Goal: Task Accomplishment & Management: Complete application form

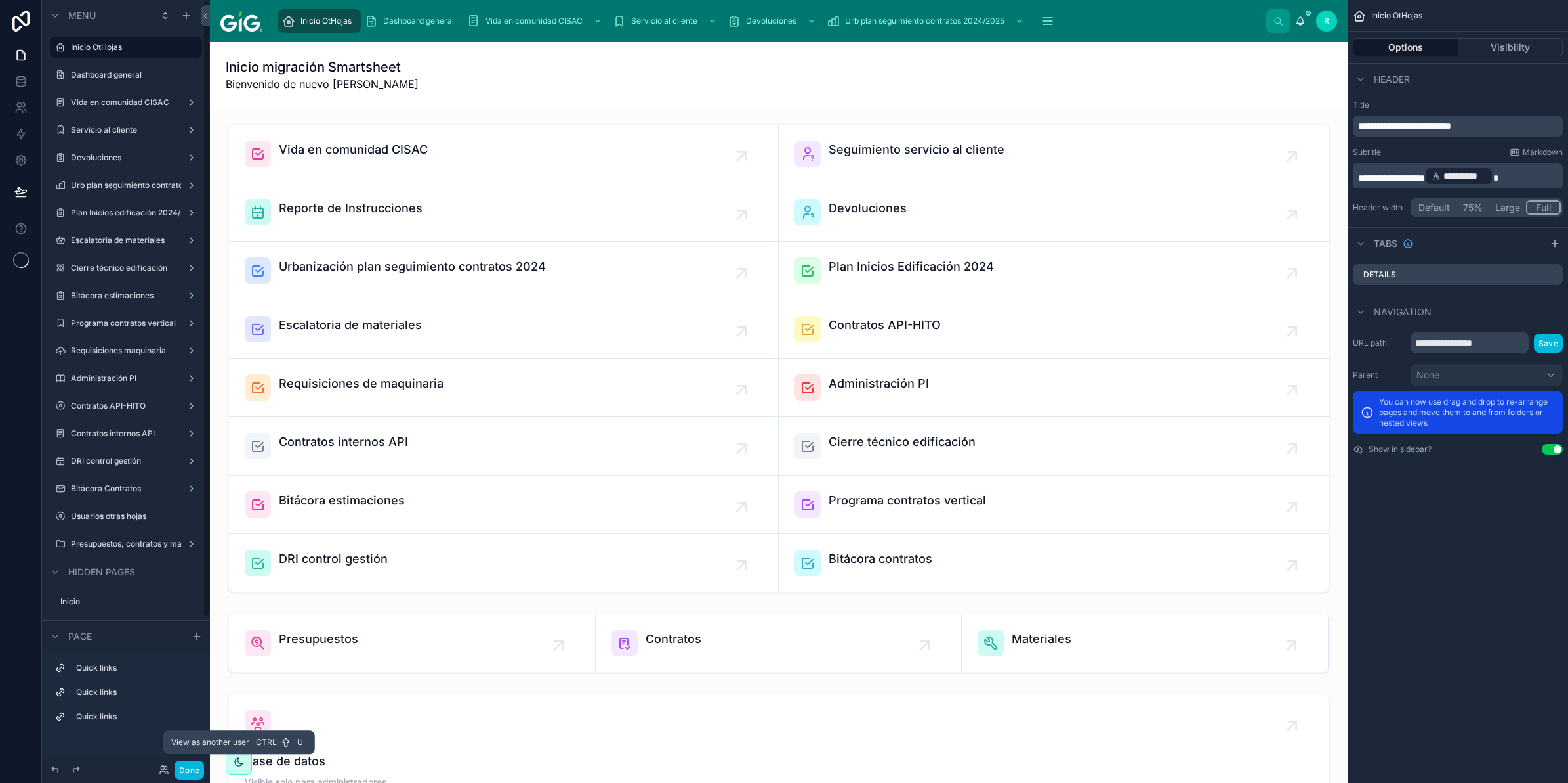
click at [166, 767] on icon at bounding box center [166, 767] width 1 height 4
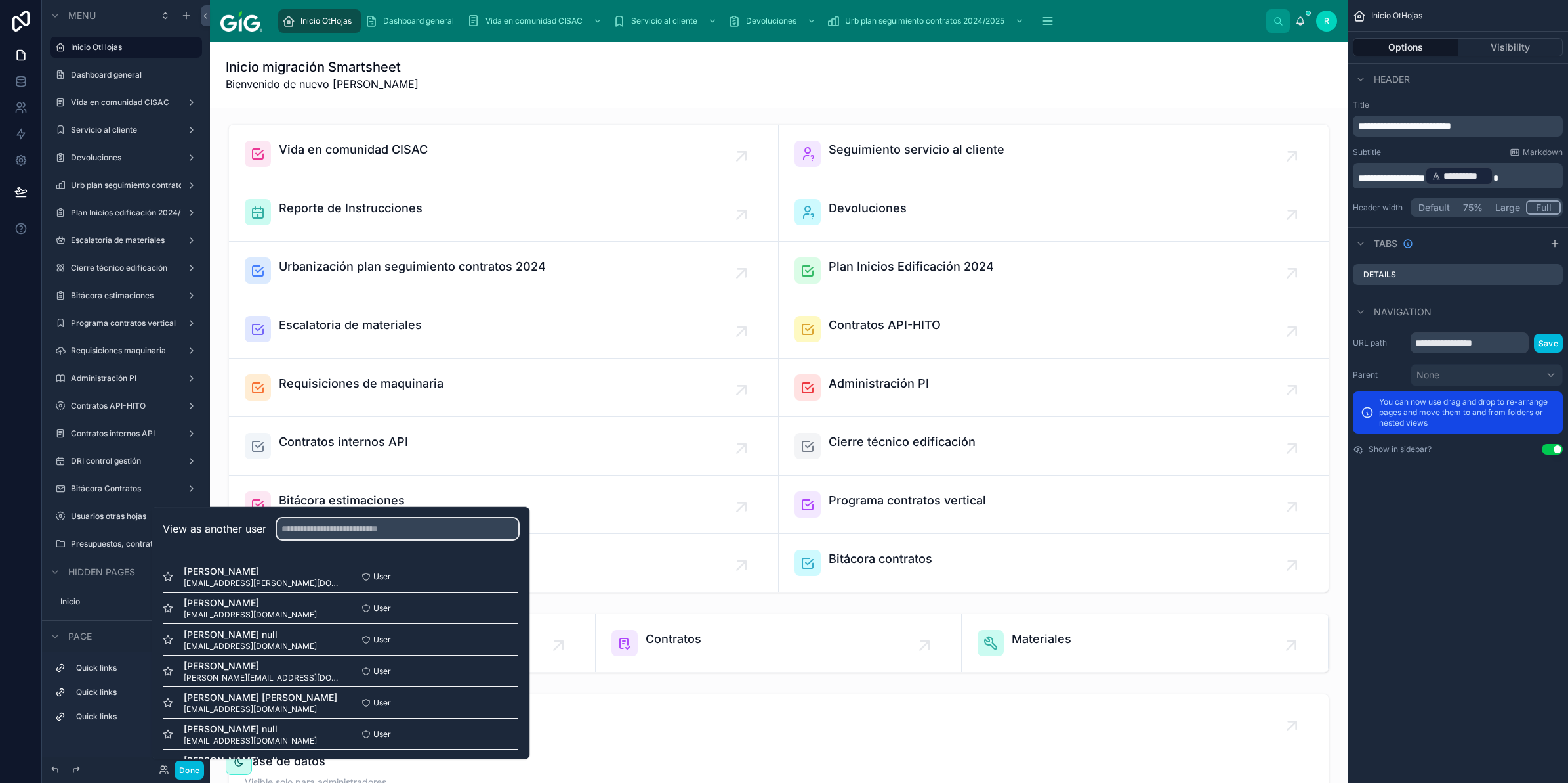
click at [306, 533] on input "text" at bounding box center [398, 528] width 242 height 21
type input "****"
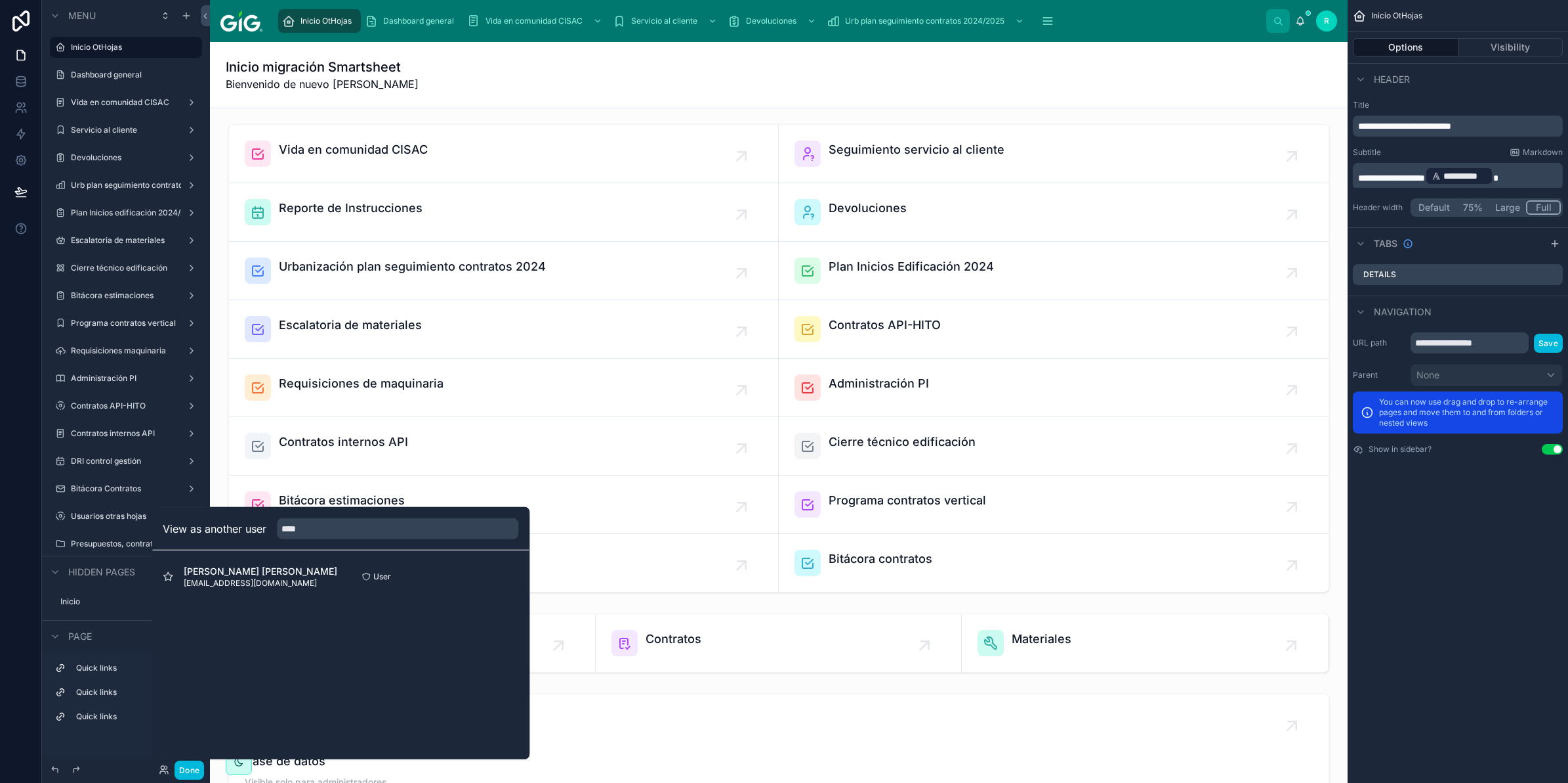
click at [1520, 50] on button "Visibility" at bounding box center [1511, 48] width 105 height 19
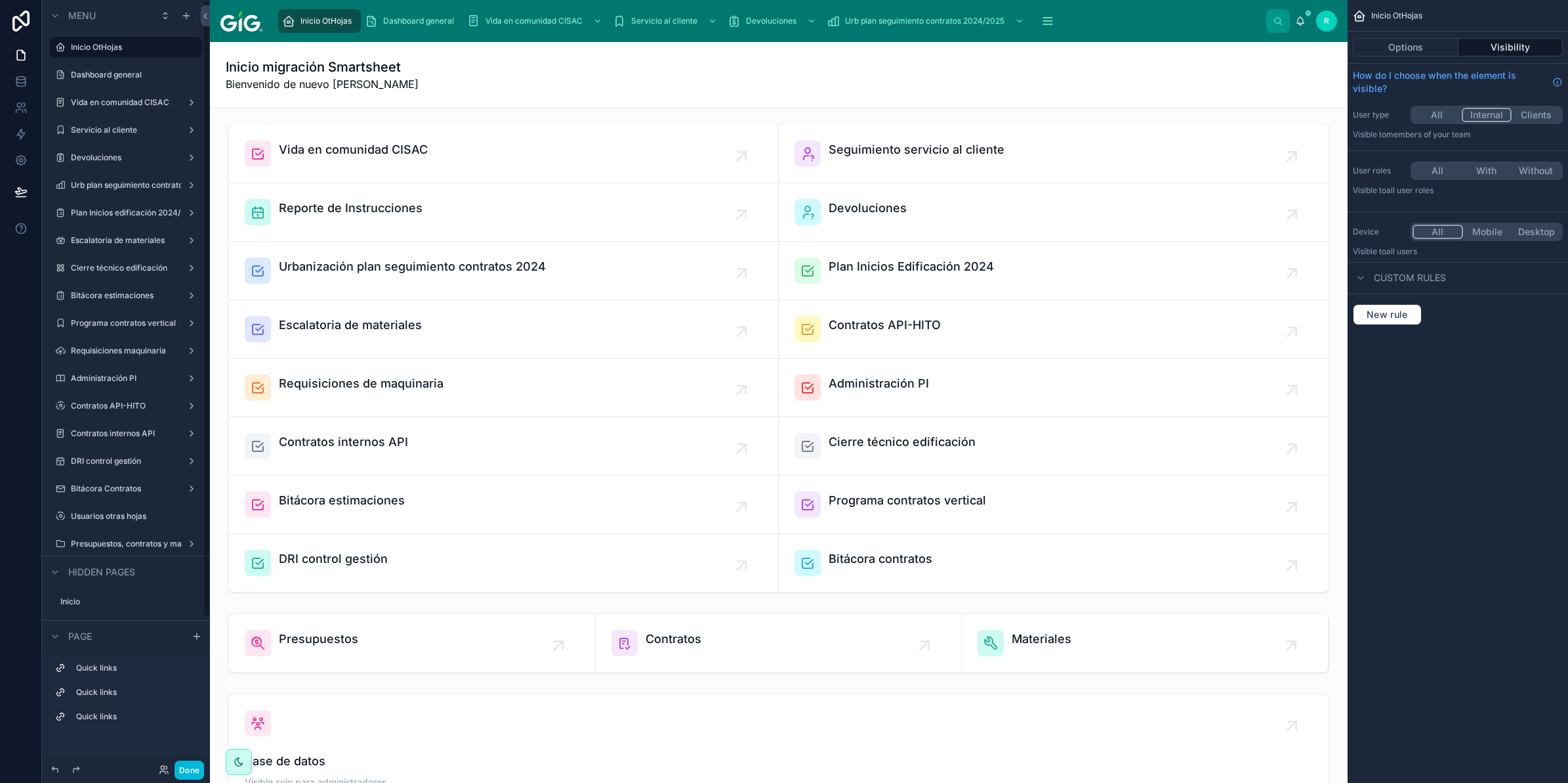
click at [335, 21] on span "Inicio OtHojas" at bounding box center [326, 21] width 51 height 10
click at [0, 0] on icon "scrollable content" at bounding box center [0, 0] width 0 height 0
click at [1409, 47] on button "Options" at bounding box center [1405, 48] width 106 height 19
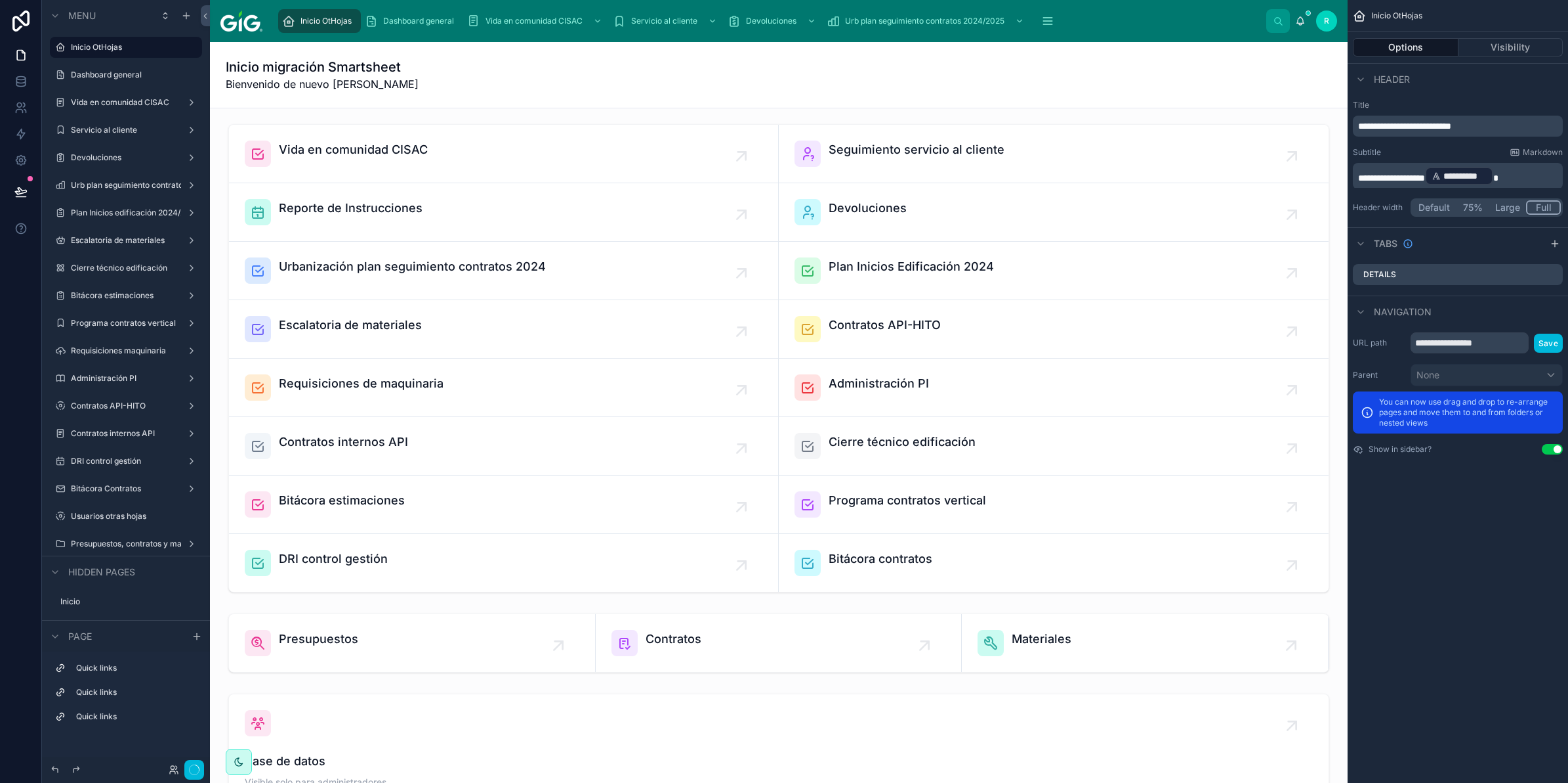
click at [1445, 677] on div "**********" at bounding box center [1458, 392] width 221 height 783
click at [618, 85] on div "Inicio migración Smartsheet Bienvenido de nuevo Regina Fernández" at bounding box center [779, 75] width 1106 height 34
click at [331, 74] on h1 "Inicio migración Smartsheet" at bounding box center [322, 67] width 193 height 19
click at [1529, 40] on button "Visibility" at bounding box center [1511, 48] width 105 height 19
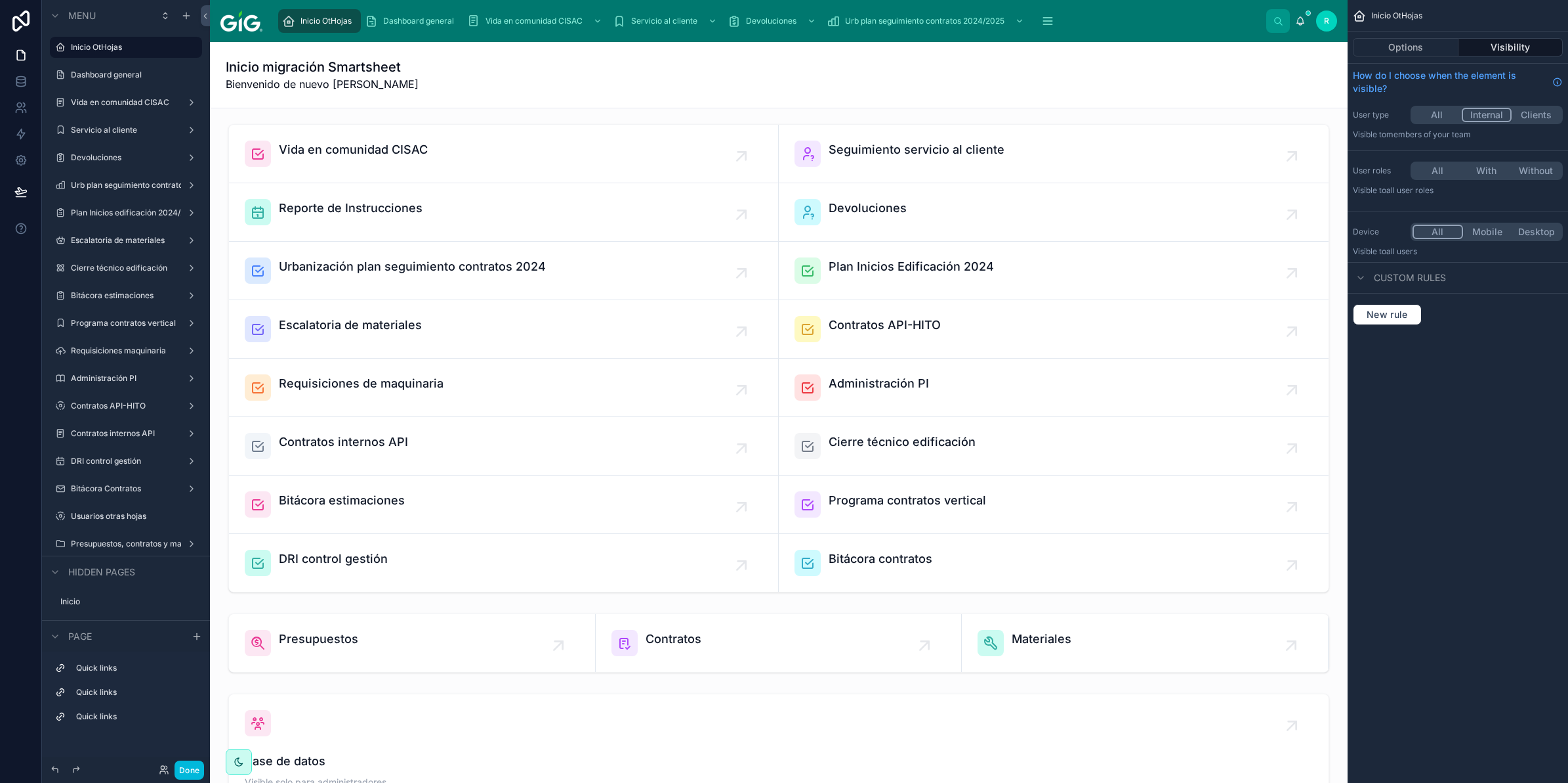
click at [0, 0] on icon "scrollable content" at bounding box center [0, 0] width 0 height 0
click at [0, 0] on div "scrollable content" at bounding box center [0, 0] width 0 height 0
click at [0, 0] on icon "scrollable content" at bounding box center [0, 0] width 0 height 0
click at [146, 46] on label "Inicio OtHojas" at bounding box center [133, 47] width 124 height 10
click at [155, 15] on div "Menu" at bounding box center [125, 16] width 168 height 32
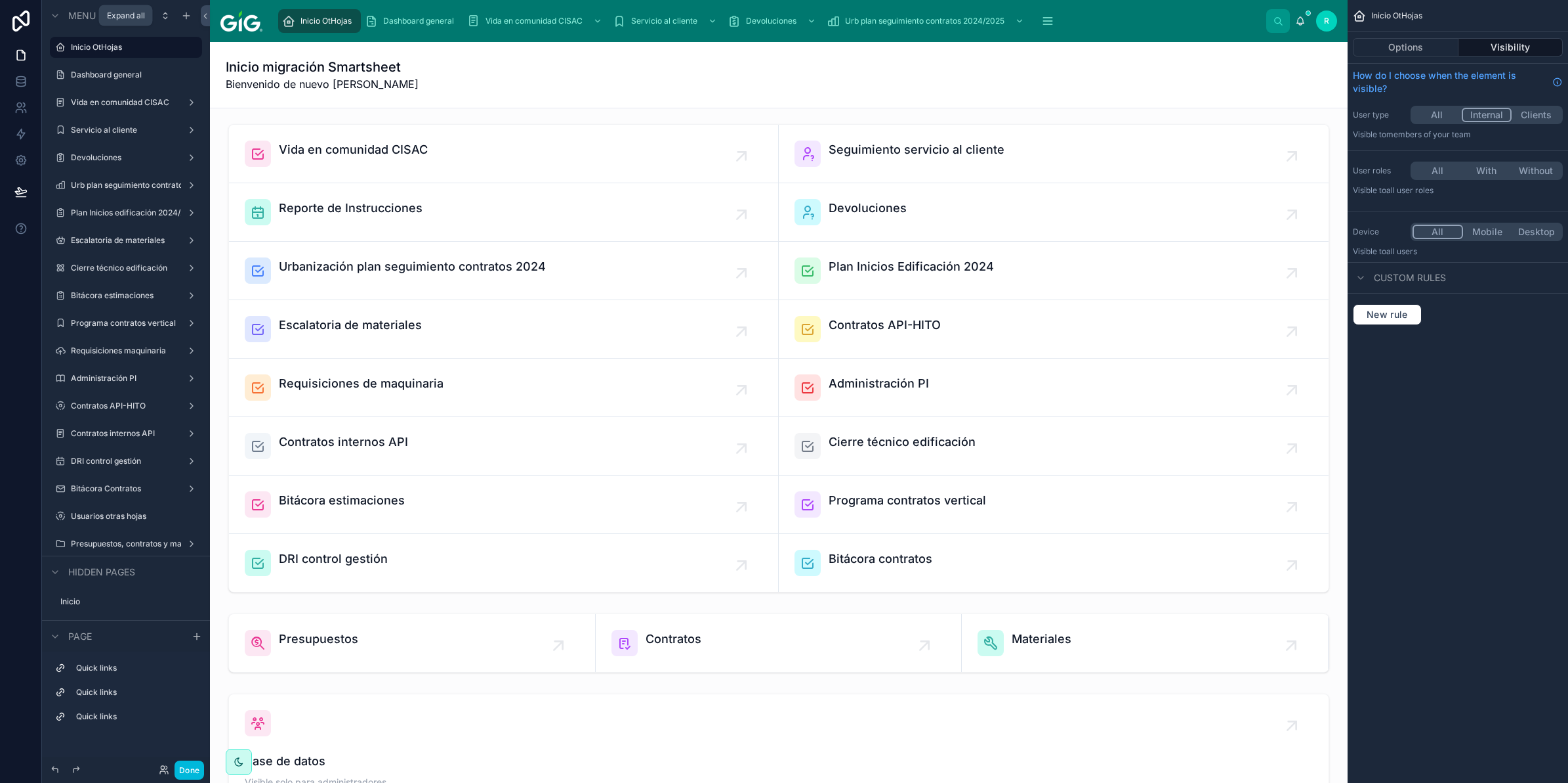
click at [162, 14] on icon "scrollable content" at bounding box center [165, 15] width 10 height 10
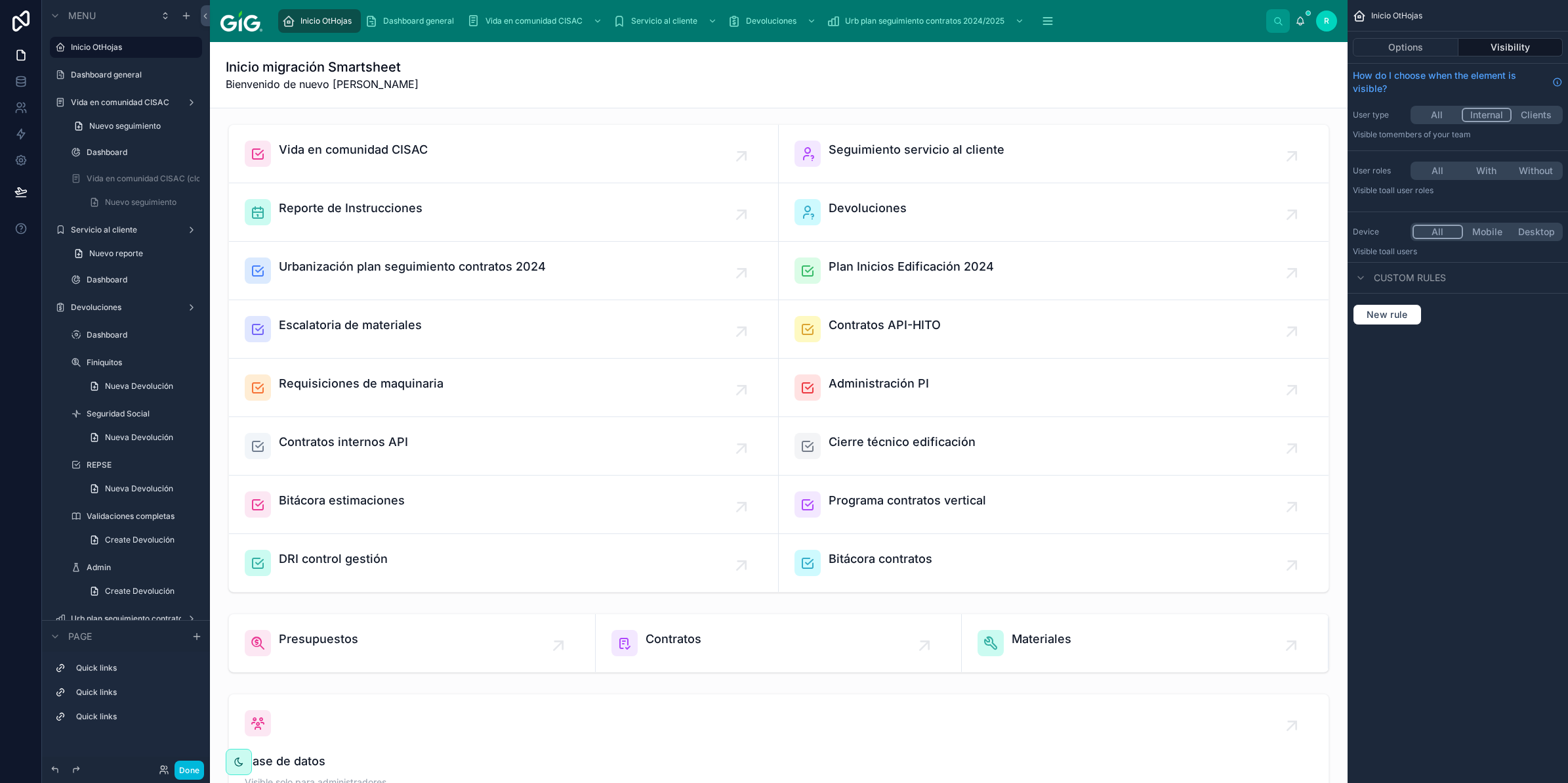
click at [1438, 116] on button "All" at bounding box center [1437, 114] width 50 height 14
click at [1441, 172] on button "All" at bounding box center [1437, 170] width 50 height 14
click at [157, 776] on div "Done" at bounding box center [178, 770] width 51 height 19
click at [159, 773] on icon at bounding box center [164, 769] width 10 height 10
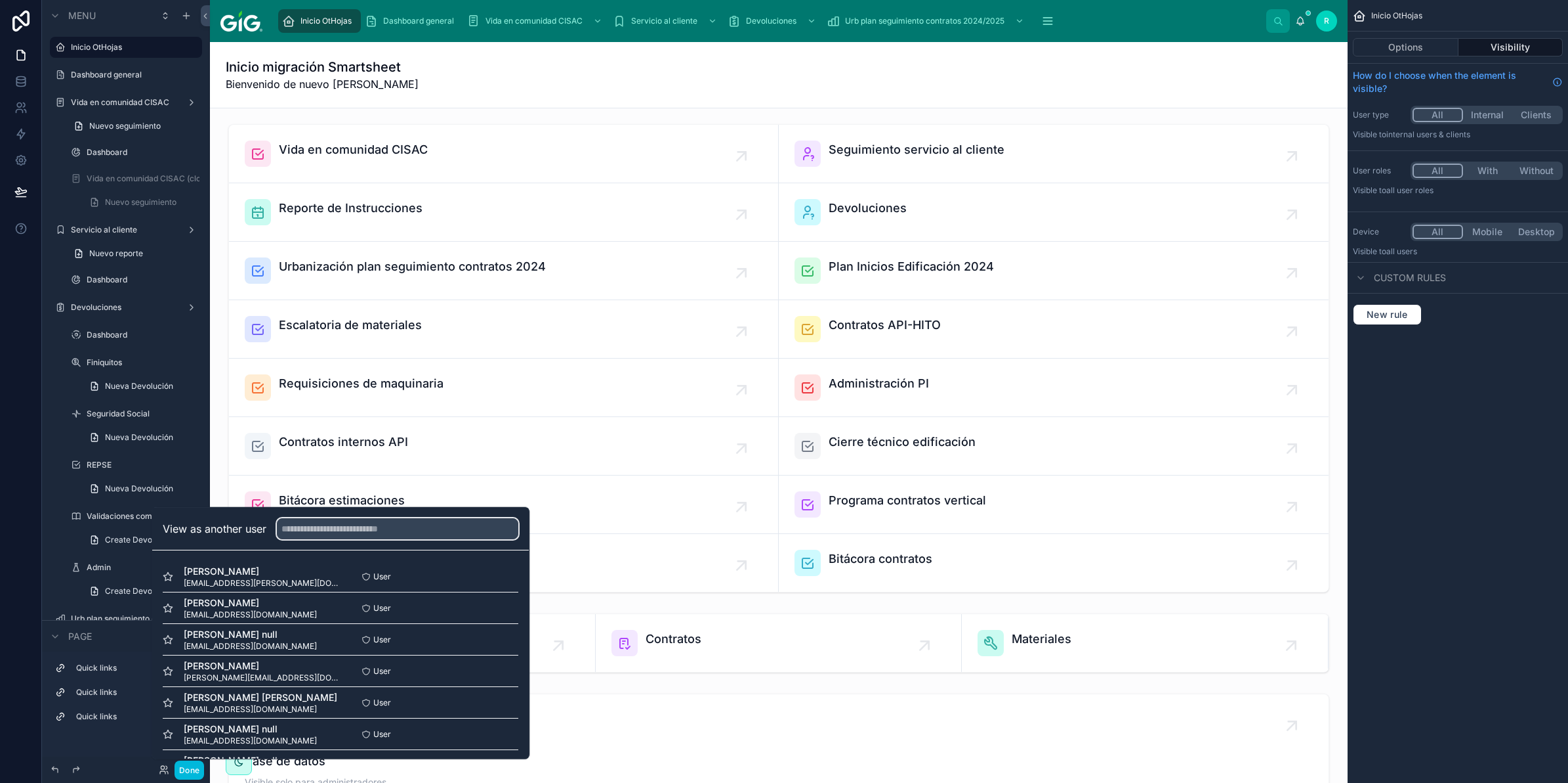
click at [339, 532] on input "text" at bounding box center [398, 528] width 242 height 21
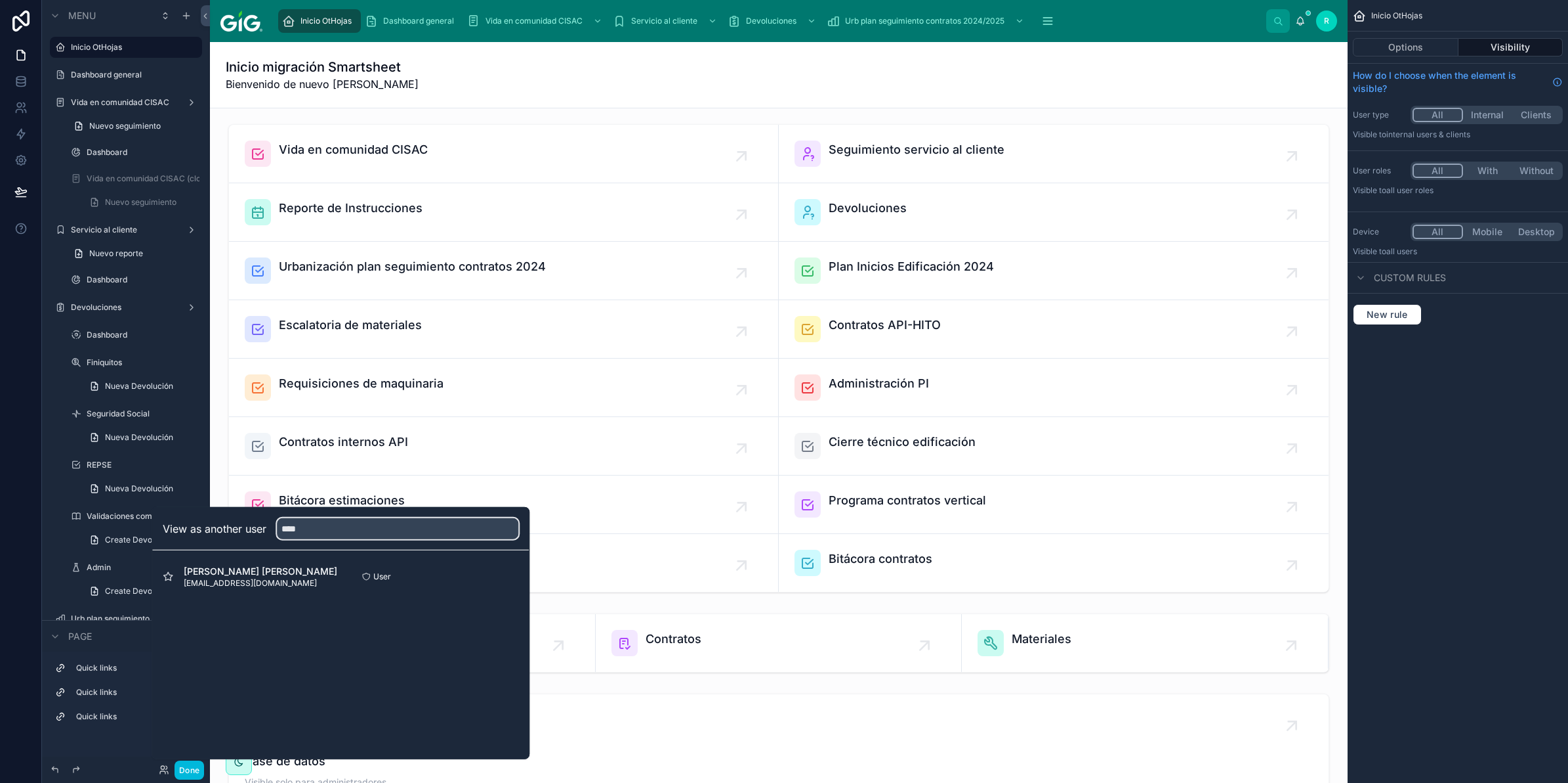
type input "****"
click at [0, 0] on button "Select" at bounding box center [0, 0] width 0 height 0
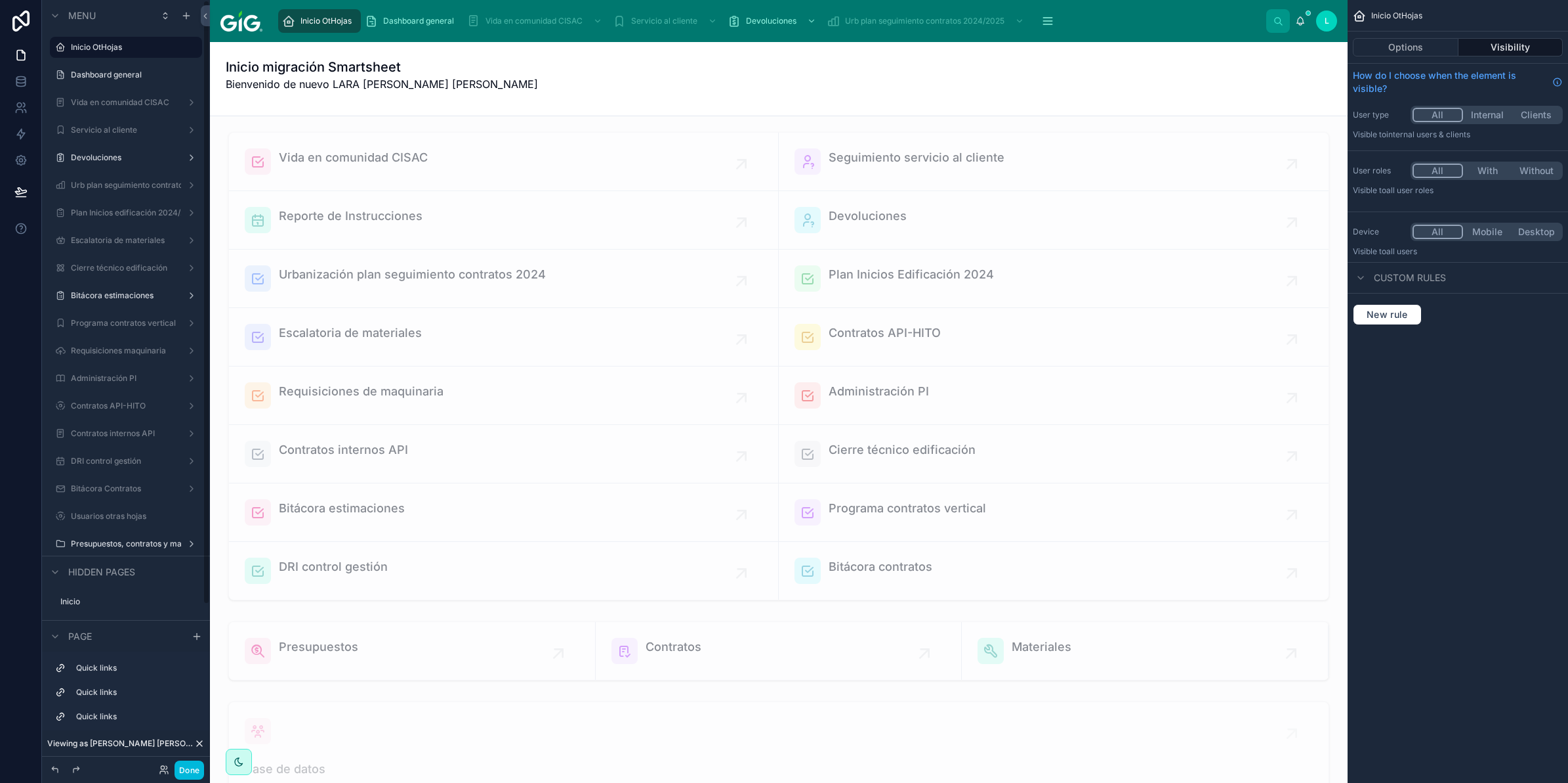
click at [585, 288] on div at bounding box center [779, 365] width 1117 height 479
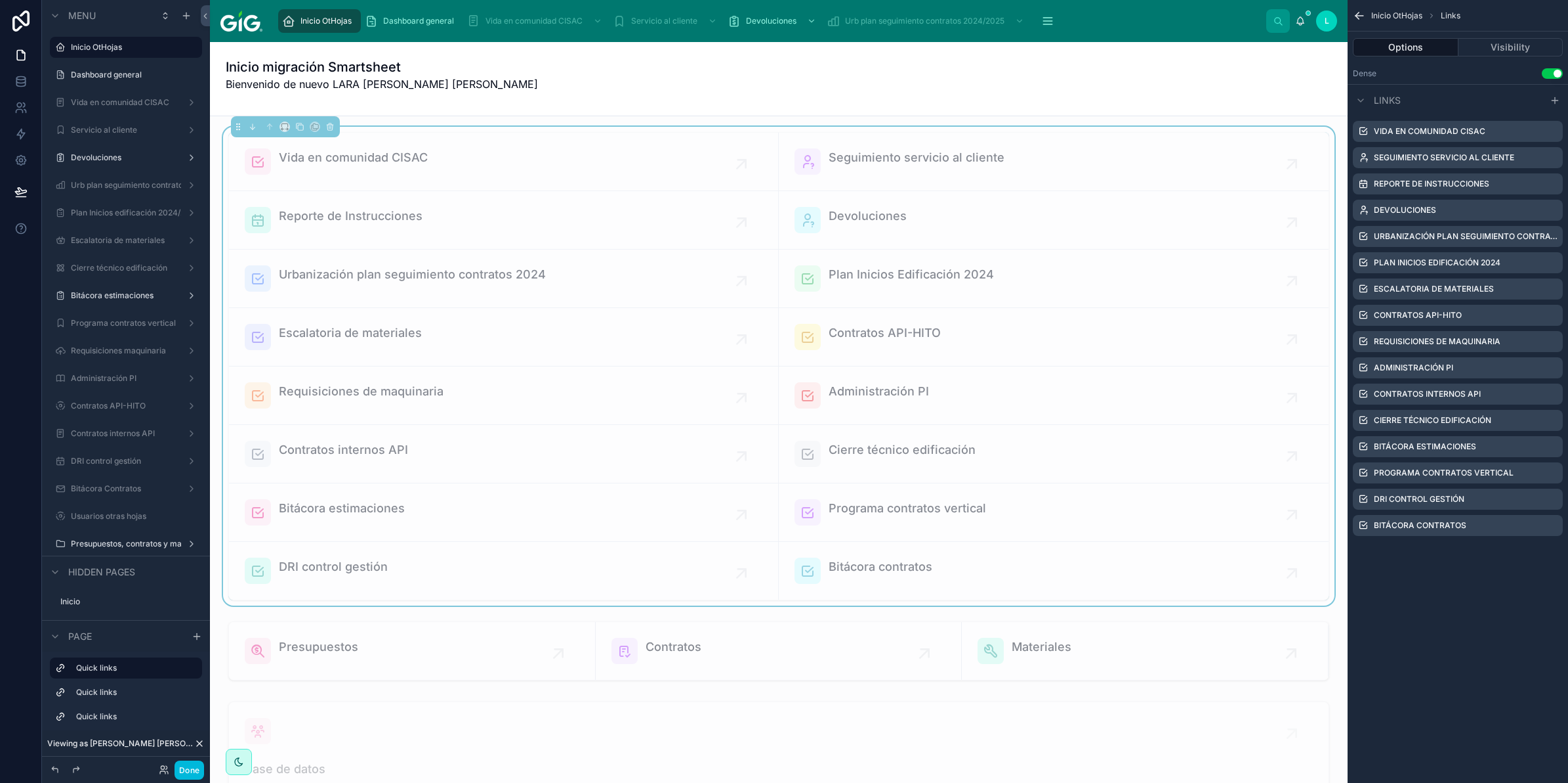
click at [1521, 40] on button "Visibility" at bounding box center [1511, 48] width 105 height 19
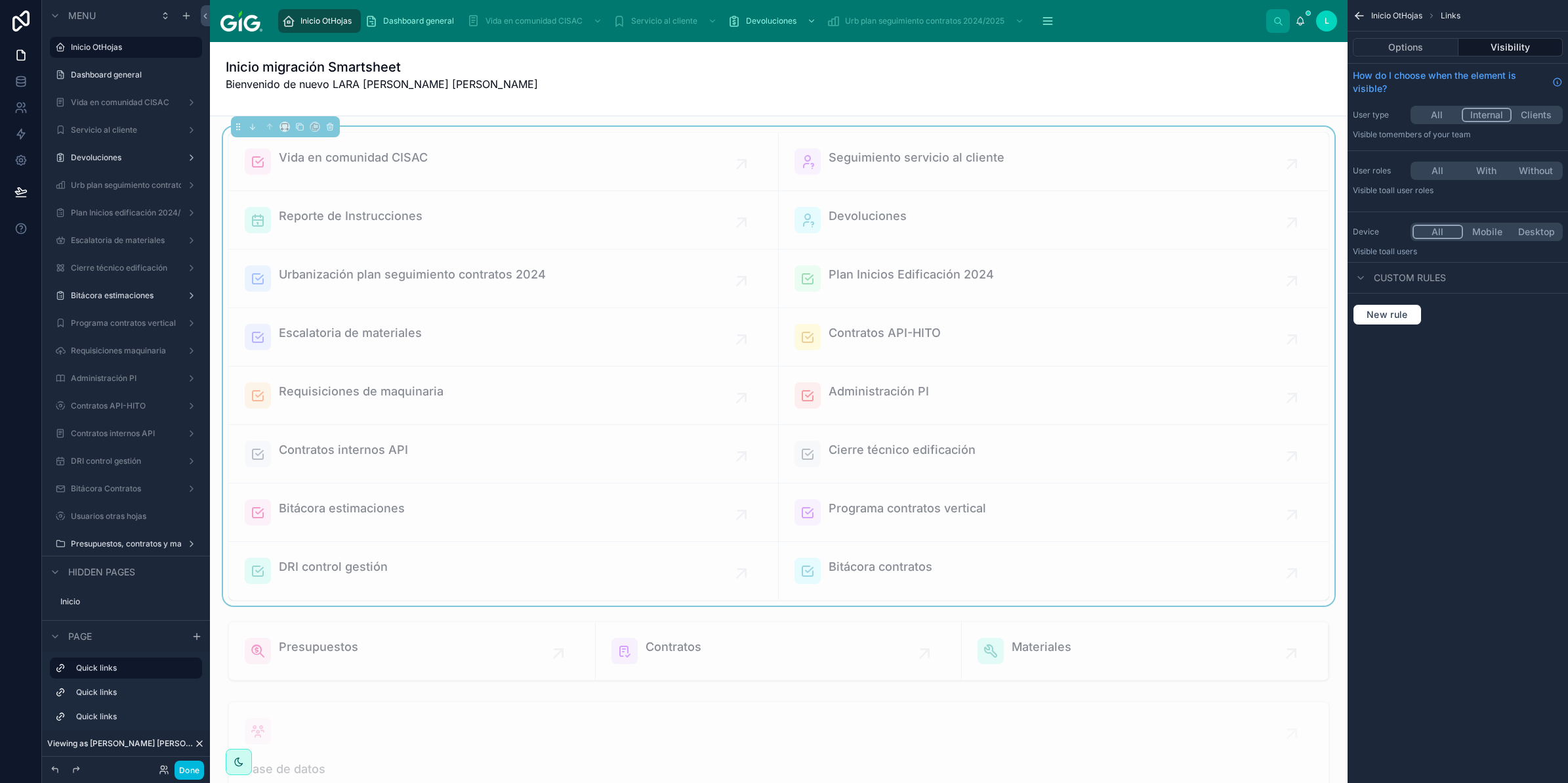
click at [1441, 111] on button "All" at bounding box center [1437, 114] width 50 height 14
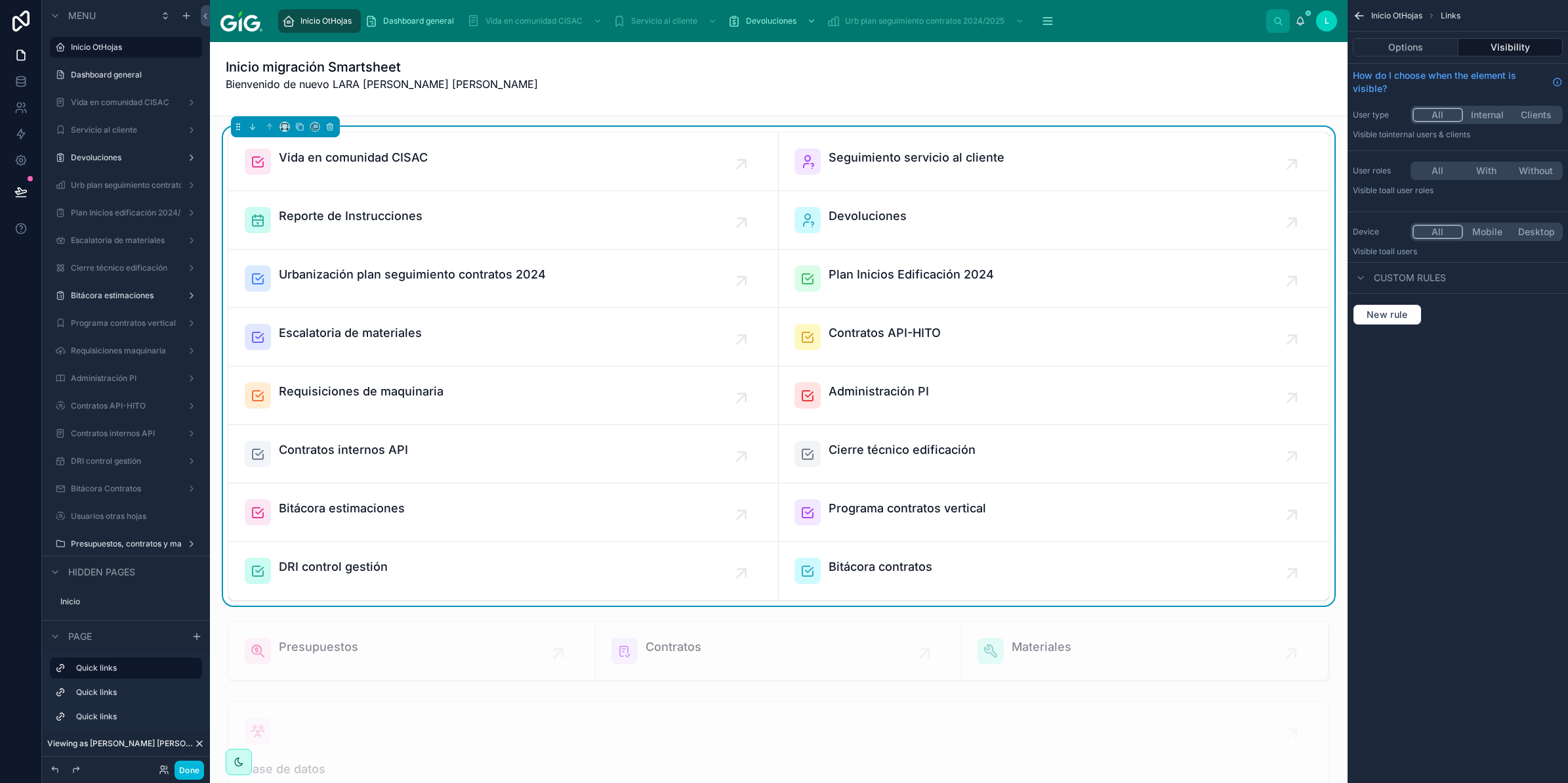
click at [573, 657] on div at bounding box center [779, 651] width 1117 height 69
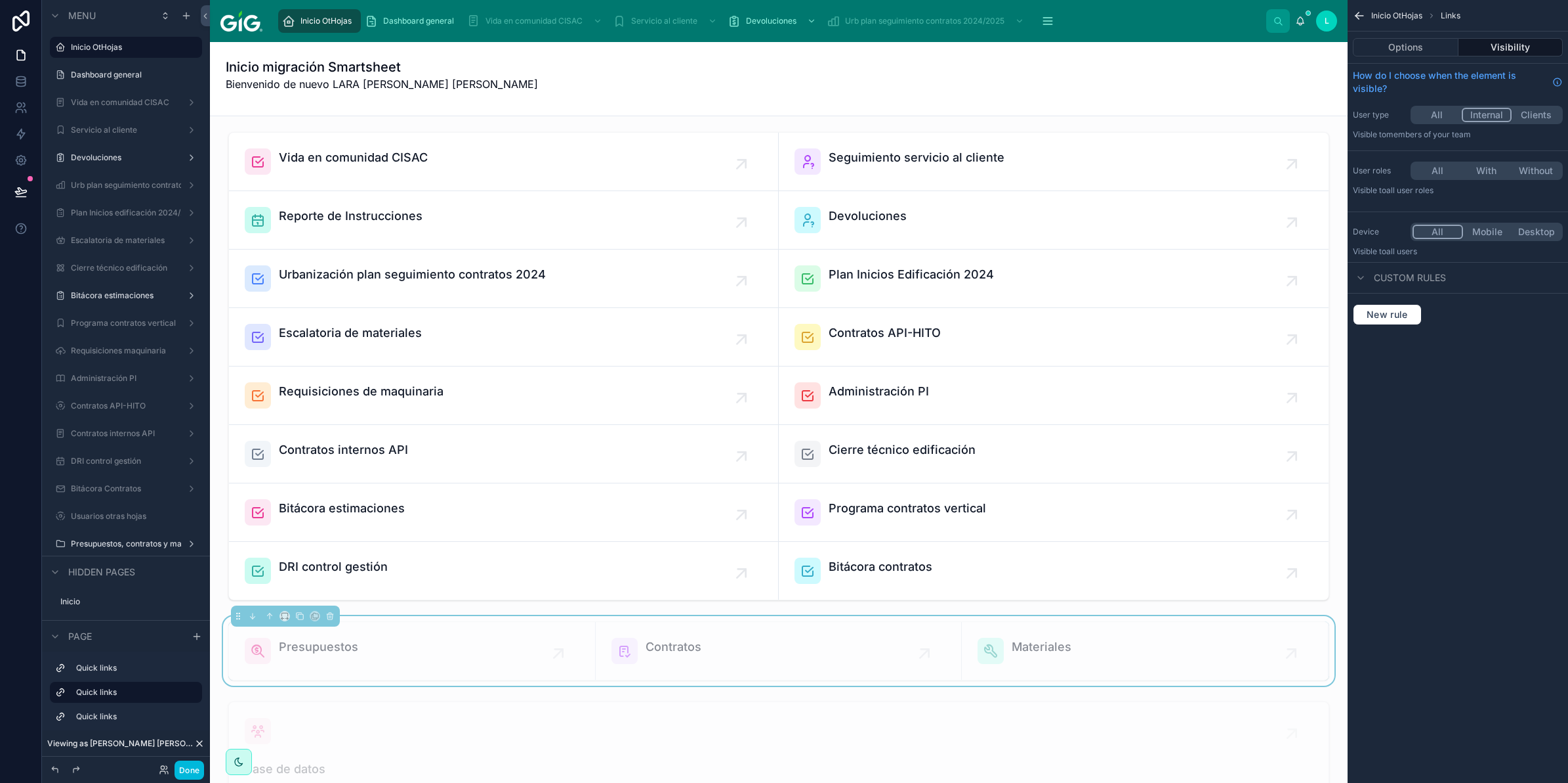
click at [1434, 117] on button "All" at bounding box center [1437, 114] width 50 height 14
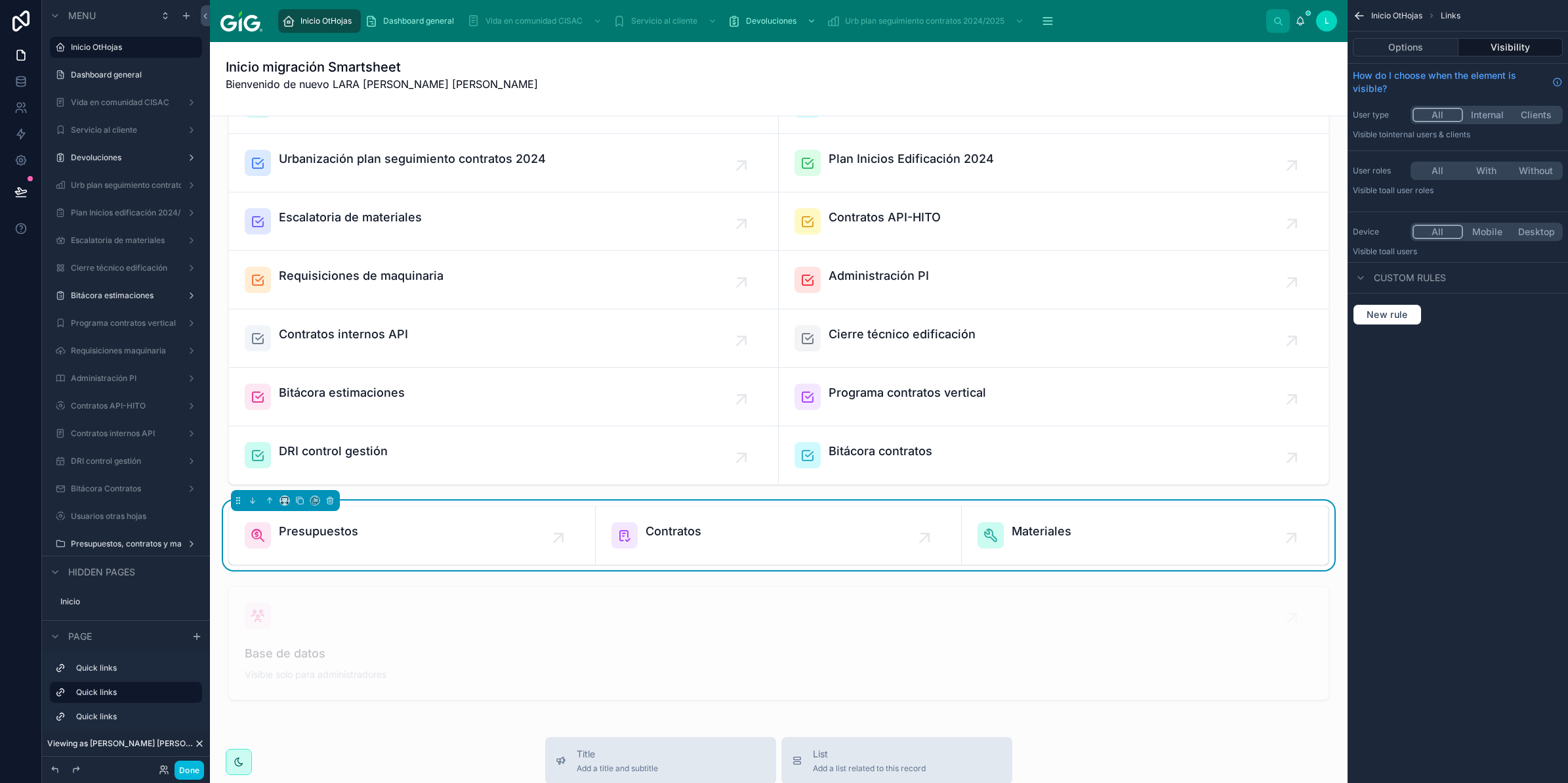
scroll to position [164, 0]
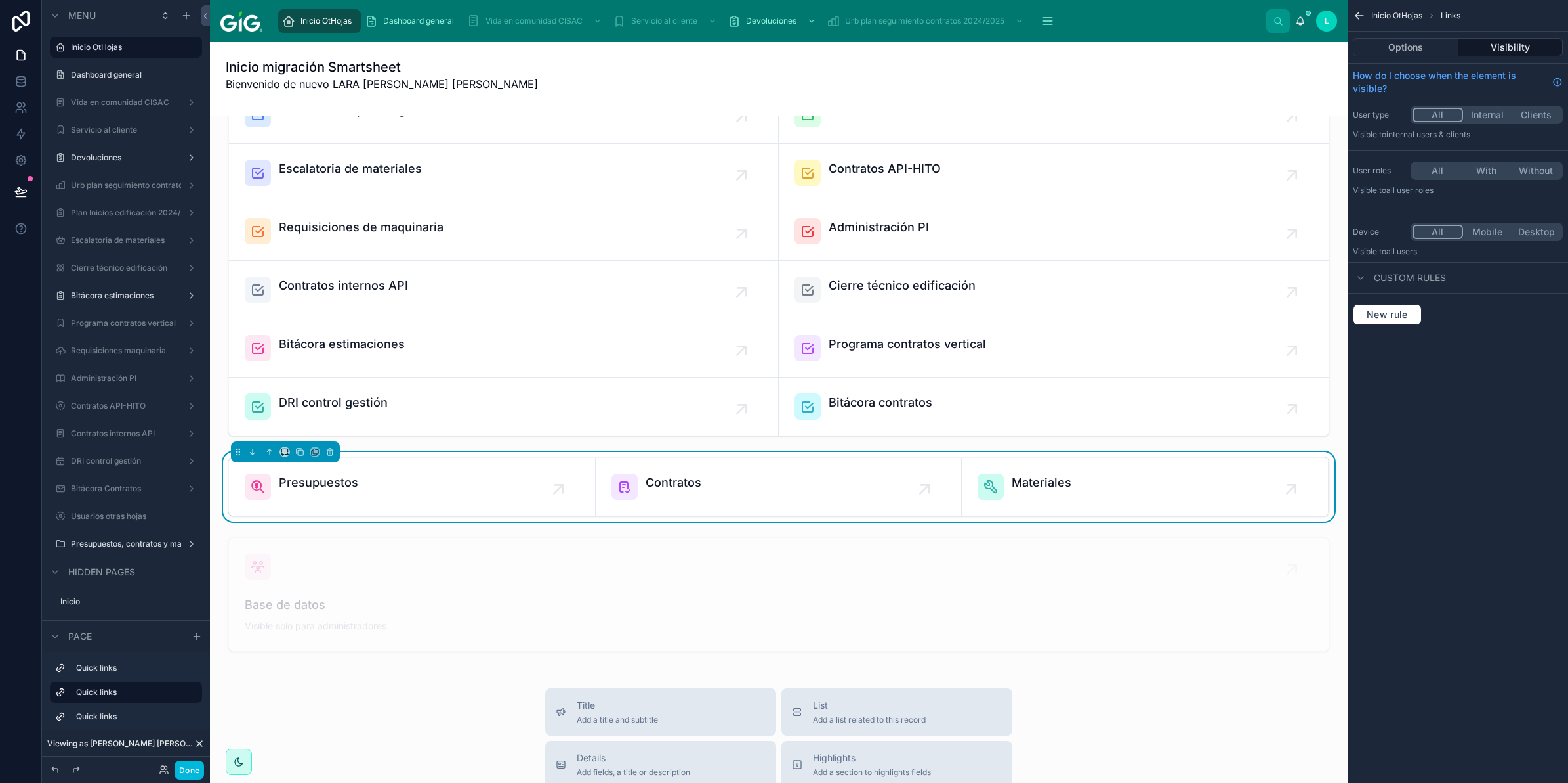
click at [519, 580] on div at bounding box center [779, 594] width 1117 height 125
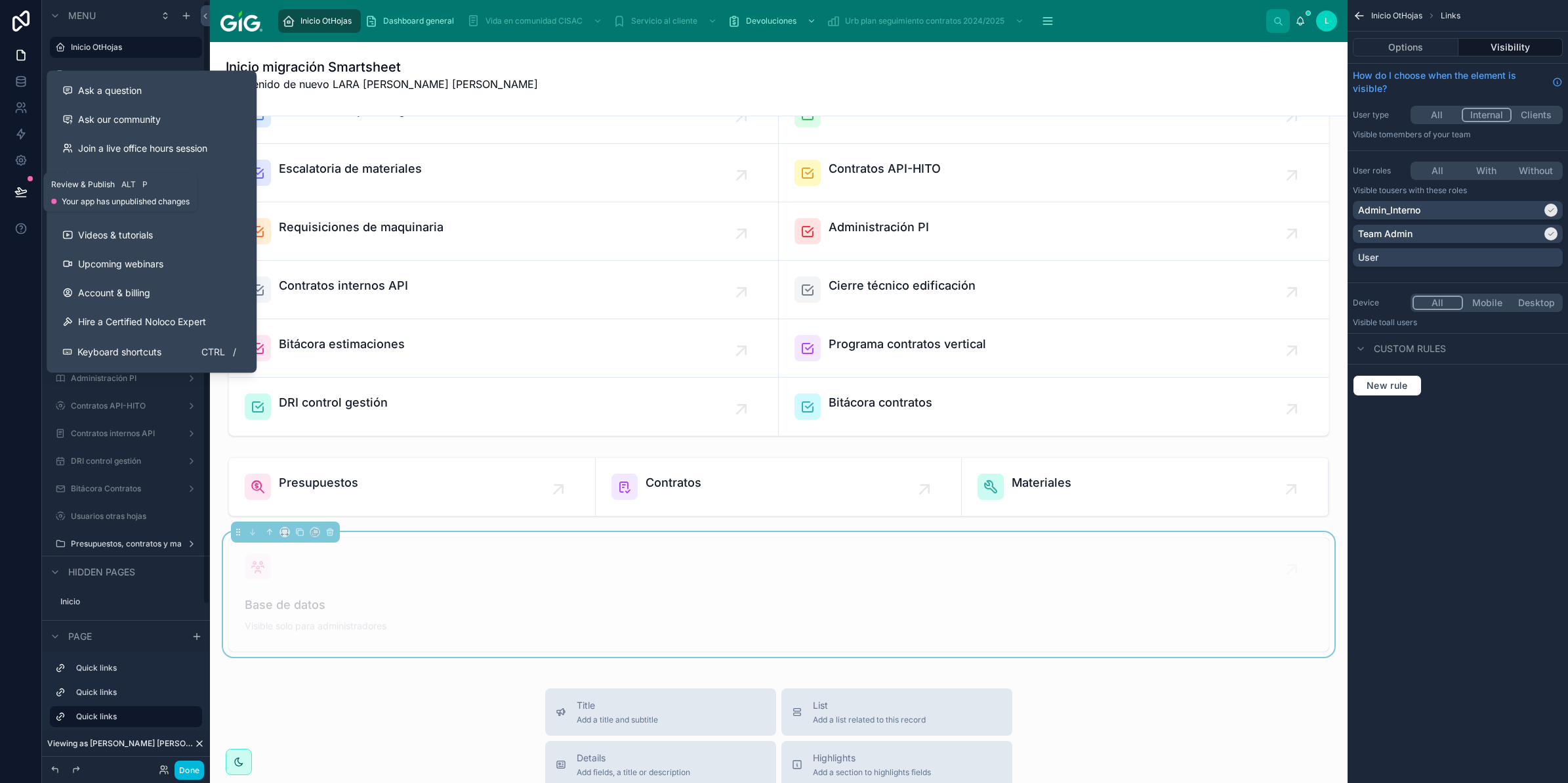
click at [25, 198] on icon at bounding box center [21, 192] width 13 height 13
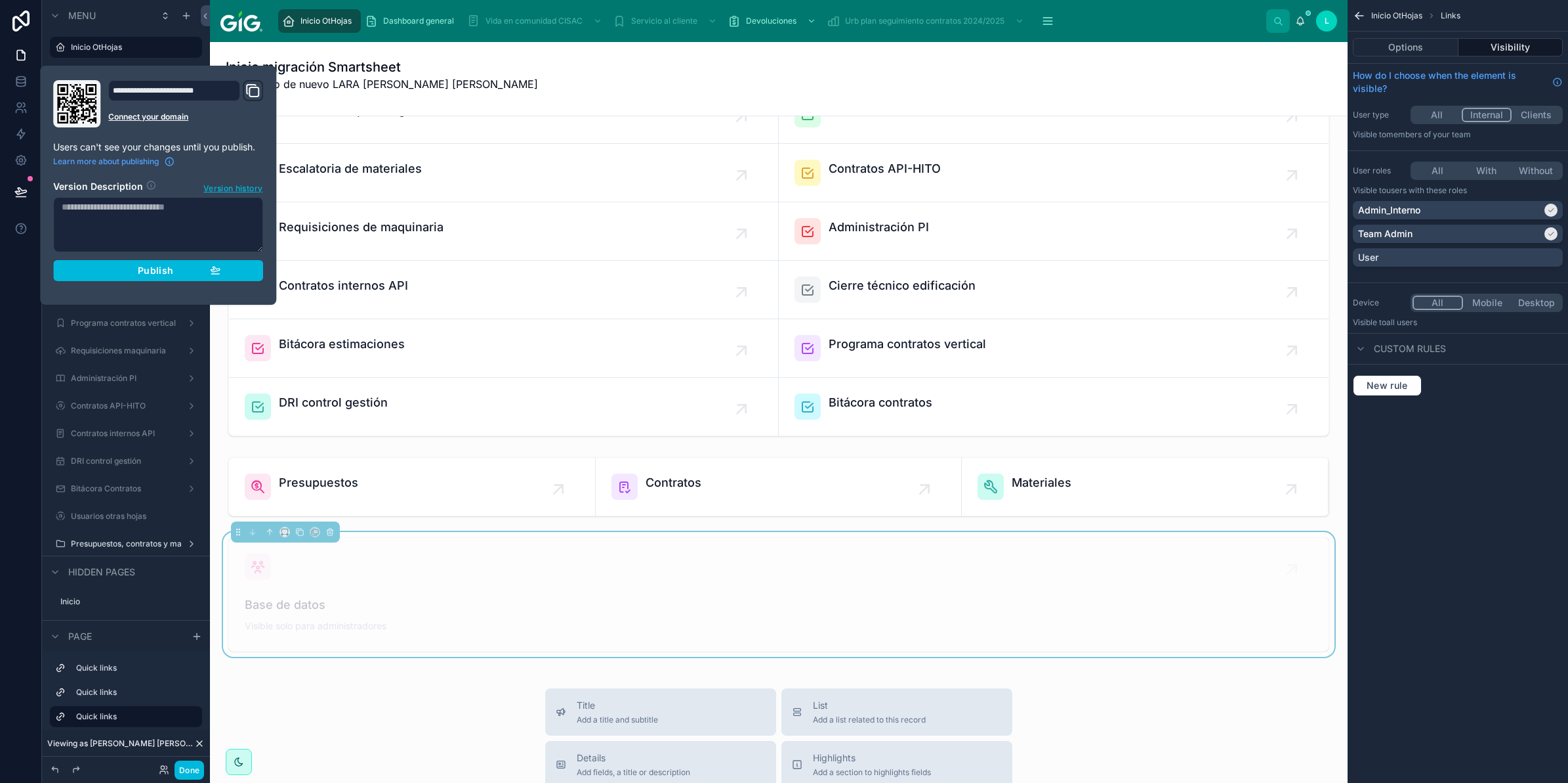
click at [227, 271] on button "Publish" at bounding box center [158, 271] width 210 height 21
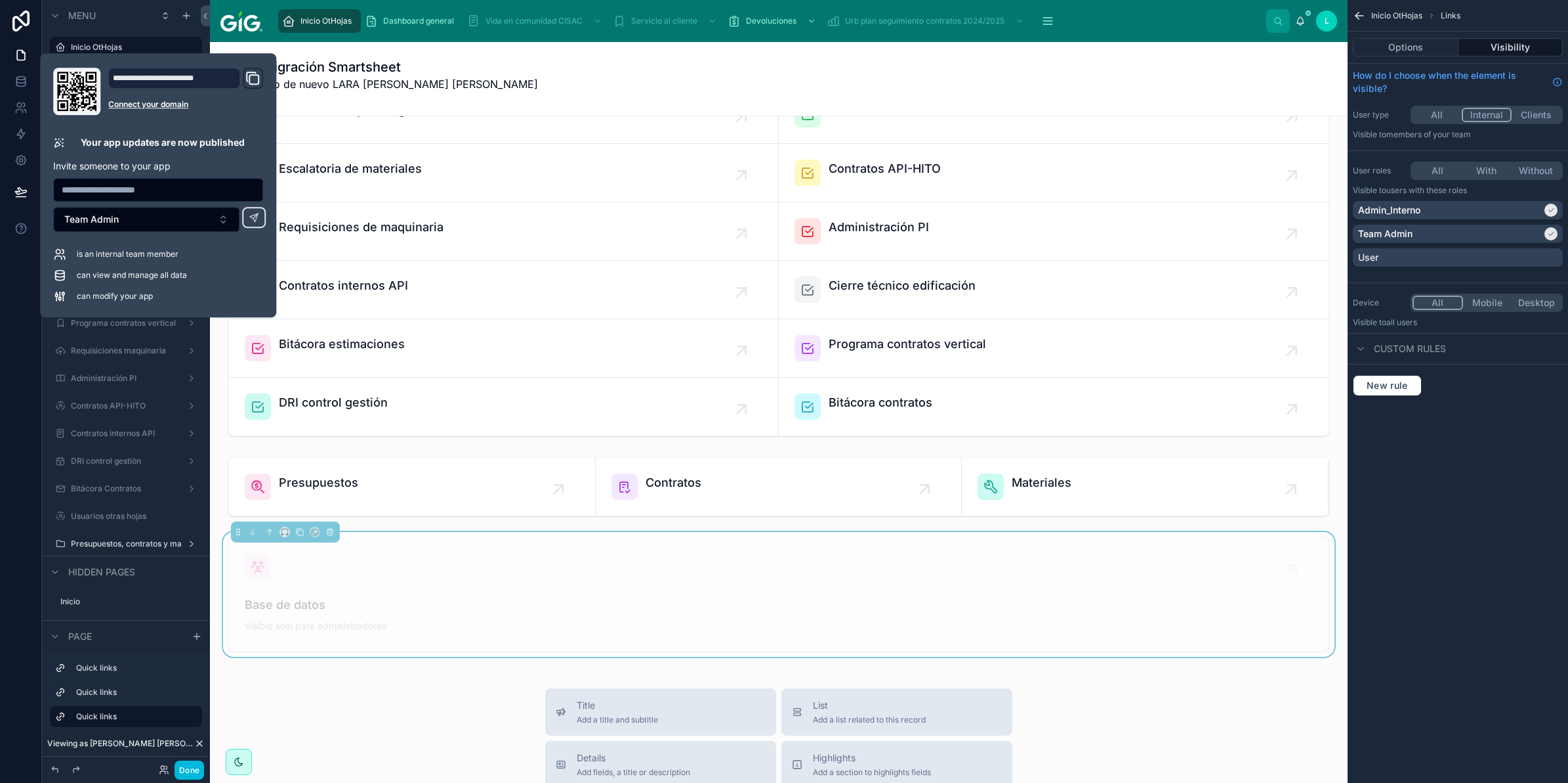
click at [198, 775] on button "Done" at bounding box center [189, 770] width 30 height 19
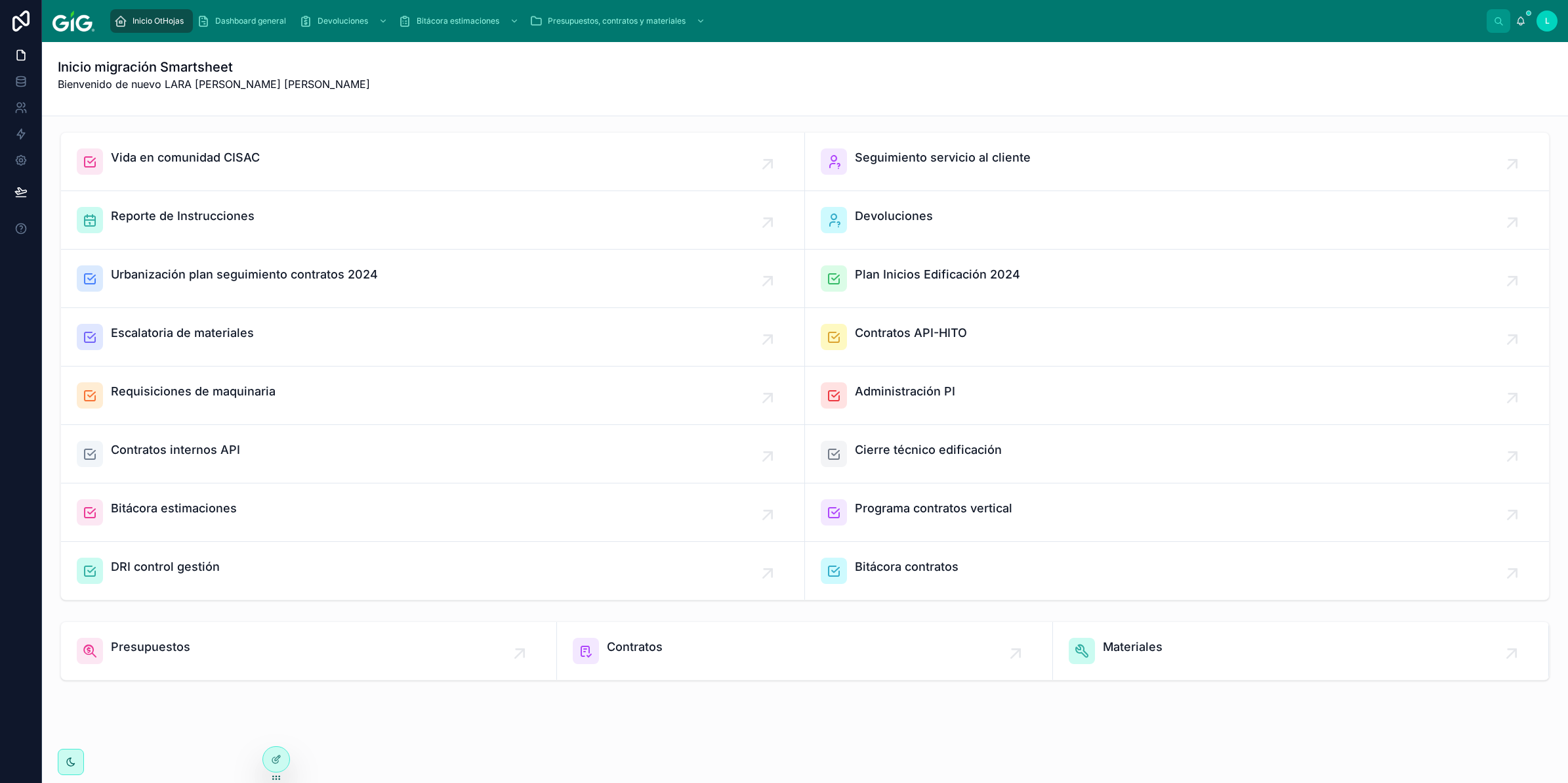
click at [833, 67] on div "Inicio migración Smartsheet Bienvenido de nuevo LARA LIMON GLORIA ISABEL" at bounding box center [805, 79] width 1495 height 42
click at [190, 517] on span "Bitácora estimaciones" at bounding box center [173, 509] width 126 height 19
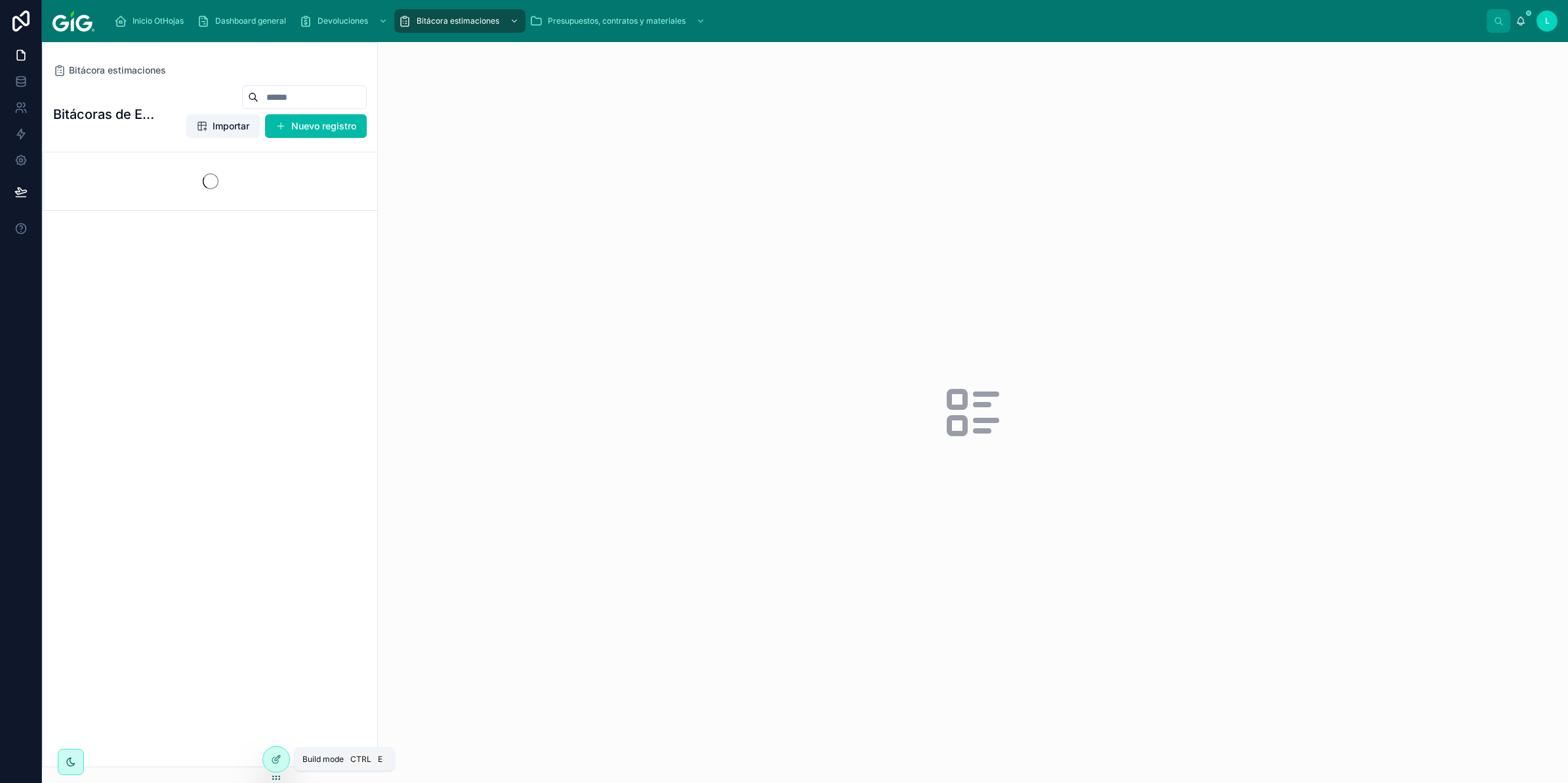
click at [275, 760] on icon at bounding box center [278, 758] width 6 height 6
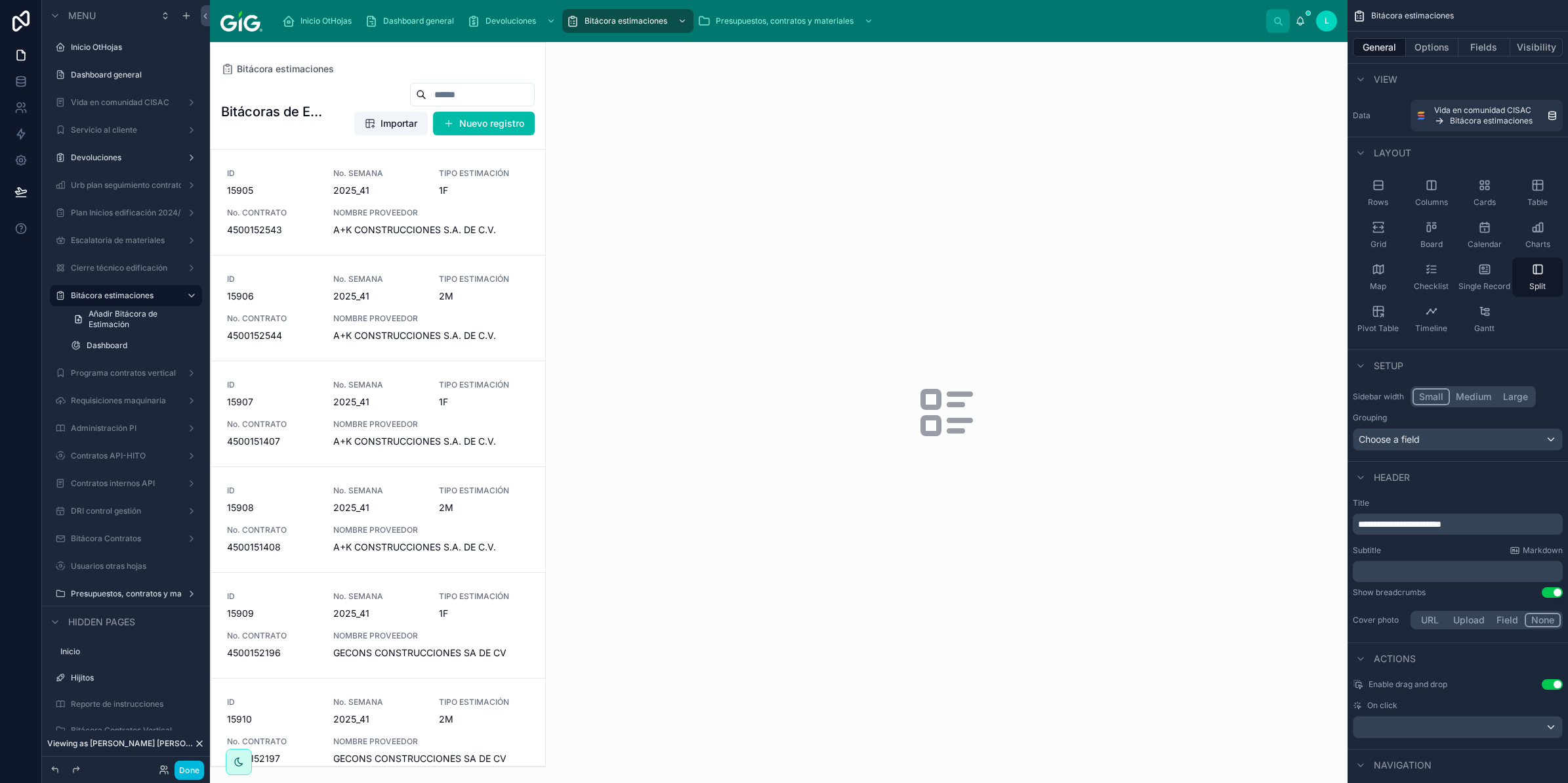
click at [286, 231] on div at bounding box center [378, 405] width 335 height 724
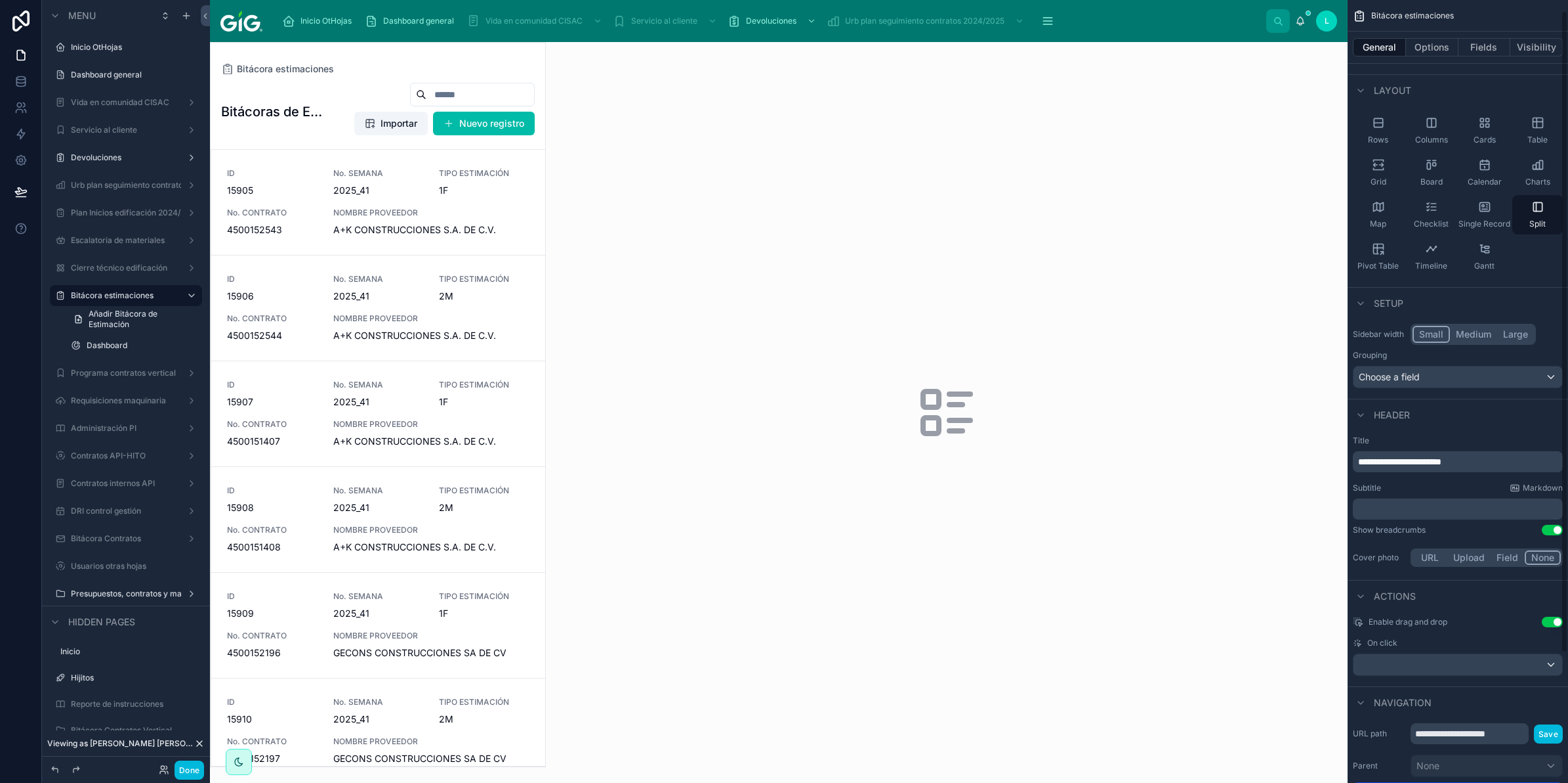
scroll to position [172, 0]
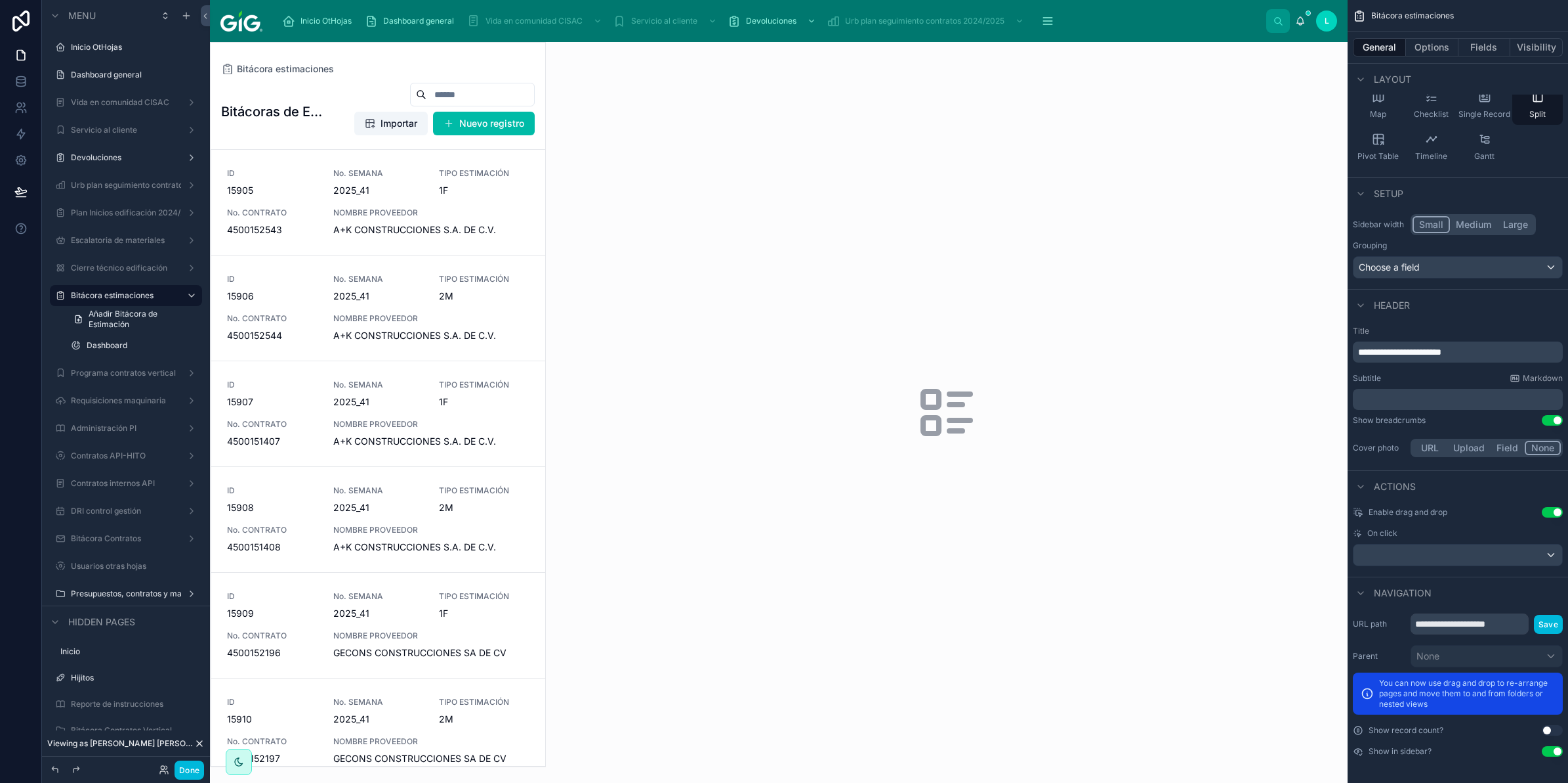
click at [1435, 56] on div "General Options Fields Visibility" at bounding box center [1458, 48] width 221 height 32
click at [1435, 45] on button "Options" at bounding box center [1432, 48] width 52 height 19
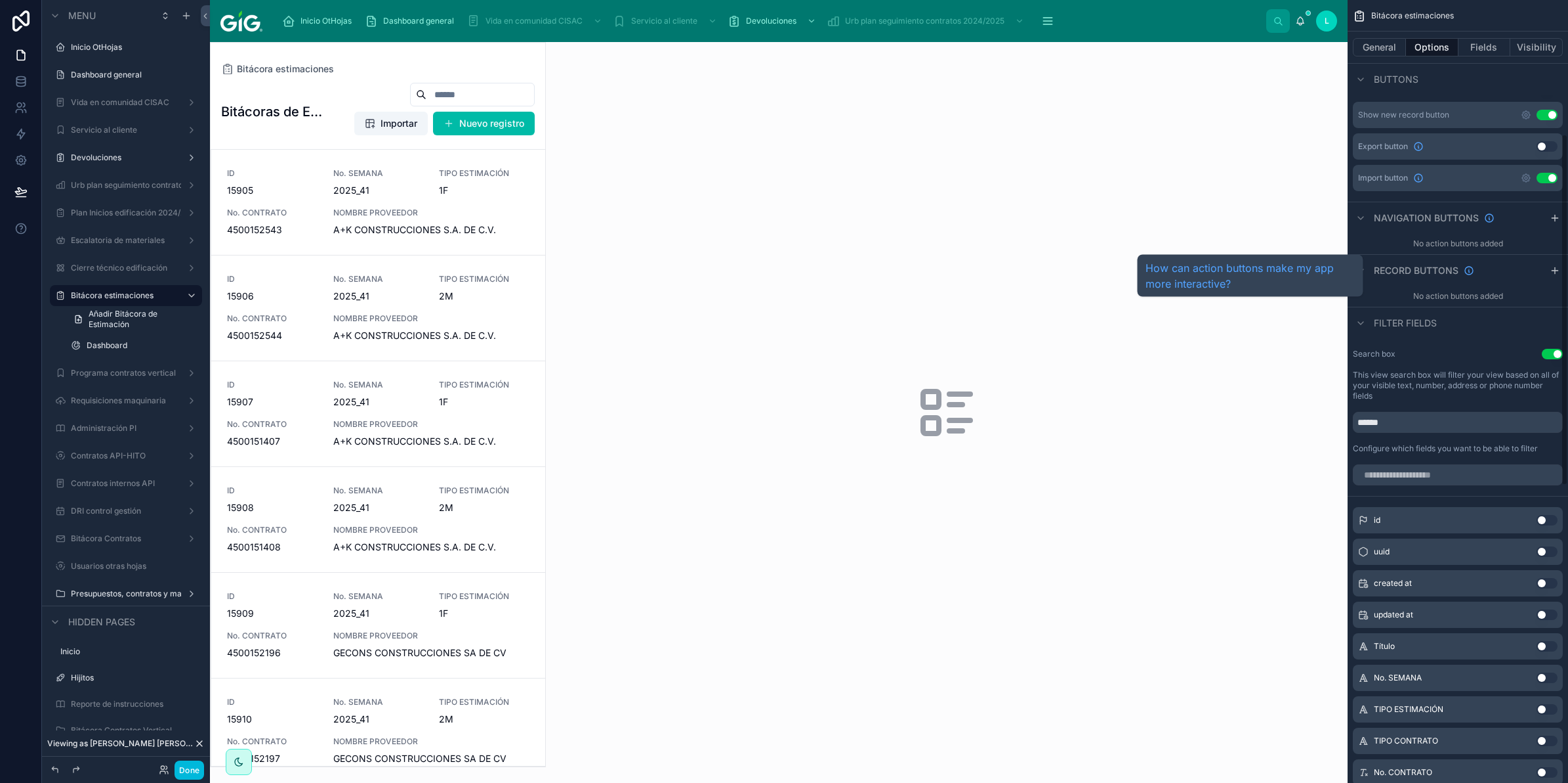
scroll to position [254, 0]
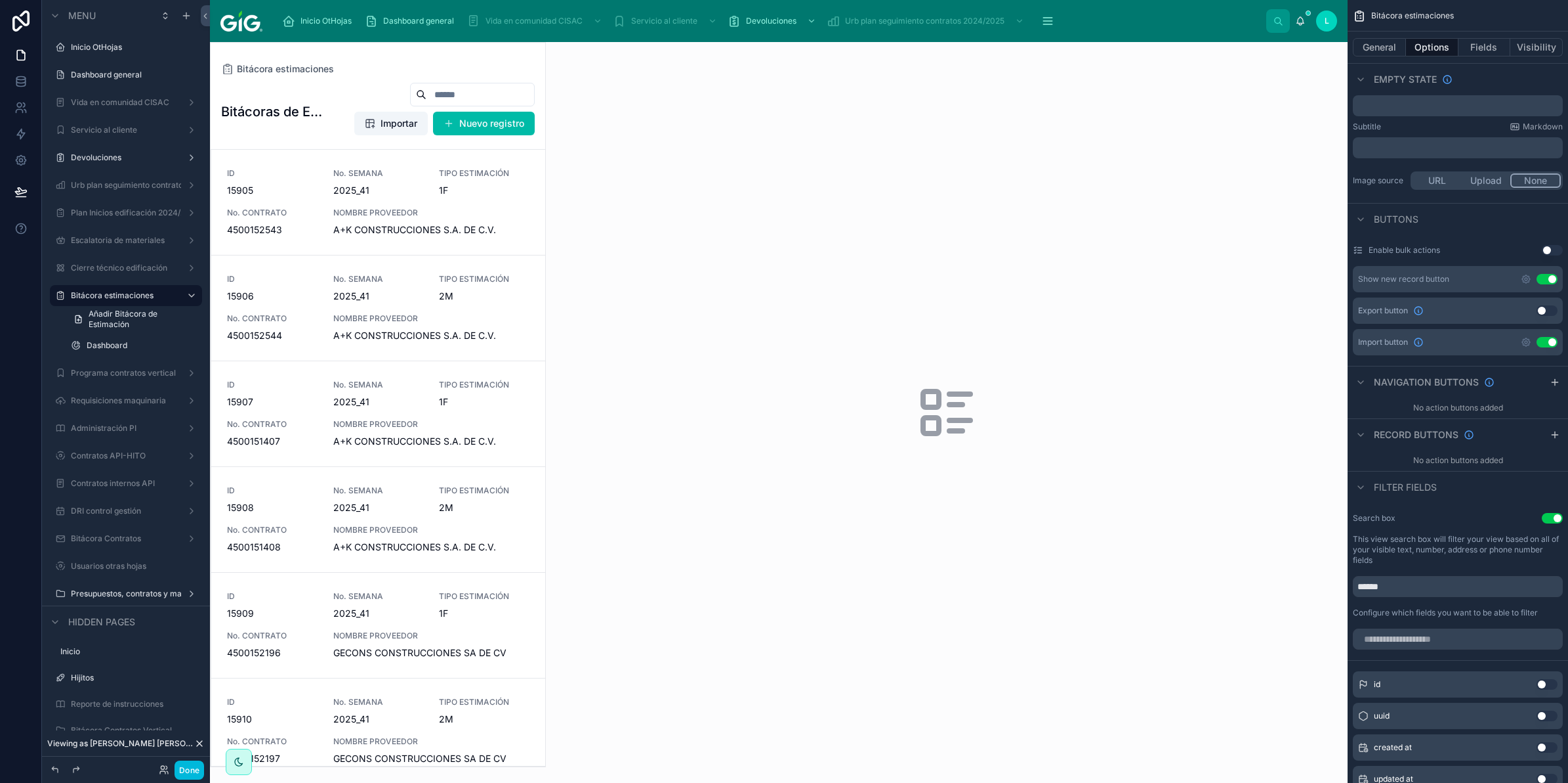
click at [1525, 278] on icon "scrollable content" at bounding box center [1526, 279] width 3 height 3
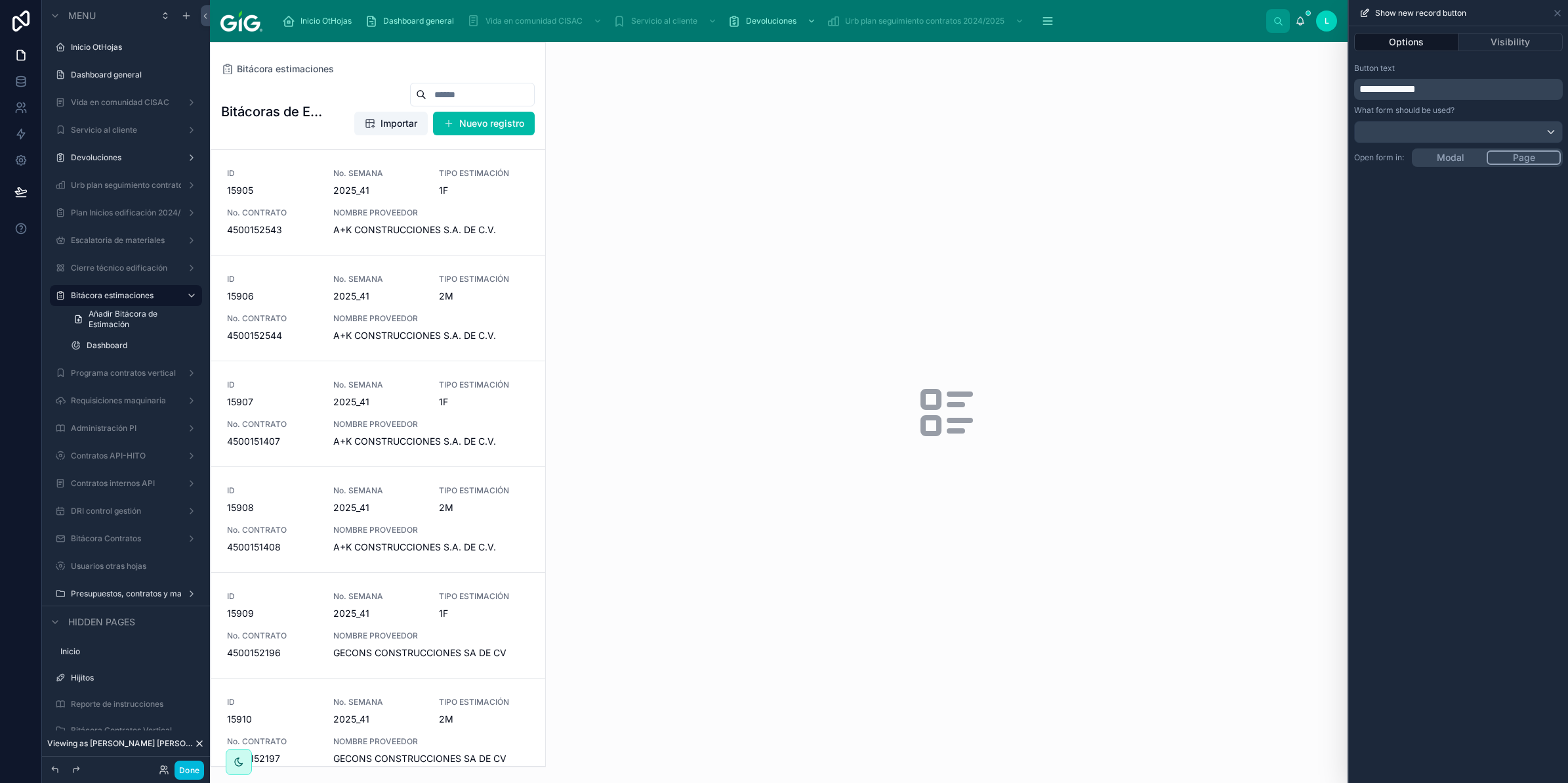
click at [1522, 273] on div "**********" at bounding box center [1458, 405] width 219 height 757
click at [1561, 11] on icon at bounding box center [1558, 12] width 10 height 10
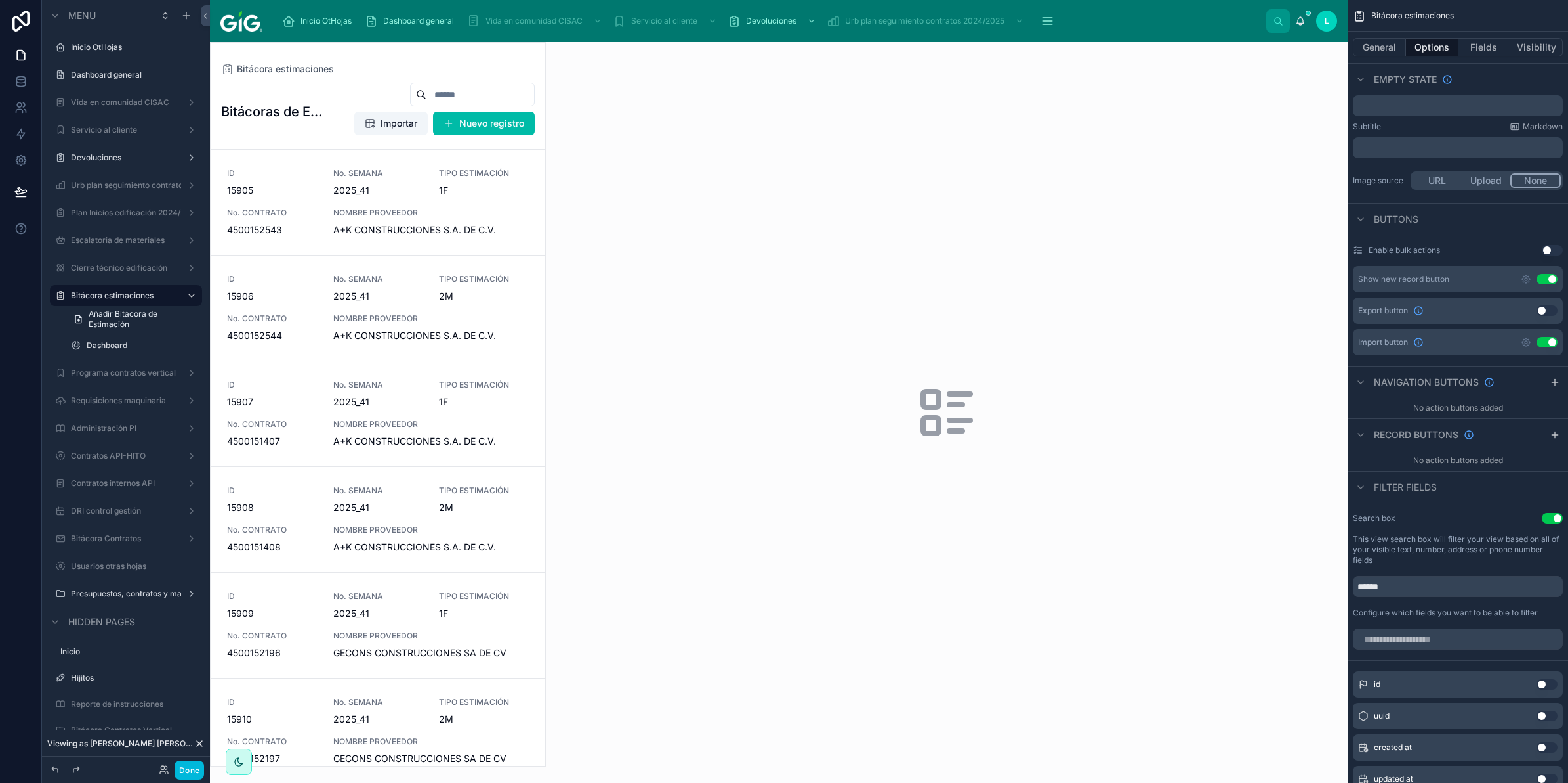
click at [500, 129] on button "Nuevo registro" at bounding box center [484, 123] width 102 height 23
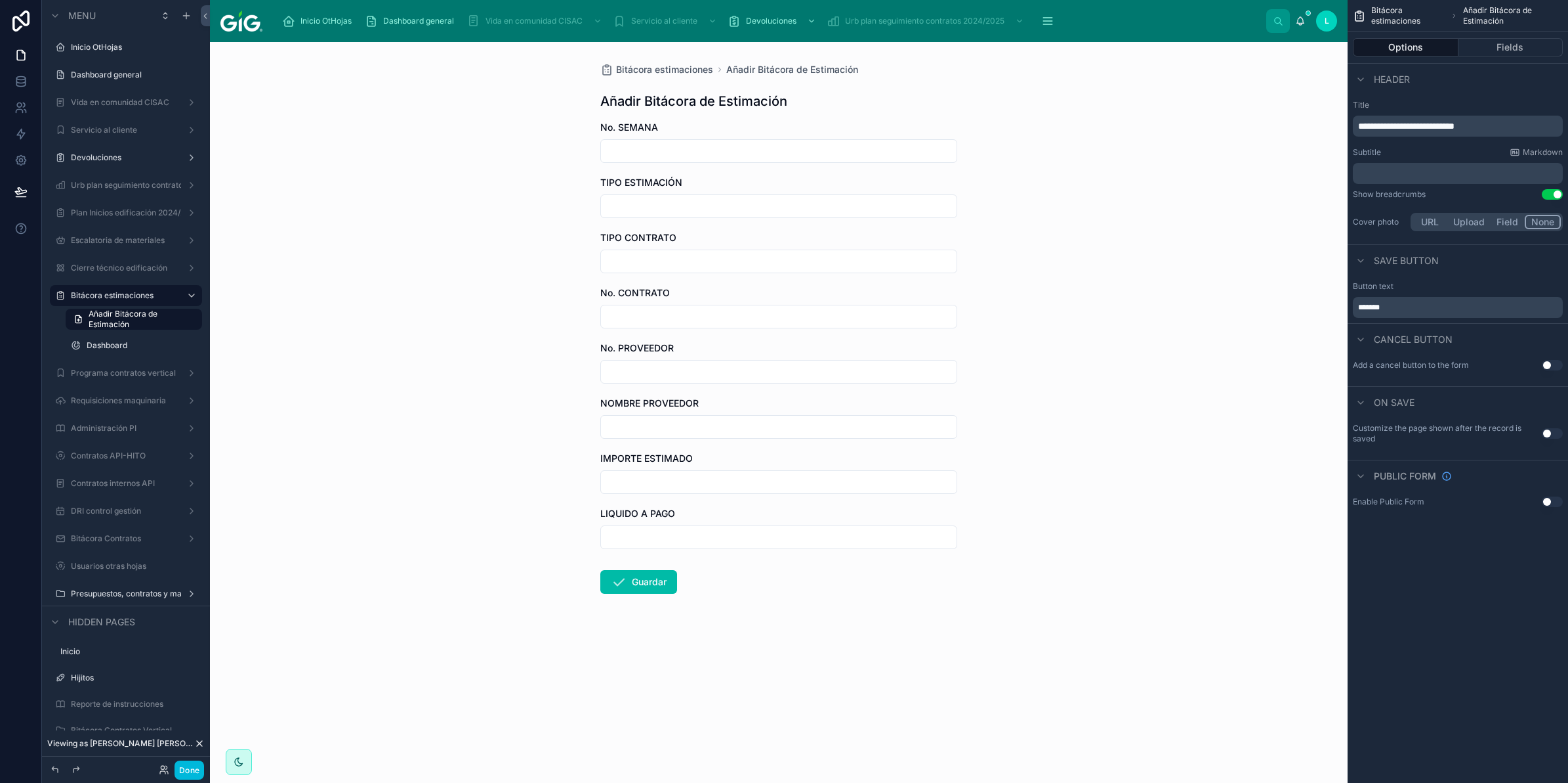
click at [1508, 47] on button "Fields" at bounding box center [1511, 48] width 105 height 19
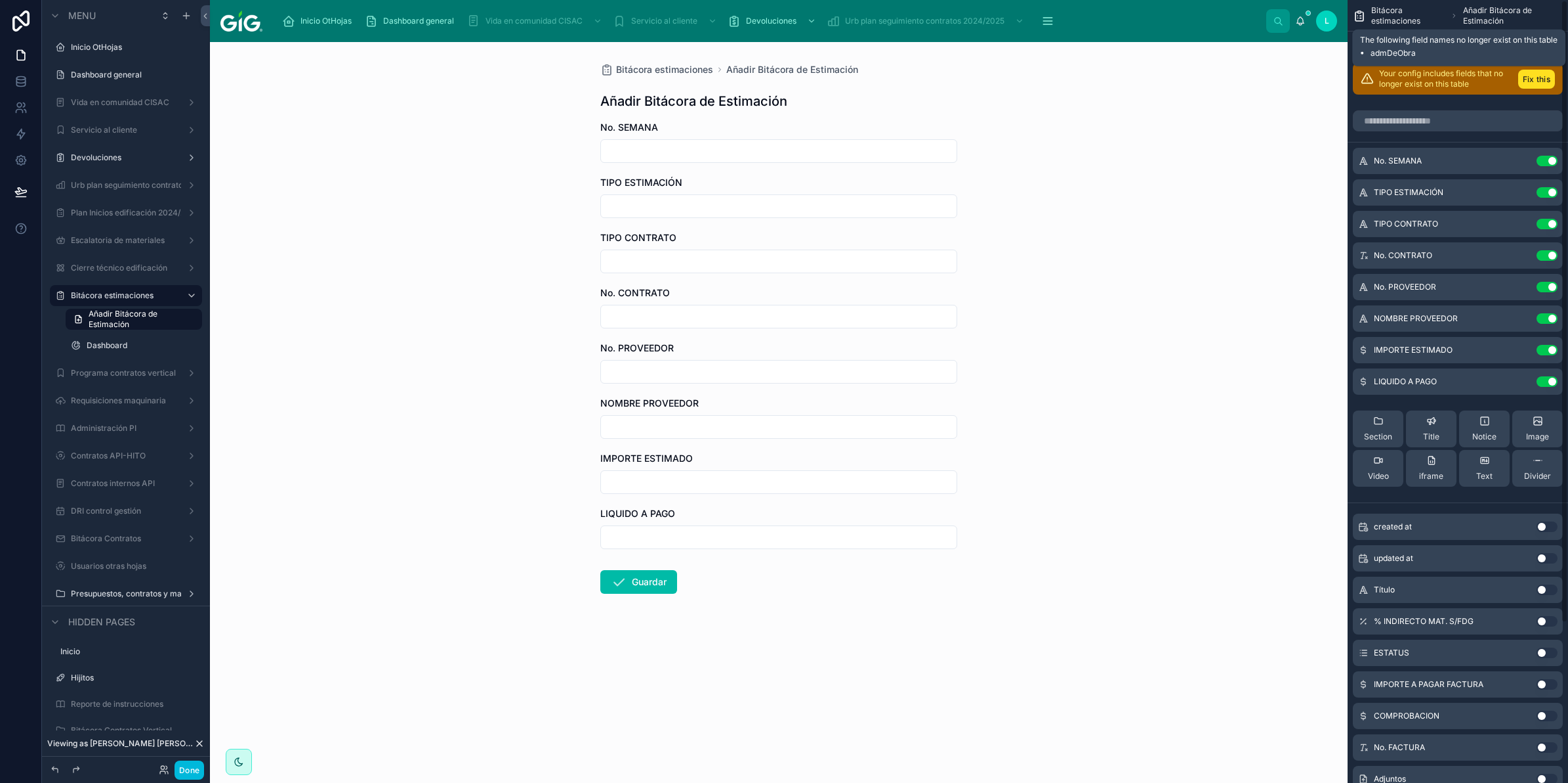
click at [1532, 81] on button "Fix this" at bounding box center [1536, 79] width 37 height 19
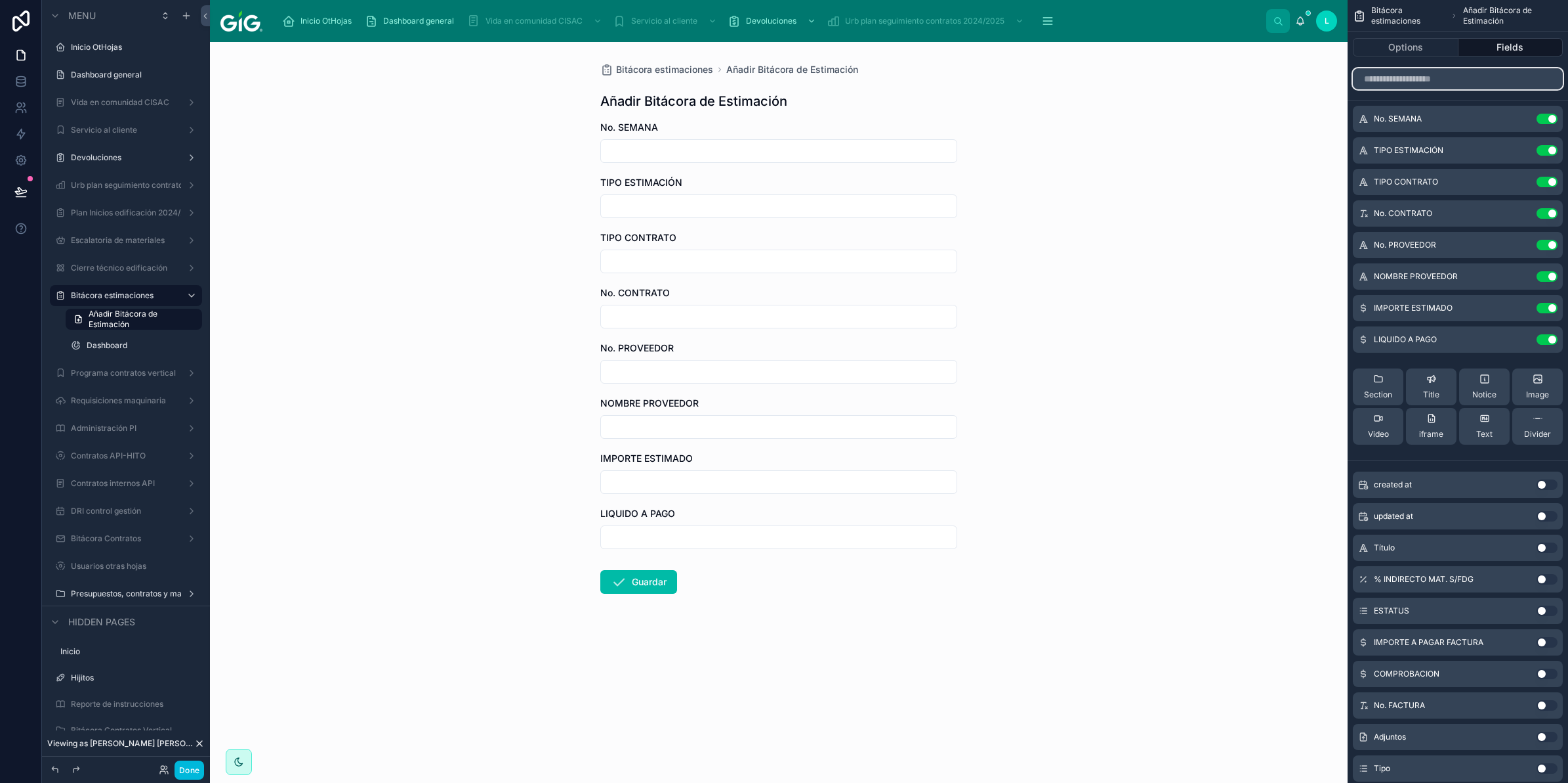
click at [1458, 81] on input "scrollable content" at bounding box center [1458, 79] width 210 height 21
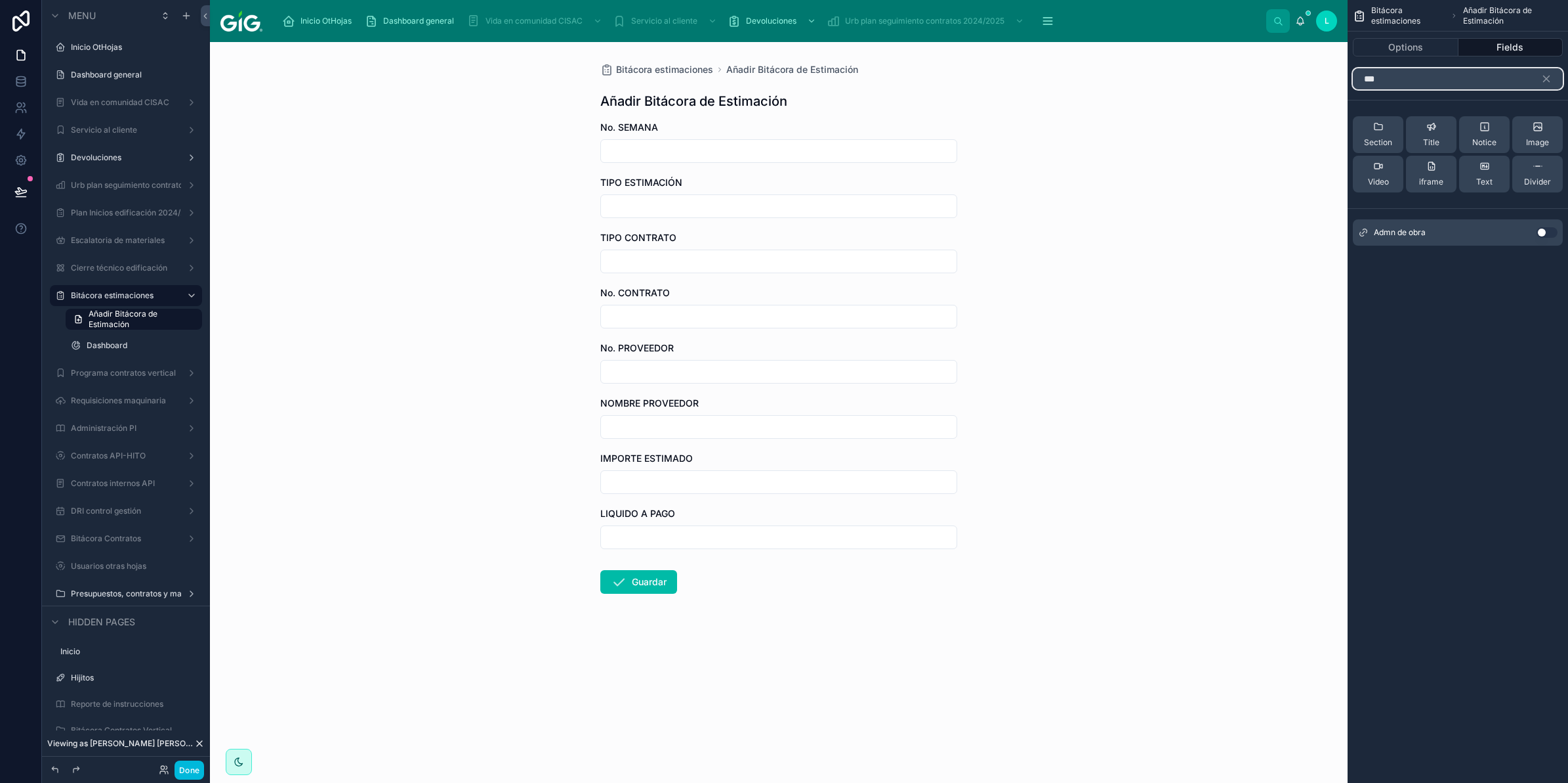
type input "***"
click at [1544, 229] on button "Use setting" at bounding box center [1547, 232] width 21 height 10
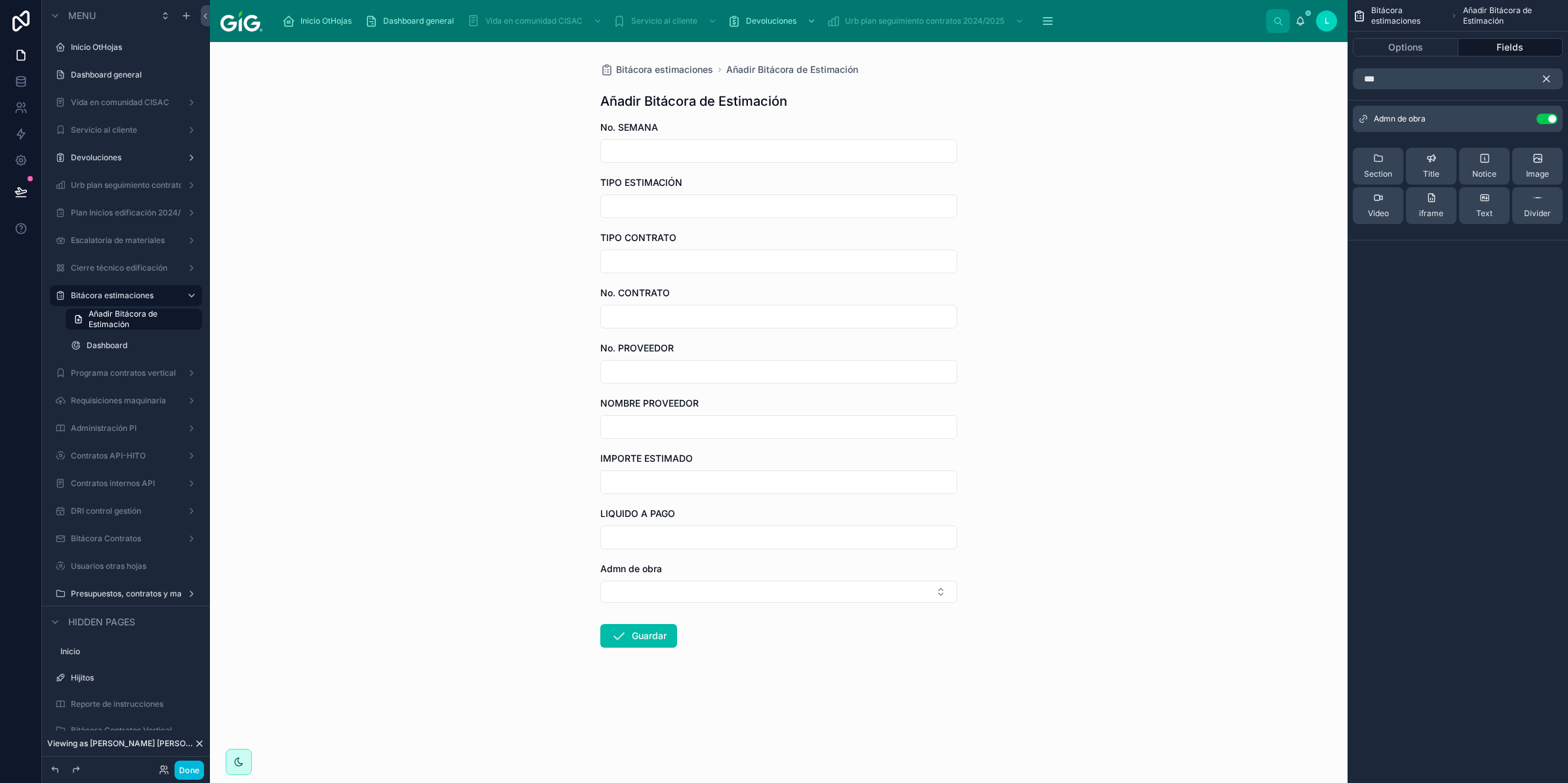
click at [1550, 77] on icon "scrollable content" at bounding box center [1546, 79] width 12 height 12
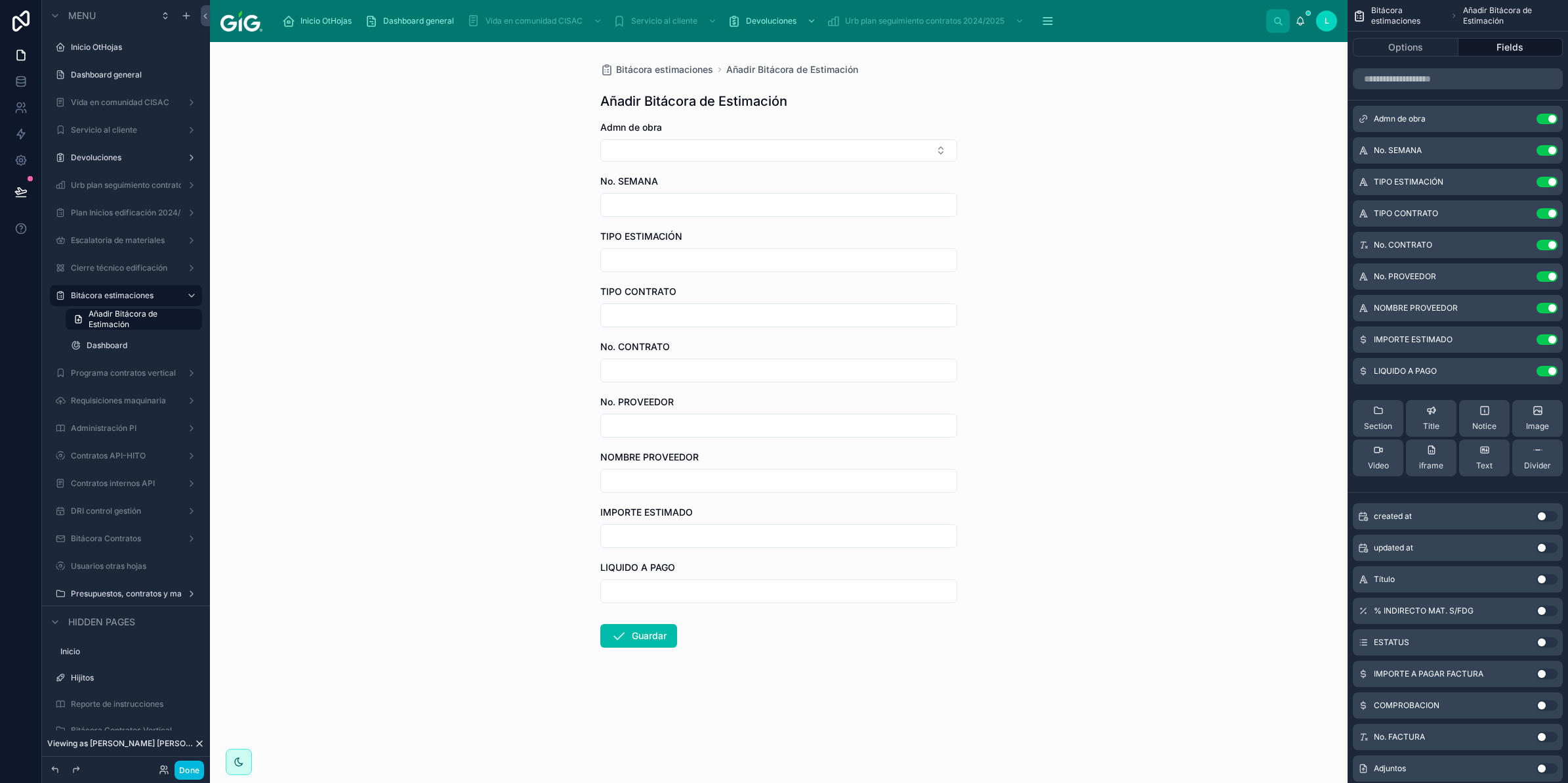
click at [0, 0] on button "scrollable content" at bounding box center [0, 0] width 0 height 0
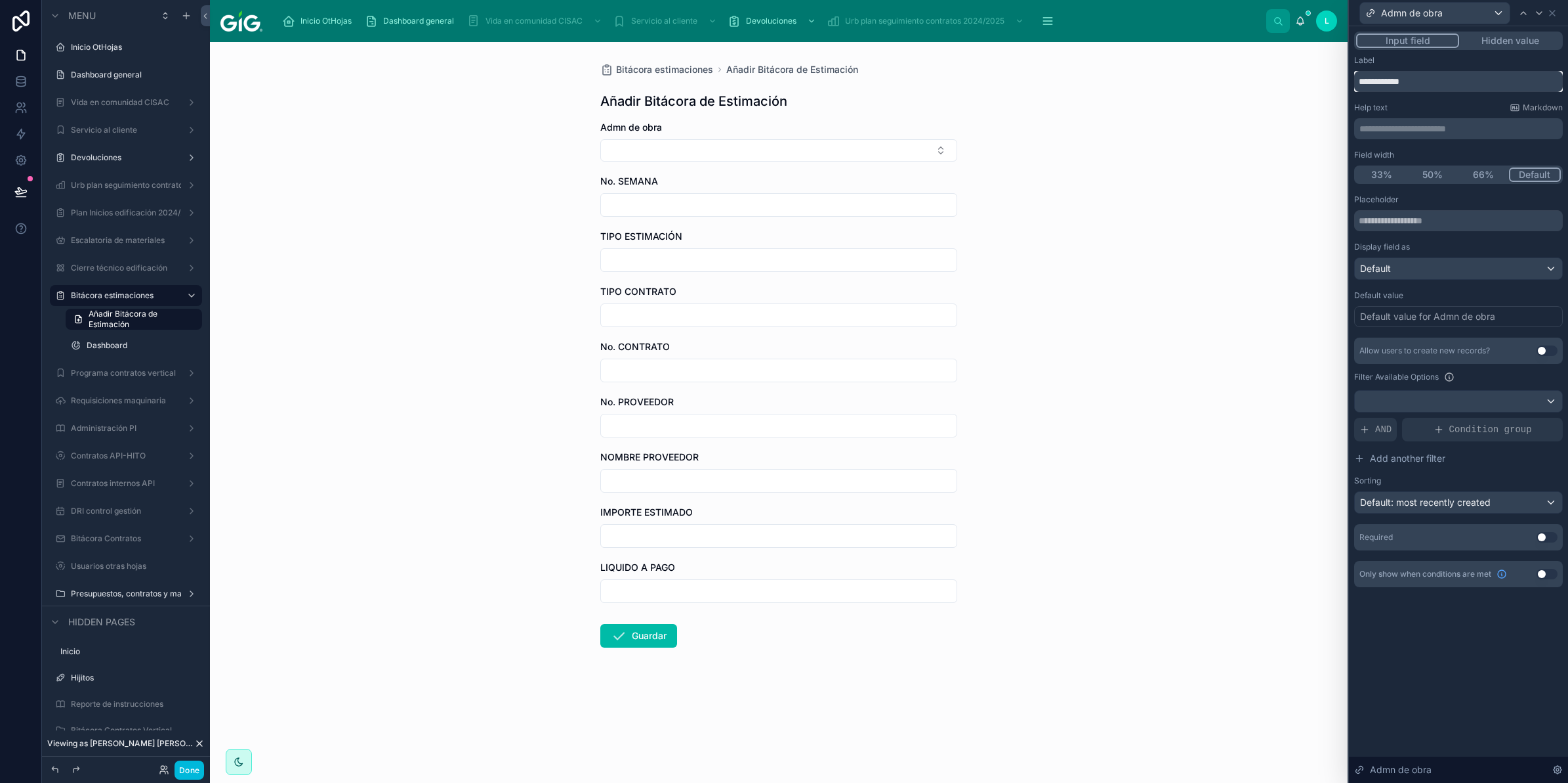
click at [1384, 82] on input "**********" at bounding box center [1458, 81] width 209 height 21
type input "**********"
click at [1223, 214] on div "Bitácora estimaciones Añadir Bitácora de Estimación Añadir Bitácora de Estimaci…" at bounding box center [779, 412] width 1138 height 741
click at [107, 342] on label "Dashboard" at bounding box center [140, 345] width 108 height 10
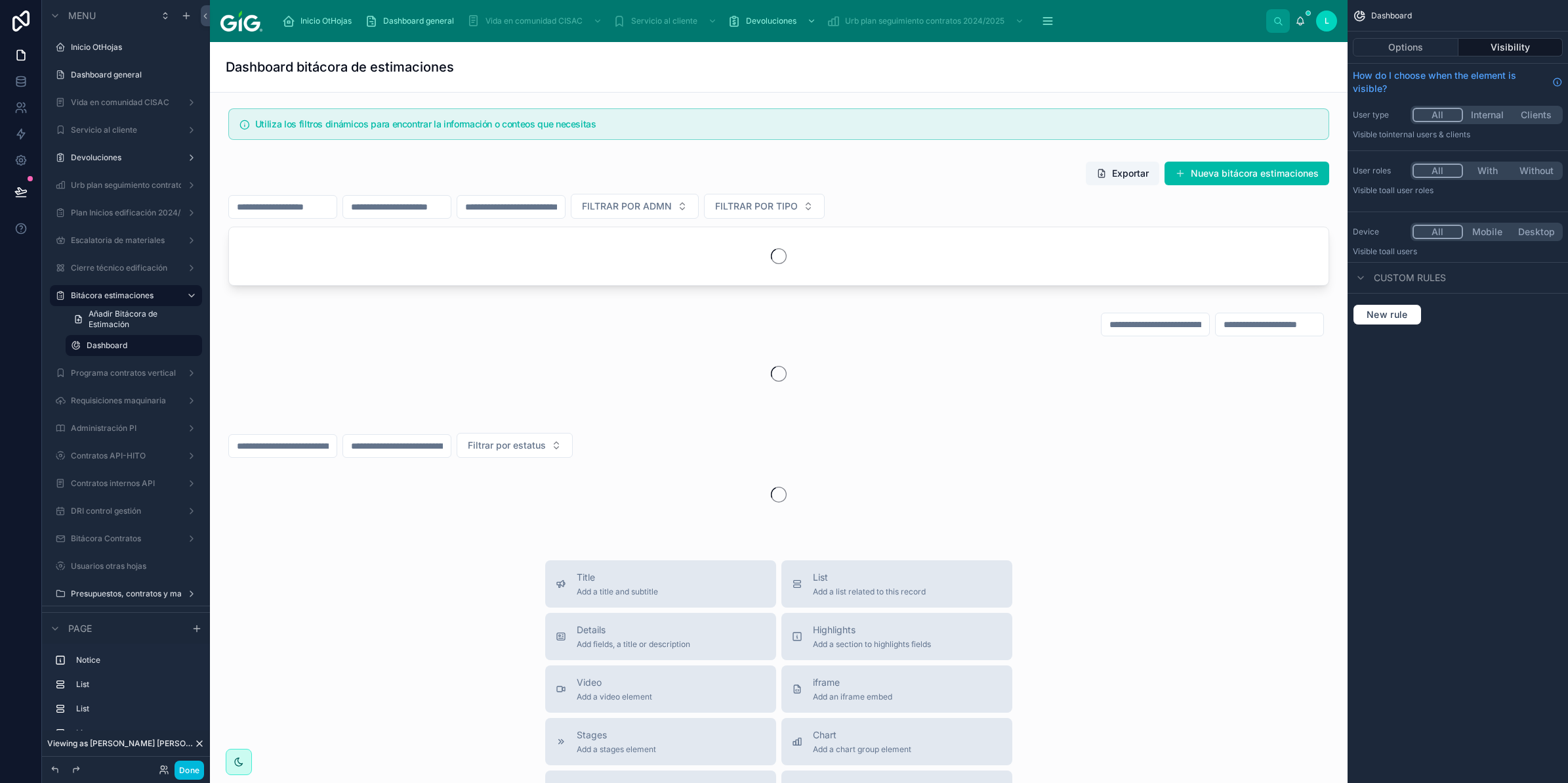
click at [1002, 217] on div at bounding box center [779, 226] width 1117 height 140
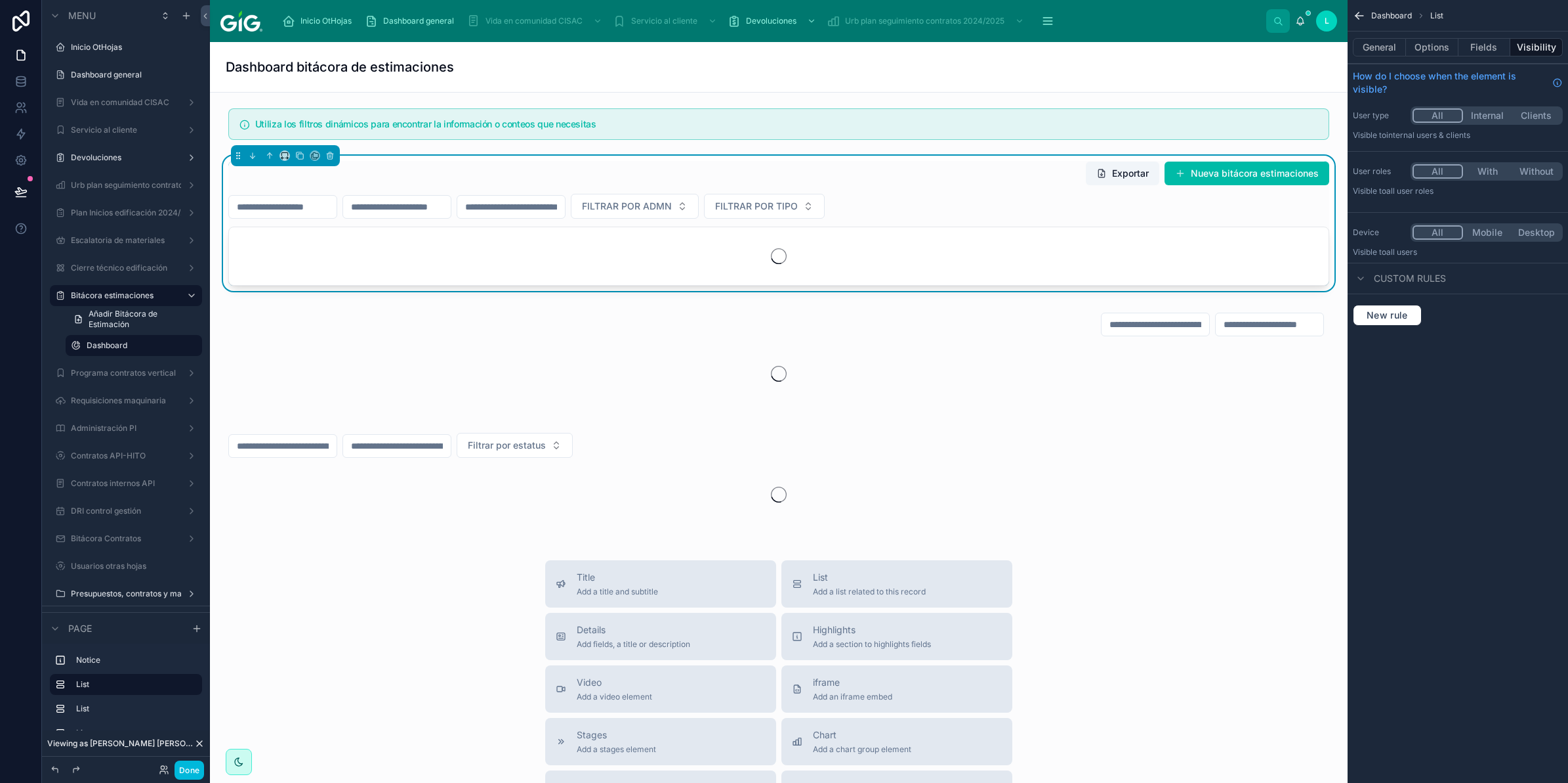
click at [1490, 38] on button "Fields" at bounding box center [1485, 48] width 52 height 19
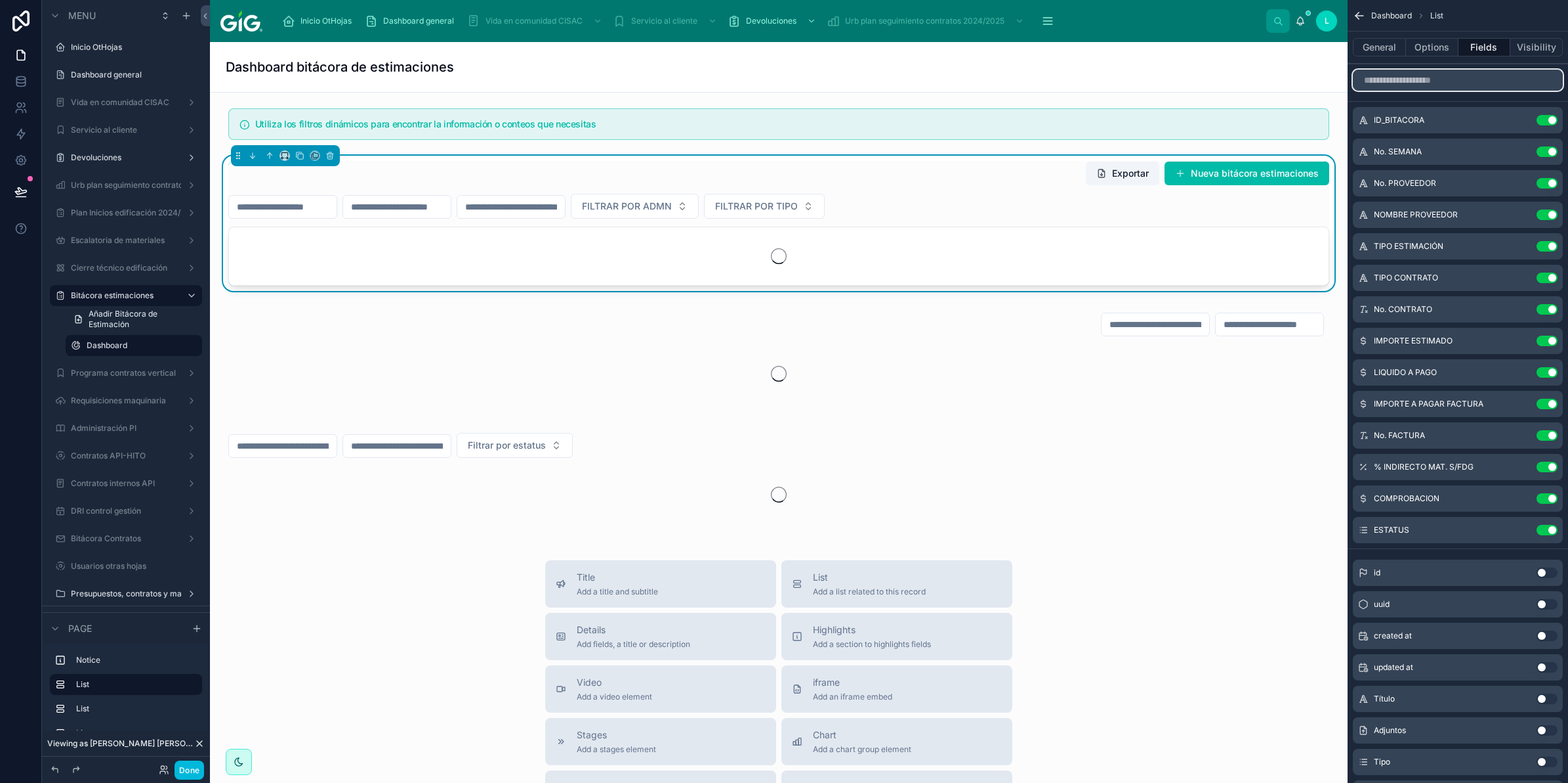
click at [1467, 82] on input "scrollable content" at bounding box center [1458, 80] width 210 height 21
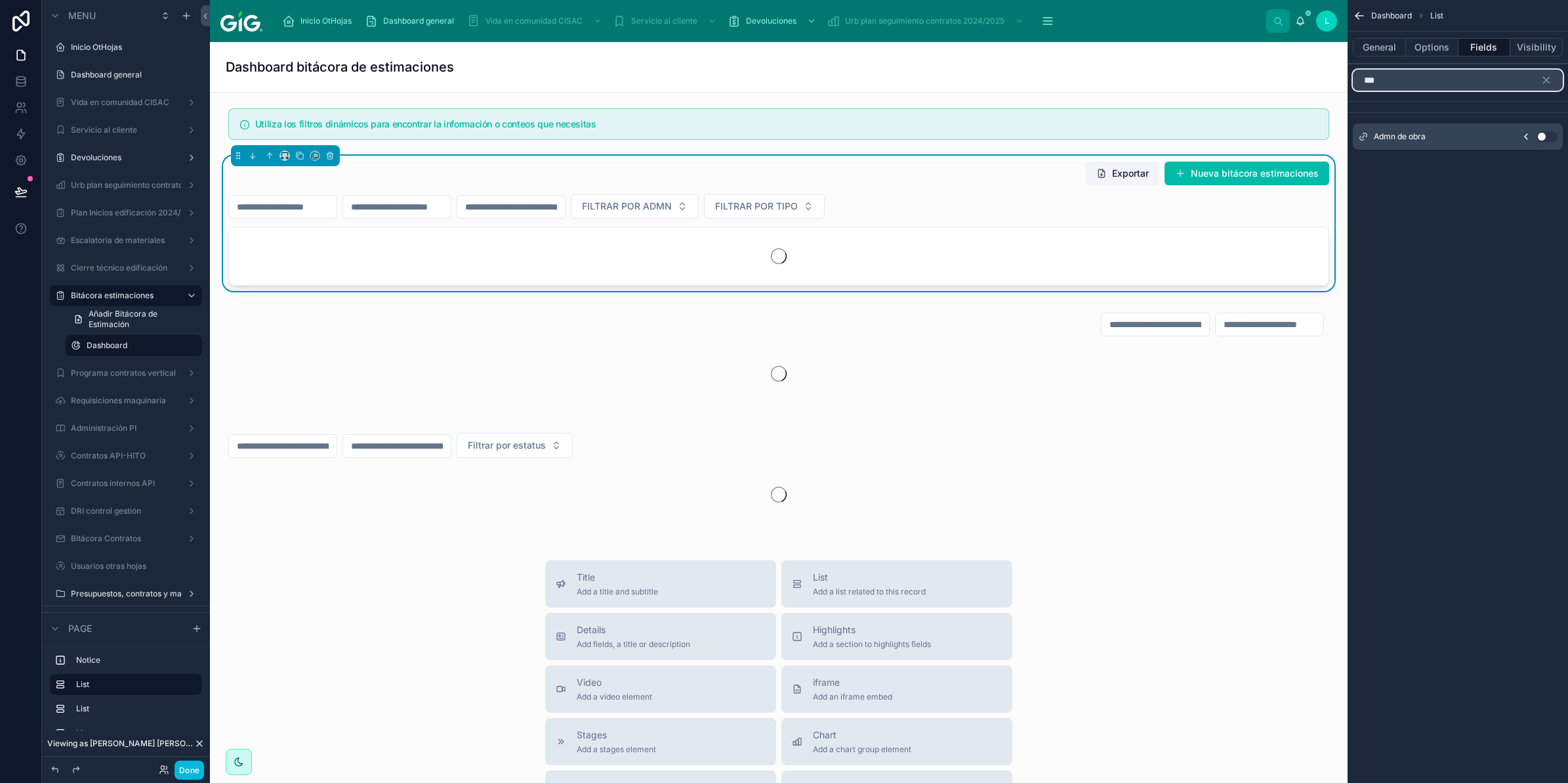
type input "***"
click at [1549, 139] on button "Use setting" at bounding box center [1547, 136] width 21 height 10
click at [1547, 82] on icon "scrollable content" at bounding box center [1546, 81] width 6 height 6
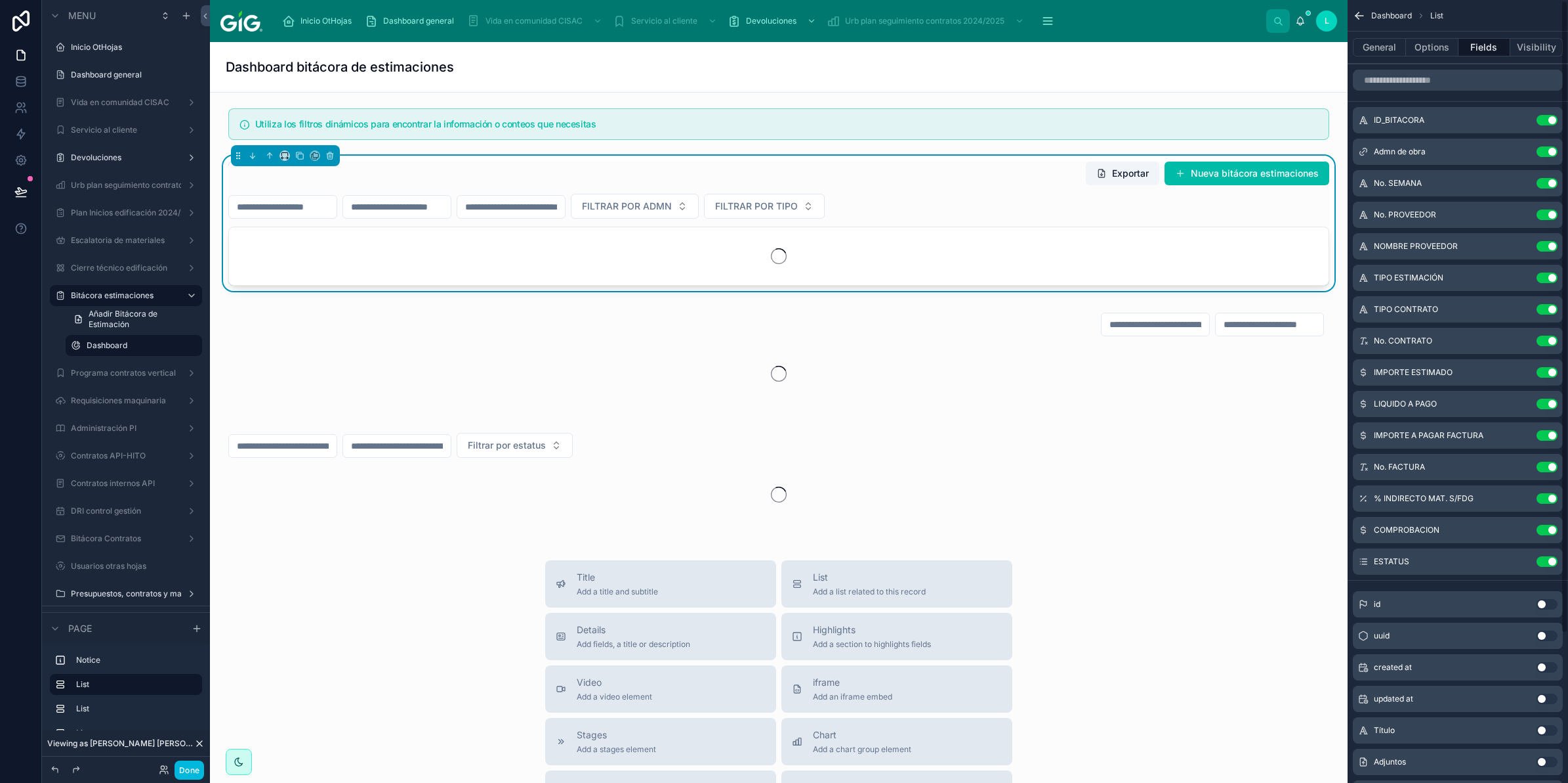
click at [0, 0] on icon "scrollable content" at bounding box center [0, 0] width 0 height 0
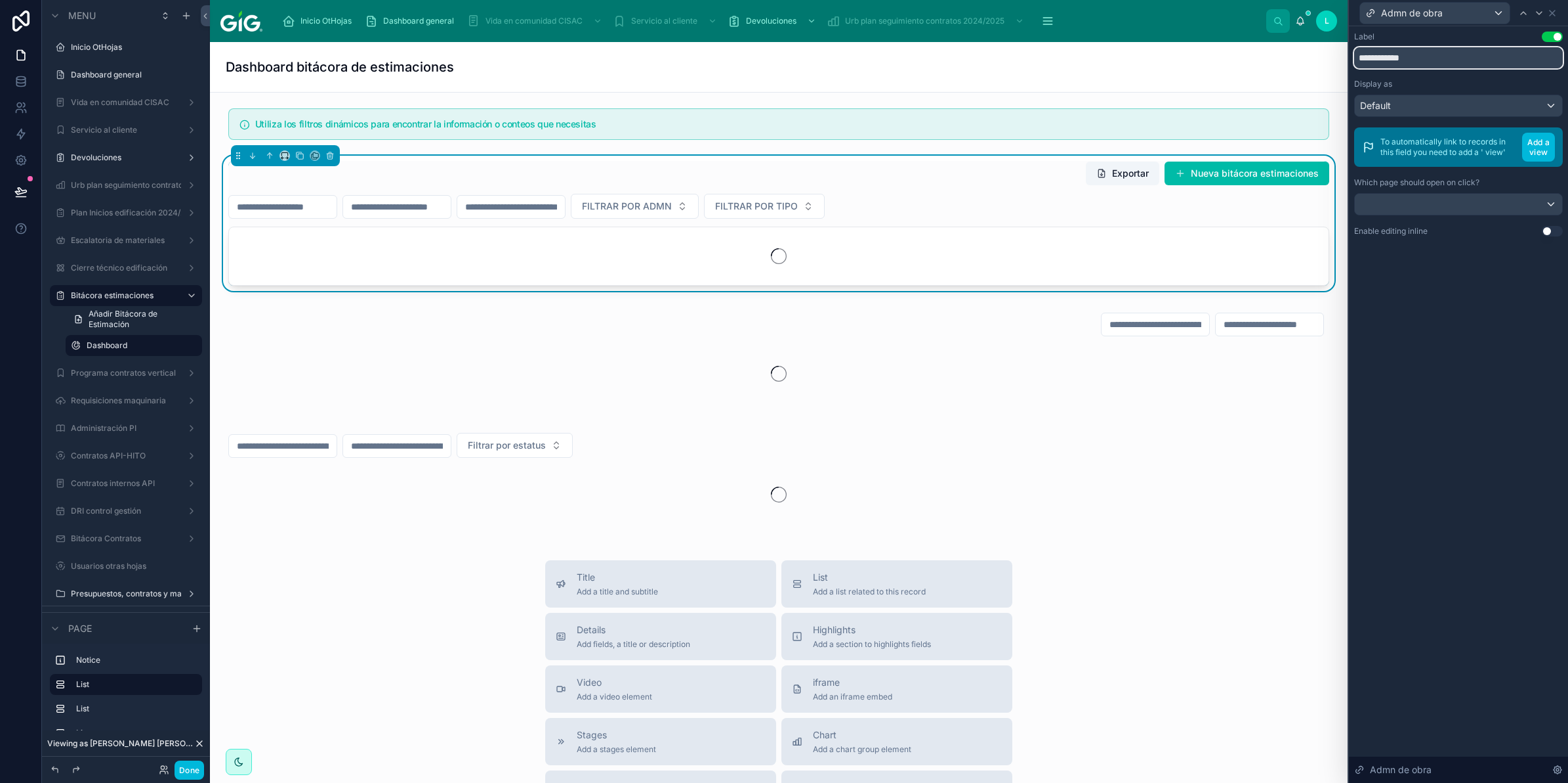
click at [1393, 59] on input "**********" at bounding box center [1458, 57] width 209 height 21
type input "*********"
click at [1426, 82] on div "Display as" at bounding box center [1458, 83] width 209 height 10
click at [17, 194] on icon at bounding box center [21, 190] width 11 height 7
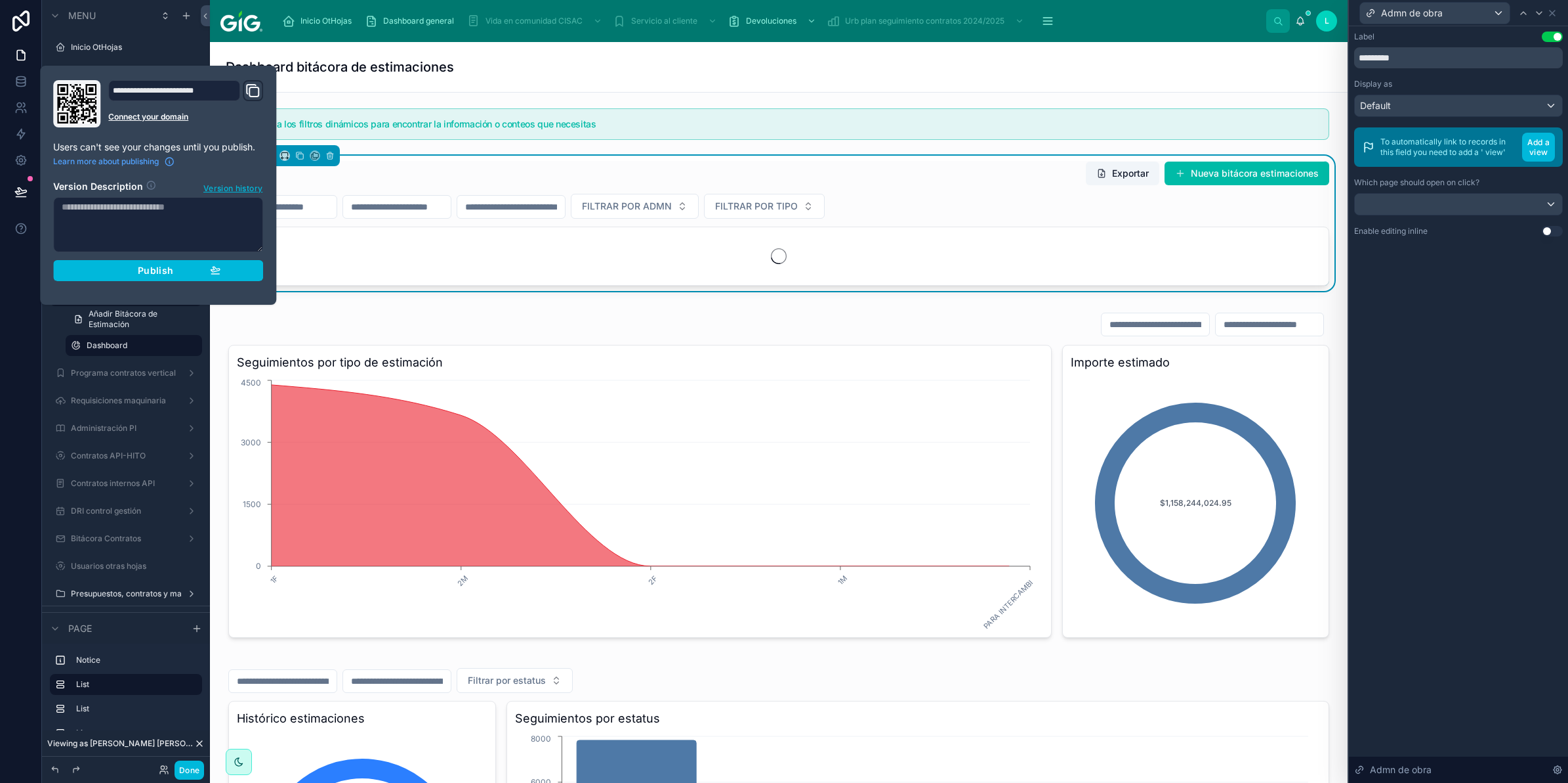
click at [227, 260] on button "Publish" at bounding box center [158, 271] width 210 height 21
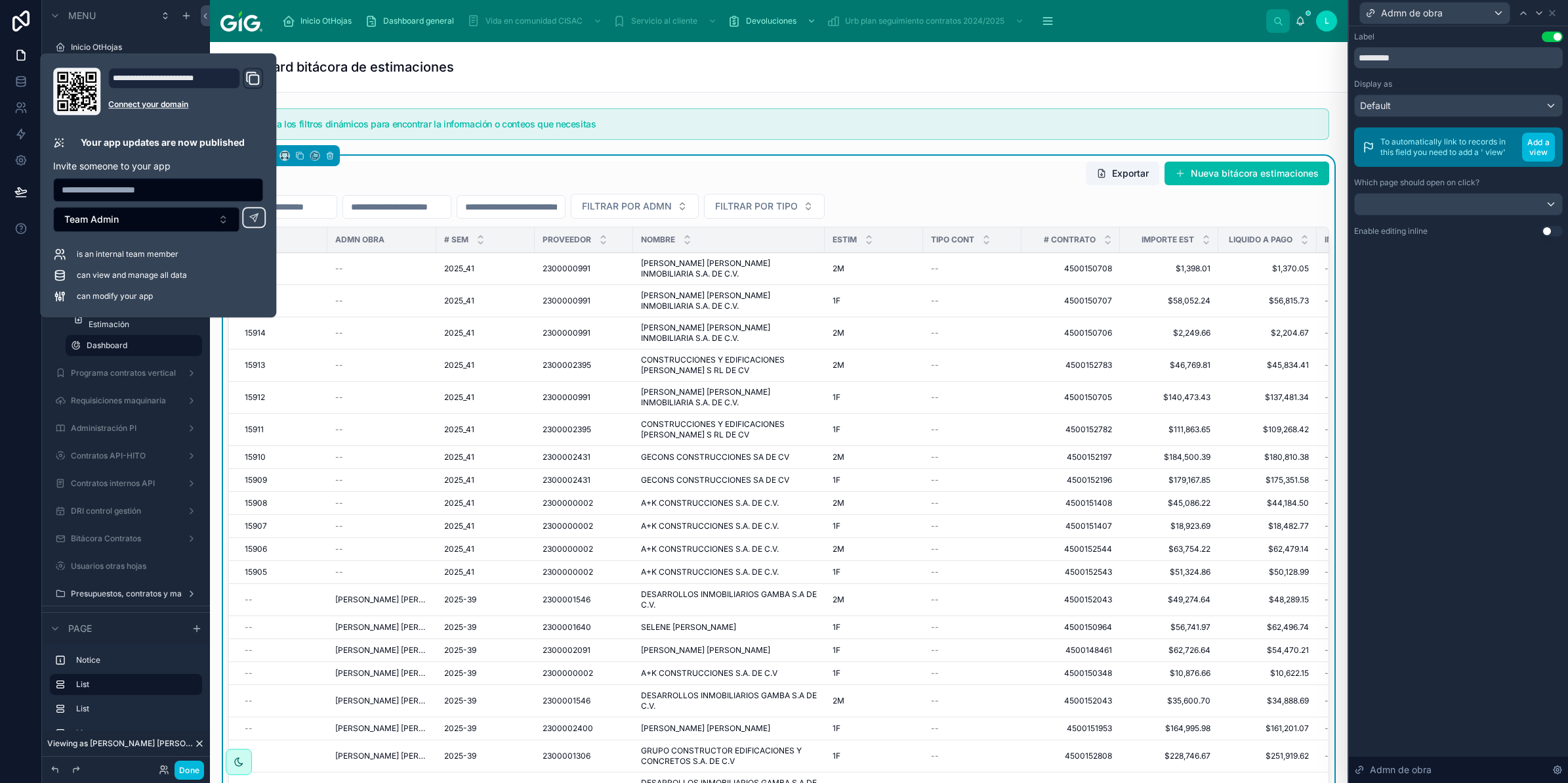
click at [989, 63] on div "Dashboard bitácora de estimaciones" at bounding box center [779, 67] width 1106 height 19
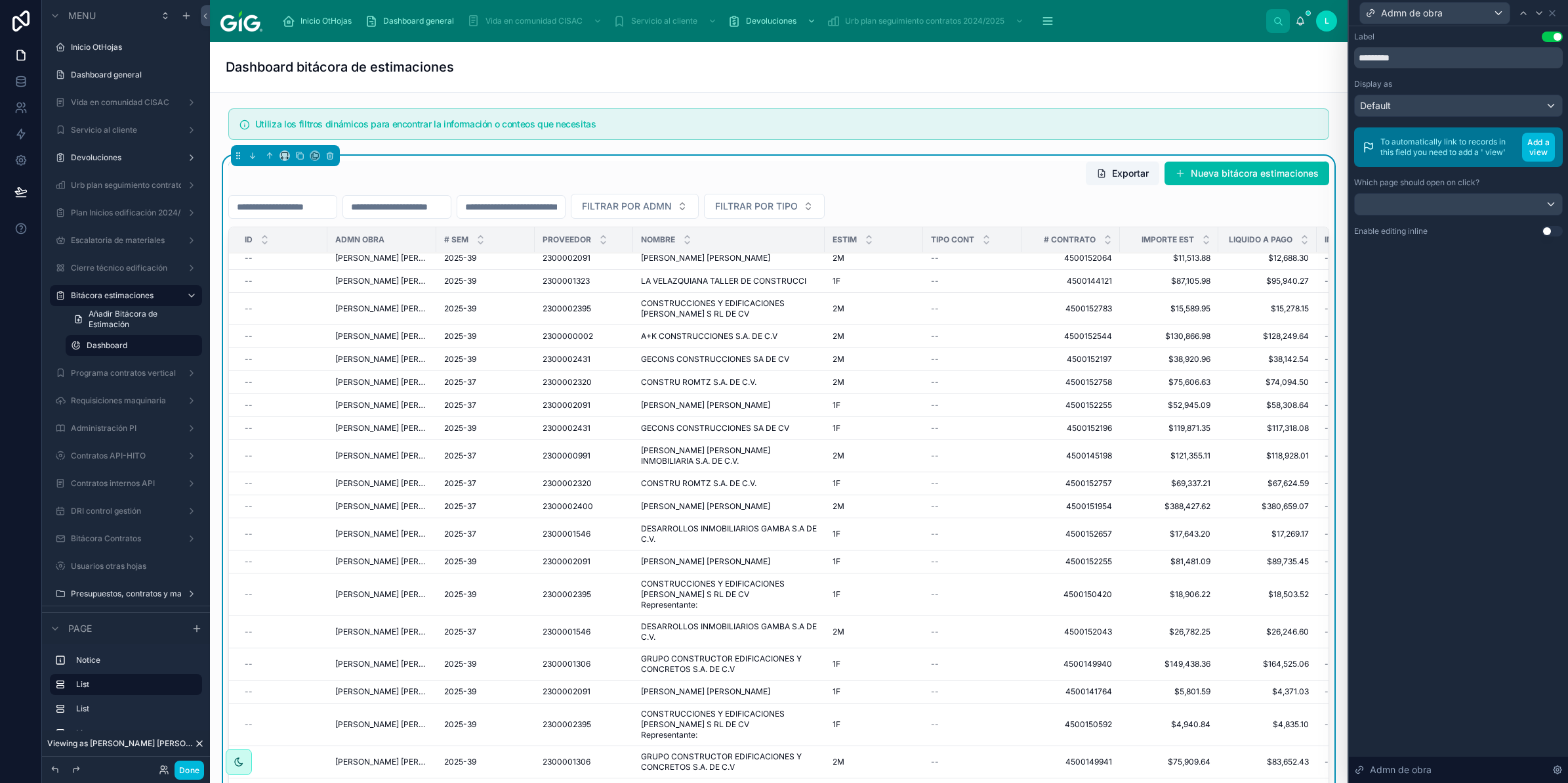
scroll to position [2046, 0]
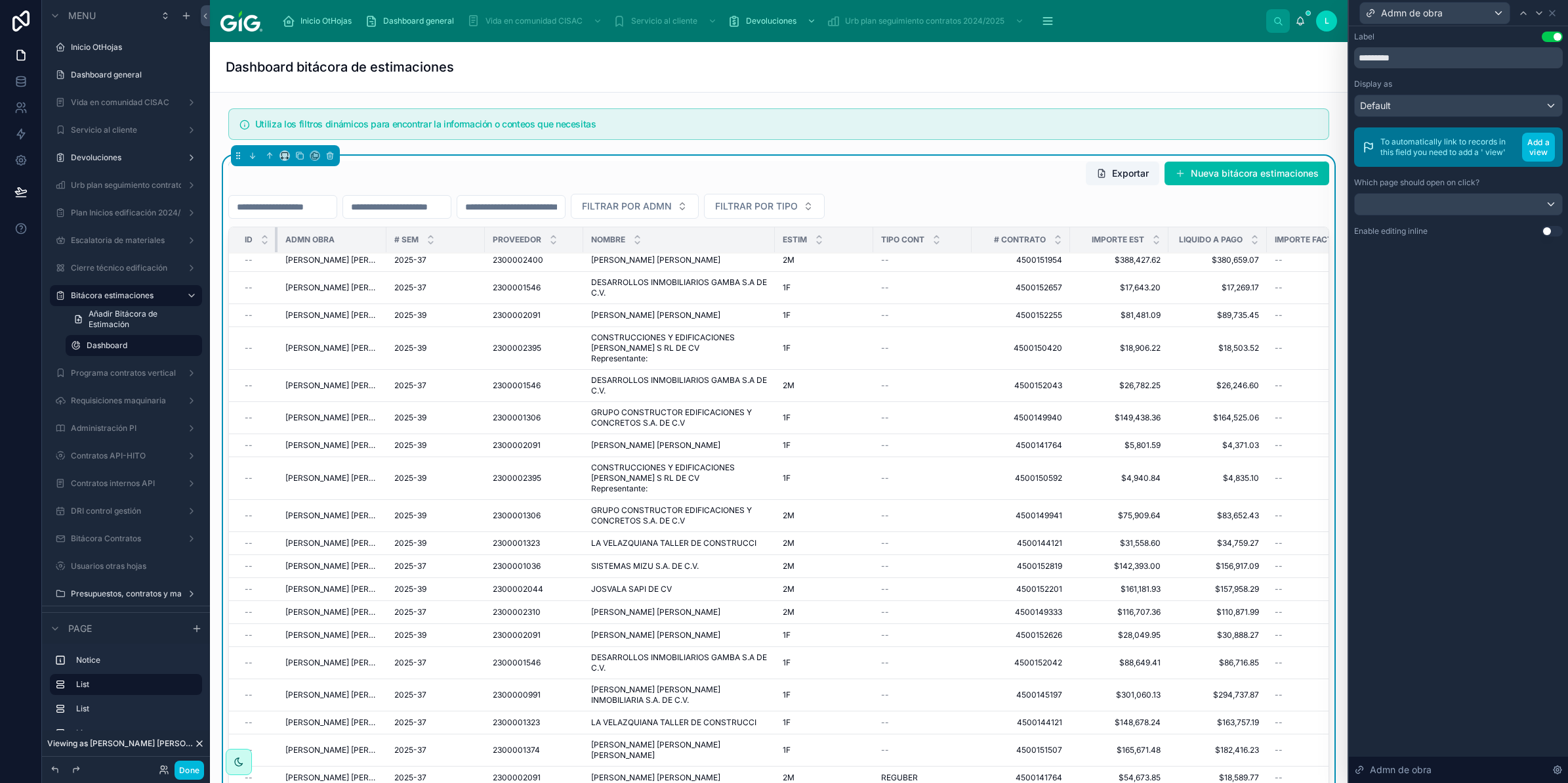
drag, startPoint x: 326, startPoint y: 243, endPoint x: 272, endPoint y: 253, distance: 54.9
click at [272, 253] on th "ID" at bounding box center [254, 240] width 49 height 25
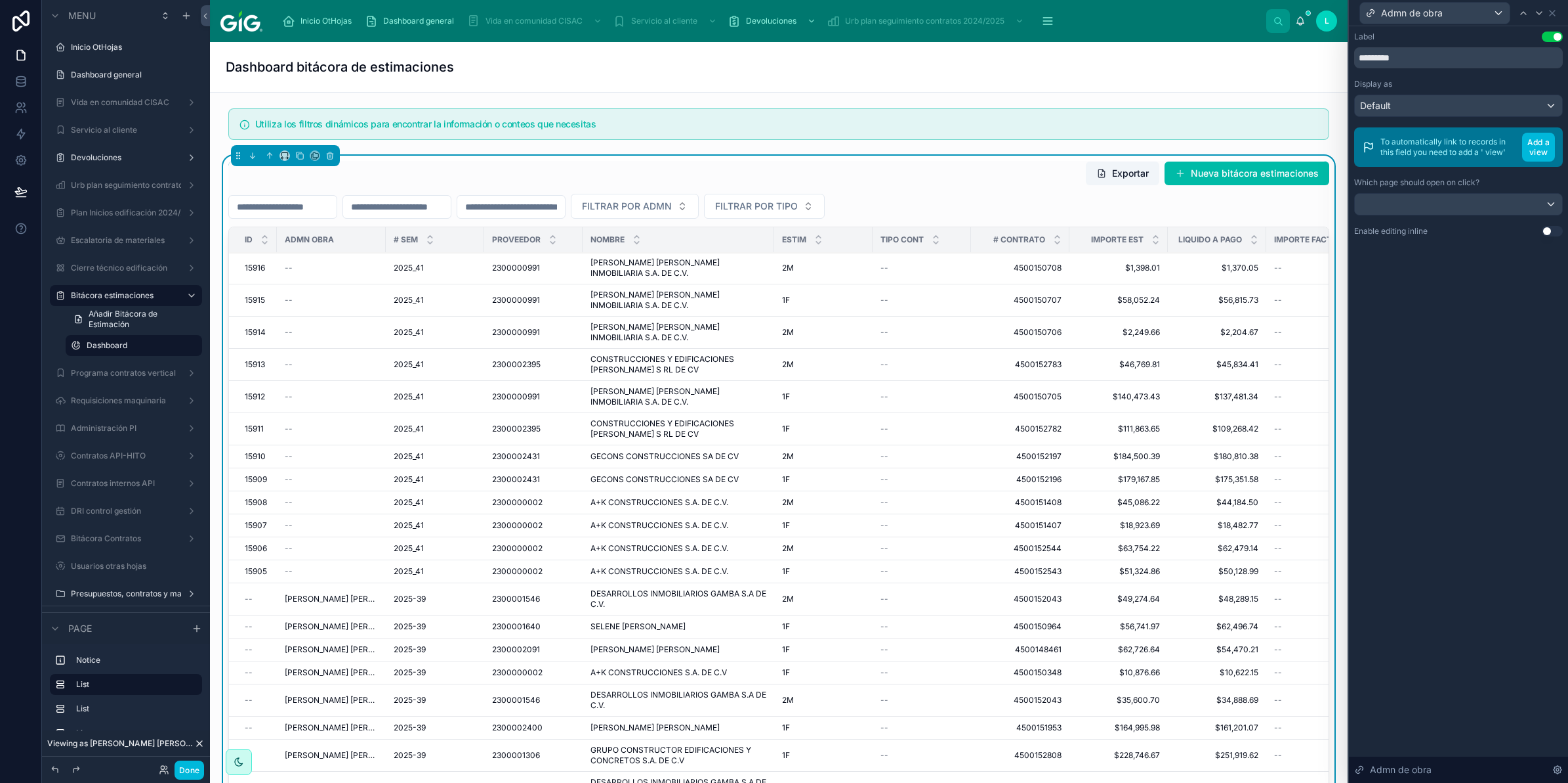
scroll to position [0, 0]
click at [144, 293] on label "Bitácora estimaciones" at bounding box center [124, 295] width 105 height 10
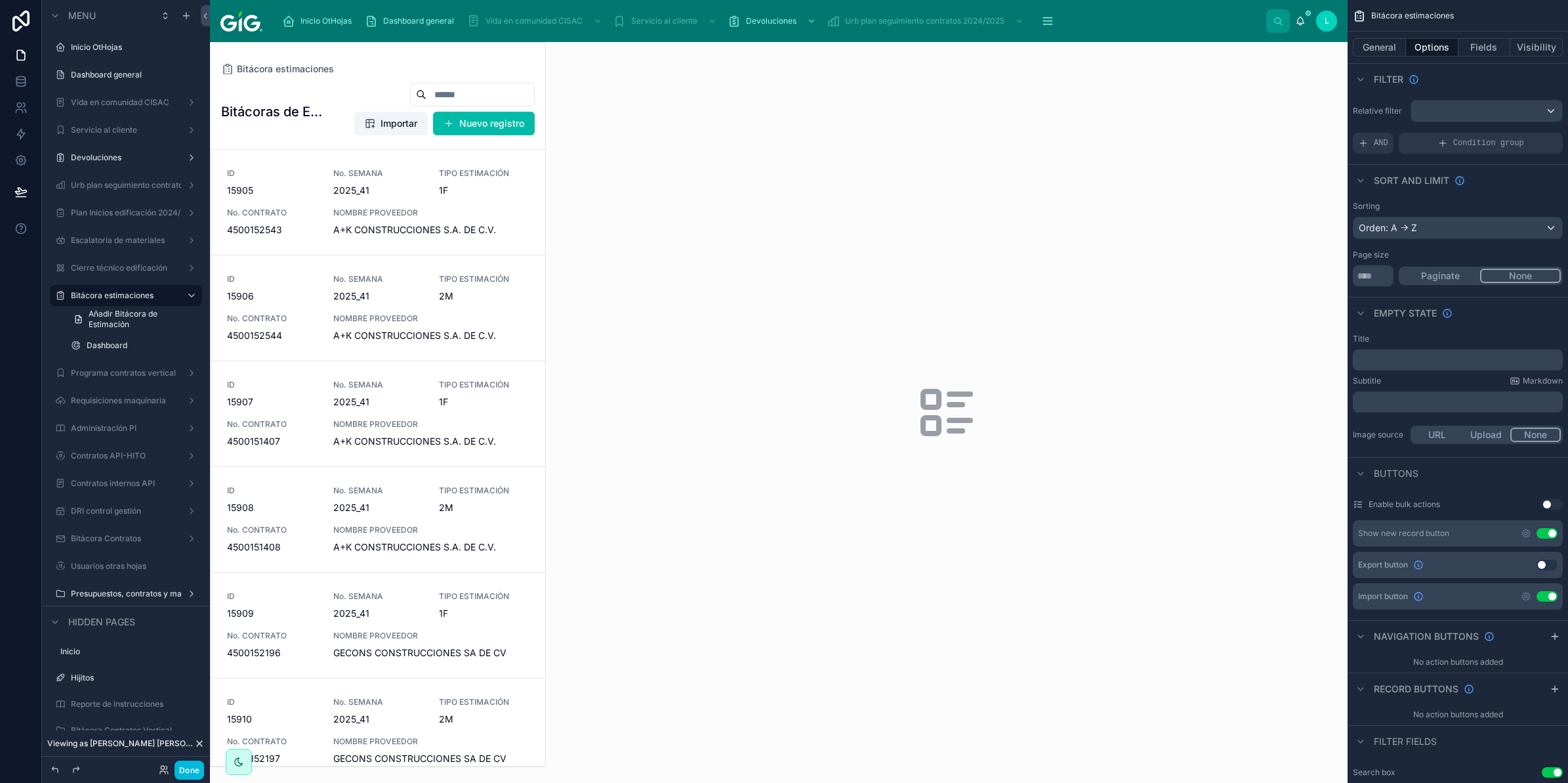
click at [501, 116] on div at bounding box center [378, 405] width 335 height 724
click at [499, 126] on button "Nuevo registro" at bounding box center [484, 123] width 102 height 23
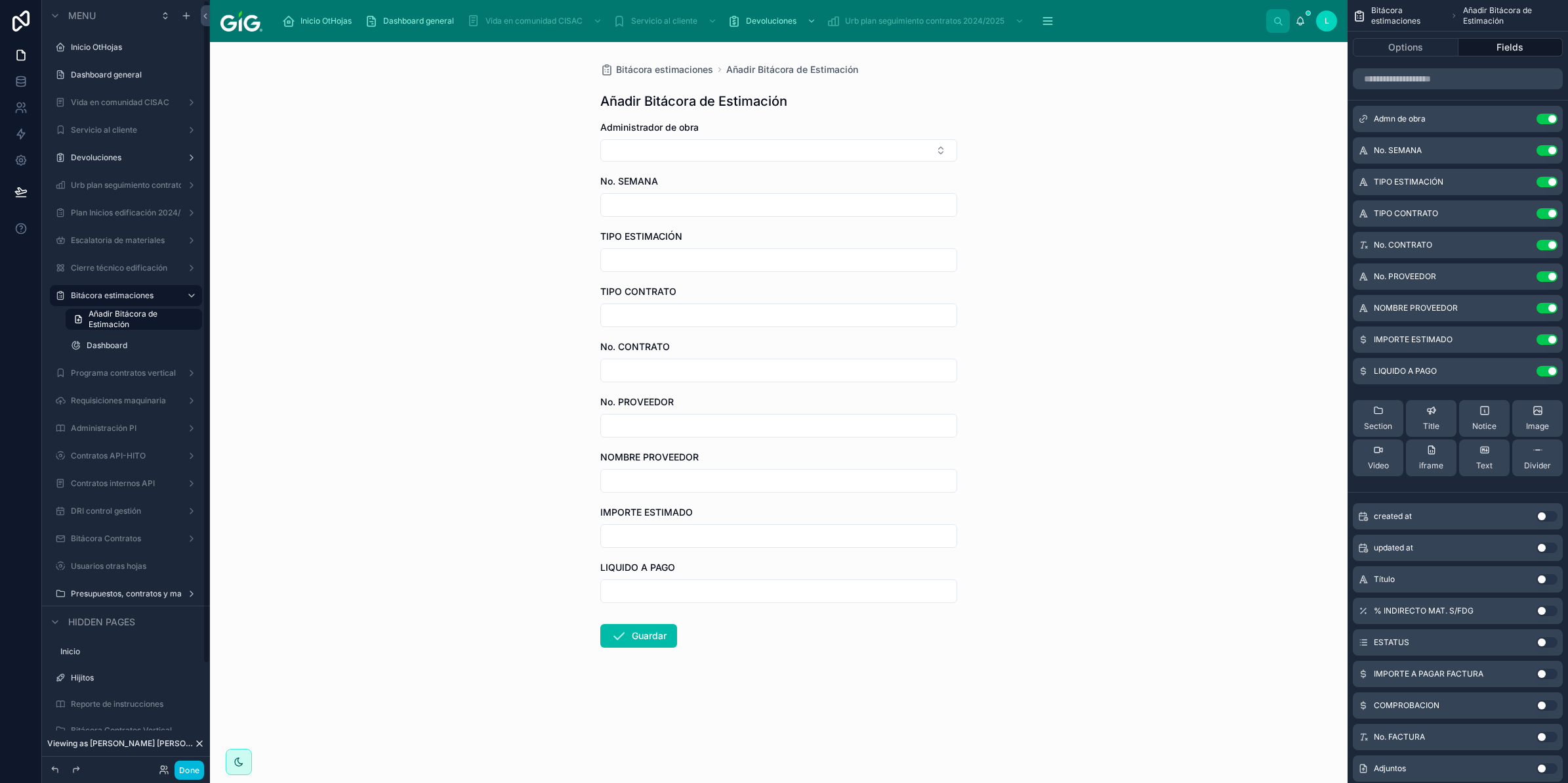
click at [201, 743] on icon at bounding box center [198, 743] width 10 height 10
click at [100, 342] on label "Dashboard" at bounding box center [140, 345] width 108 height 10
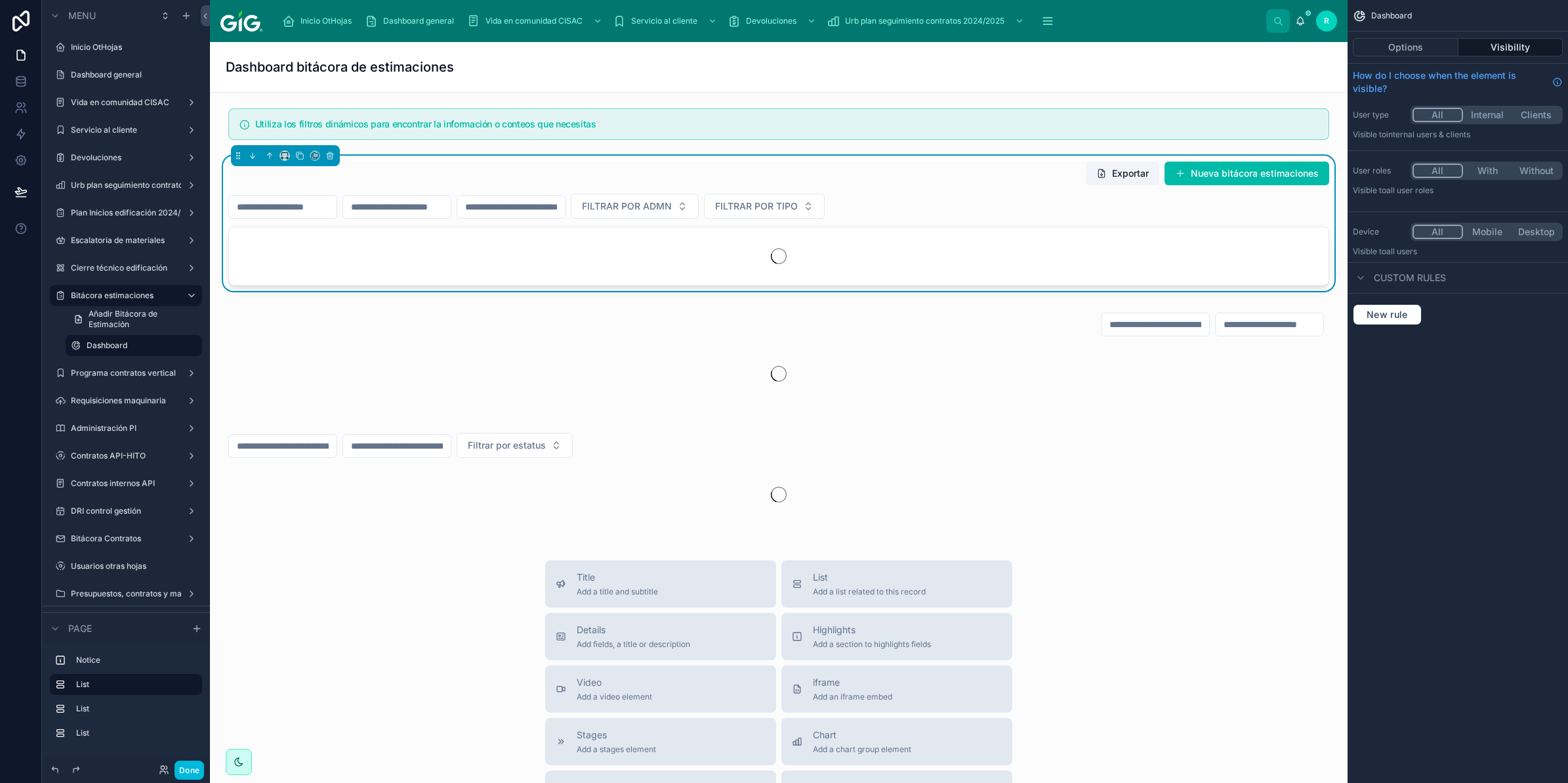
click at [194, 765] on button "Done" at bounding box center [189, 770] width 30 height 19
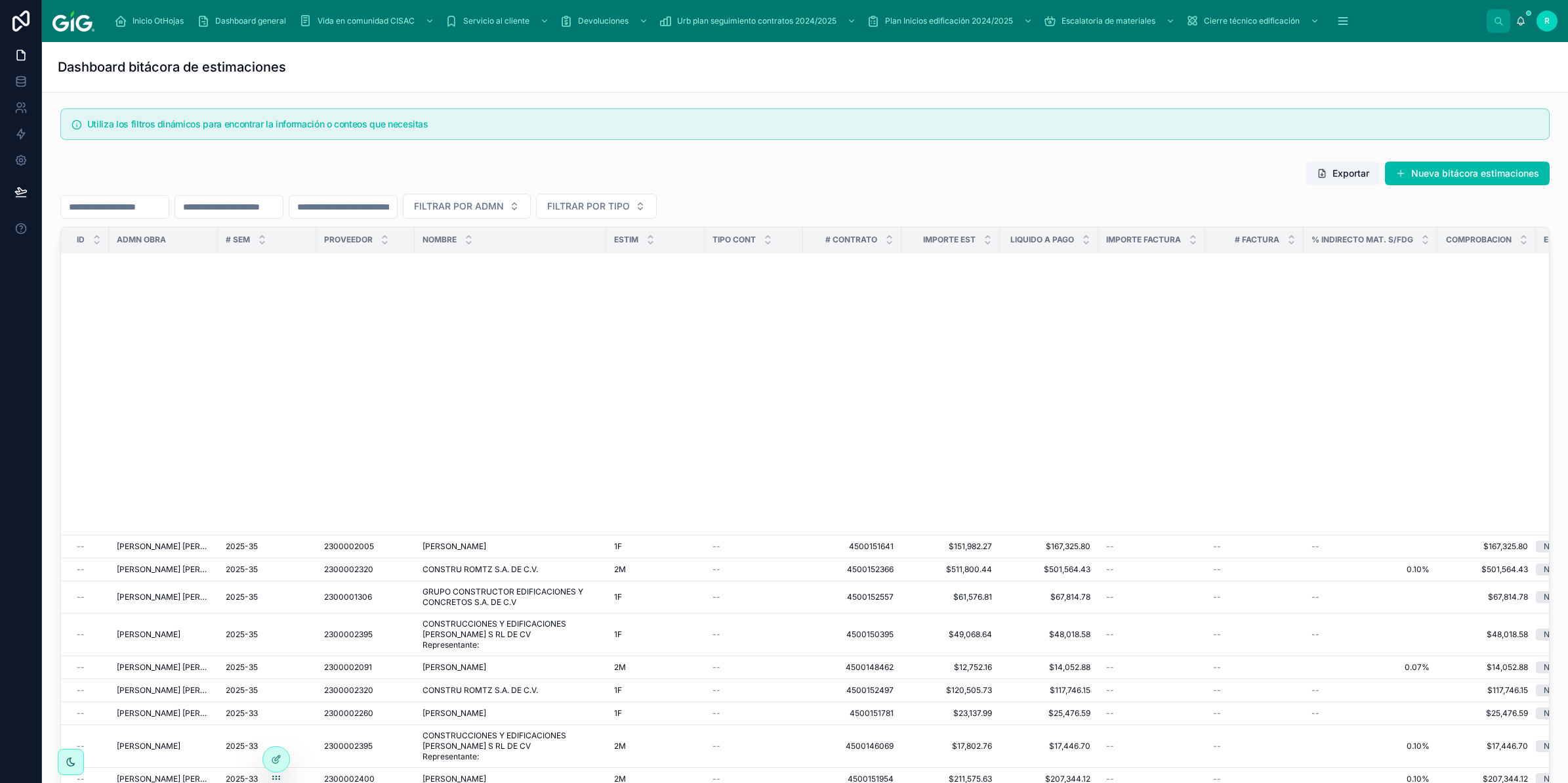
scroll to position [6126, 0]
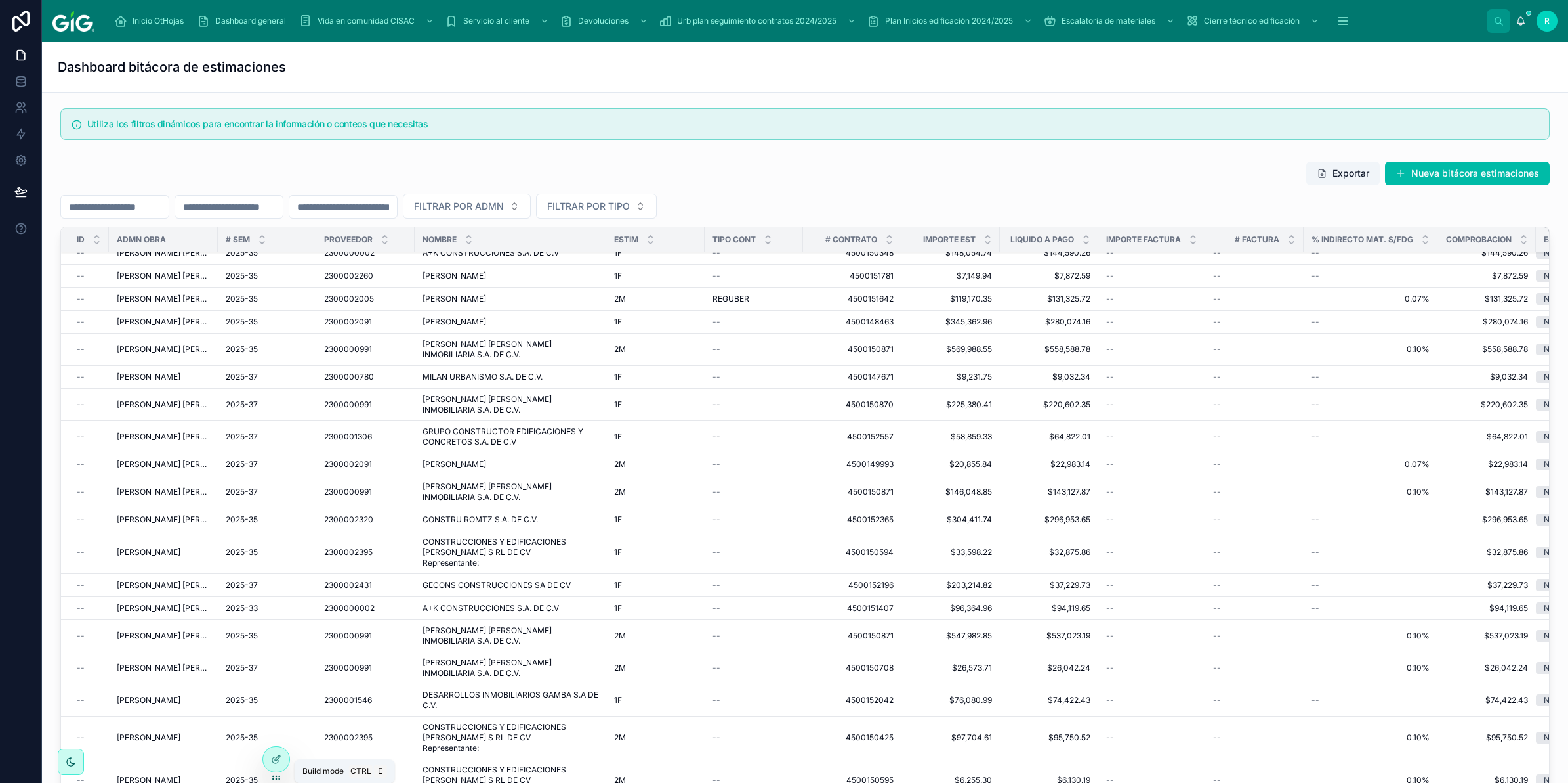
click at [277, 752] on div at bounding box center [276, 759] width 26 height 25
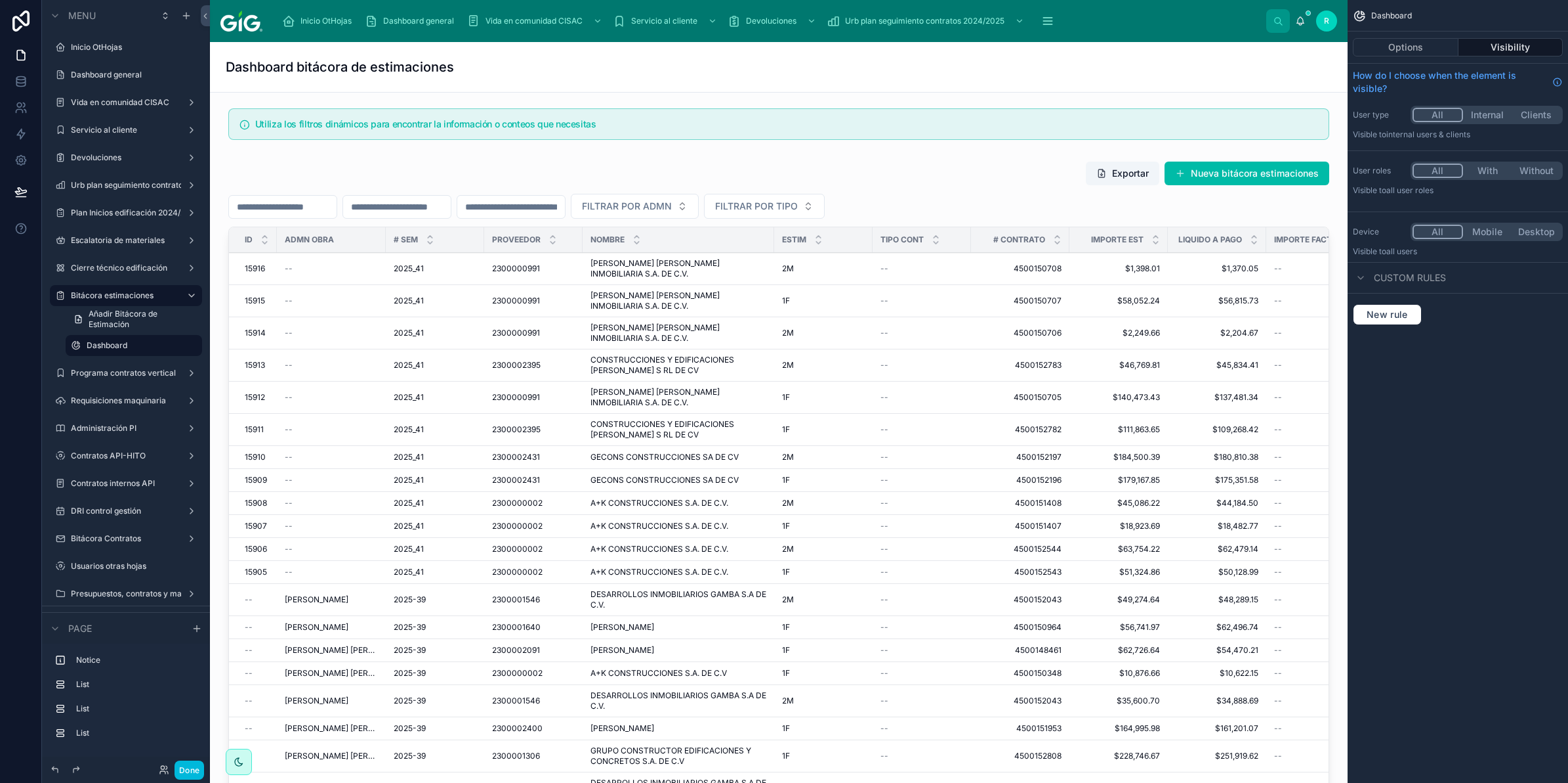
click at [1428, 45] on button "Options" at bounding box center [1405, 48] width 106 height 19
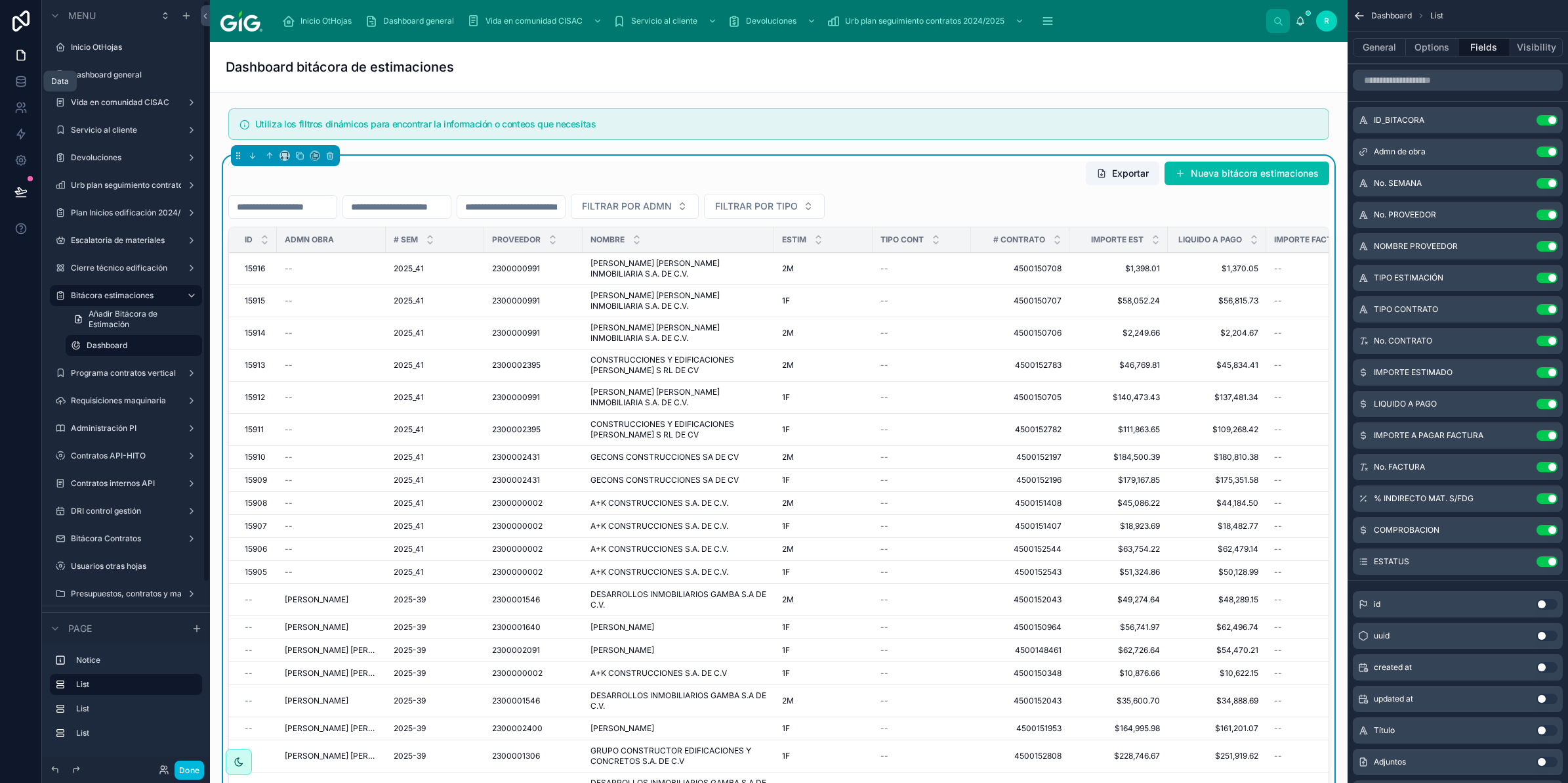
drag, startPoint x: 34, startPoint y: 82, endPoint x: 212, endPoint y: 320, distance: 297.2
click at [34, 82] on link at bounding box center [21, 81] width 41 height 26
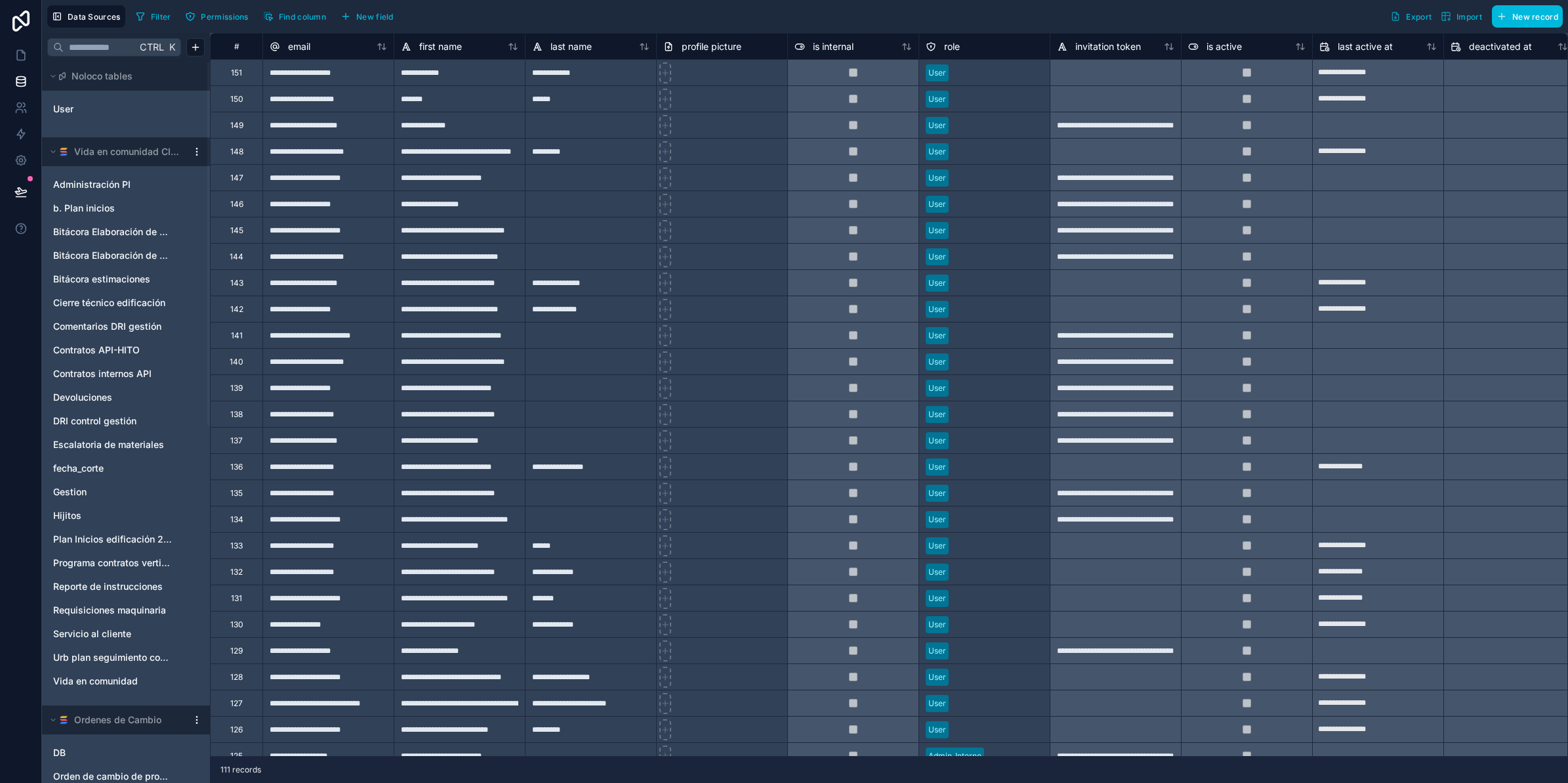
click at [132, 281] on span "Bitácora estimaciones" at bounding box center [102, 279] width 97 height 13
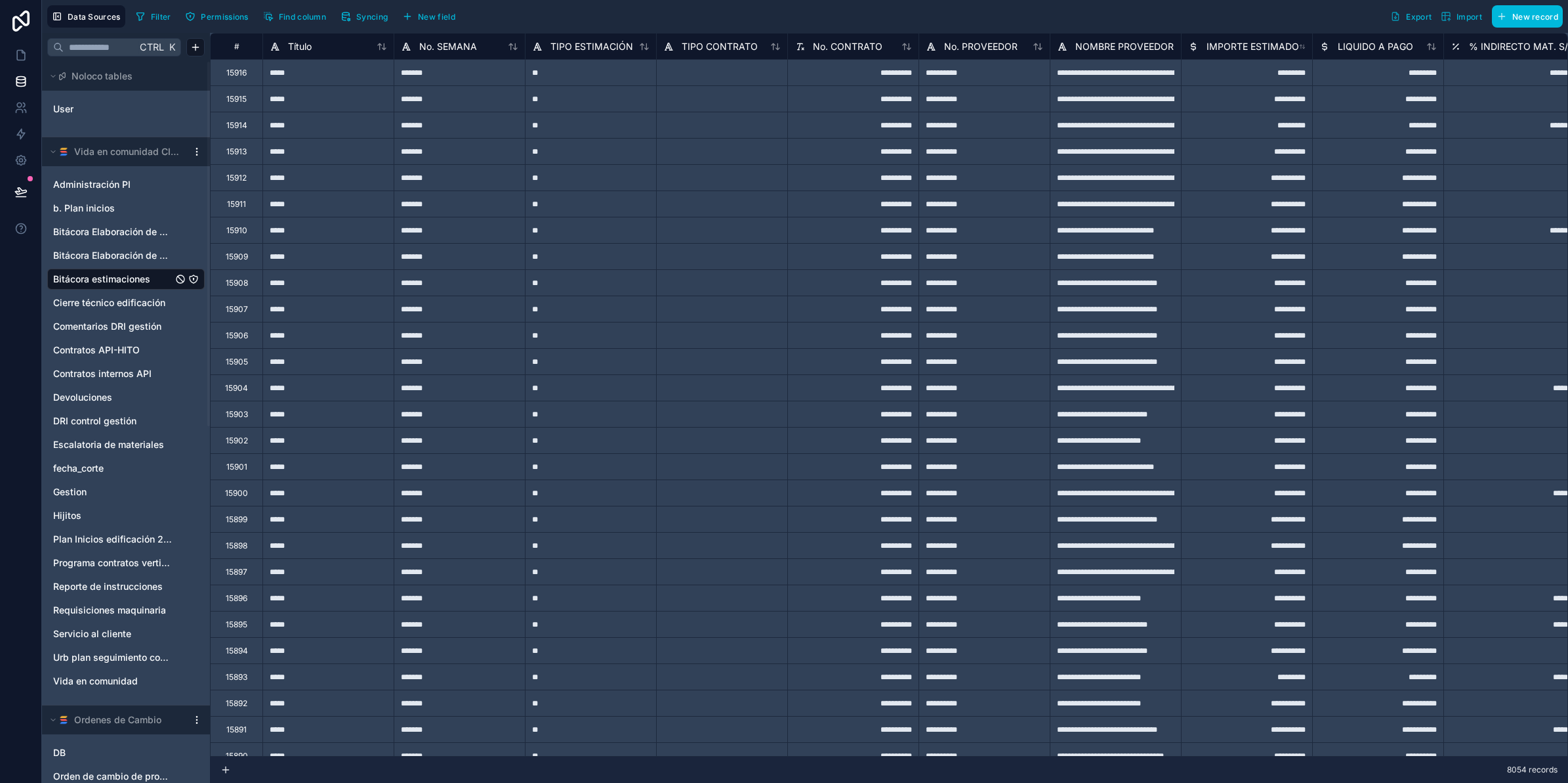
click at [368, 19] on span "Syncing" at bounding box center [373, 17] width 32 height 10
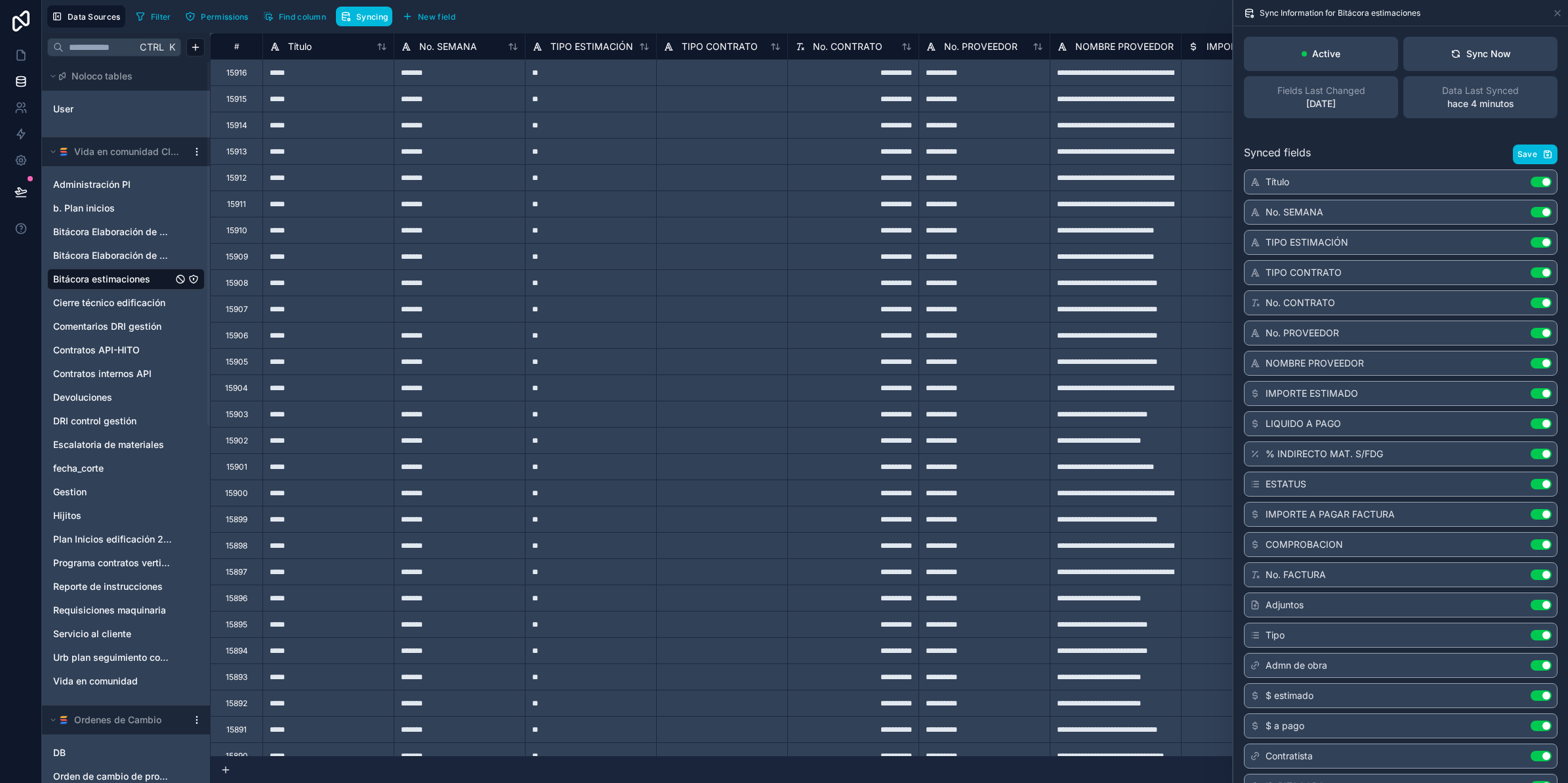
click at [1493, 60] on button "Sync Now" at bounding box center [1480, 53] width 154 height 34
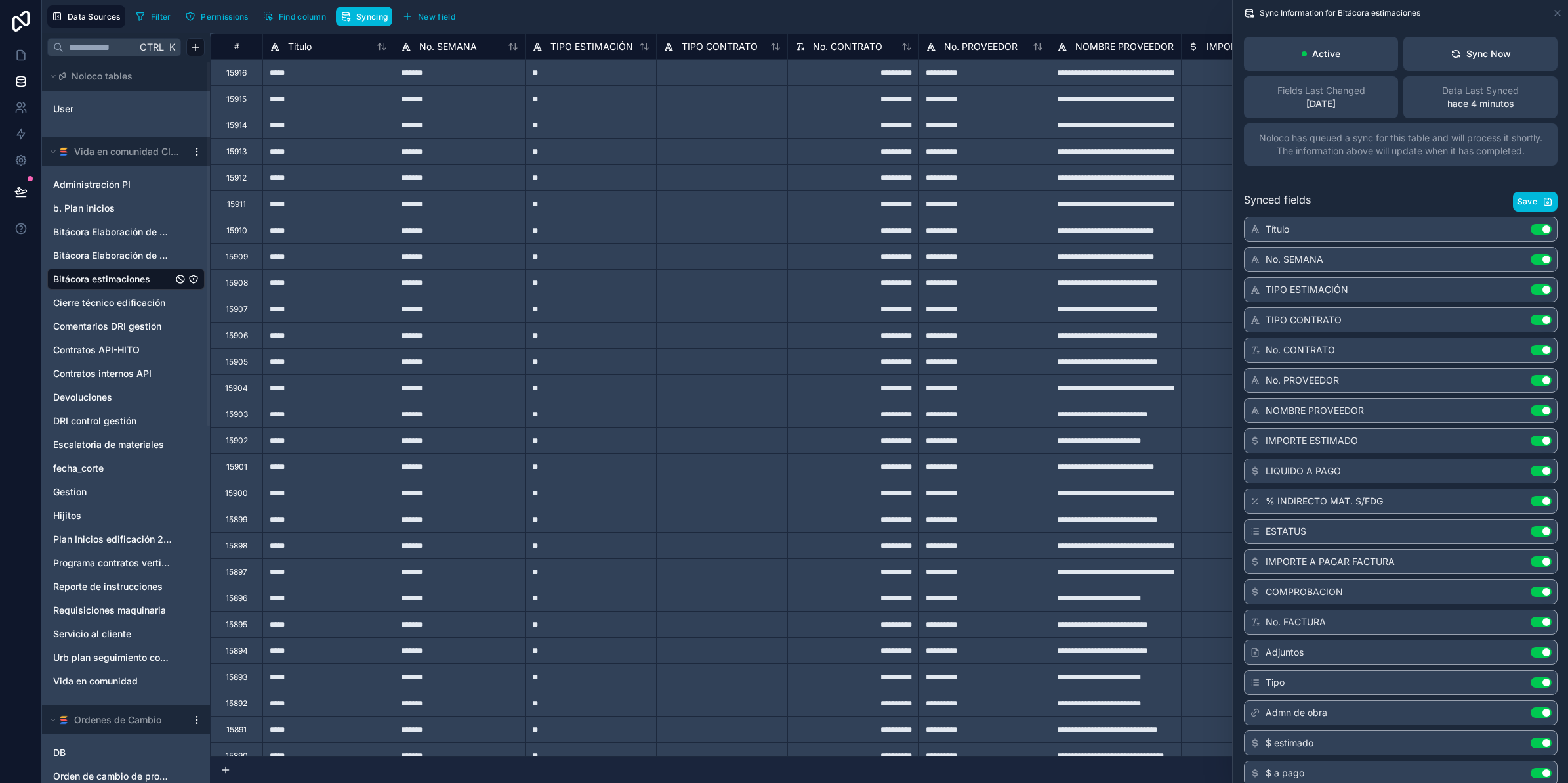
click at [1487, 59] on div "Sync Now" at bounding box center [1481, 53] width 60 height 13
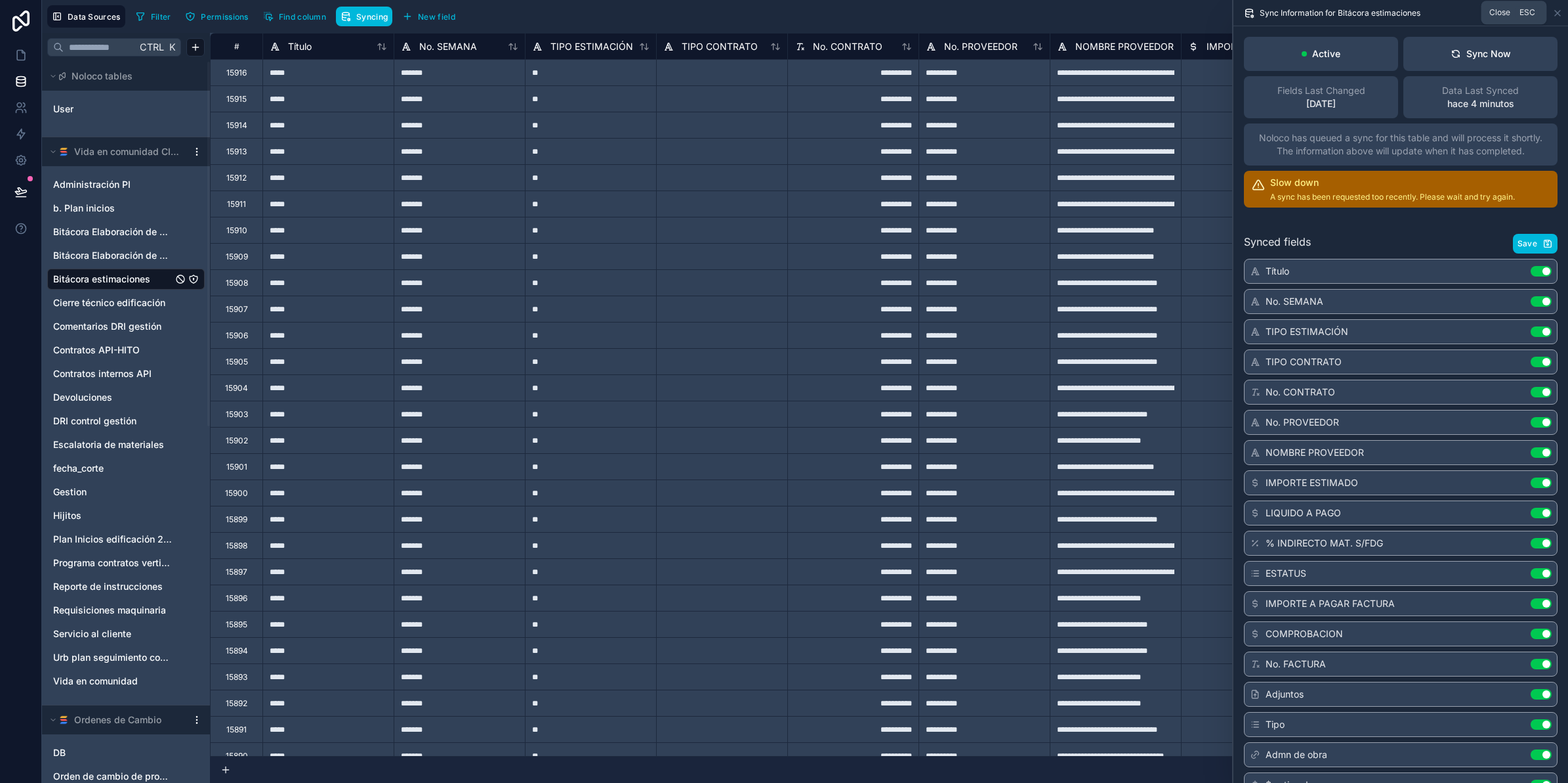
click at [1559, 10] on icon at bounding box center [1558, 12] width 10 height 10
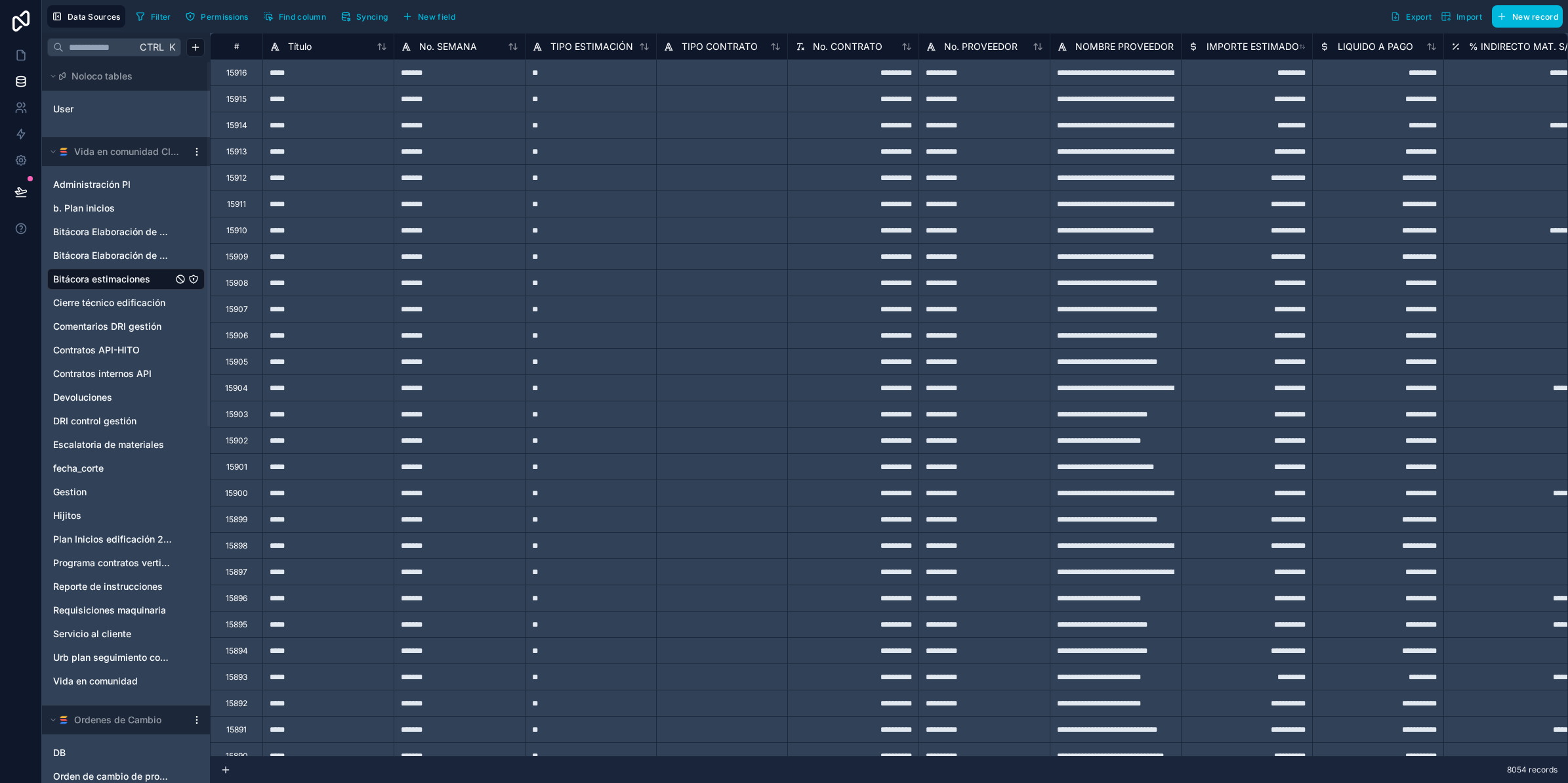
click at [319, 10] on button "Find column" at bounding box center [294, 16] width 72 height 20
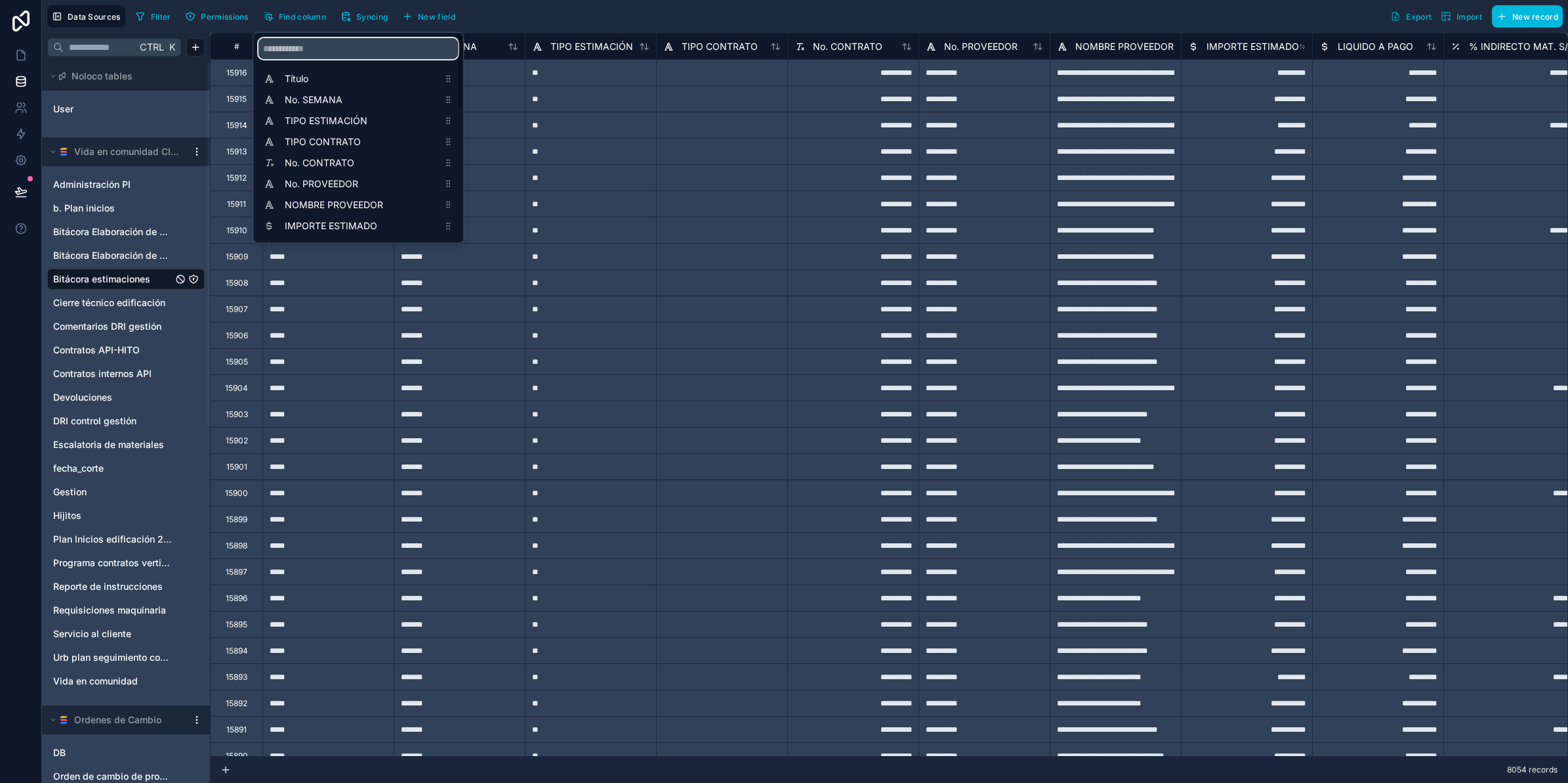
click at [339, 43] on input "scrollable content" at bounding box center [358, 49] width 199 height 21
type input "*"
type input "**"
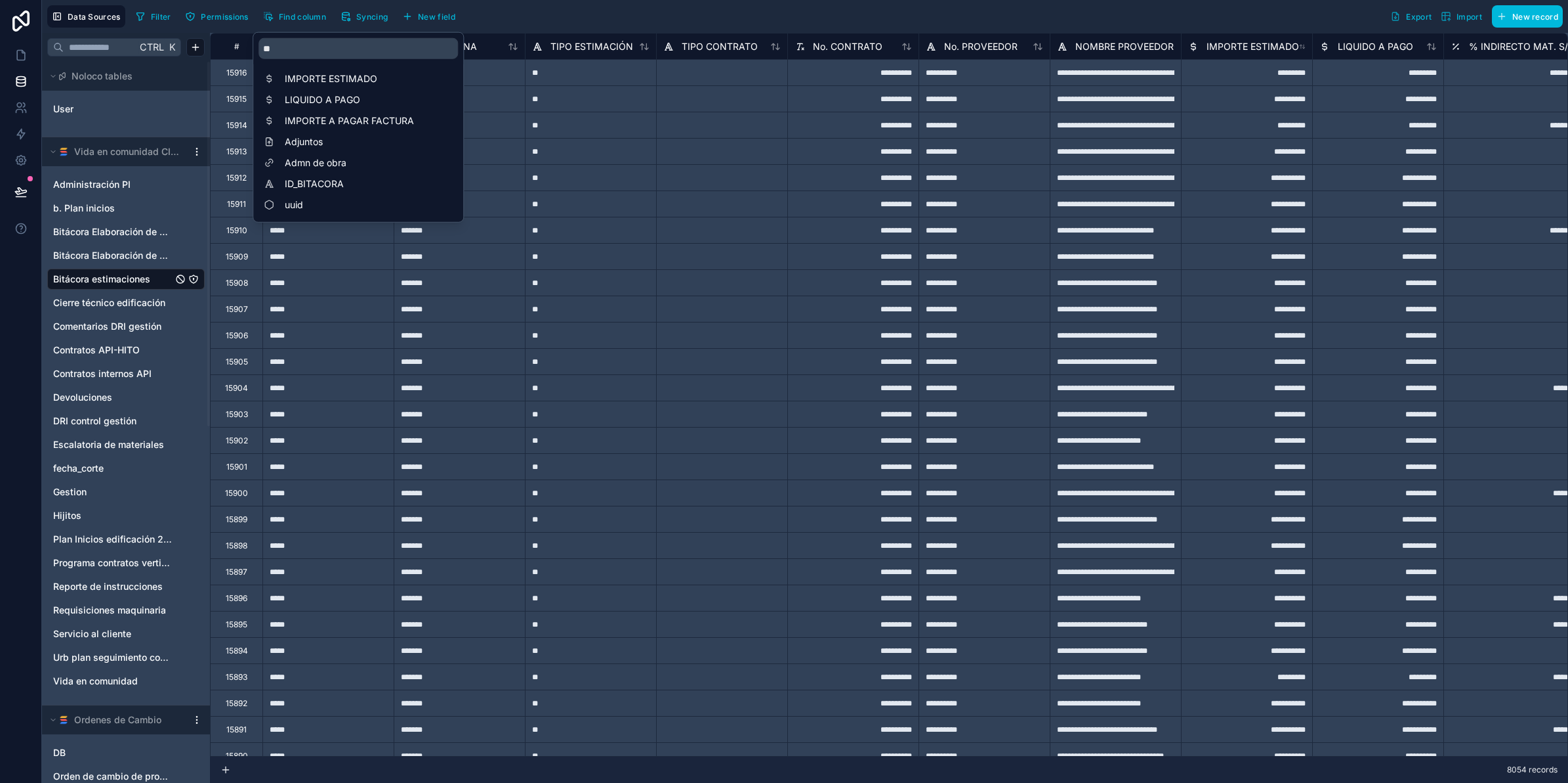
click at [384, 179] on span "ID_BITACORA" at bounding box center [361, 184] width 154 height 13
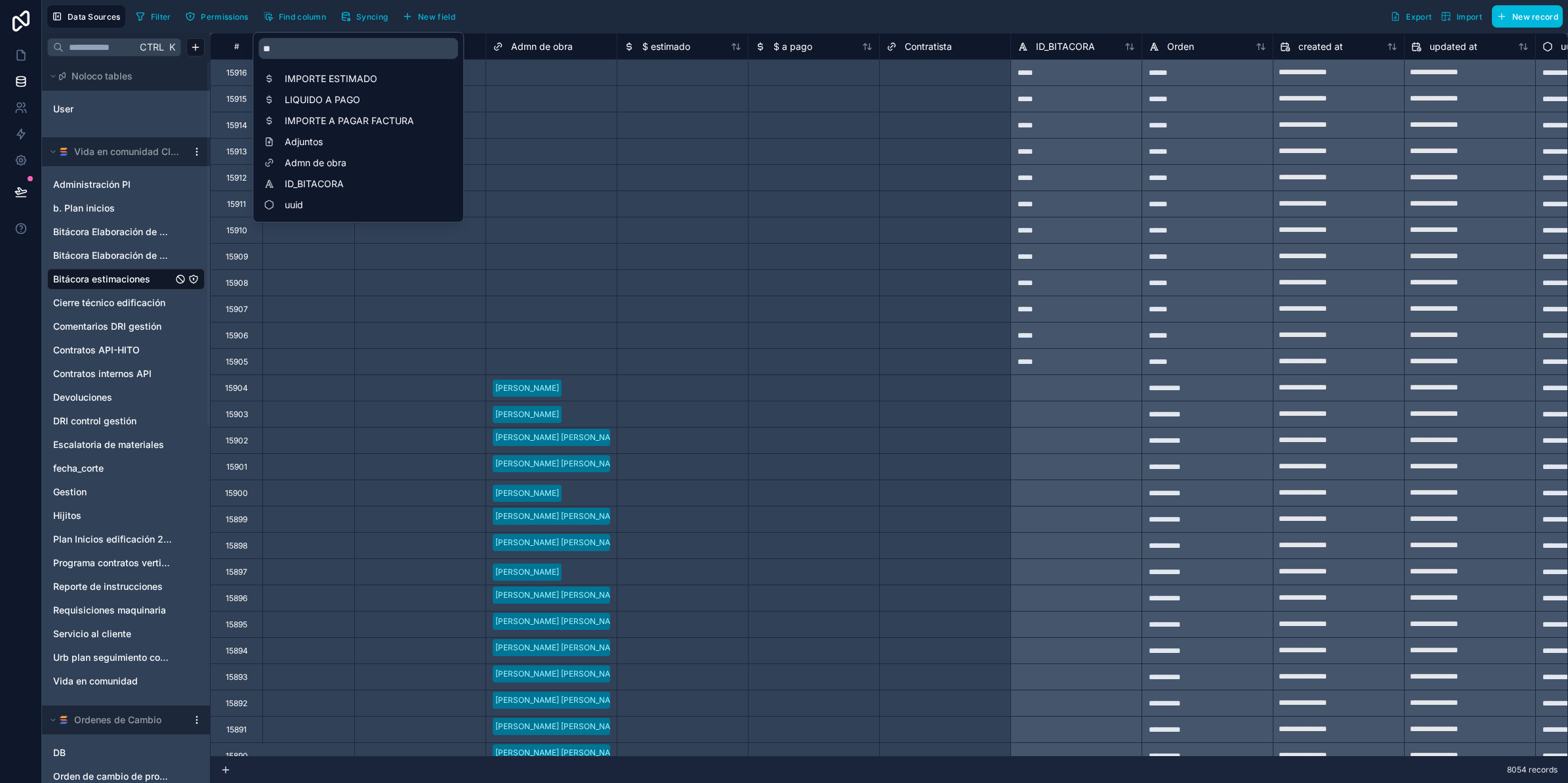
scroll to position [0, 1988]
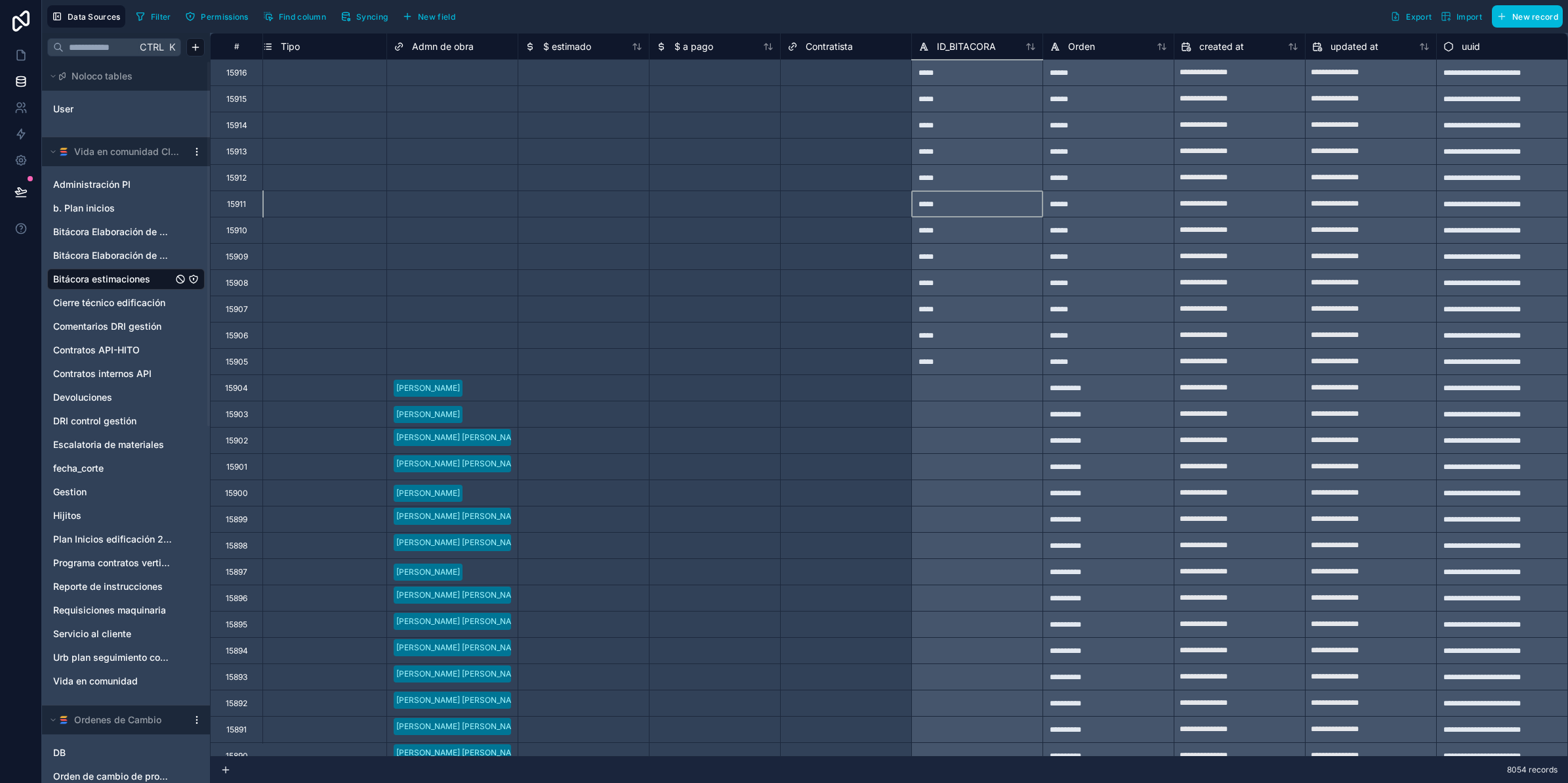
click at [979, 196] on div "*****" at bounding box center [977, 203] width 131 height 26
click at [950, 407] on div at bounding box center [977, 414] width 131 height 26
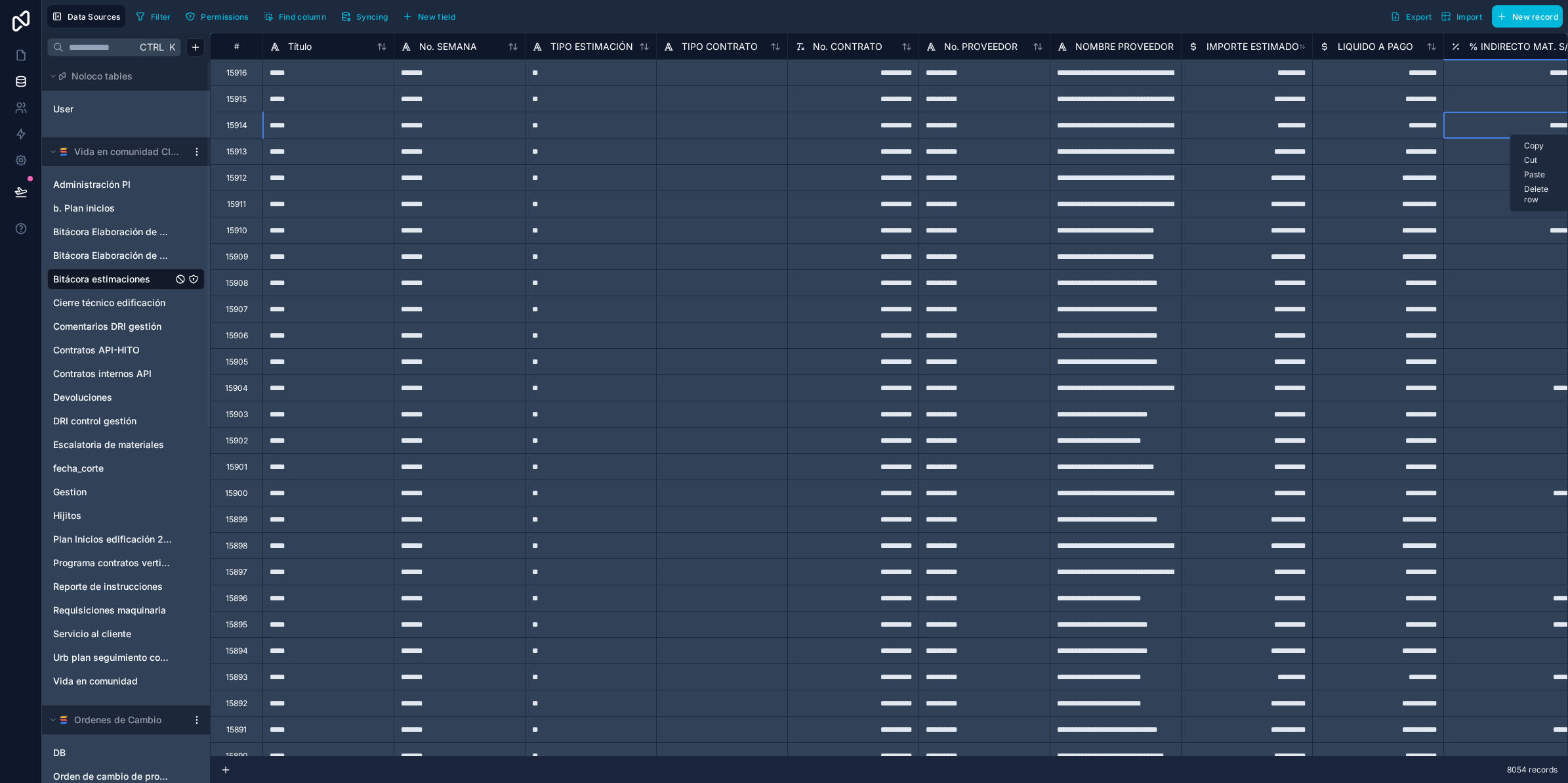
scroll to position [0, 21]
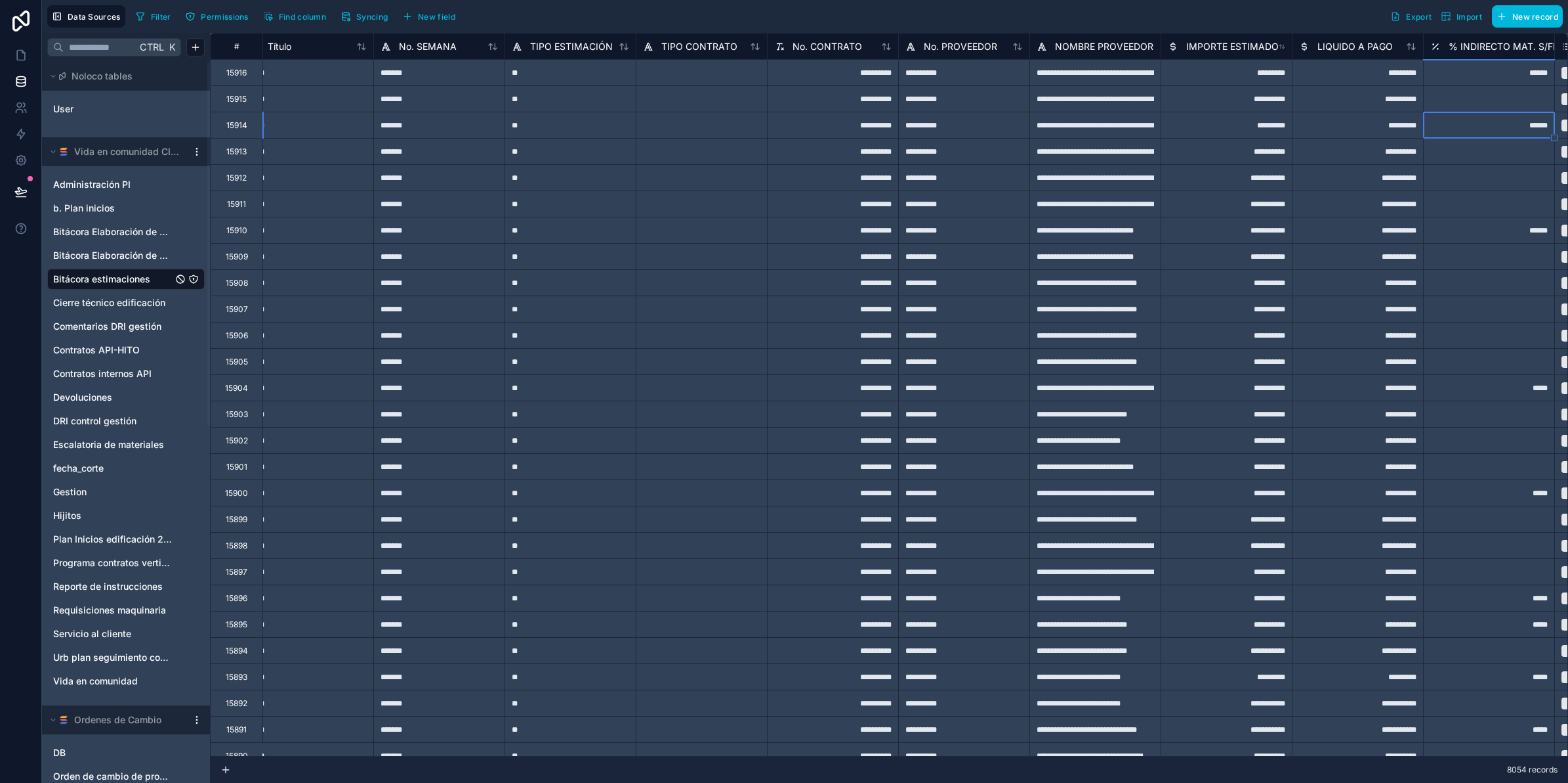
click at [314, 7] on button "Find column" at bounding box center [294, 16] width 72 height 20
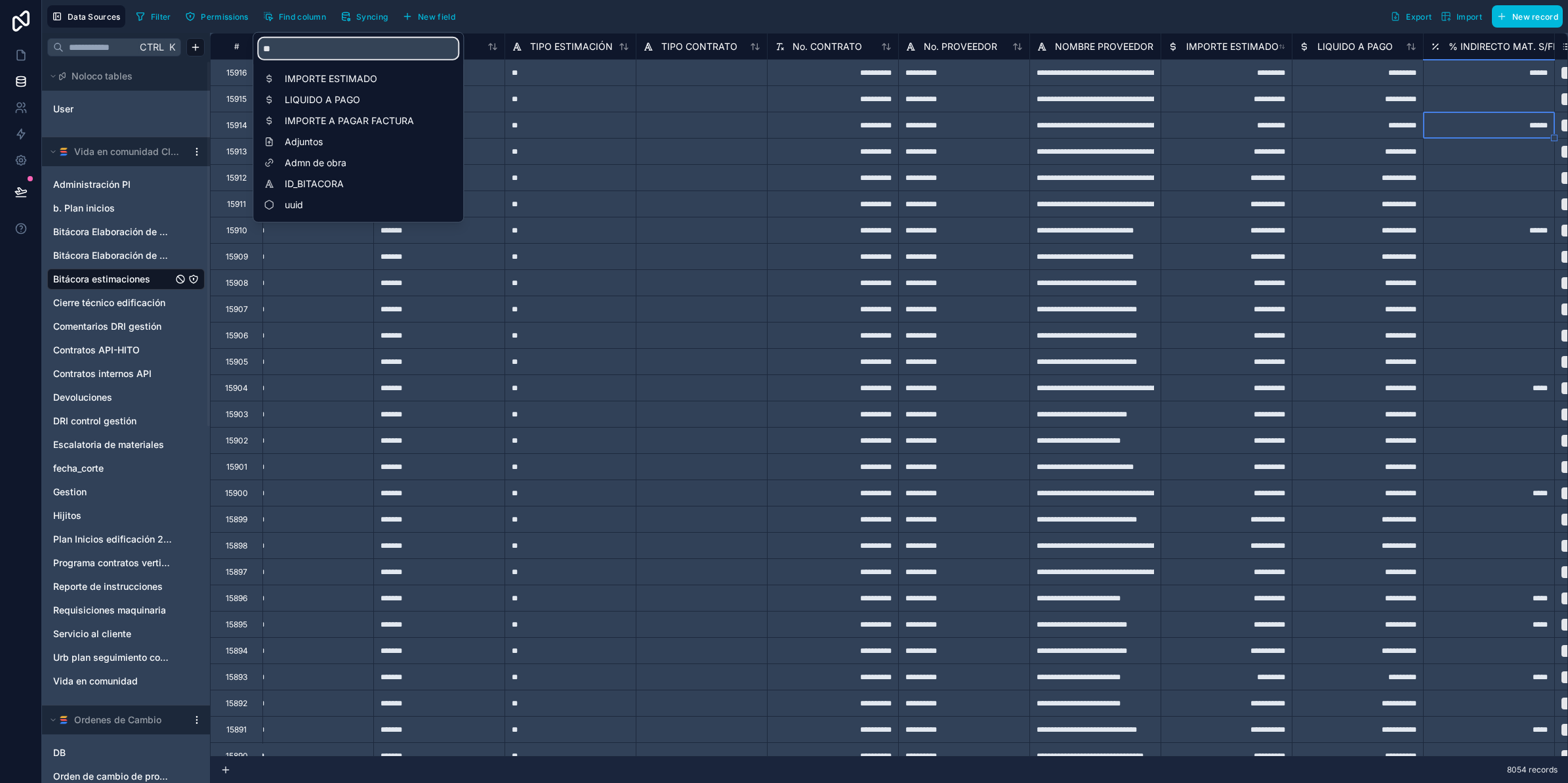
click at [332, 52] on input "**" at bounding box center [358, 49] width 199 height 21
click at [377, 175] on div "ID_BITACORA" at bounding box center [358, 184] width 199 height 19
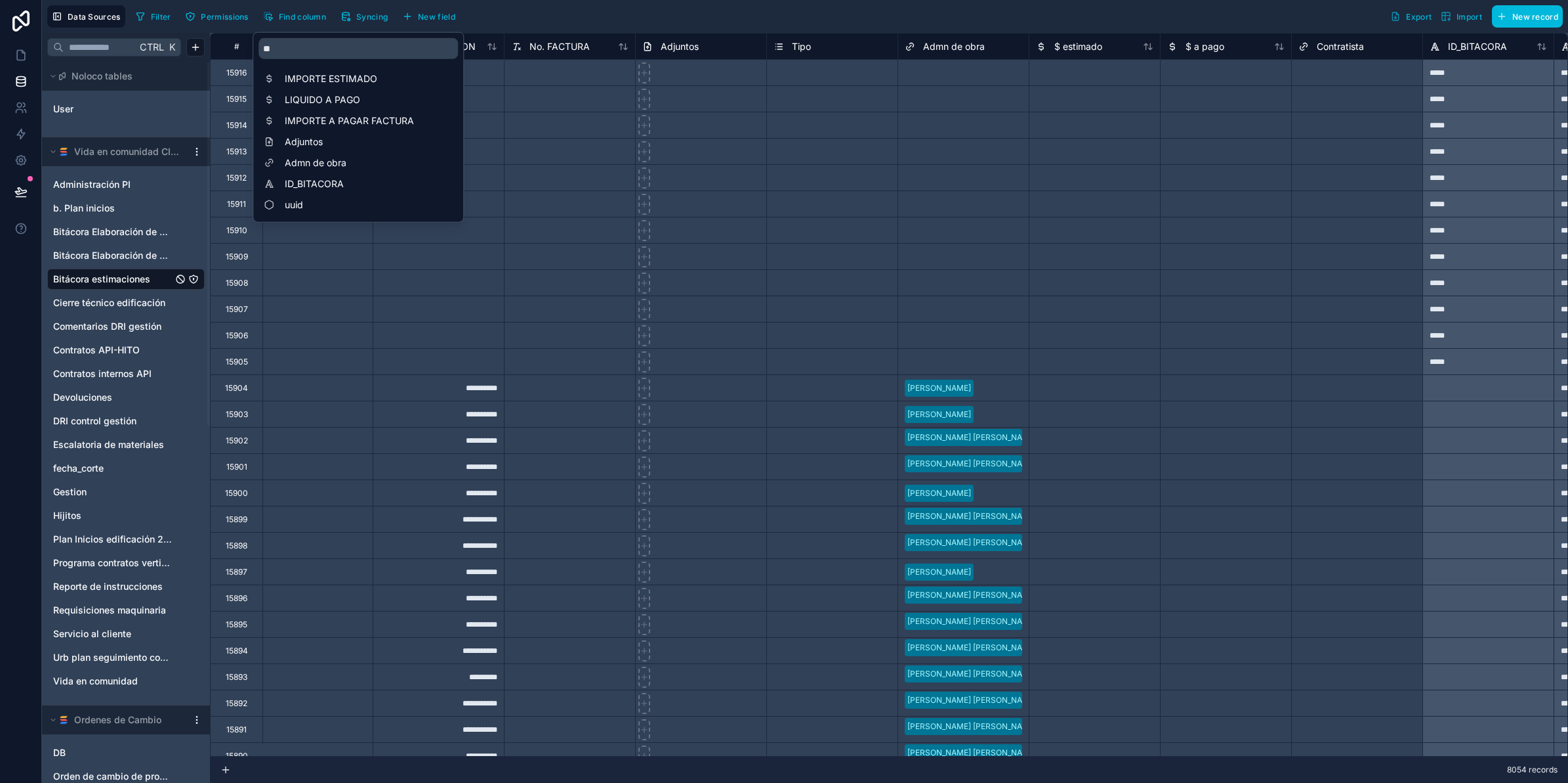
scroll to position [0, 1988]
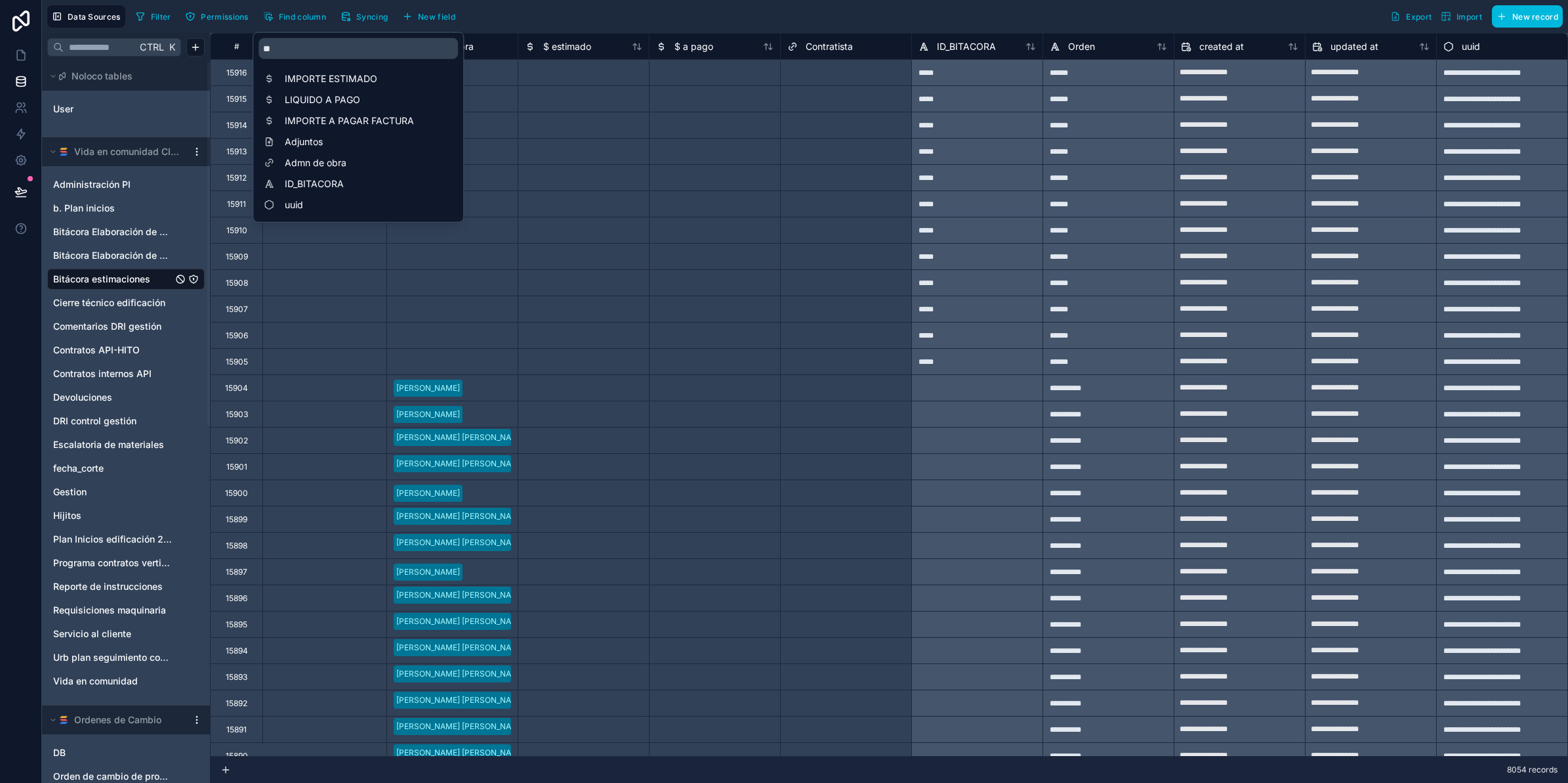
click at [963, 244] on div "*****" at bounding box center [977, 256] width 131 height 26
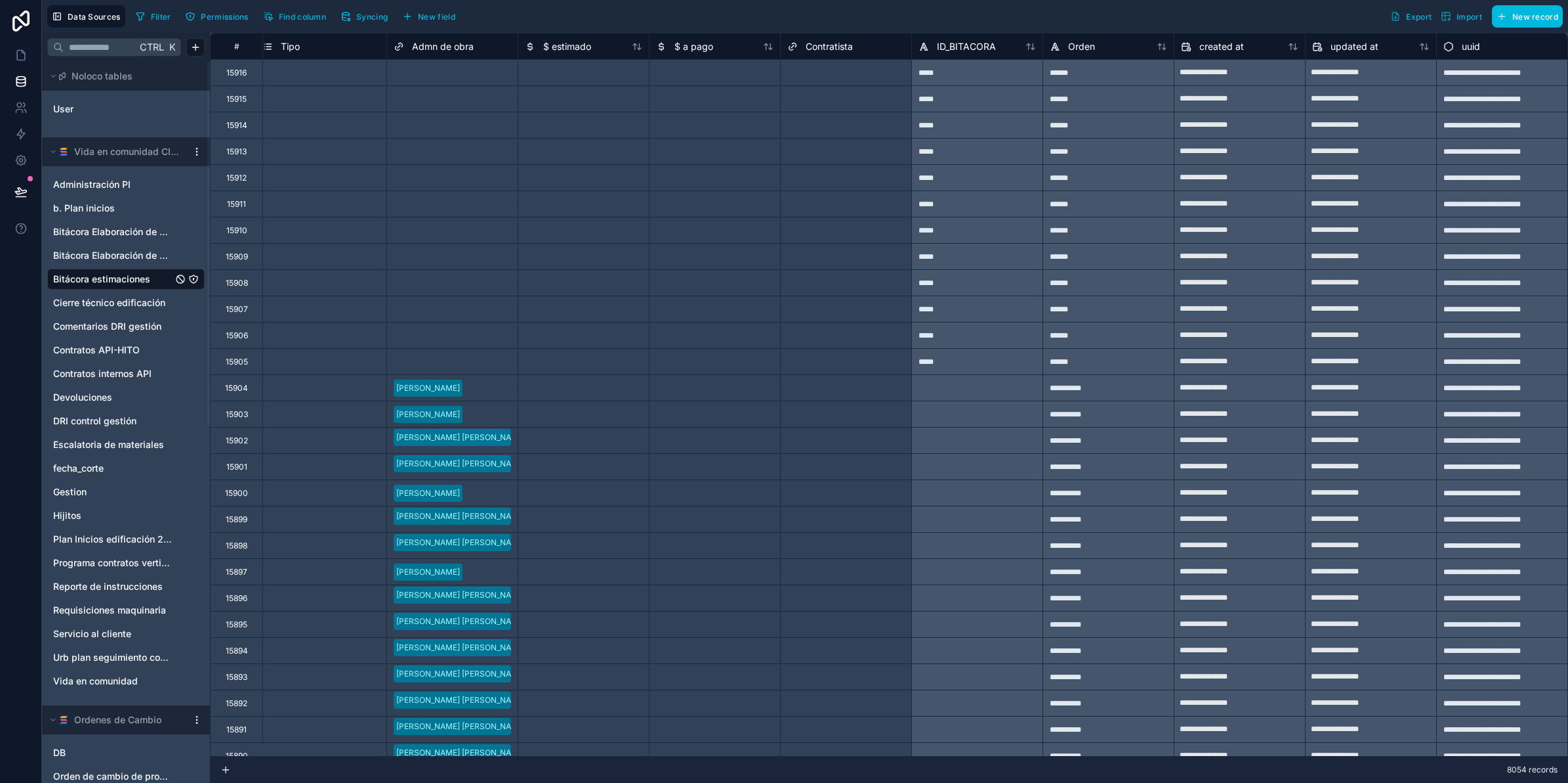
click at [311, 14] on span "Find column" at bounding box center [302, 17] width 47 height 10
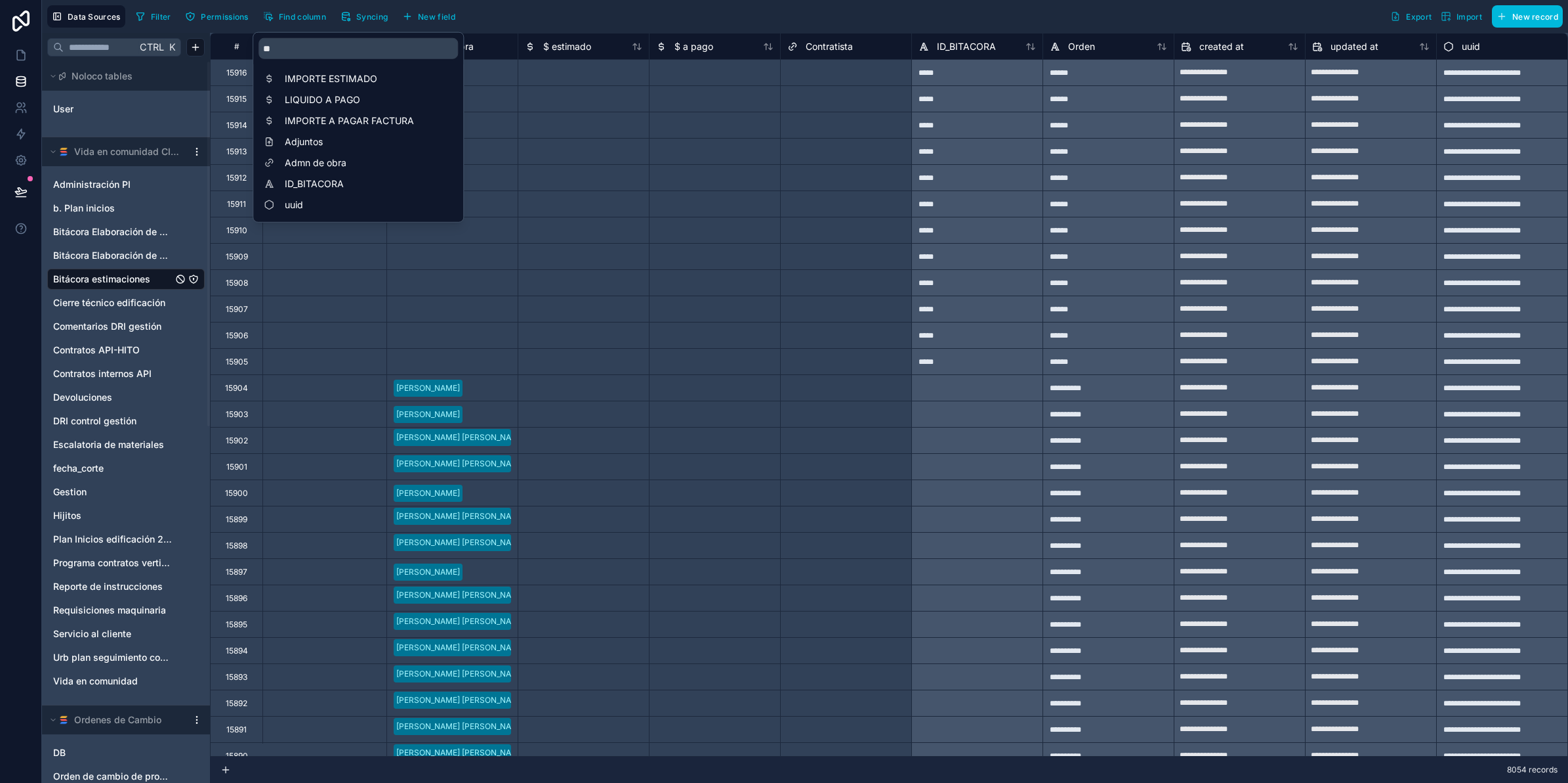
click at [314, 209] on span "uuid" at bounding box center [361, 205] width 154 height 13
click at [306, 38] on input "**" at bounding box center [358, 49] width 199 height 21
type input "*"
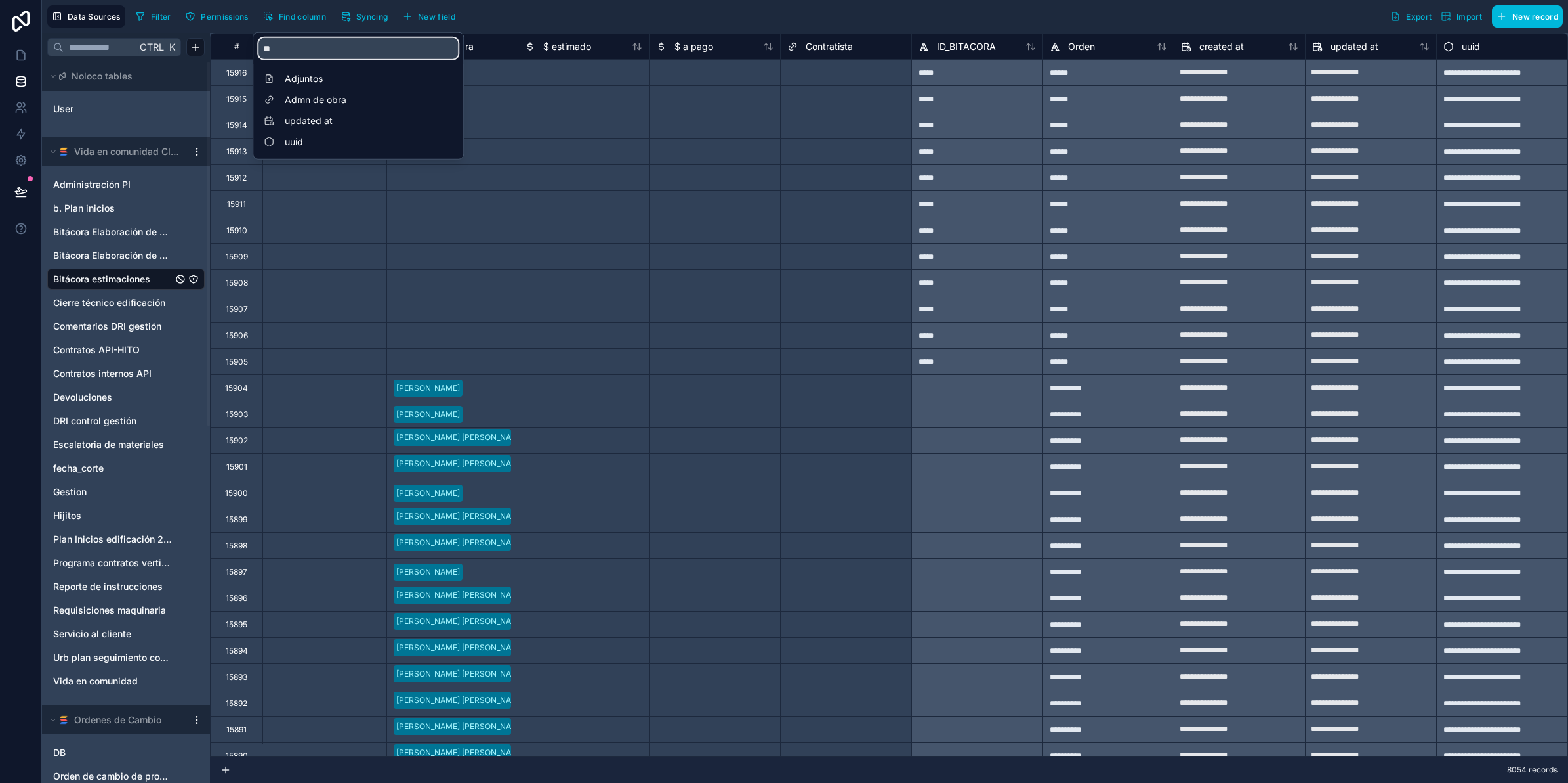
type input "***"
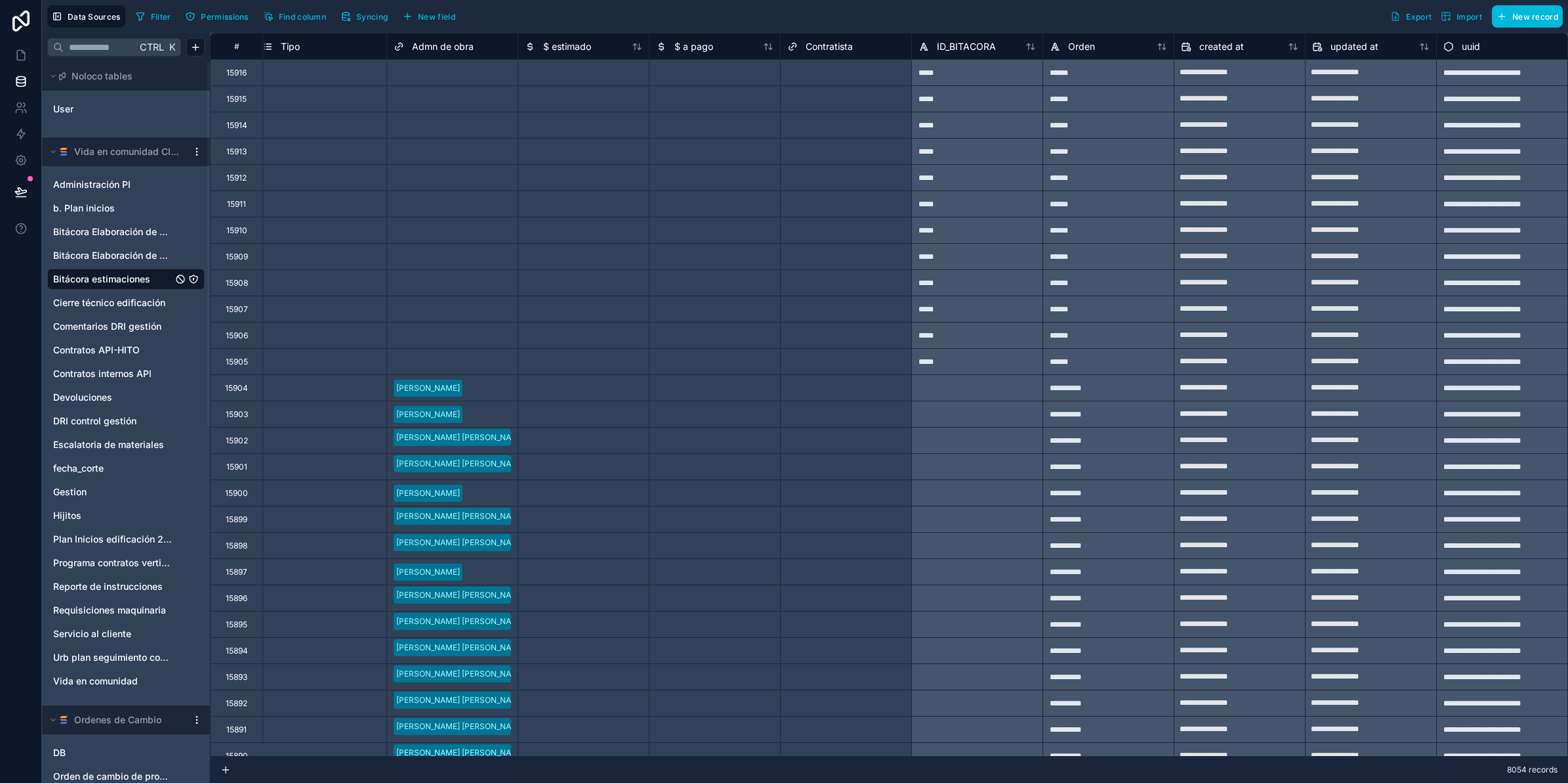
click at [905, 22] on div "Filter Permissions Find column Syncing New field Export Import New record" at bounding box center [847, 17] width 1432 height 22
click at [948, 401] on div at bounding box center [977, 414] width 131 height 26
click at [14, 58] on icon at bounding box center [21, 55] width 13 height 13
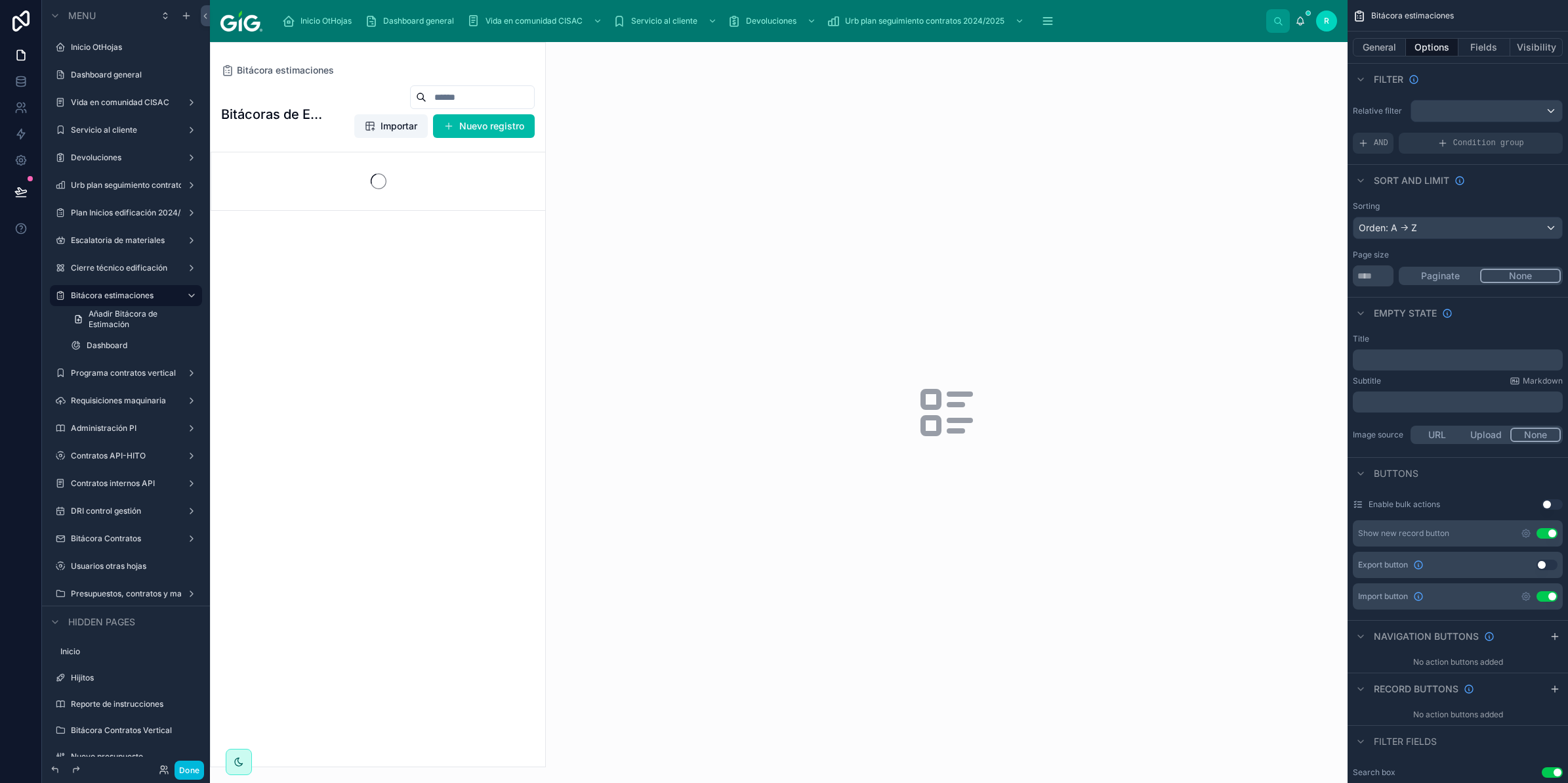
click at [442, 208] on div at bounding box center [378, 405] width 335 height 724
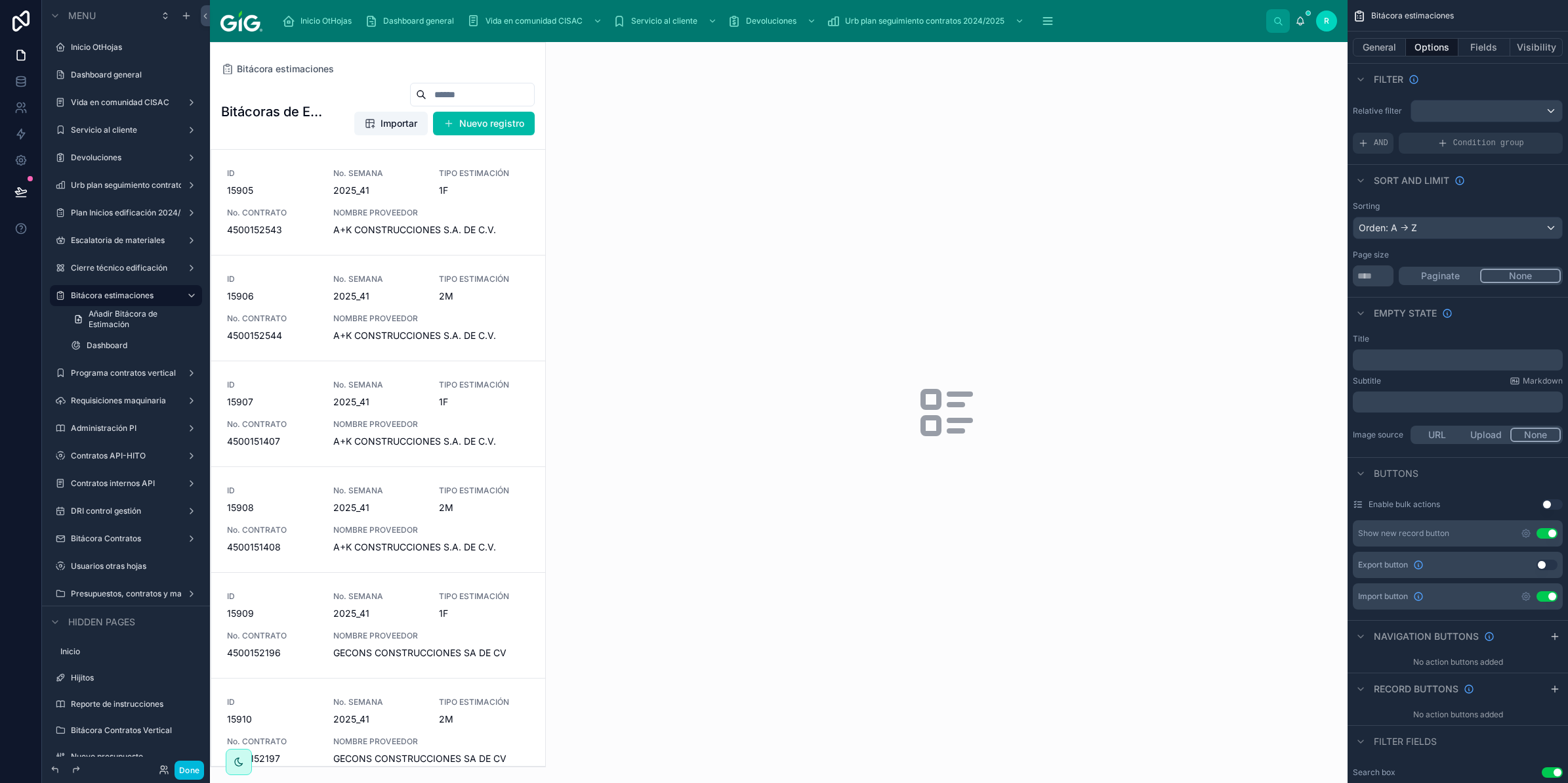
click at [437, 237] on link "ID 15905 No. SEMANA 2025_41 TIPO ESTIMACIÓN 1F No. CONTRATO 4500152543 NOMBRE P…" at bounding box center [378, 202] width 334 height 106
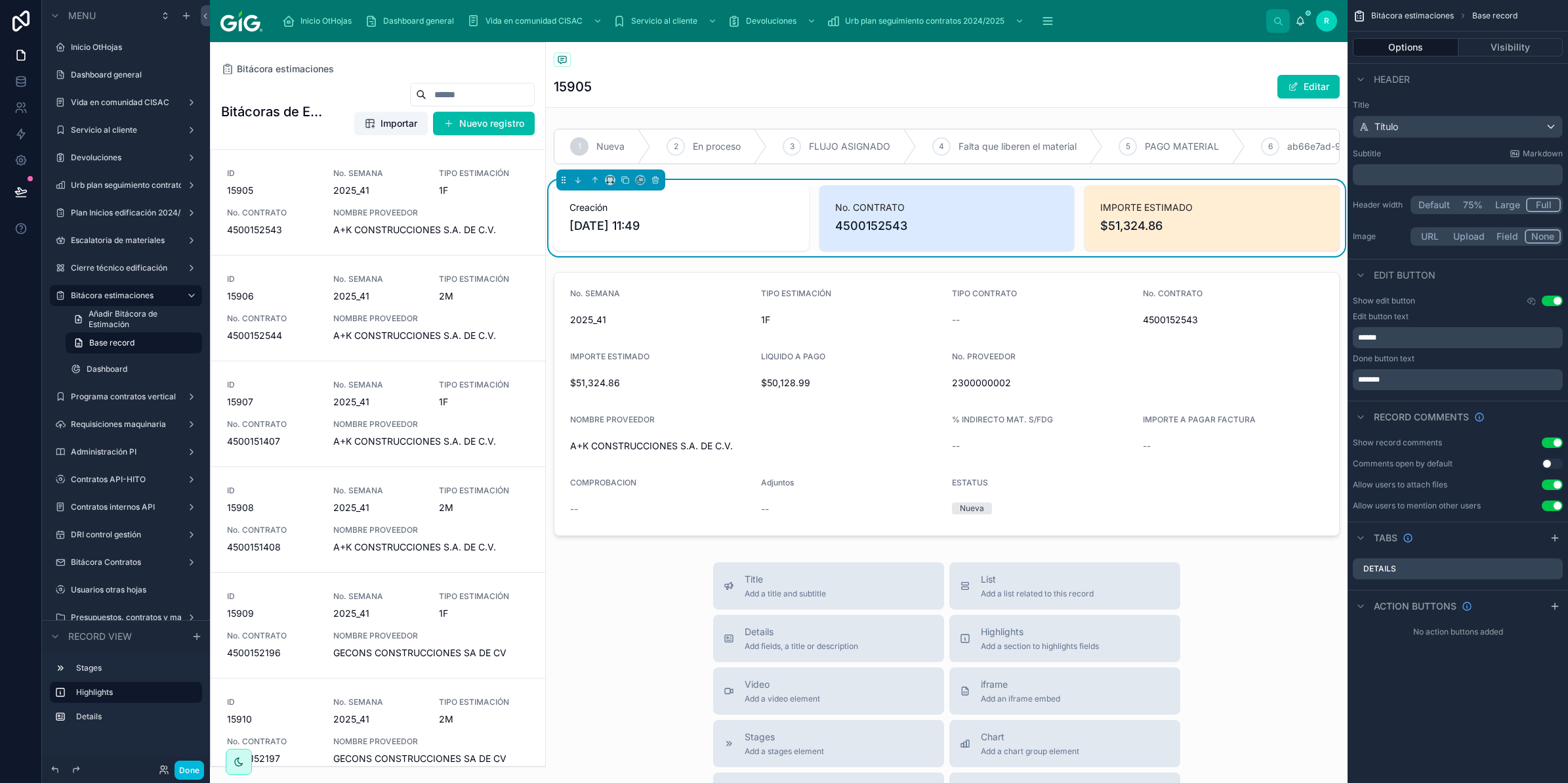
click at [1109, 477] on div at bounding box center [946, 404] width 802 height 274
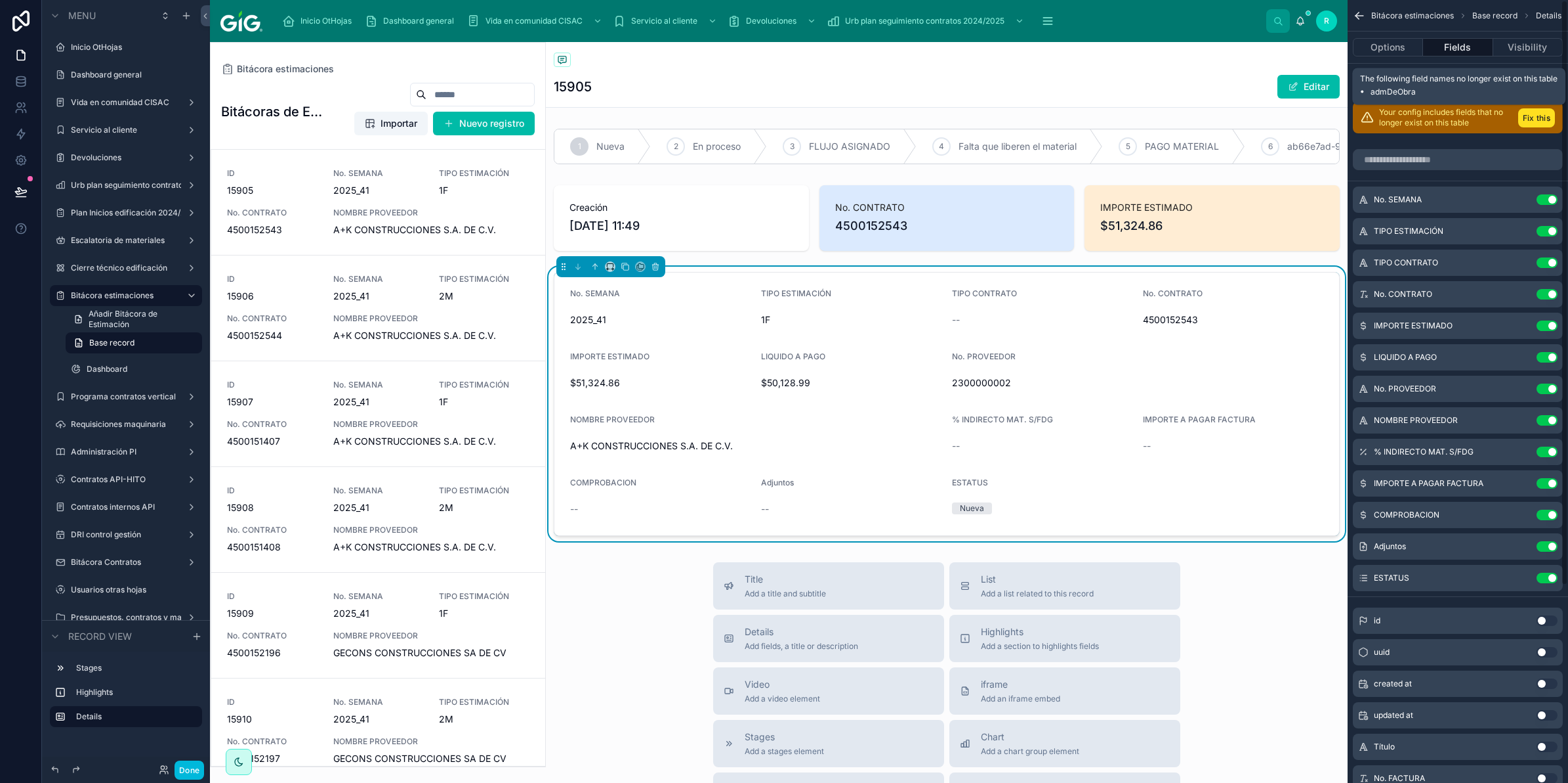
drag, startPoint x: 1534, startPoint y: 113, endPoint x: 1508, endPoint y: 84, distance: 38.9
click at [1534, 113] on button "Fix this" at bounding box center [1536, 118] width 37 height 19
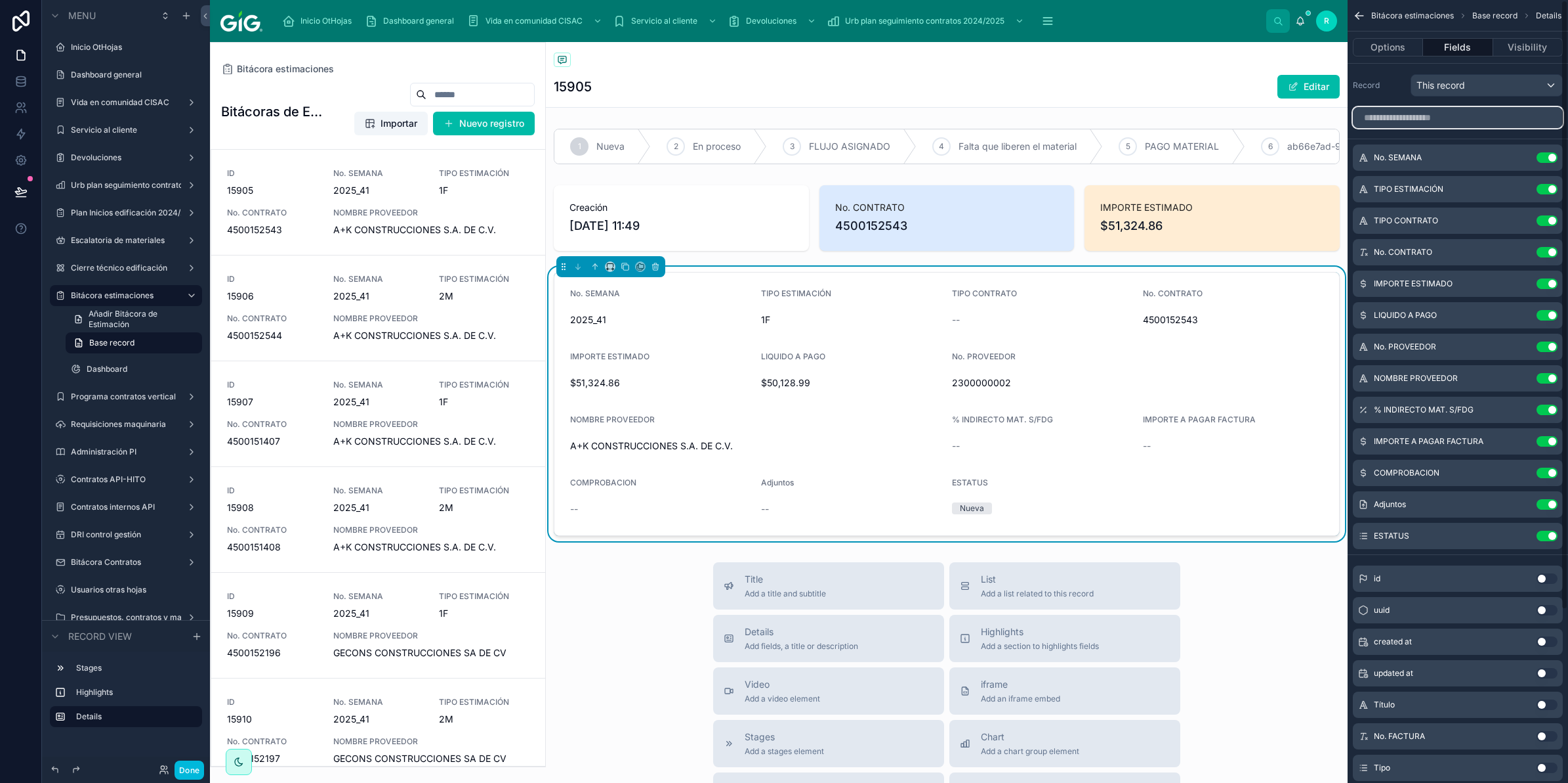
click at [1455, 118] on input "scrollable content" at bounding box center [1458, 117] width 210 height 21
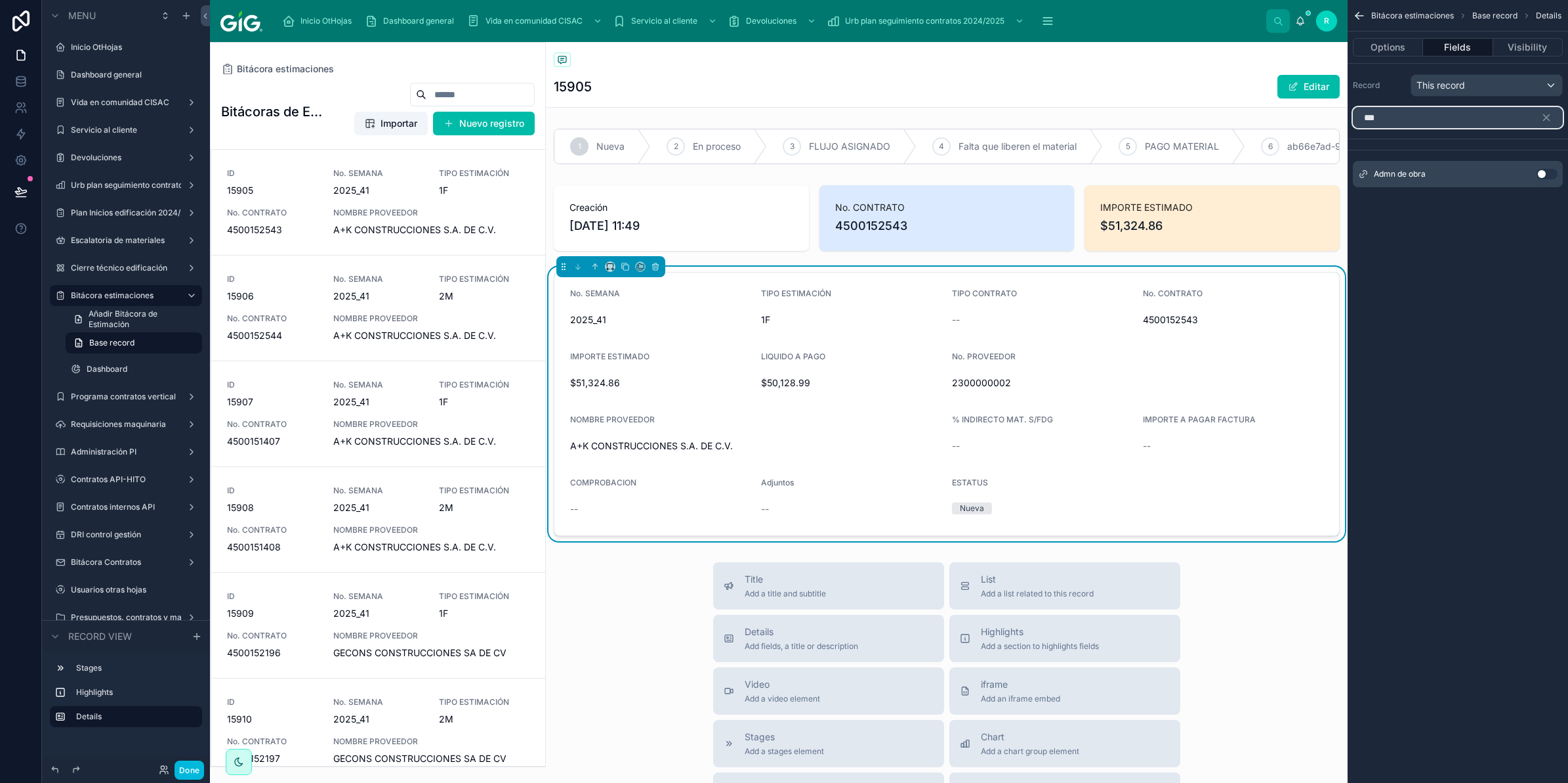
type input "***"
click at [1548, 172] on button "Use setting" at bounding box center [1547, 173] width 21 height 10
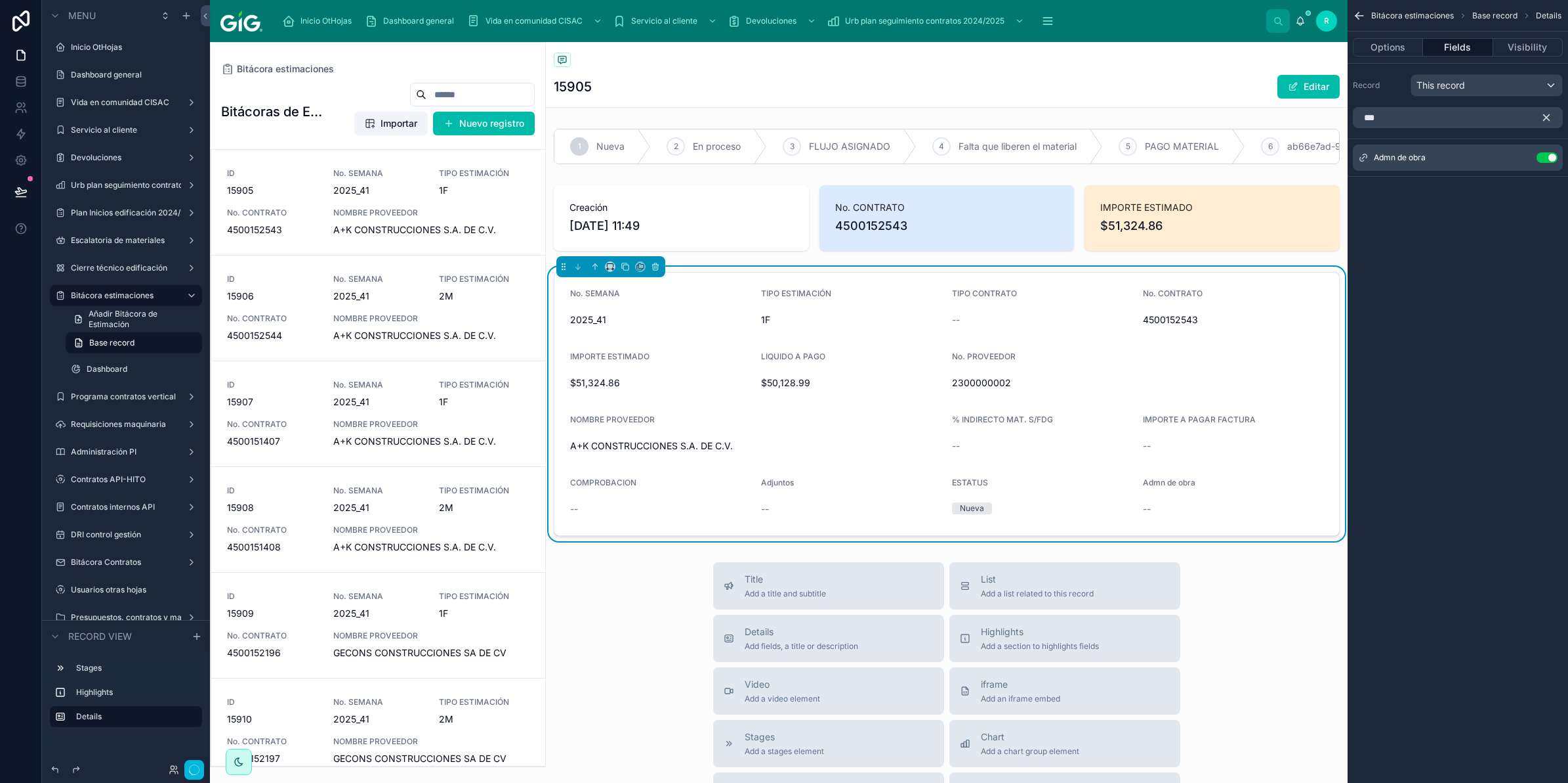
click at [1547, 118] on icon "scrollable content" at bounding box center [1546, 117] width 12 height 12
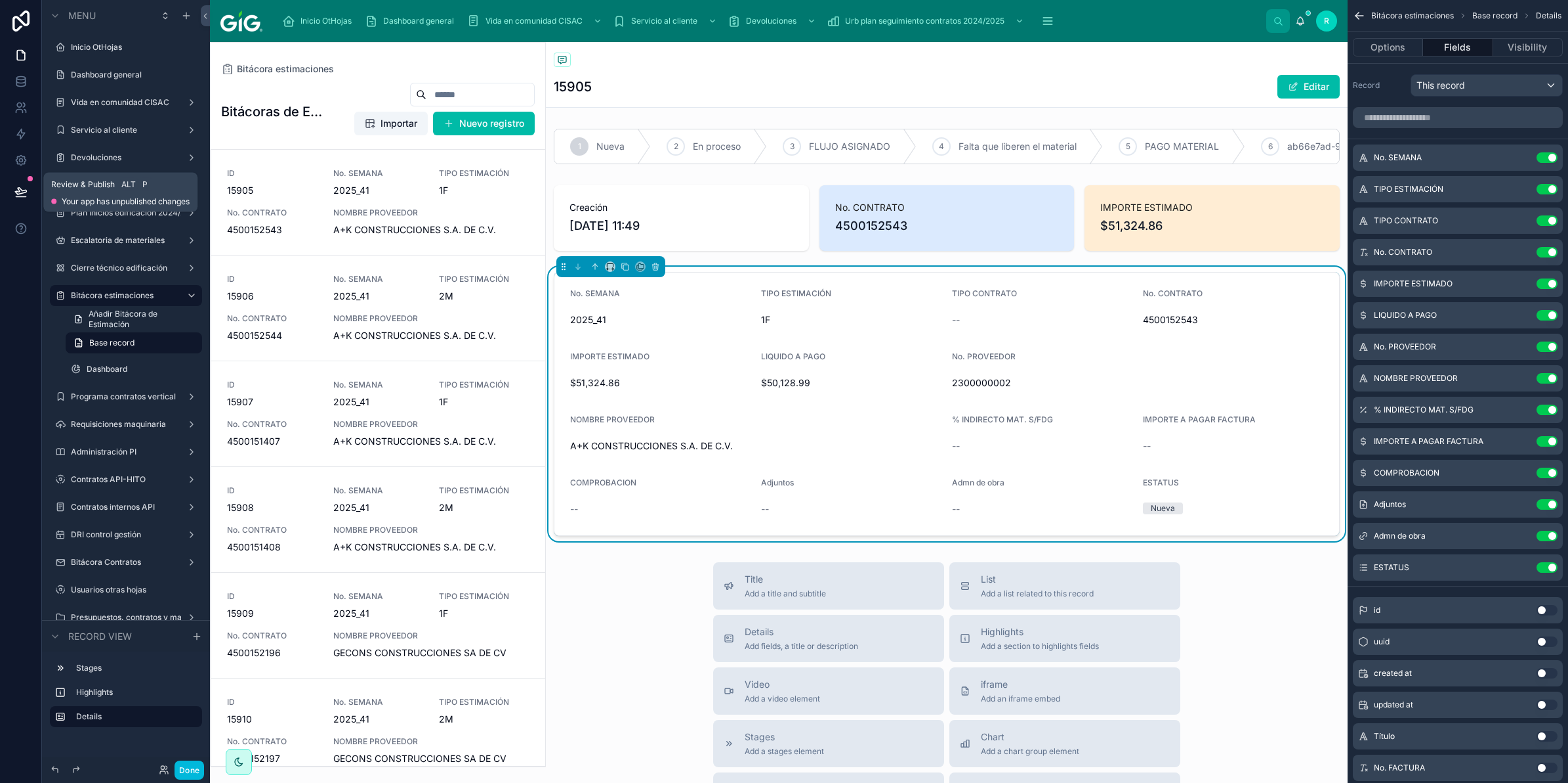
click at [18, 192] on icon at bounding box center [21, 192] width 13 height 13
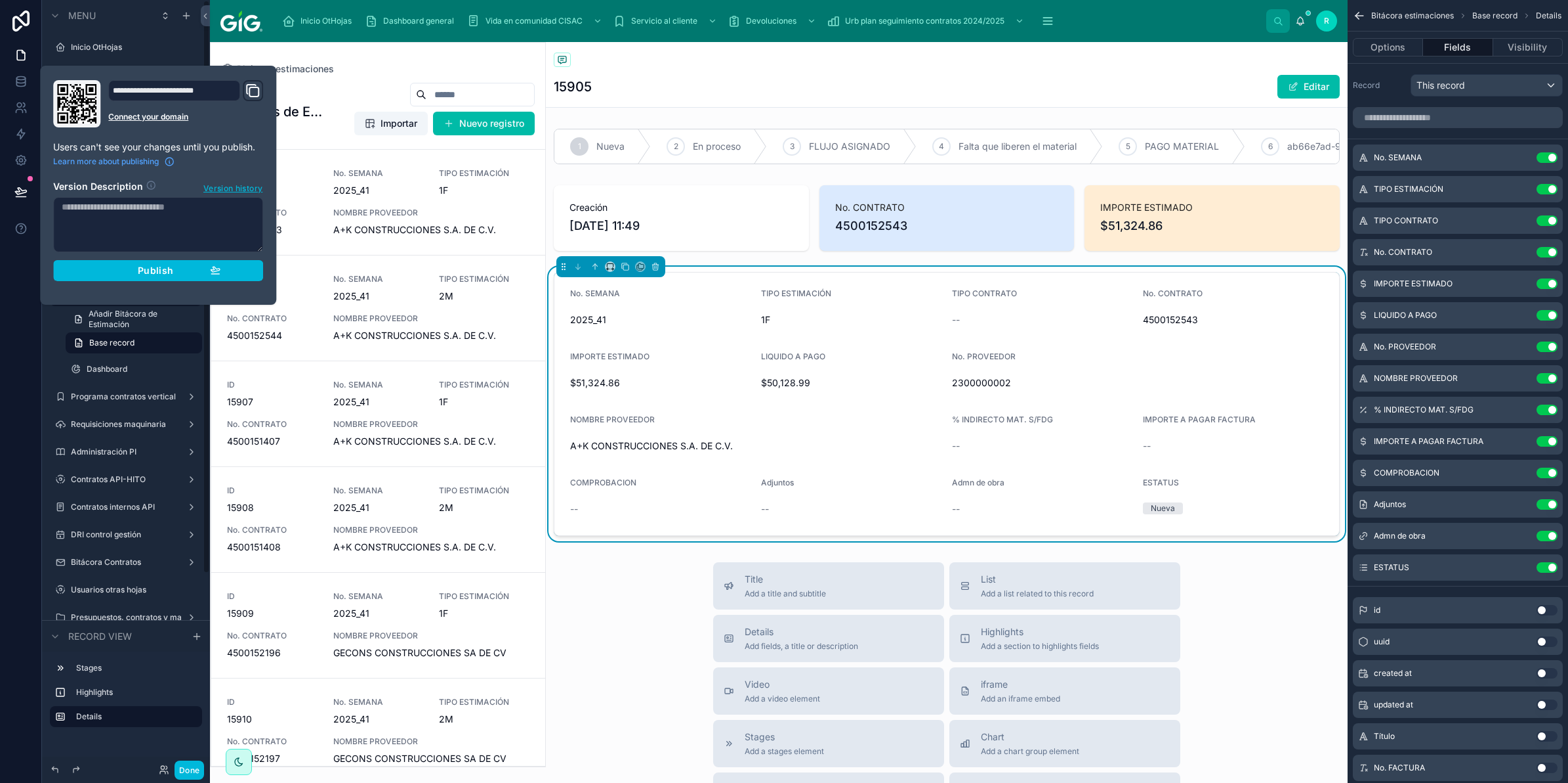
click at [151, 271] on span "Publish" at bounding box center [155, 271] width 36 height 12
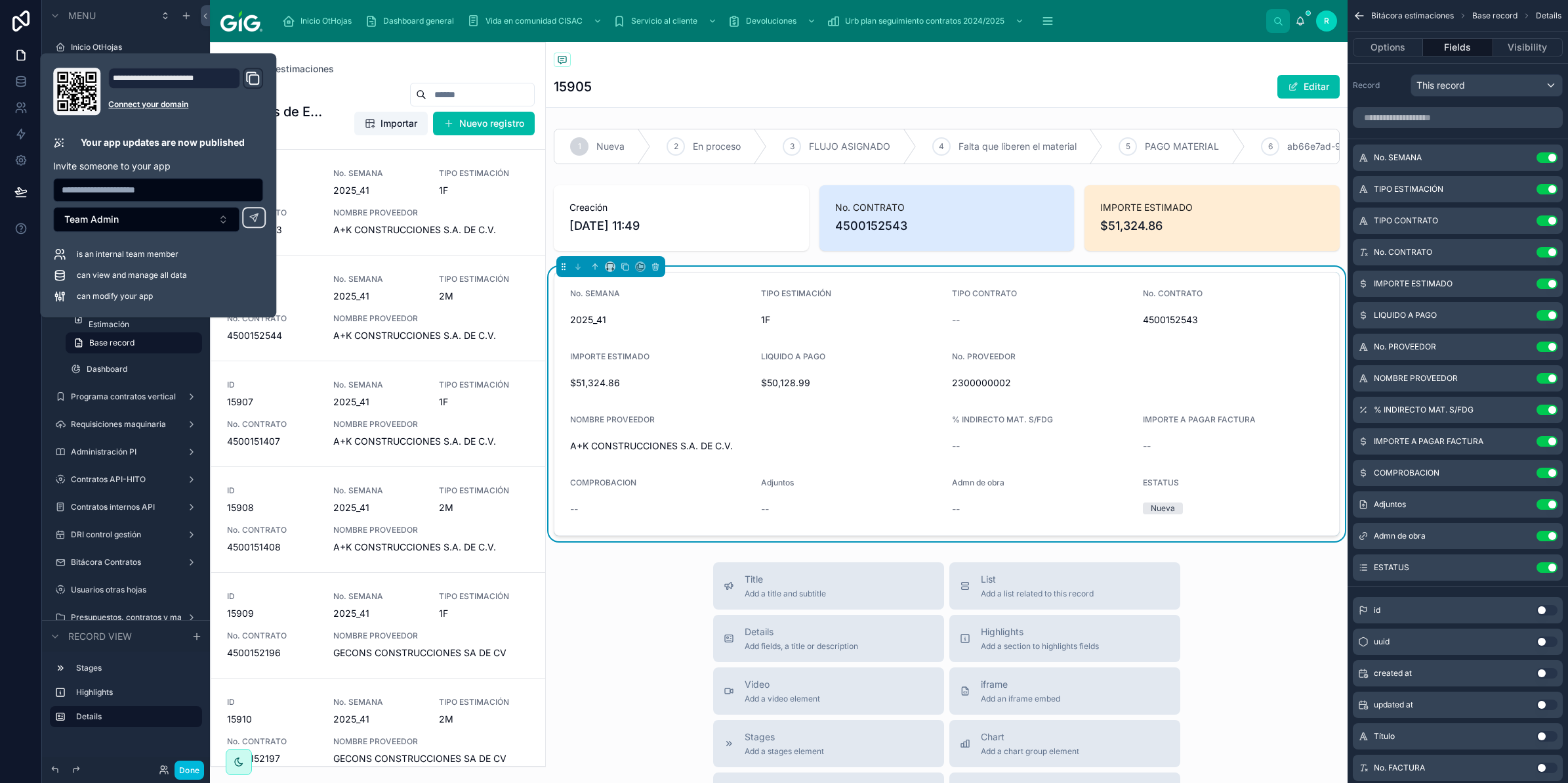
click at [1280, 96] on button "Editar" at bounding box center [1309, 86] width 63 height 23
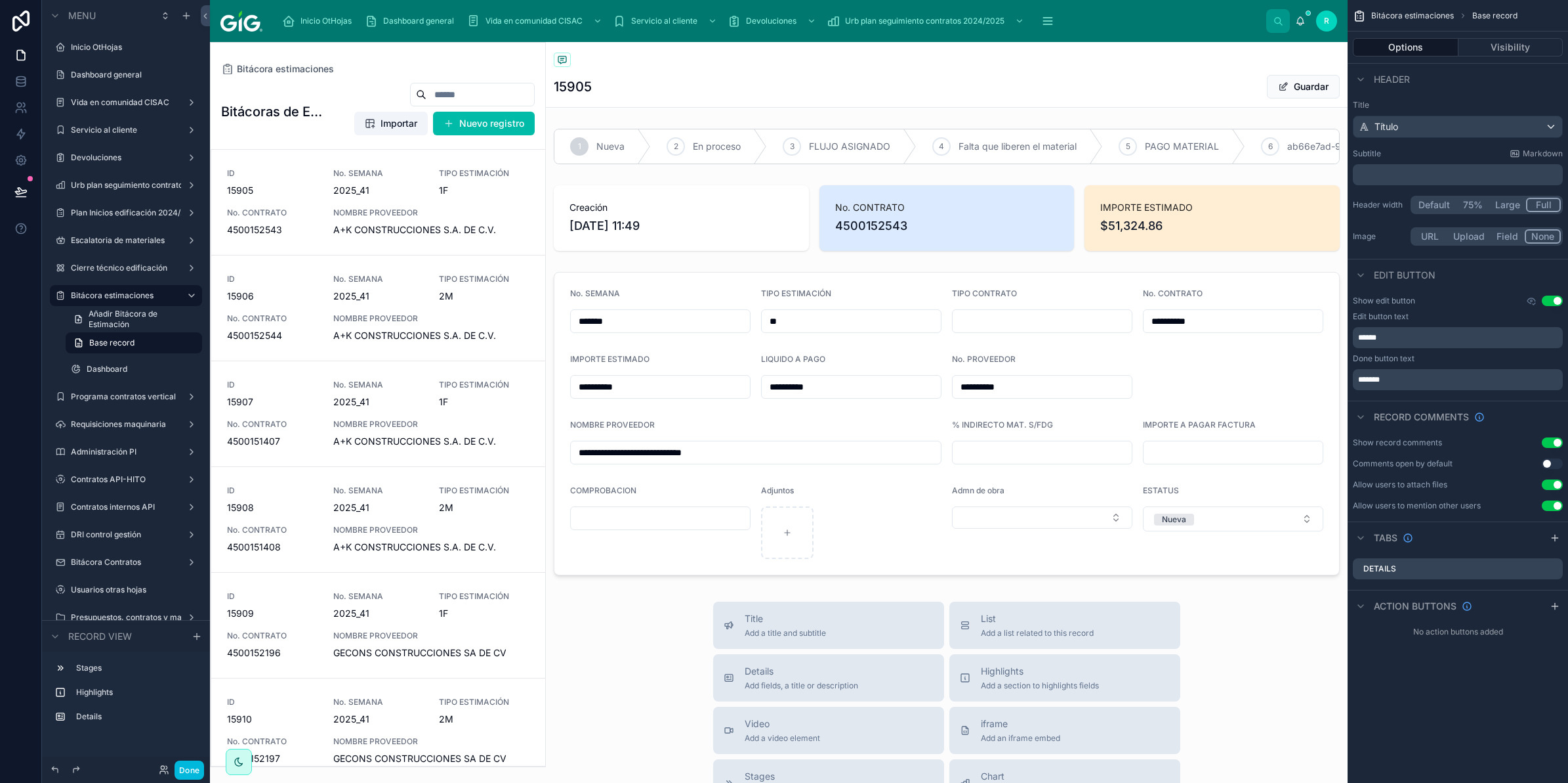
click at [980, 533] on div at bounding box center [946, 423] width 802 height 314
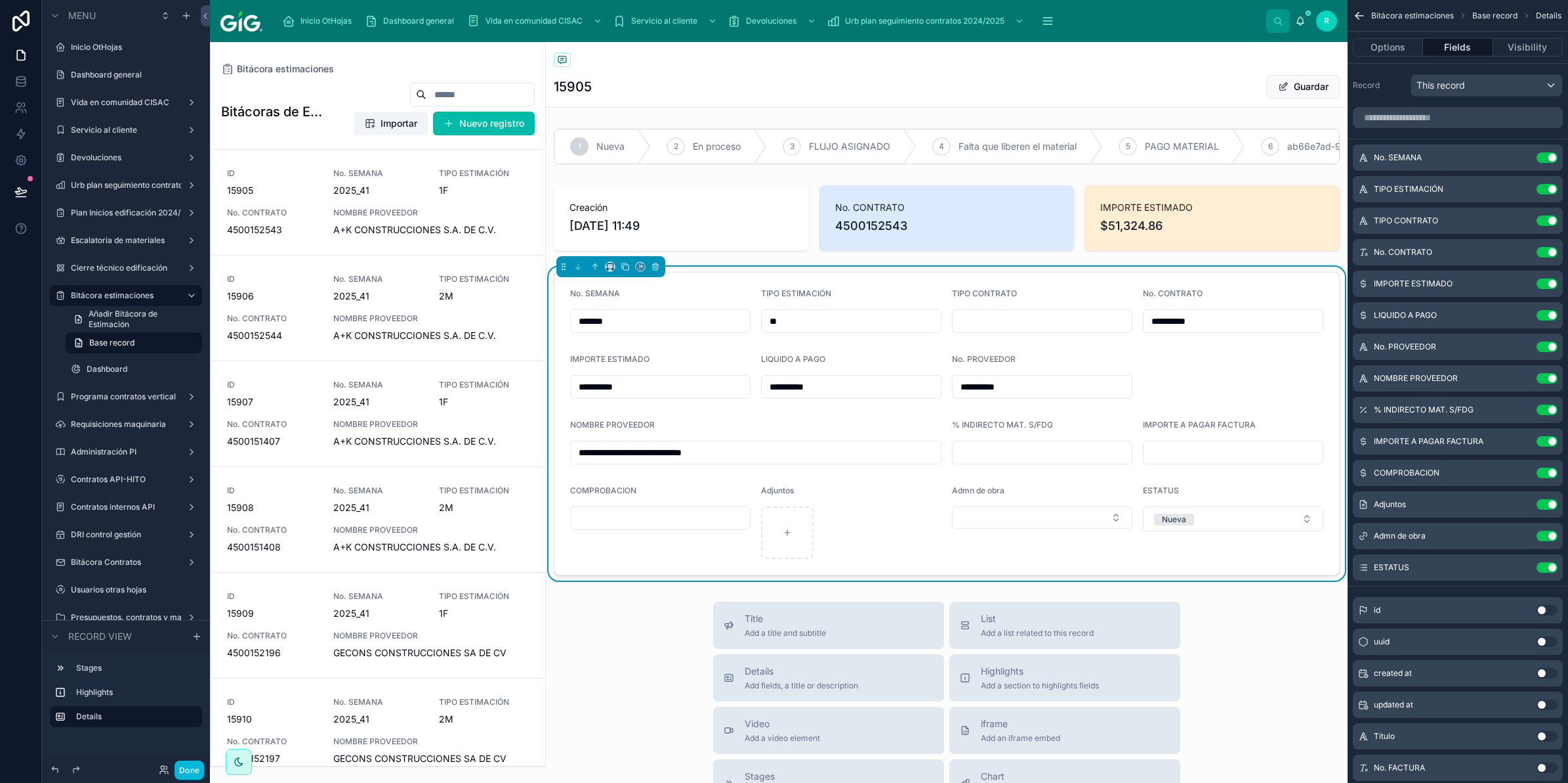
click at [989, 528] on button "Select Button" at bounding box center [1042, 517] width 181 height 22
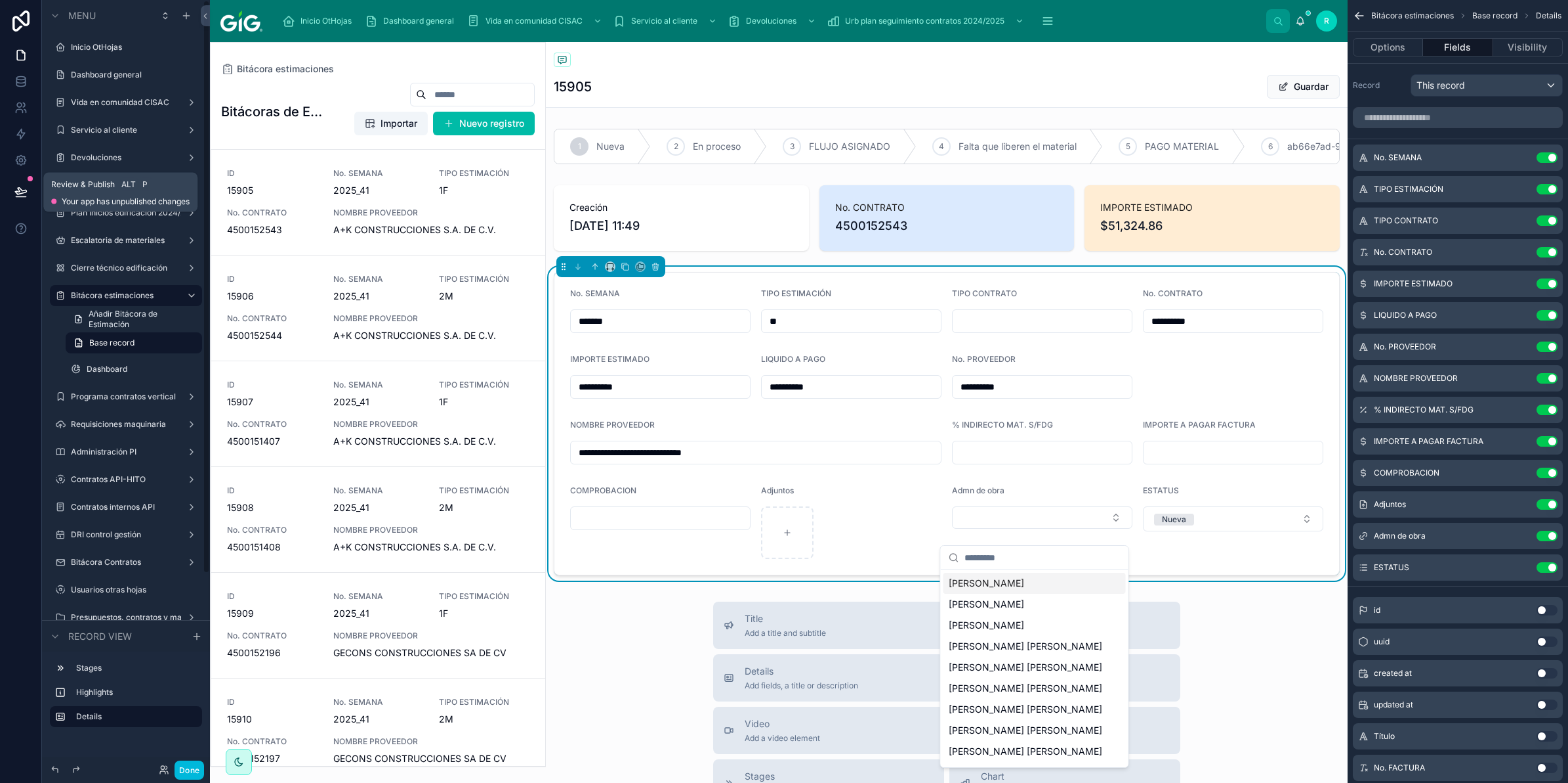
click at [17, 181] on button at bounding box center [21, 191] width 29 height 37
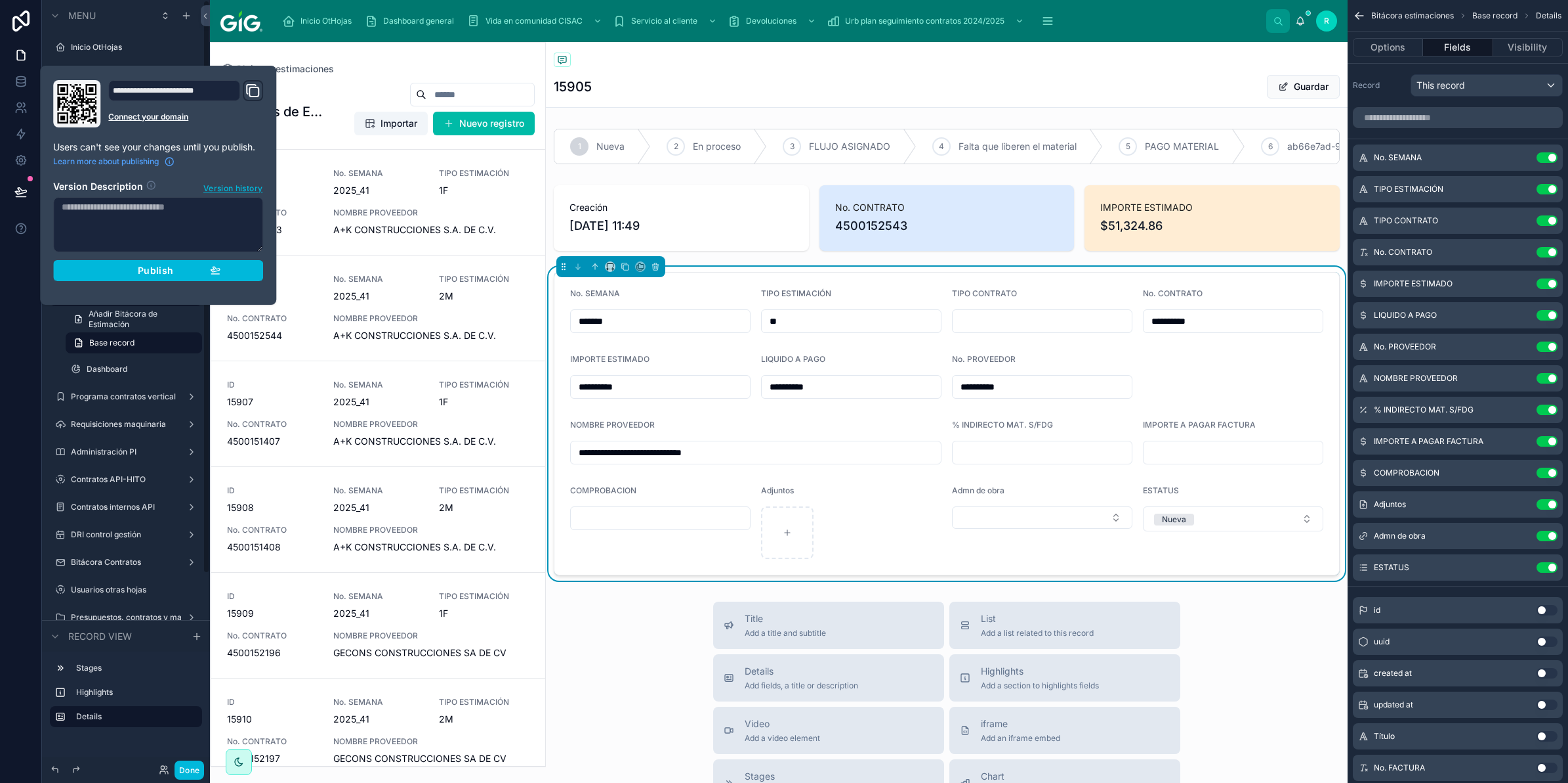
click at [185, 273] on div "Publish" at bounding box center [157, 271] width 125 height 12
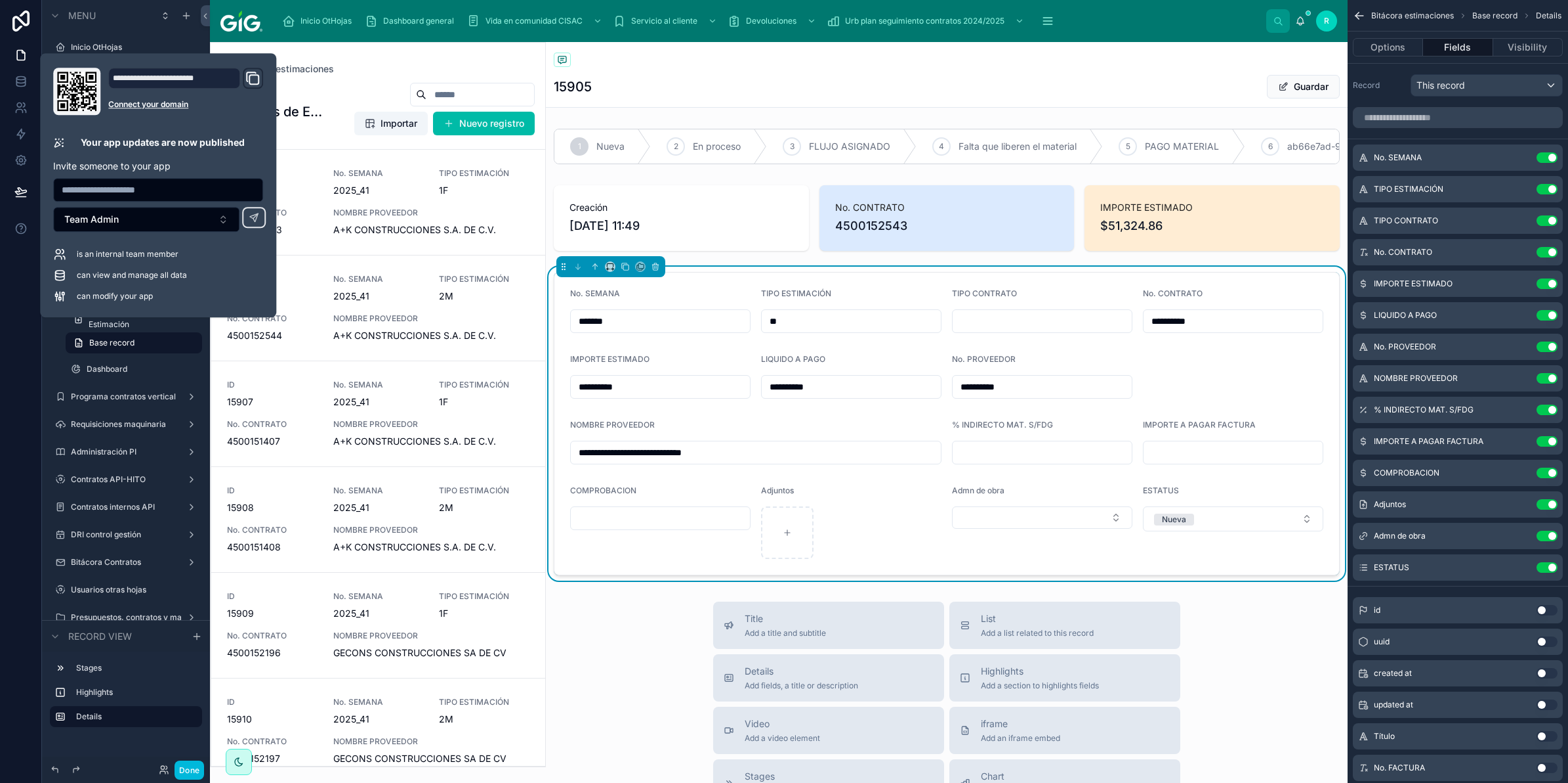
click at [1300, 84] on button "Guardar" at bounding box center [1304, 86] width 73 height 23
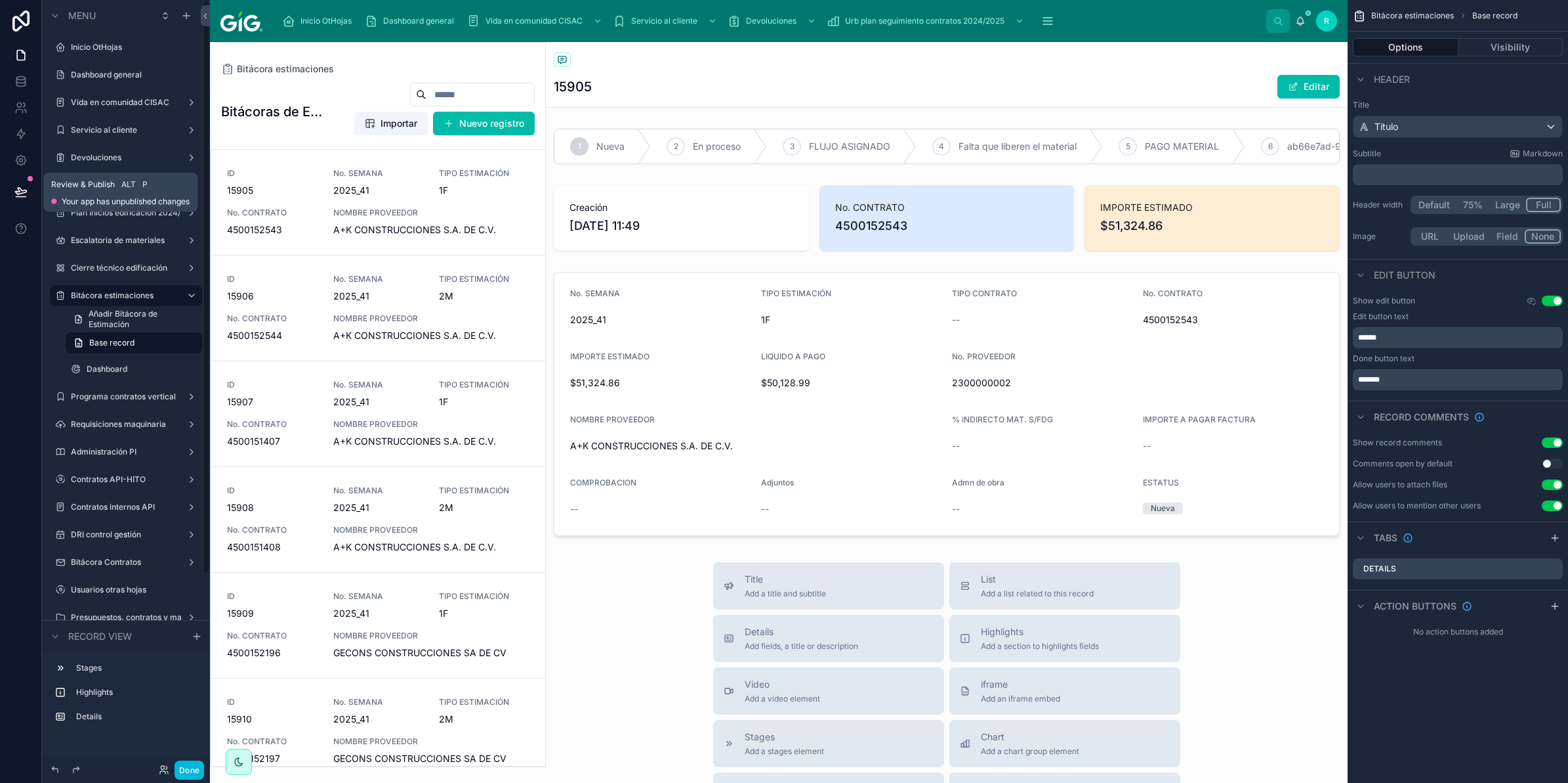
click at [23, 189] on icon at bounding box center [21, 192] width 13 height 13
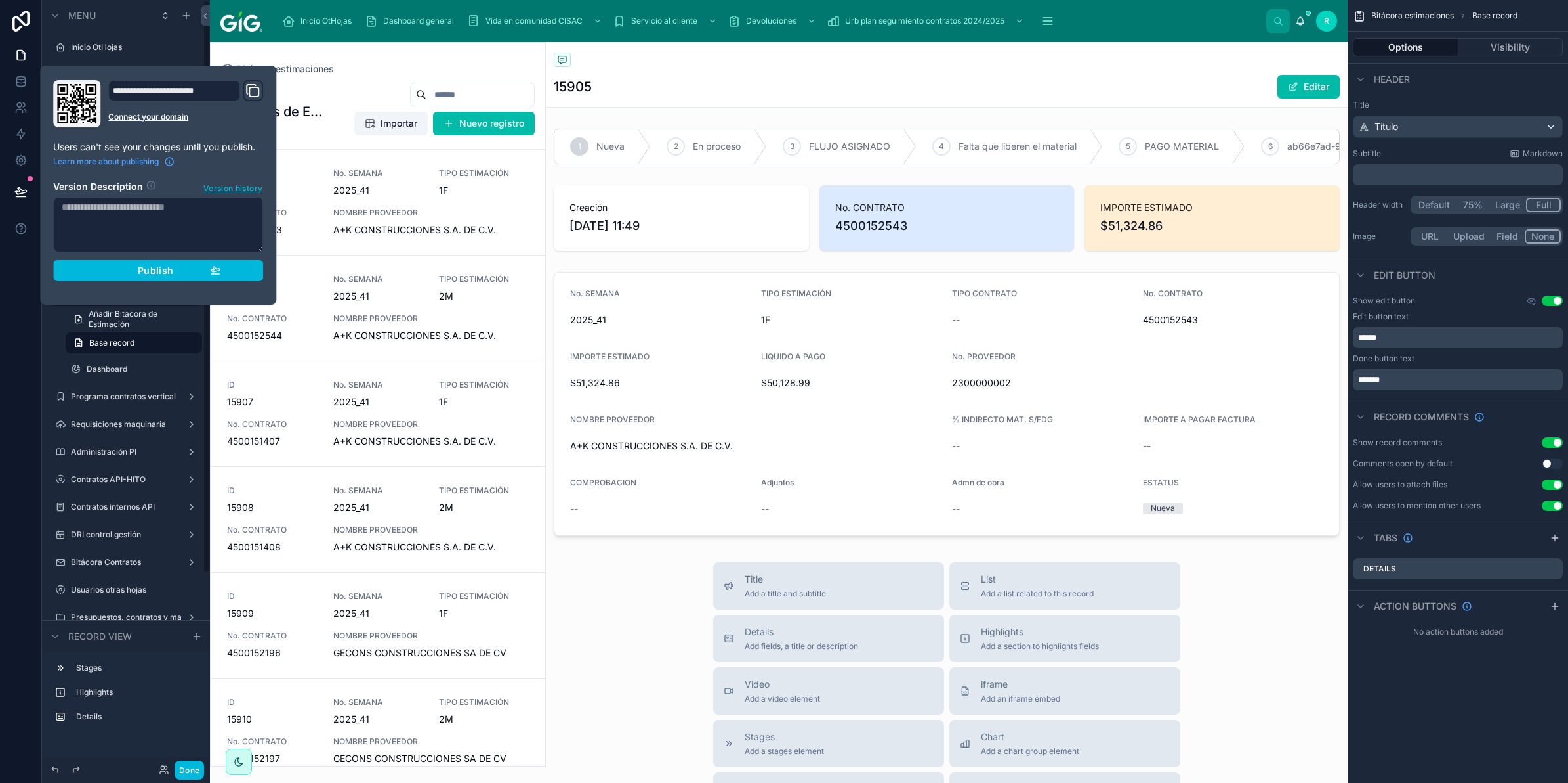
click at [125, 264] on button "Publish" at bounding box center [158, 271] width 210 height 21
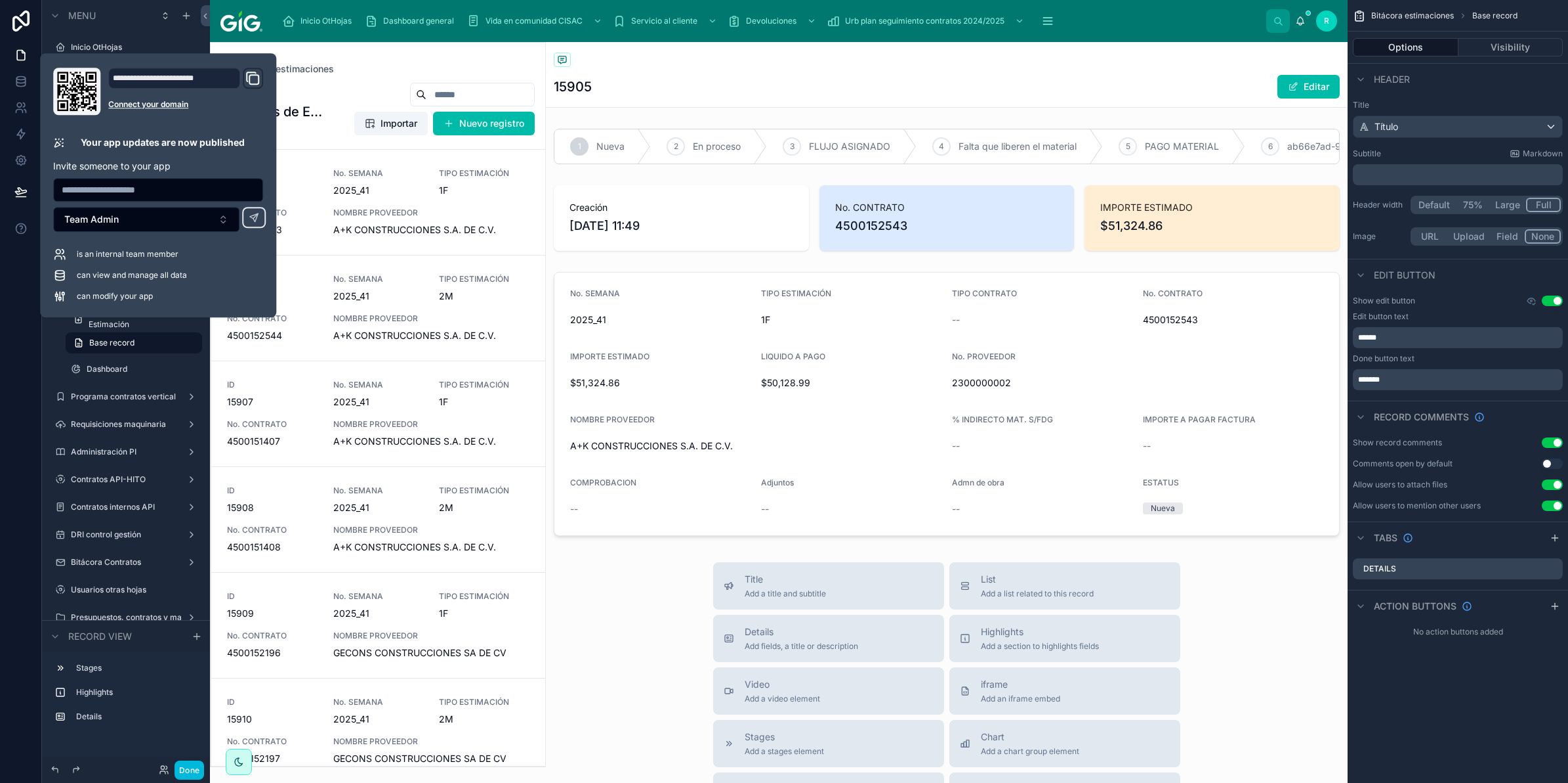
drag, startPoint x: 448, startPoint y: 56, endPoint x: 1269, endPoint y: 761, distance: 1082.2
click at [448, 56] on div "Bitácora estimaciones Bitácoras de Estimaciones Importar Nuevo registro ID 1590…" at bounding box center [377, 405] width 336 height 725
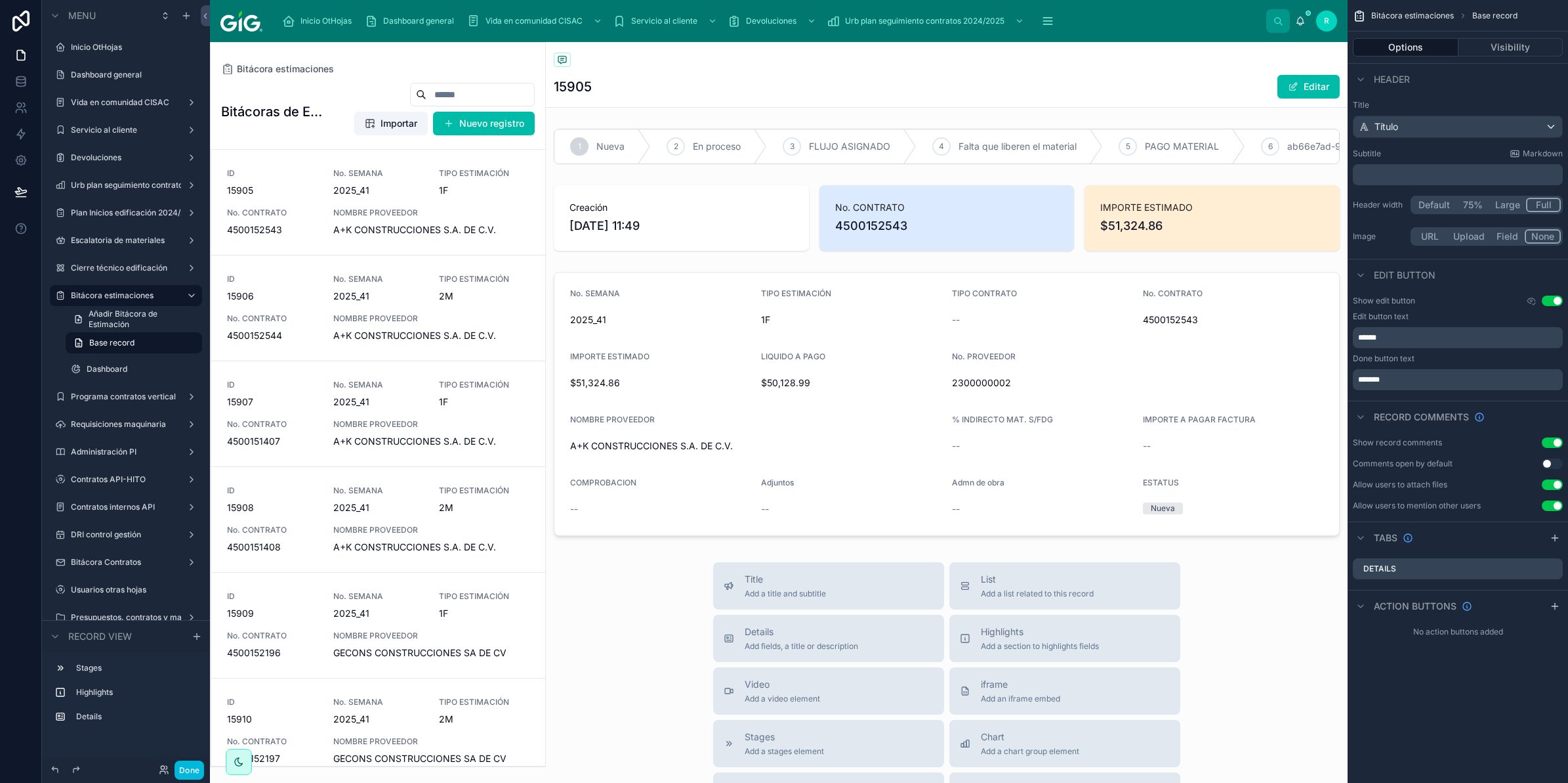
click at [1022, 392] on div at bounding box center [946, 404] width 802 height 274
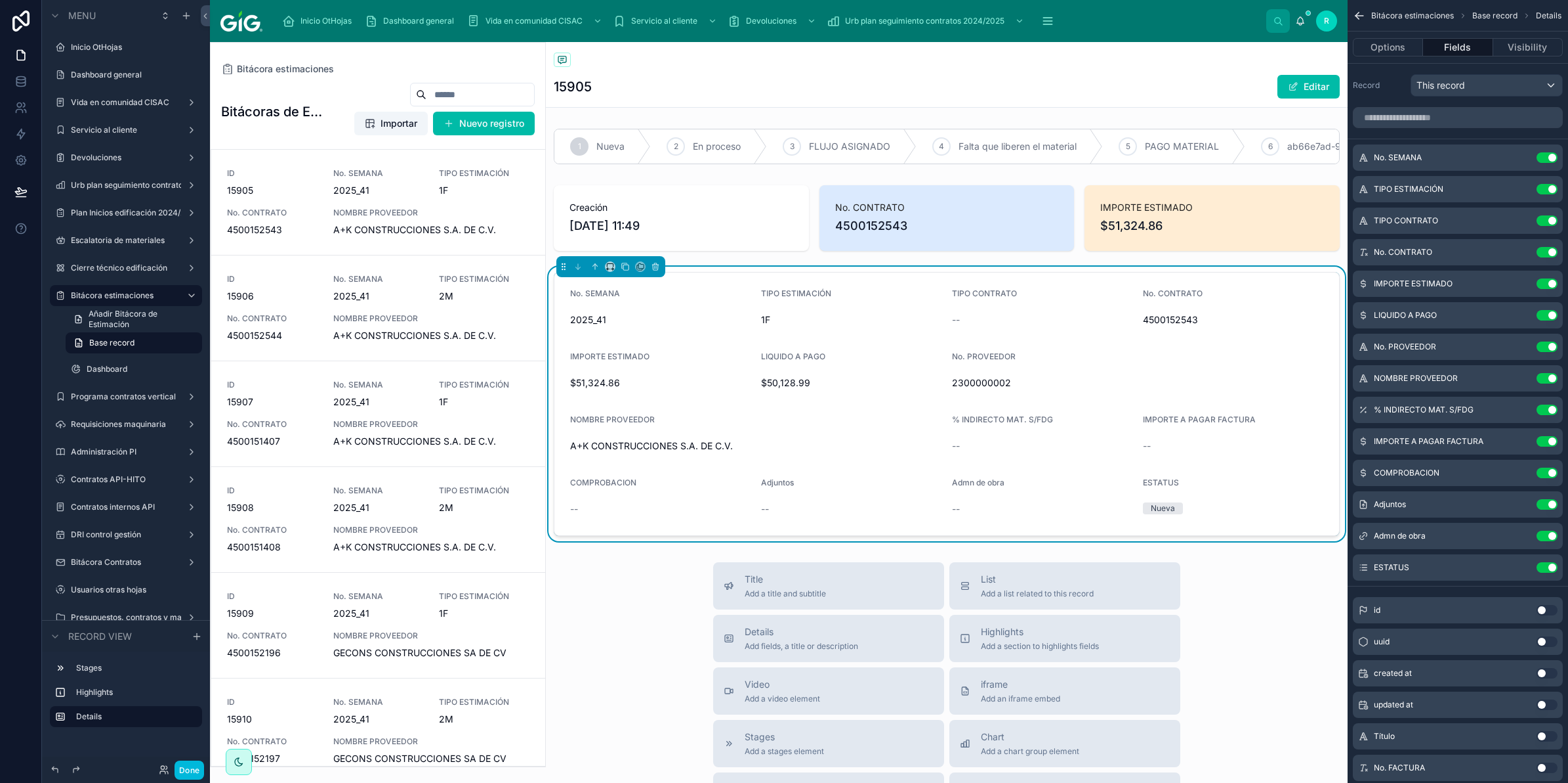
click at [0, 0] on icon "scrollable content" at bounding box center [0, 0] width 0 height 0
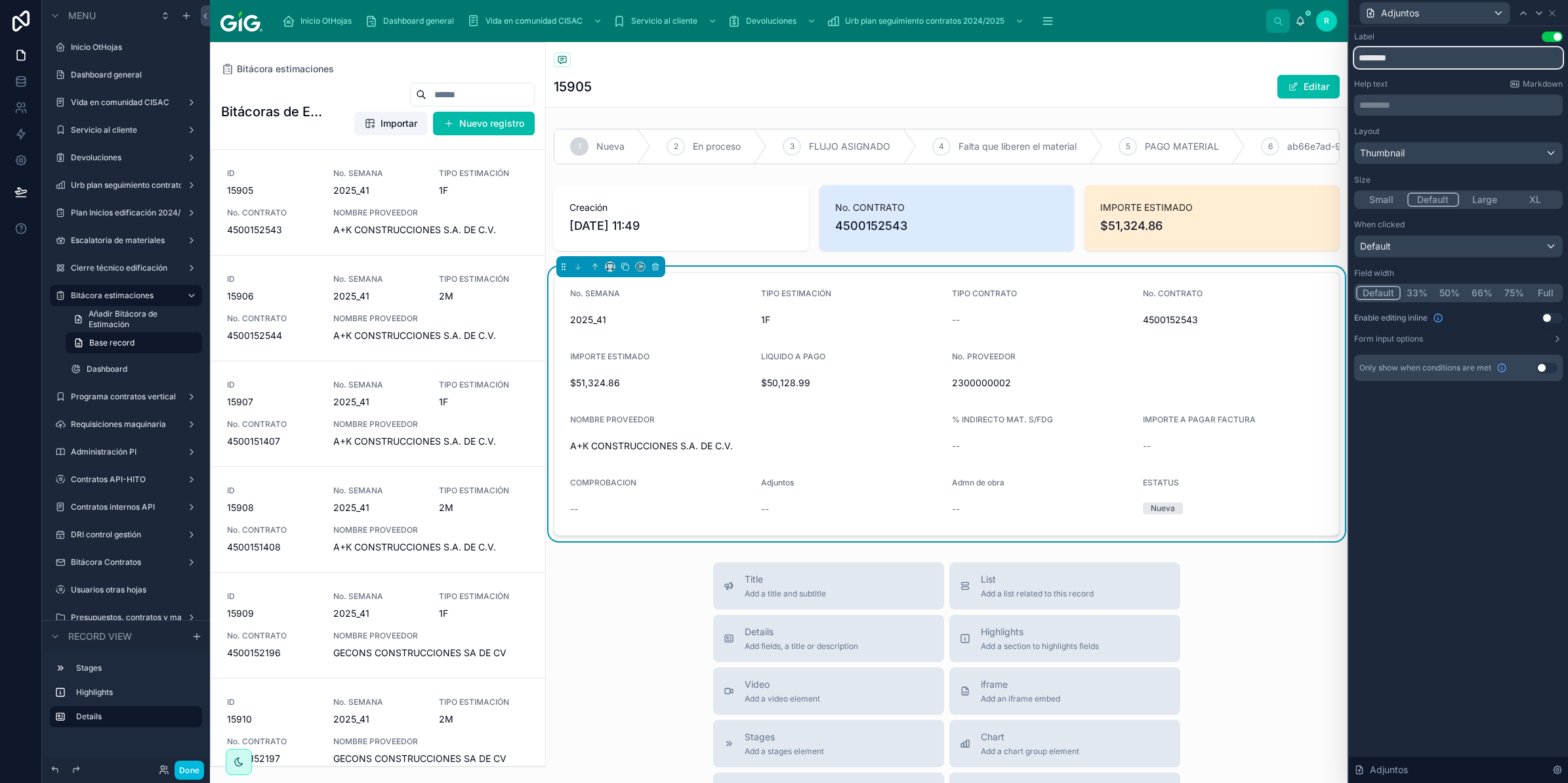
drag, startPoint x: 1423, startPoint y: 53, endPoint x: 1364, endPoint y: 66, distance: 60.4
click at [1364, 66] on input "********" at bounding box center [1458, 57] width 209 height 21
type input "********"
click at [1535, 12] on icon at bounding box center [1539, 12] width 10 height 10
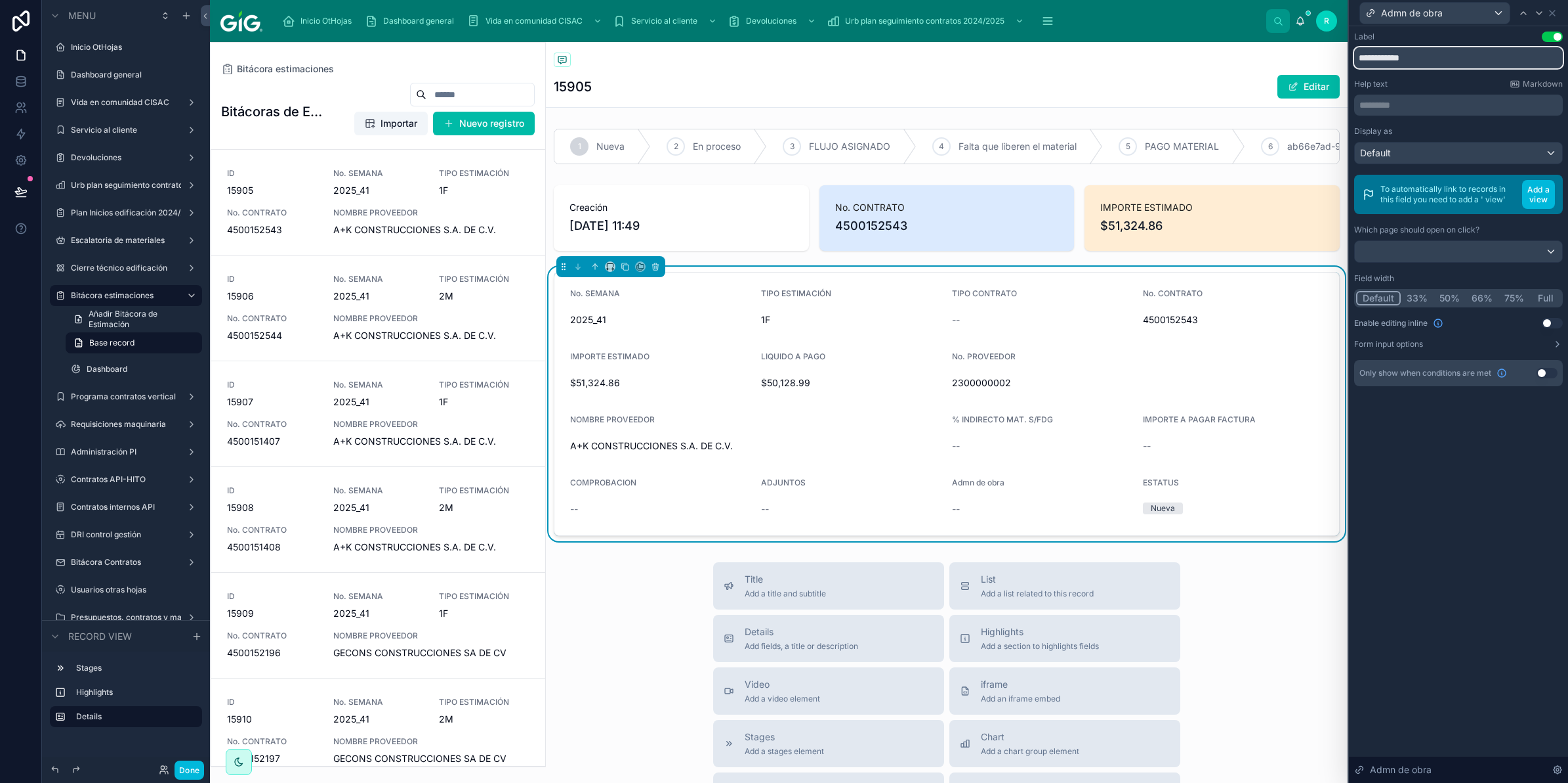
drag, startPoint x: 1406, startPoint y: 58, endPoint x: 1360, endPoint y: 60, distance: 46.0
click at [1360, 60] on input "**********" at bounding box center [1458, 57] width 209 height 21
type input "**********"
click at [19, 203] on button at bounding box center [21, 191] width 29 height 37
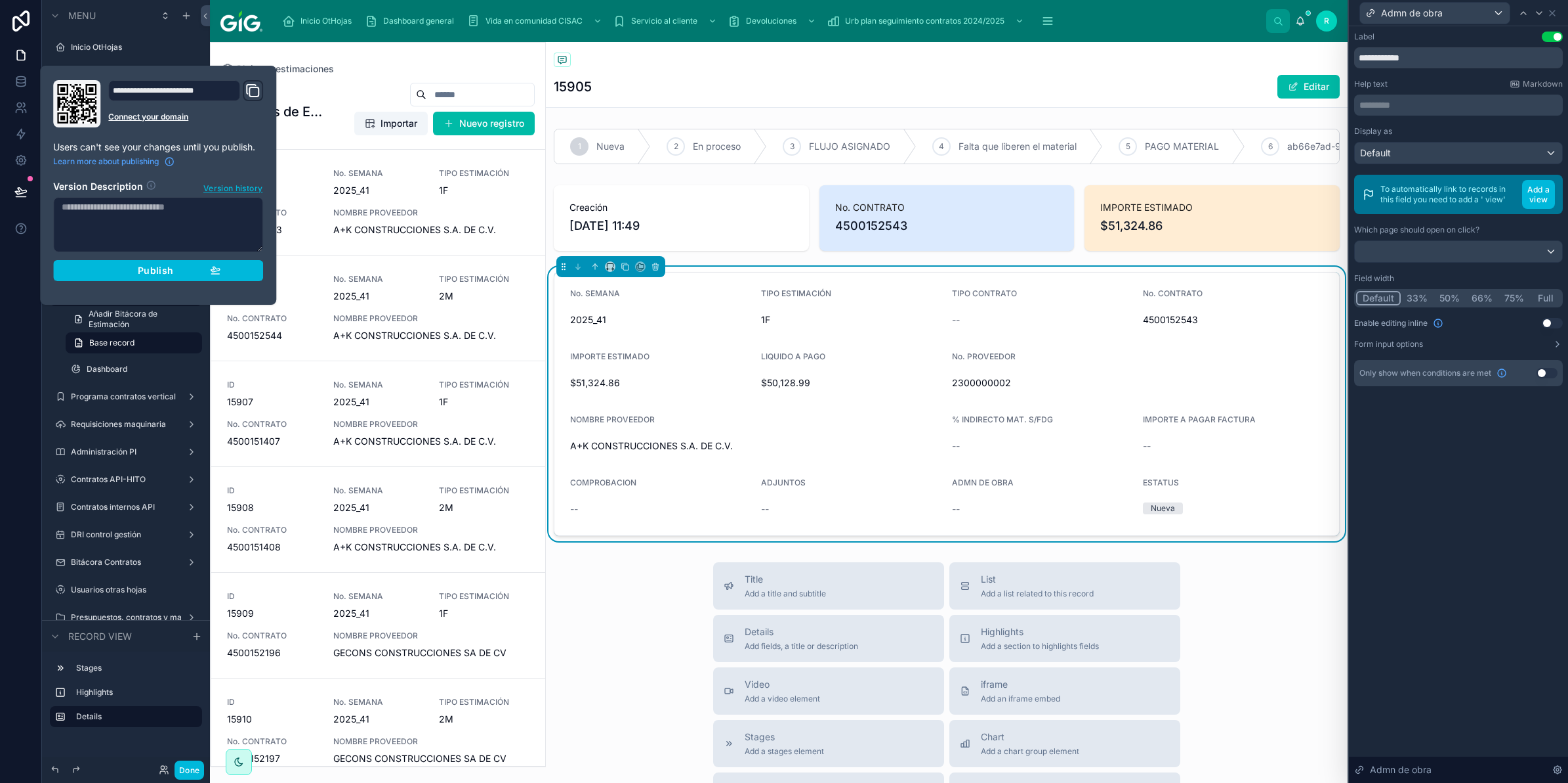
click at [104, 276] on div "Publish" at bounding box center [157, 271] width 125 height 12
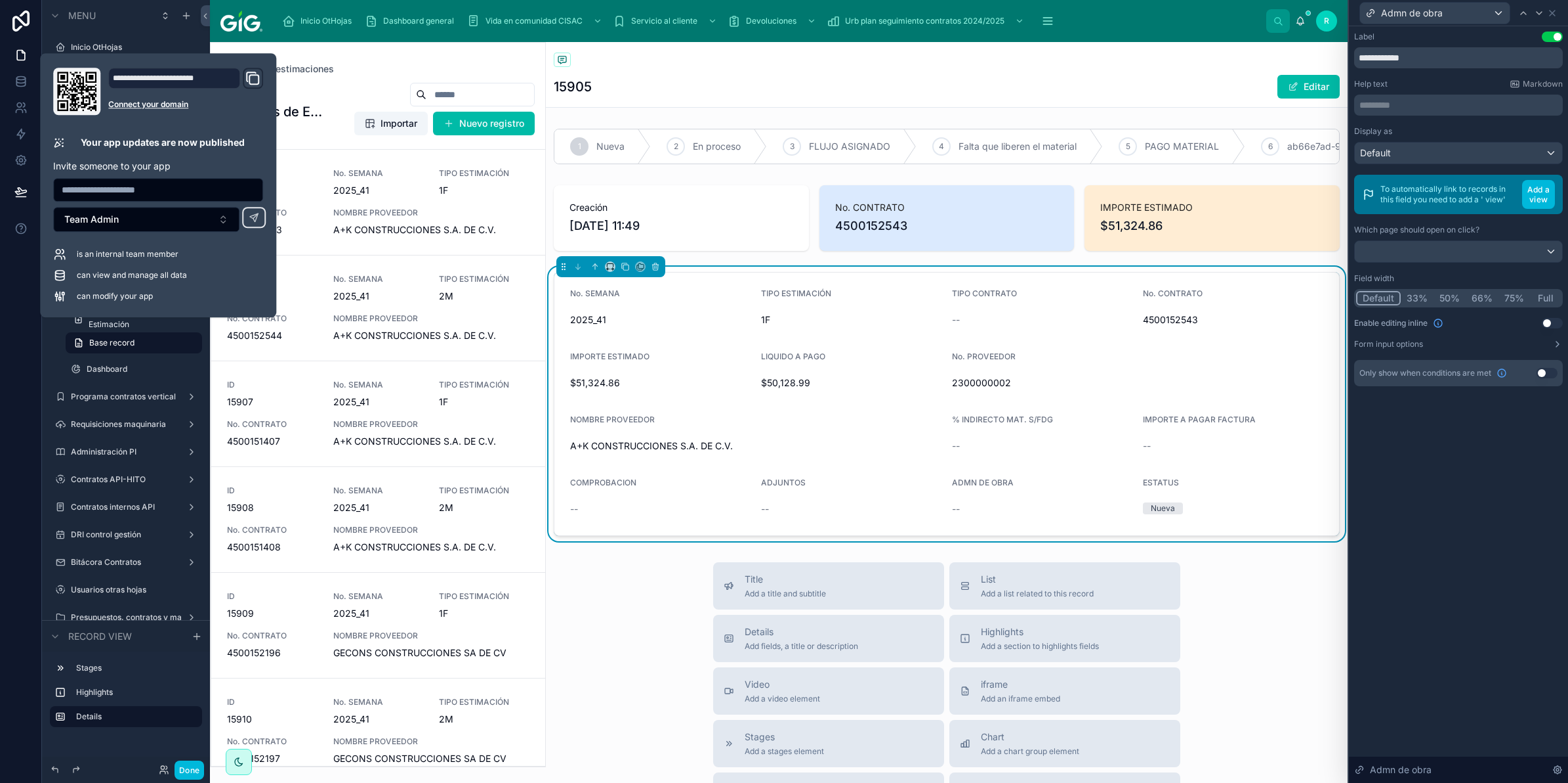
click at [25, 17] on icon at bounding box center [21, 21] width 26 height 21
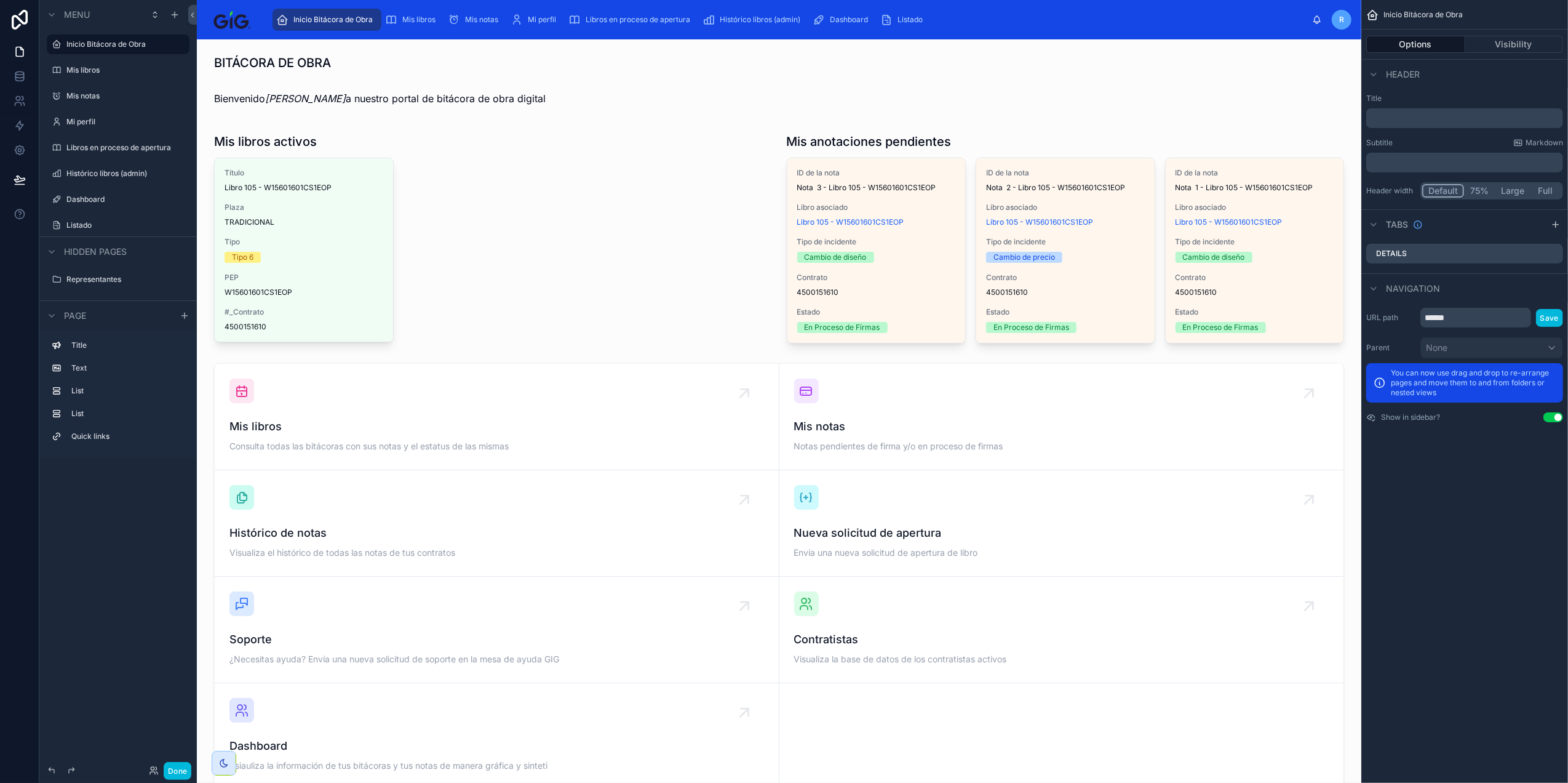
click at [313, 435] on div at bounding box center [779, 576] width 1145 height 436
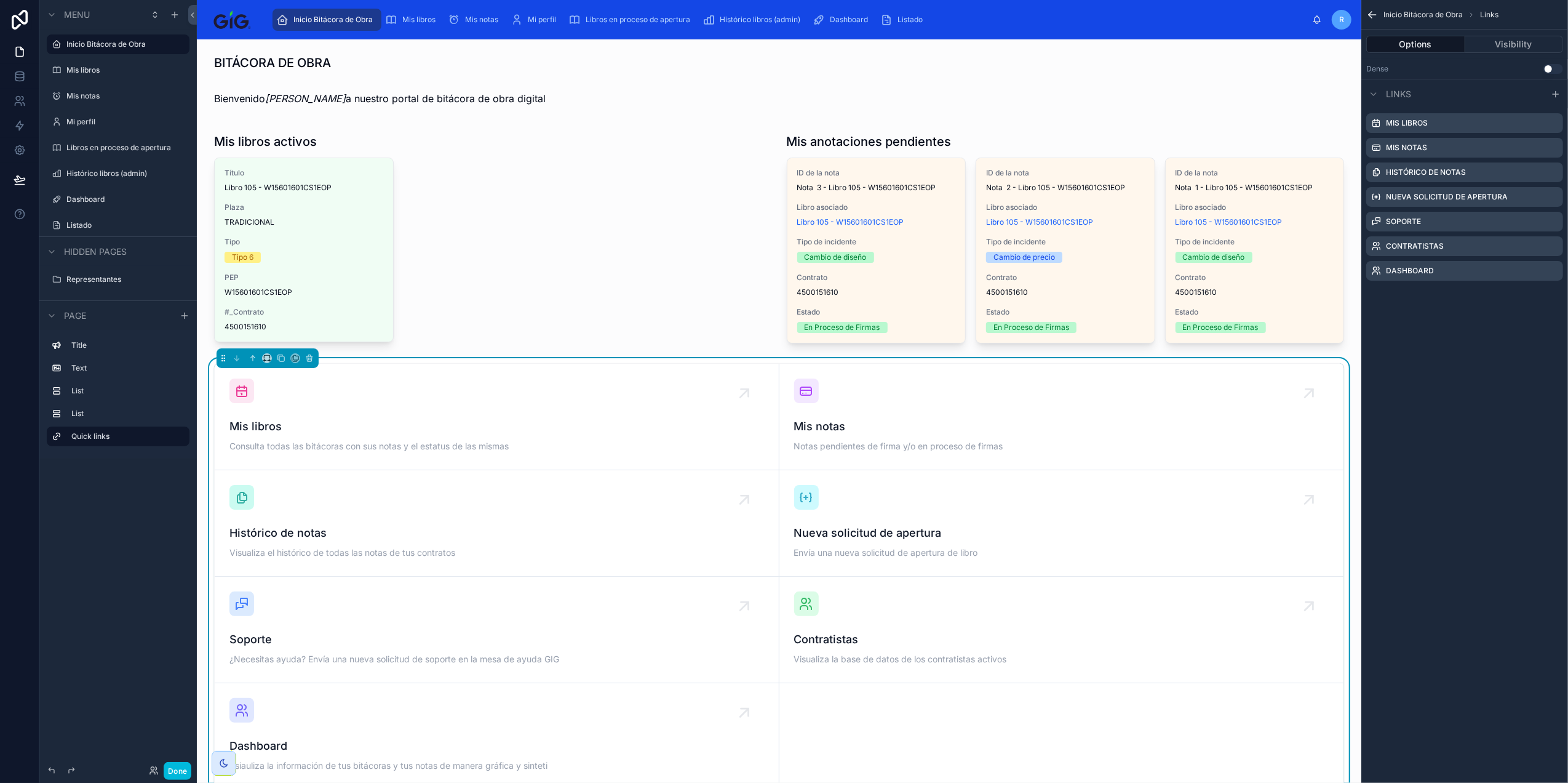
click at [337, 428] on span "Mis libros" at bounding box center [496, 427] width 534 height 18
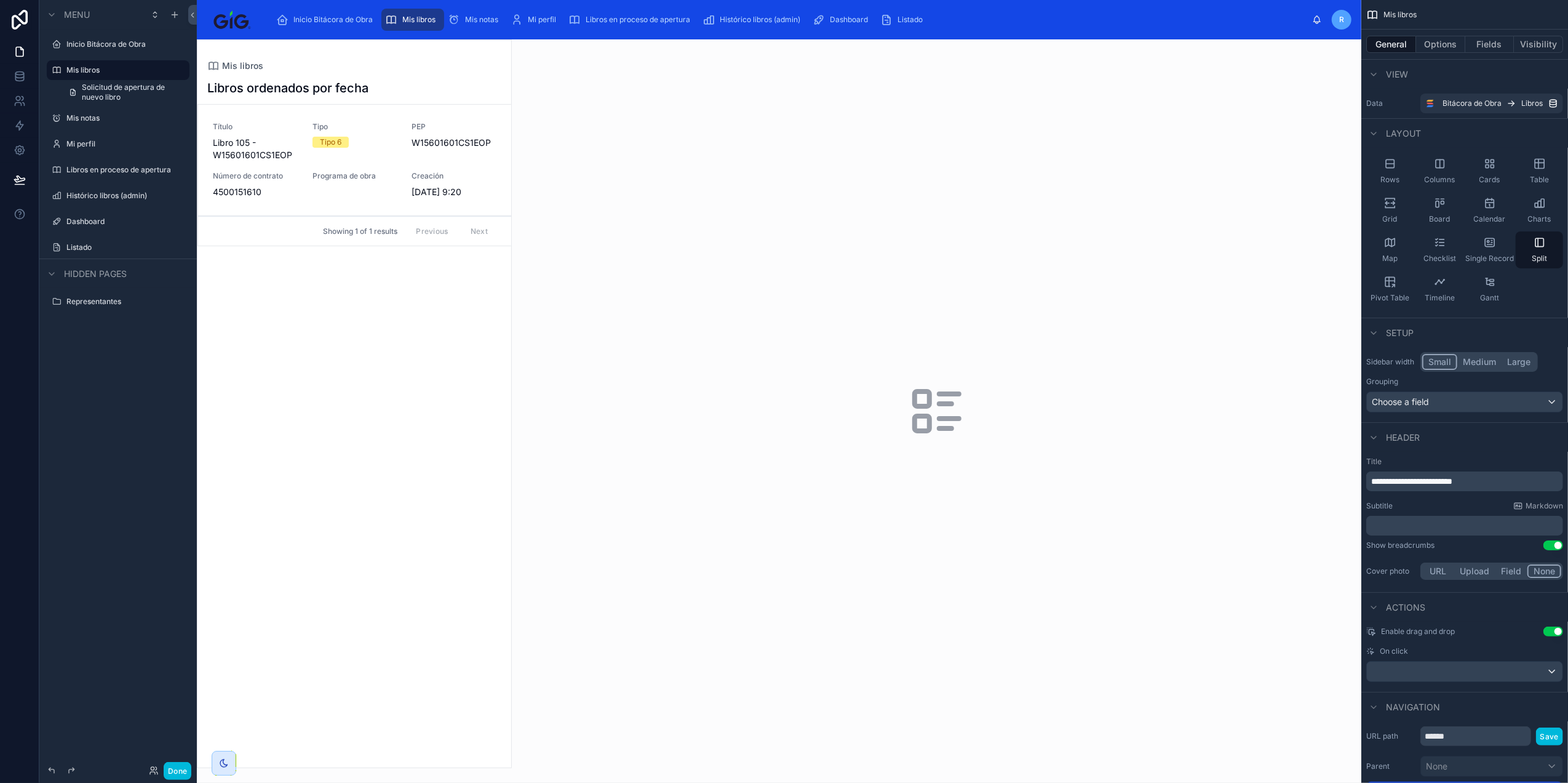
click at [178, 775] on button "Done" at bounding box center [177, 771] width 28 height 18
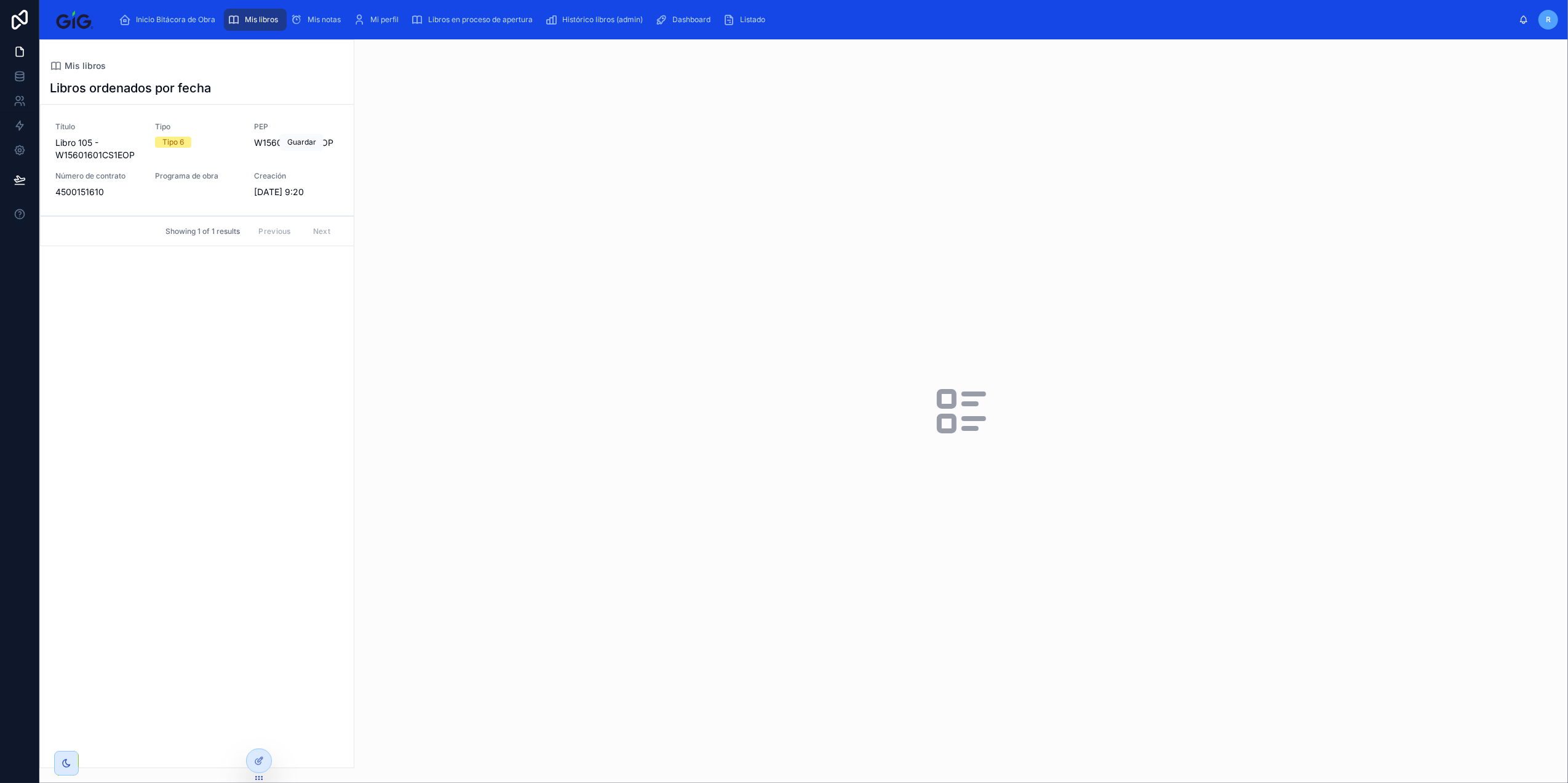
click at [0, 0] on span "Agregar anotación" at bounding box center [0, 0] width 0 height 0
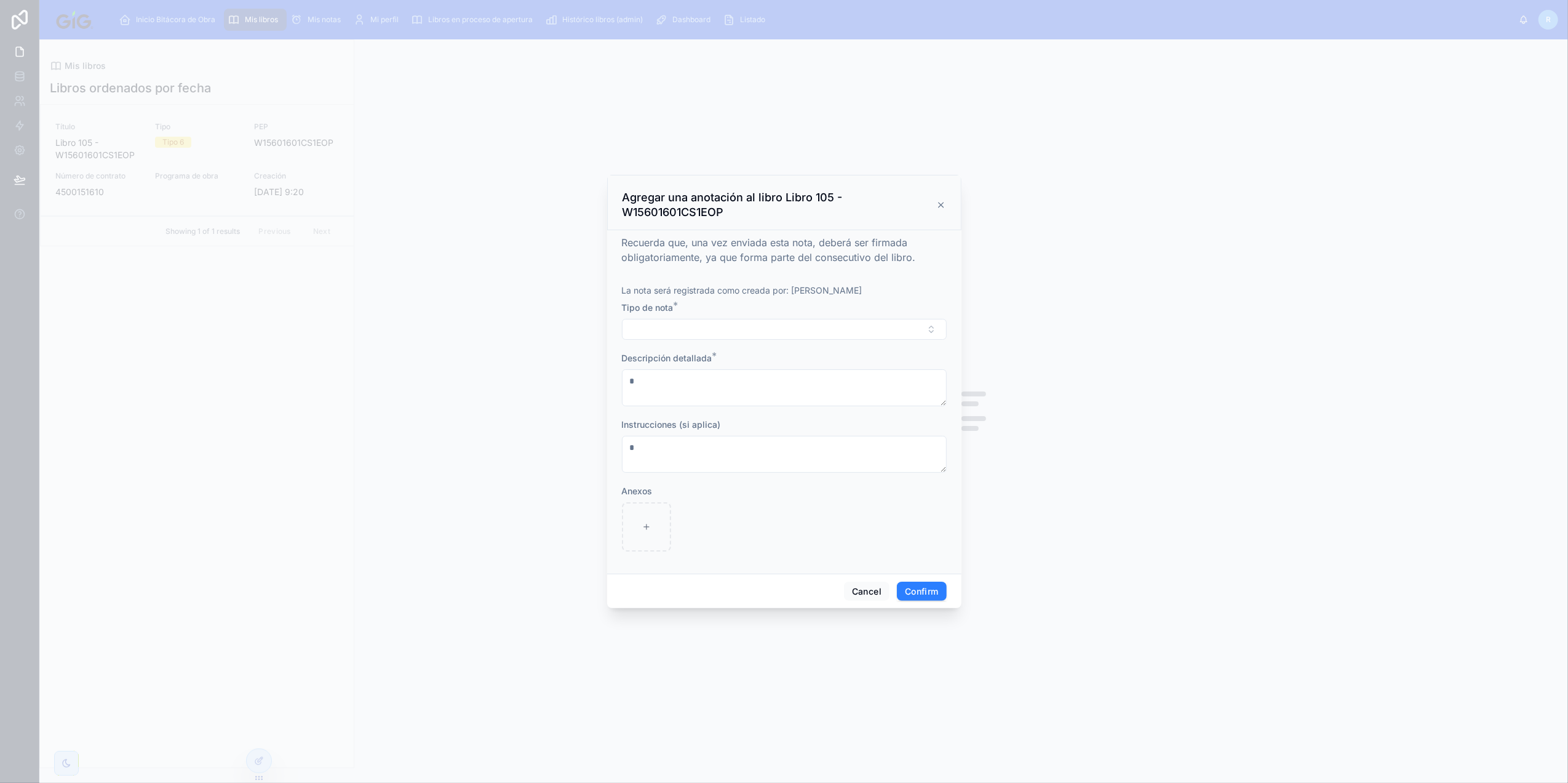
click at [751, 327] on button "Select Button" at bounding box center [784, 329] width 325 height 21
click at [740, 485] on div "Anexos" at bounding box center [784, 491] width 325 height 12
click at [743, 328] on button "Select Button" at bounding box center [784, 329] width 325 height 21
click at [753, 390] on div "Cambio de material" at bounding box center [784, 395] width 171 height 18
click at [772, 384] on textarea at bounding box center [784, 389] width 325 height 37
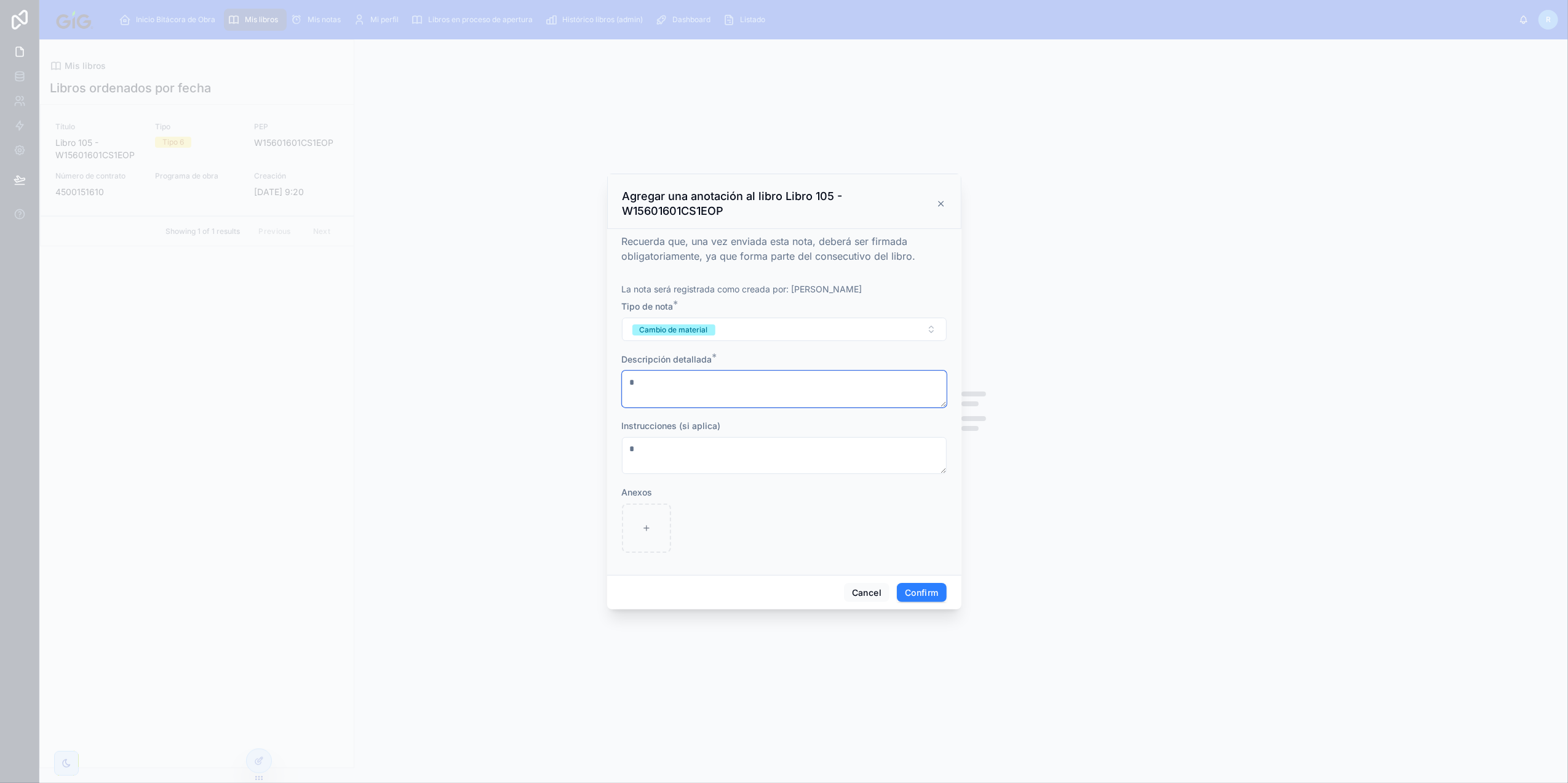
type textarea "*"
type textarea "**********"
click at [713, 466] on textarea at bounding box center [784, 456] width 325 height 37
type textarea "***"
click at [937, 586] on button "Confirm" at bounding box center [921, 593] width 49 height 19
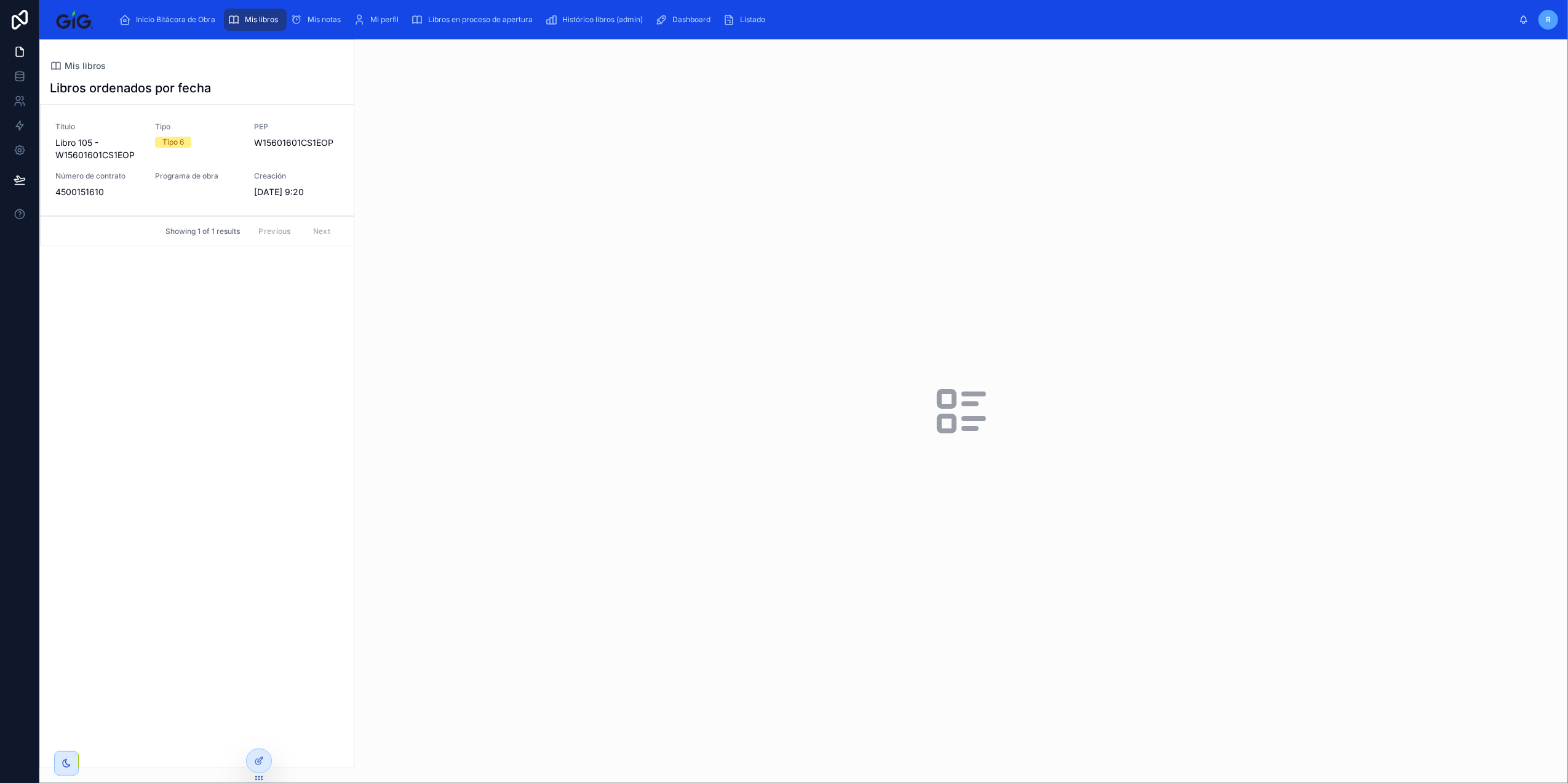
click at [261, 760] on icon at bounding box center [261, 759] width 5 height 5
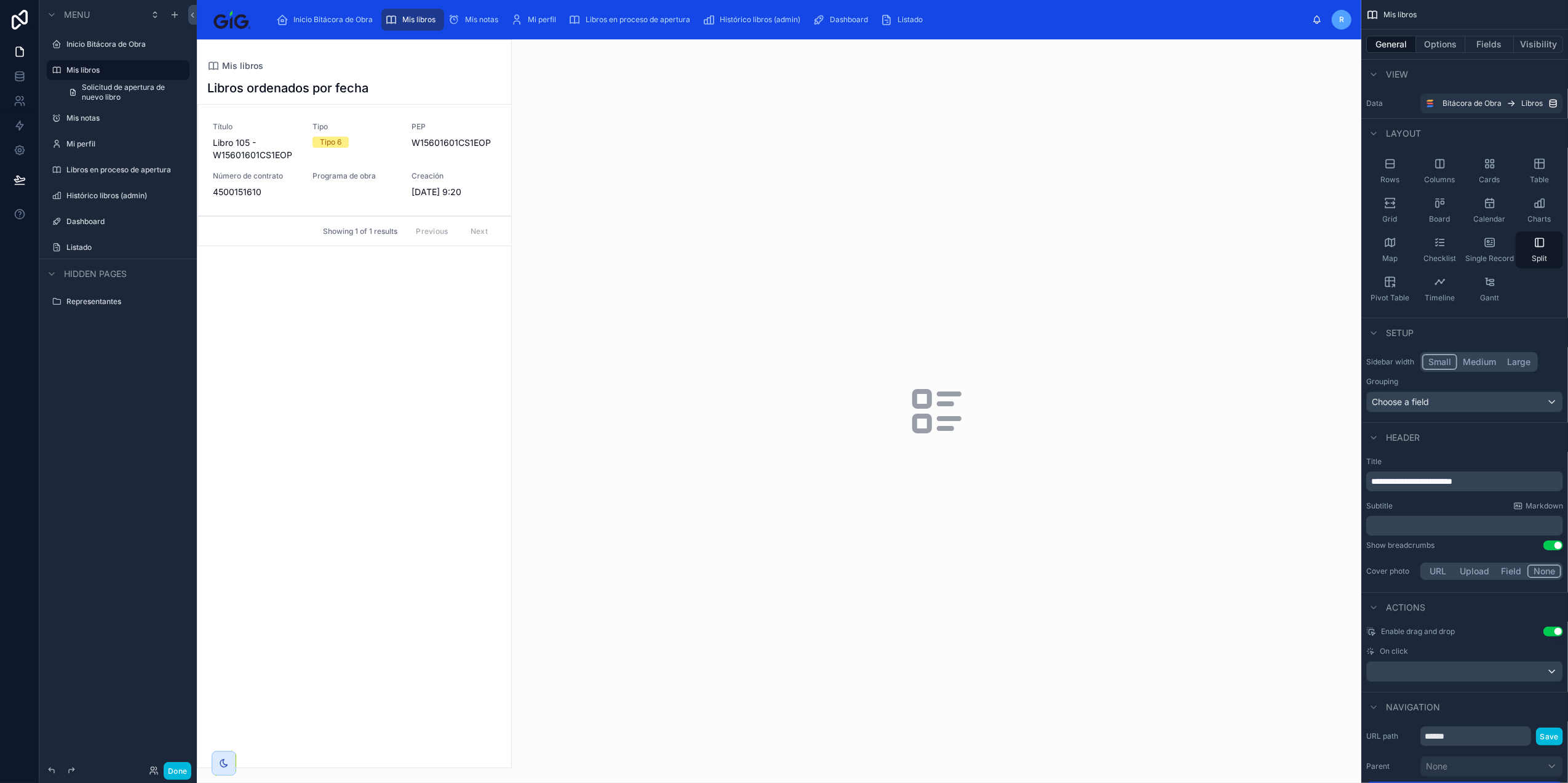
click at [414, 141] on div at bounding box center [354, 404] width 314 height 728
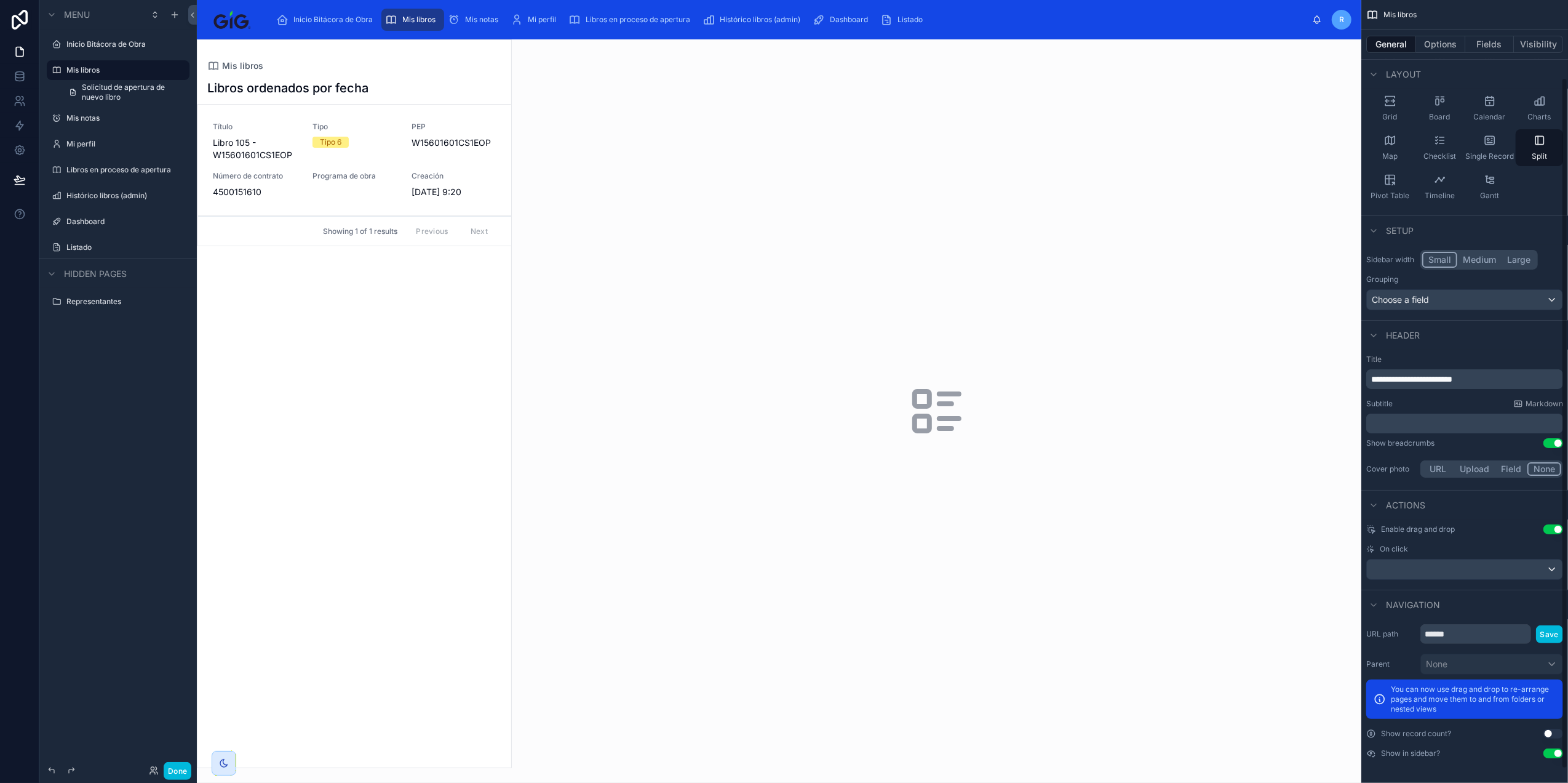
scroll to position [104, 0]
click at [1447, 50] on button "Options" at bounding box center [1441, 45] width 49 height 18
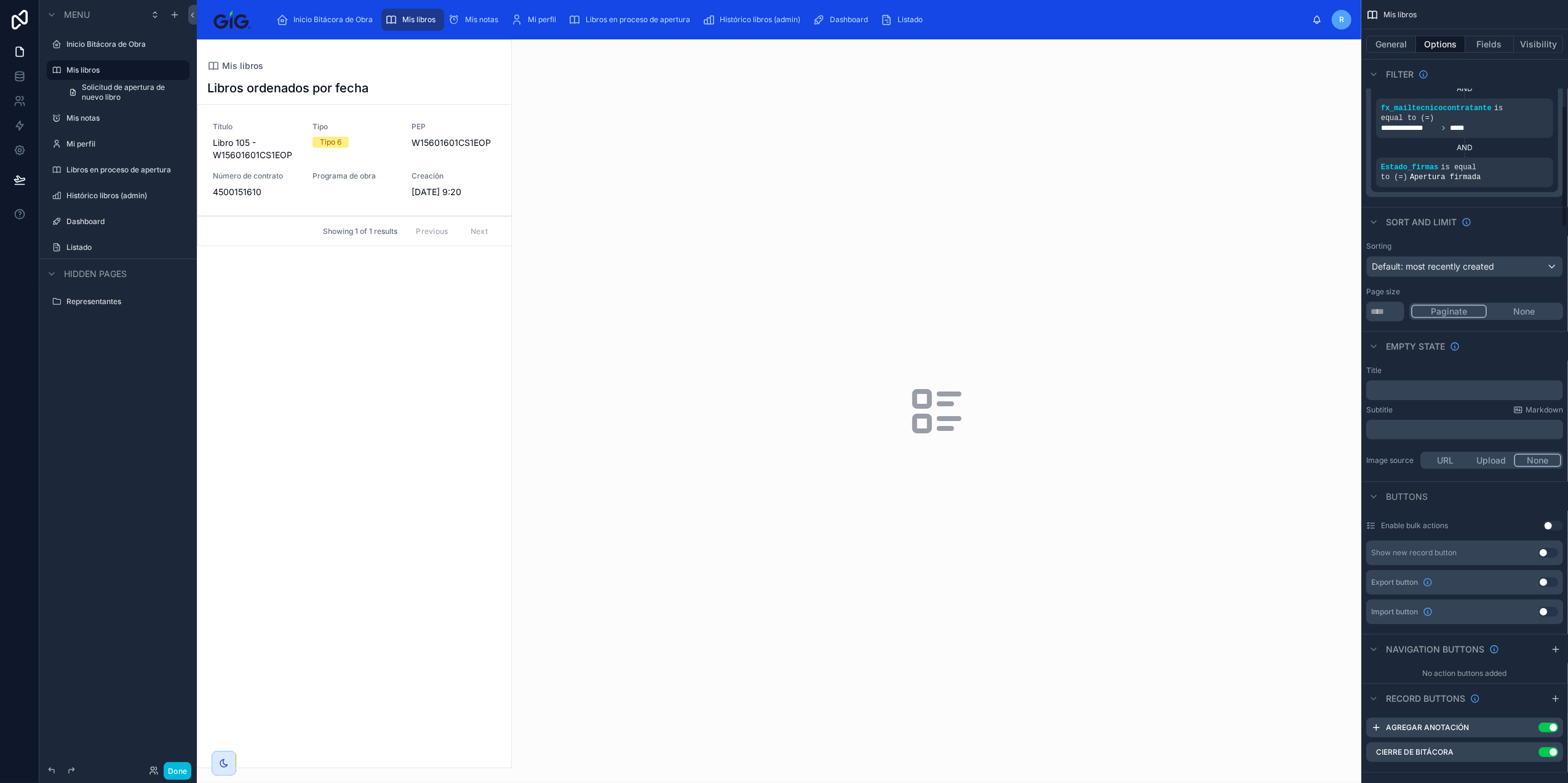
scroll to position [678, 0]
click at [0, 0] on icon "scrollable content" at bounding box center [0, 0] width 0 height 0
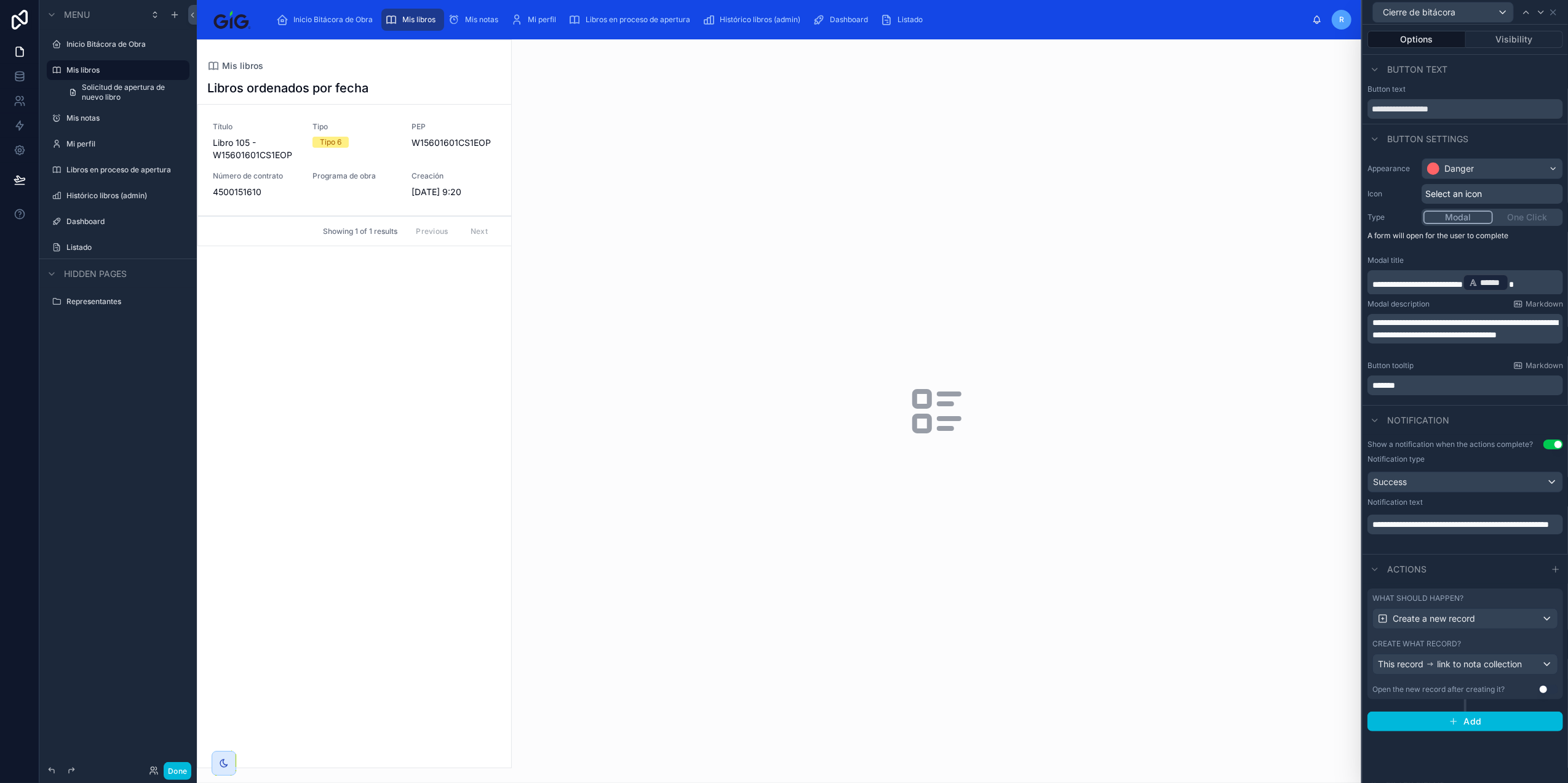
click at [1475, 636] on div "What should happen? Create a new record Create what record? This record link to…" at bounding box center [1464, 643] width 196 height 111
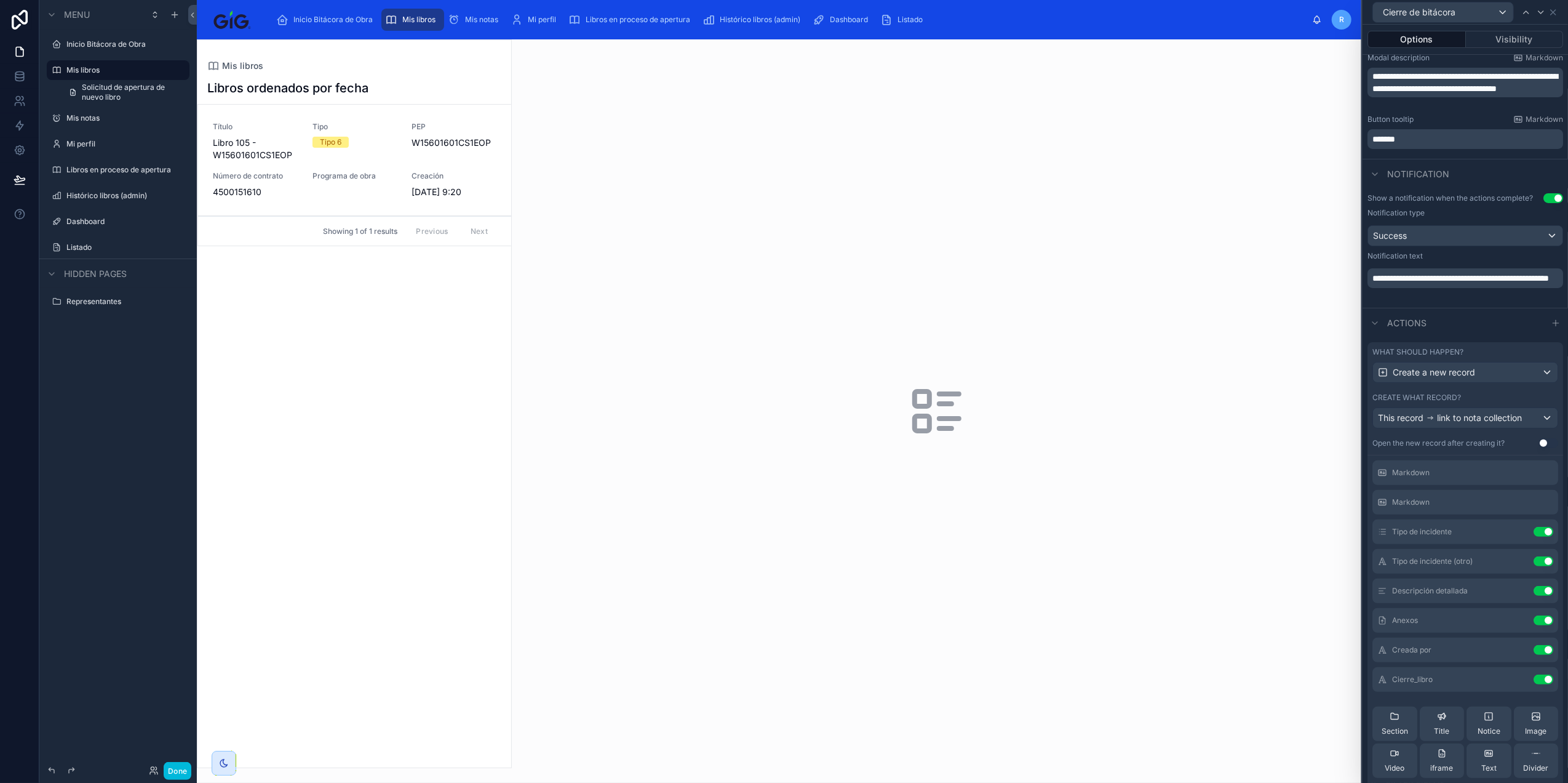
scroll to position [0, 0]
click at [0, 0] on icon at bounding box center [0, 0] width 0 height 0
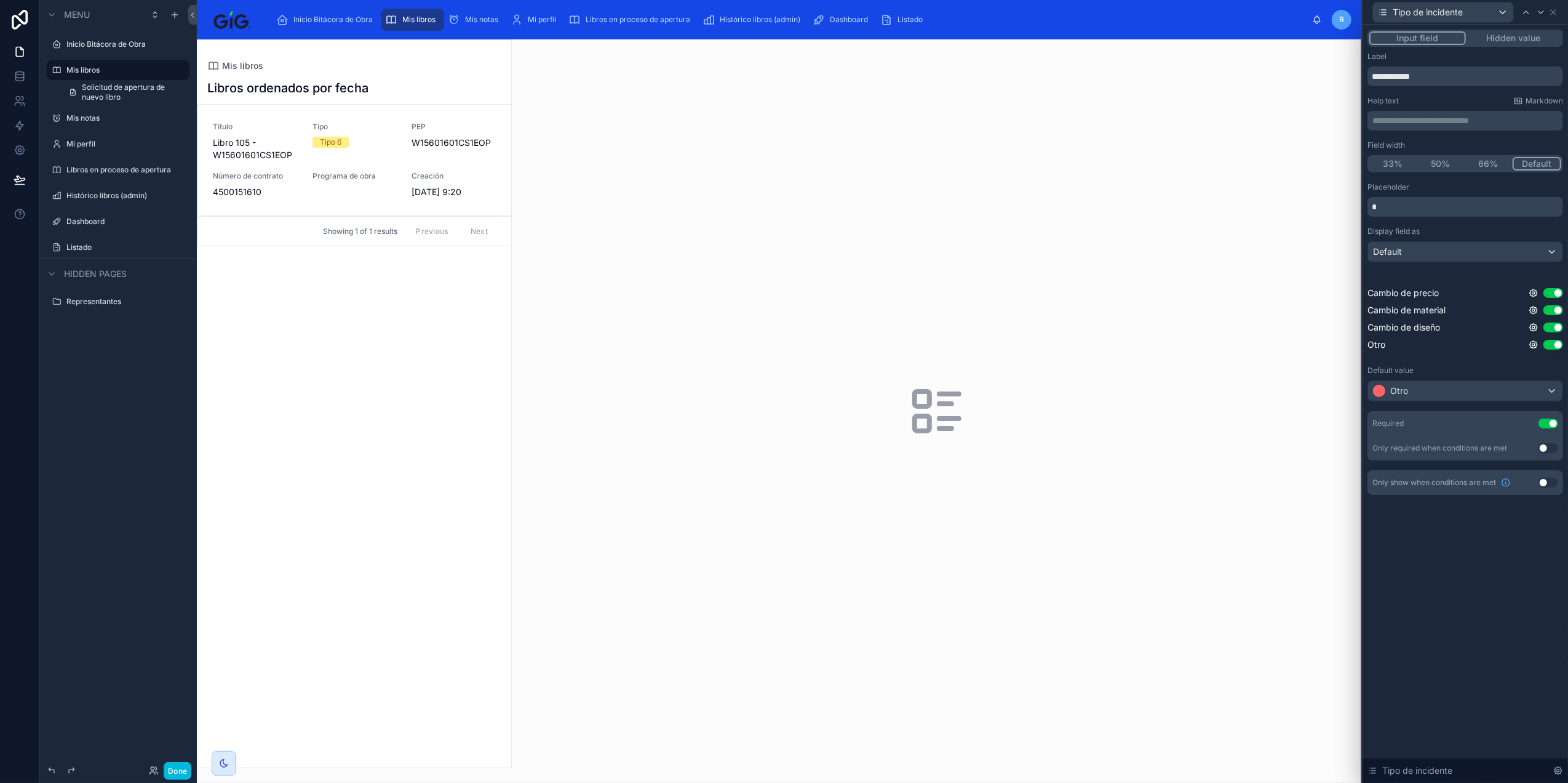
click at [1523, 46] on div "Input field Hidden value" at bounding box center [1464, 39] width 196 height 18
click at [1523, 40] on button "Hidden value" at bounding box center [1514, 38] width 96 height 13
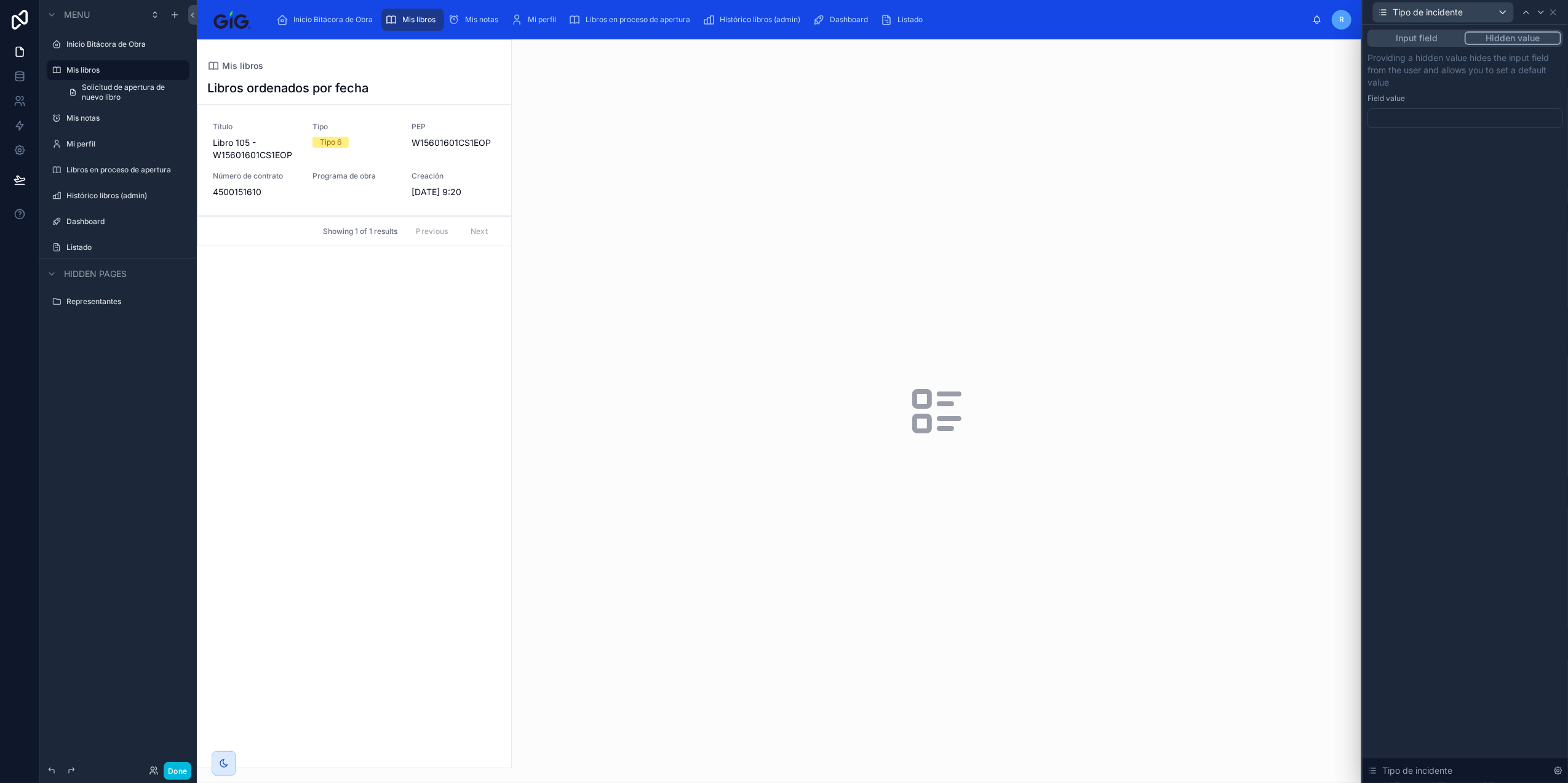
click at [1428, 120] on div at bounding box center [1464, 118] width 196 height 19
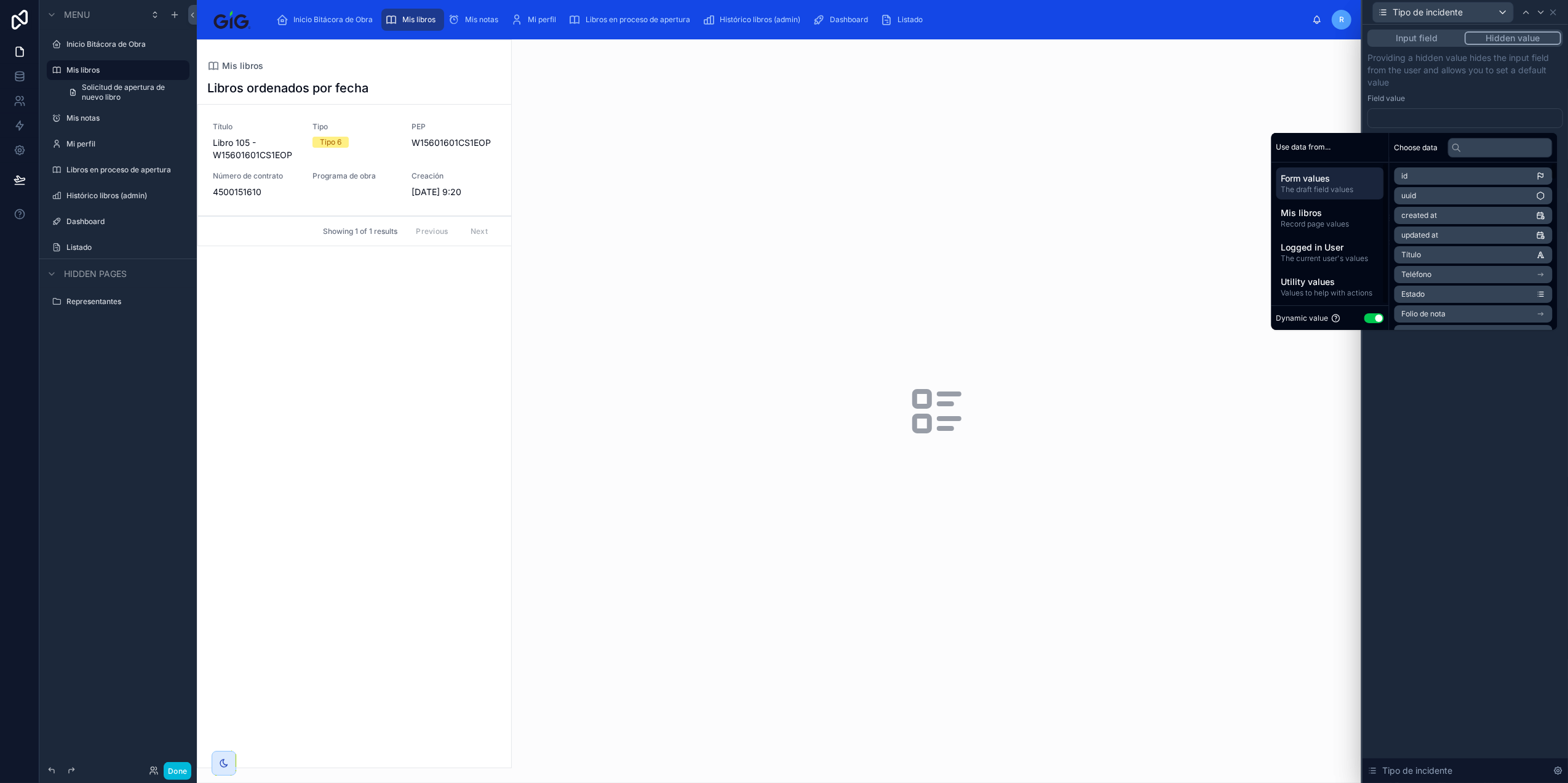
click at [1369, 322] on button "Use setting" at bounding box center [1374, 318] width 19 height 10
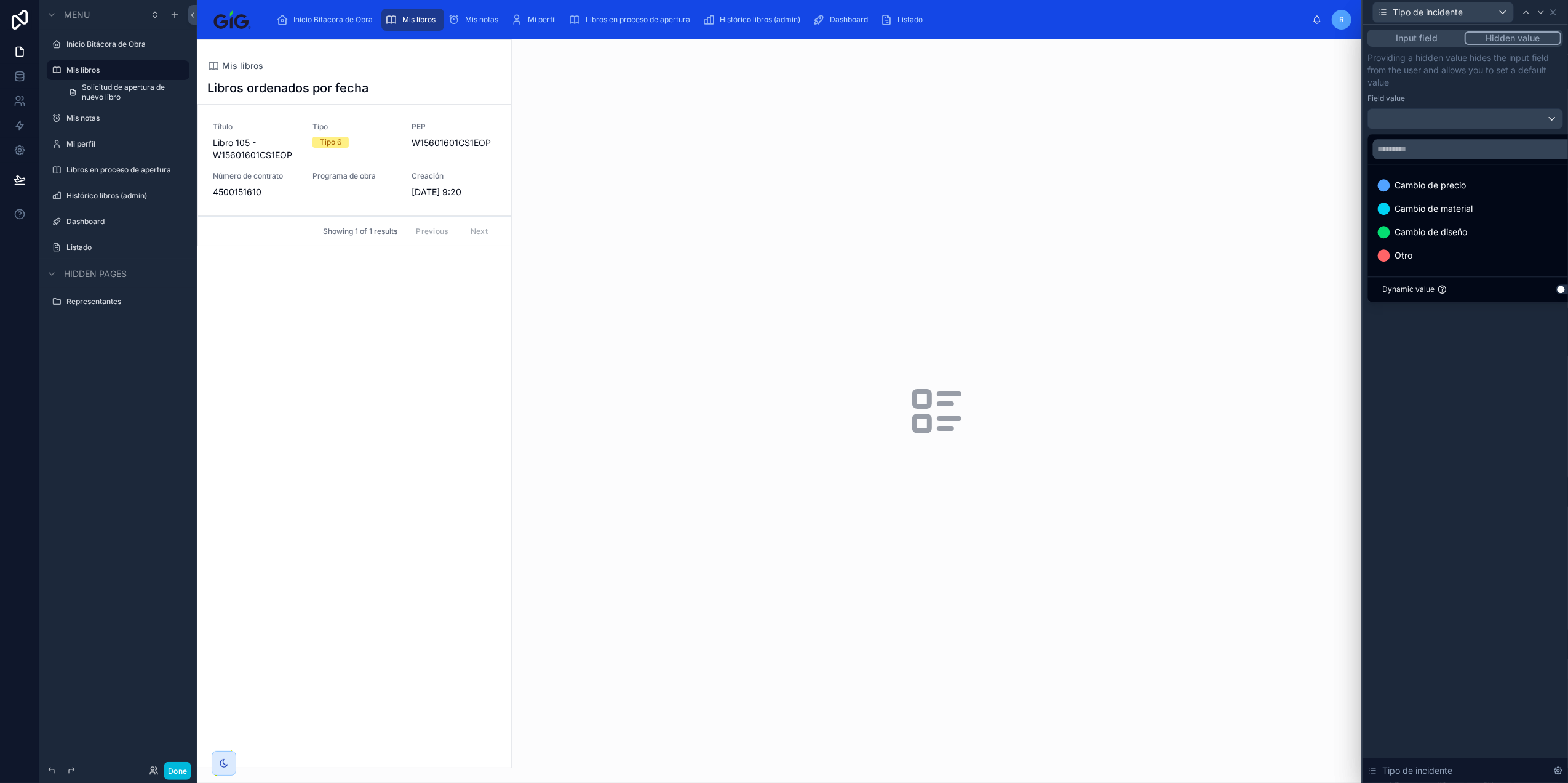
click at [1437, 252] on div "Otro" at bounding box center [1479, 255] width 203 height 15
click at [1486, 579] on div "Input field Hidden value Providing a hidden value hides the input field from th…" at bounding box center [1465, 404] width 205 height 758
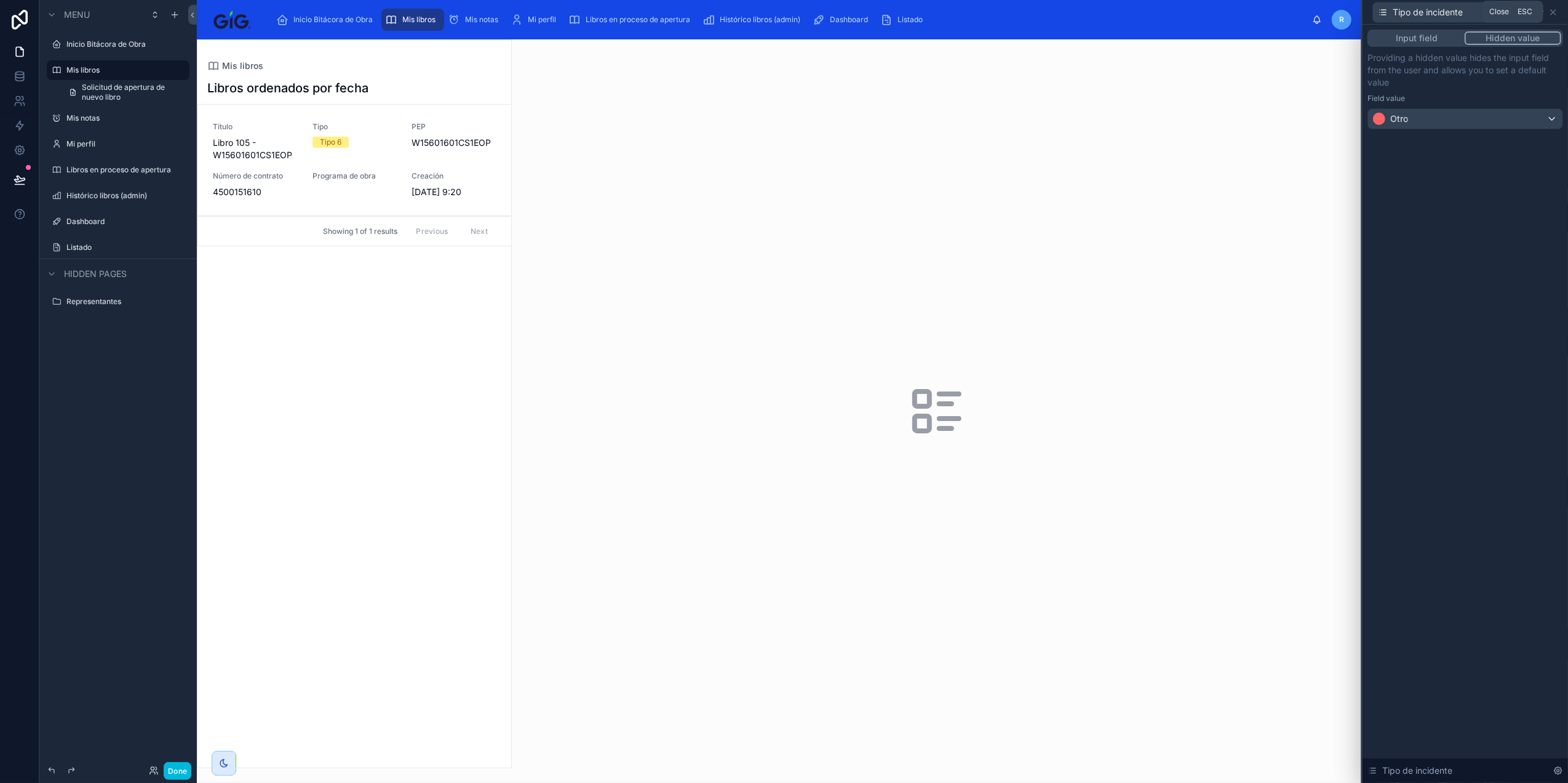
click at [1556, 15] on icon at bounding box center [1552, 11] width 10 height 10
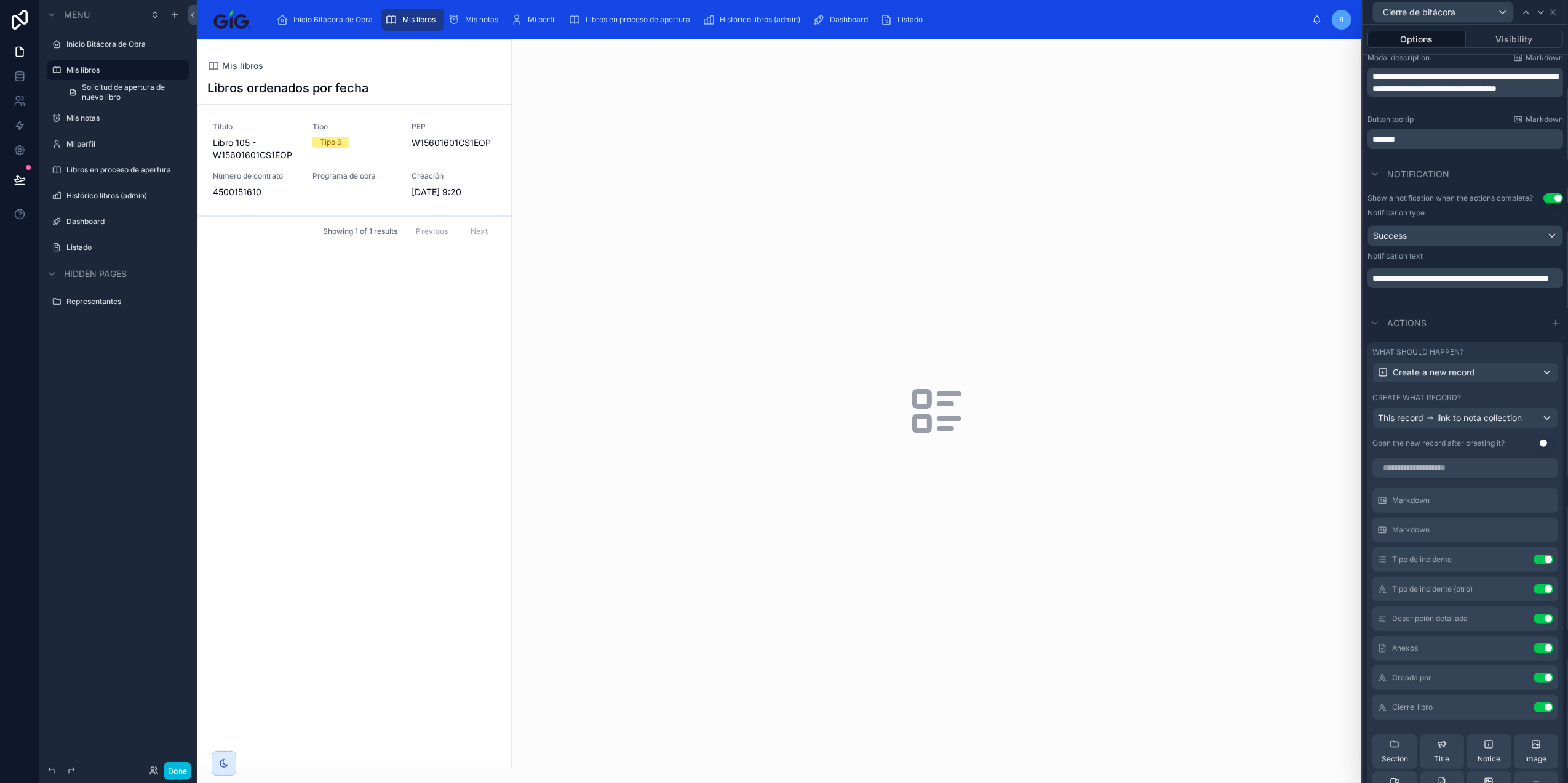
click at [0, 0] on icon at bounding box center [0, 0] width 0 height 0
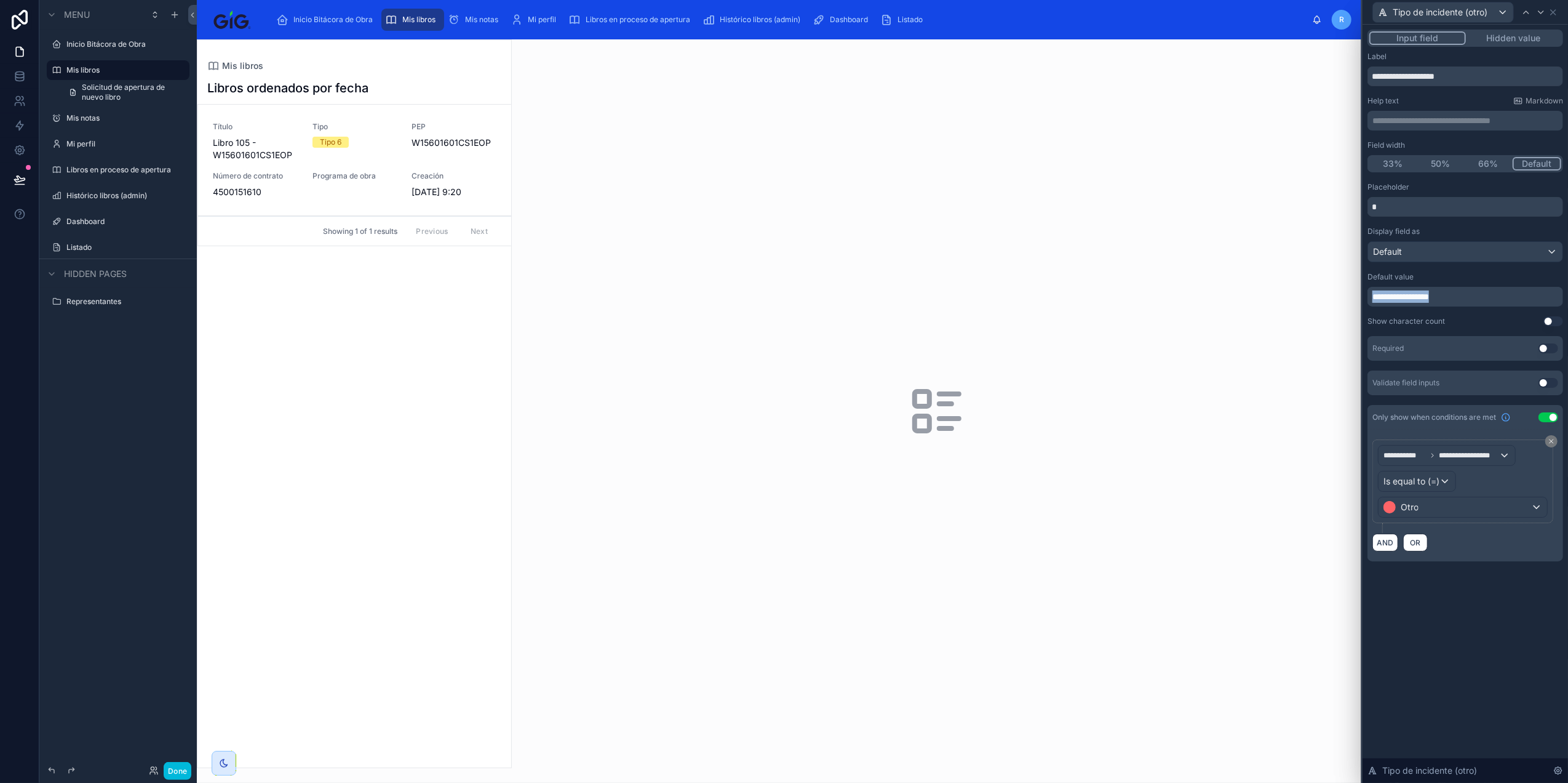
drag, startPoint x: 1454, startPoint y: 296, endPoint x: 1362, endPoint y: 300, distance: 92.1
click at [1363, 300] on div "**********" at bounding box center [1465, 307] width 205 height 566
copy span "**********"
click at [1541, 12] on icon at bounding box center [1540, 11] width 10 height 10
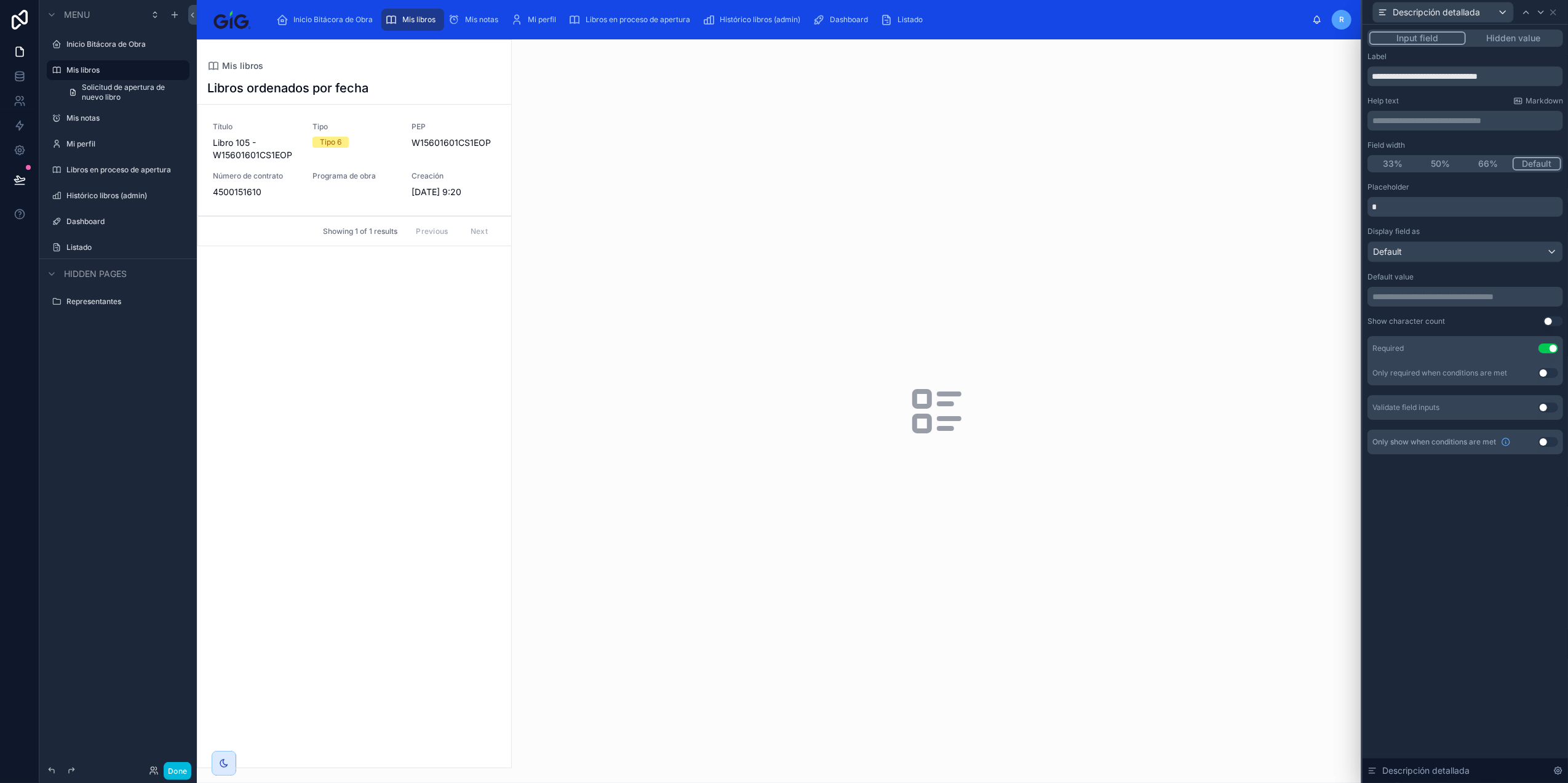
click at [1421, 301] on p "**********" at bounding box center [1466, 297] width 189 height 12
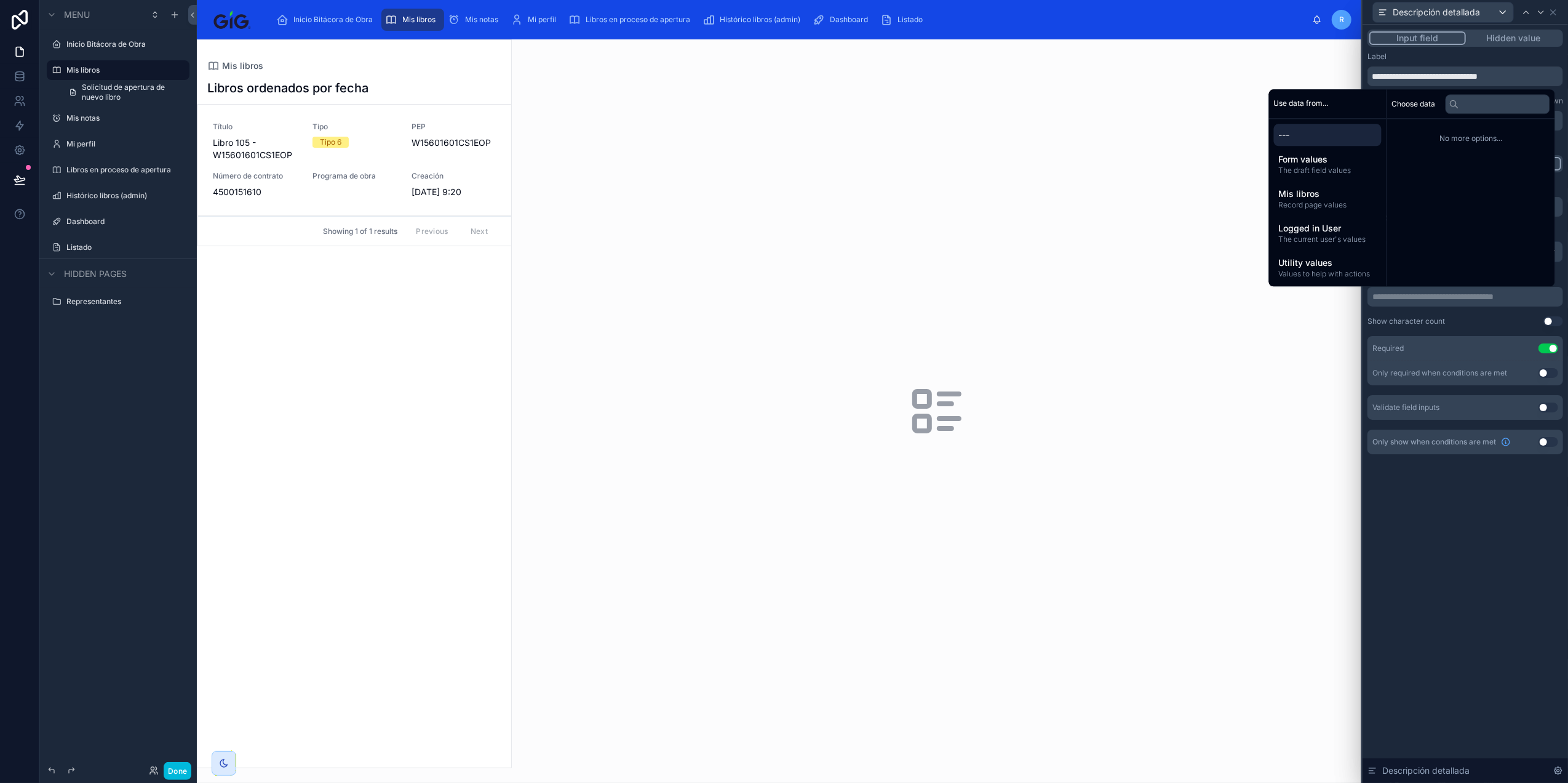
drag, startPoint x: 1493, startPoint y: 60, endPoint x: 1521, endPoint y: 16, distance: 52.2
click at [1493, 59] on div "Label" at bounding box center [1464, 56] width 196 height 10
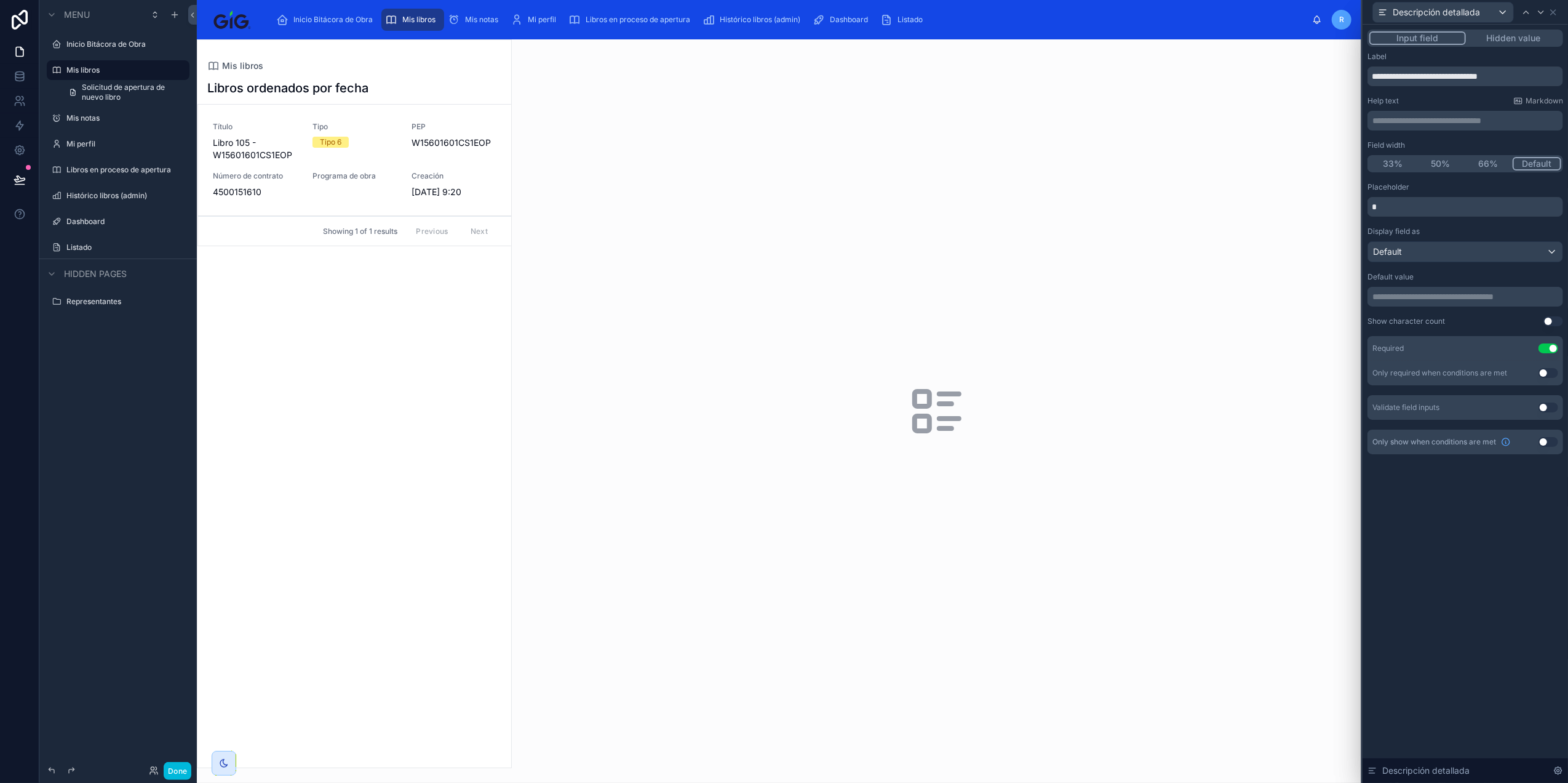
click at [1518, 38] on button "Hidden value" at bounding box center [1514, 38] width 96 height 13
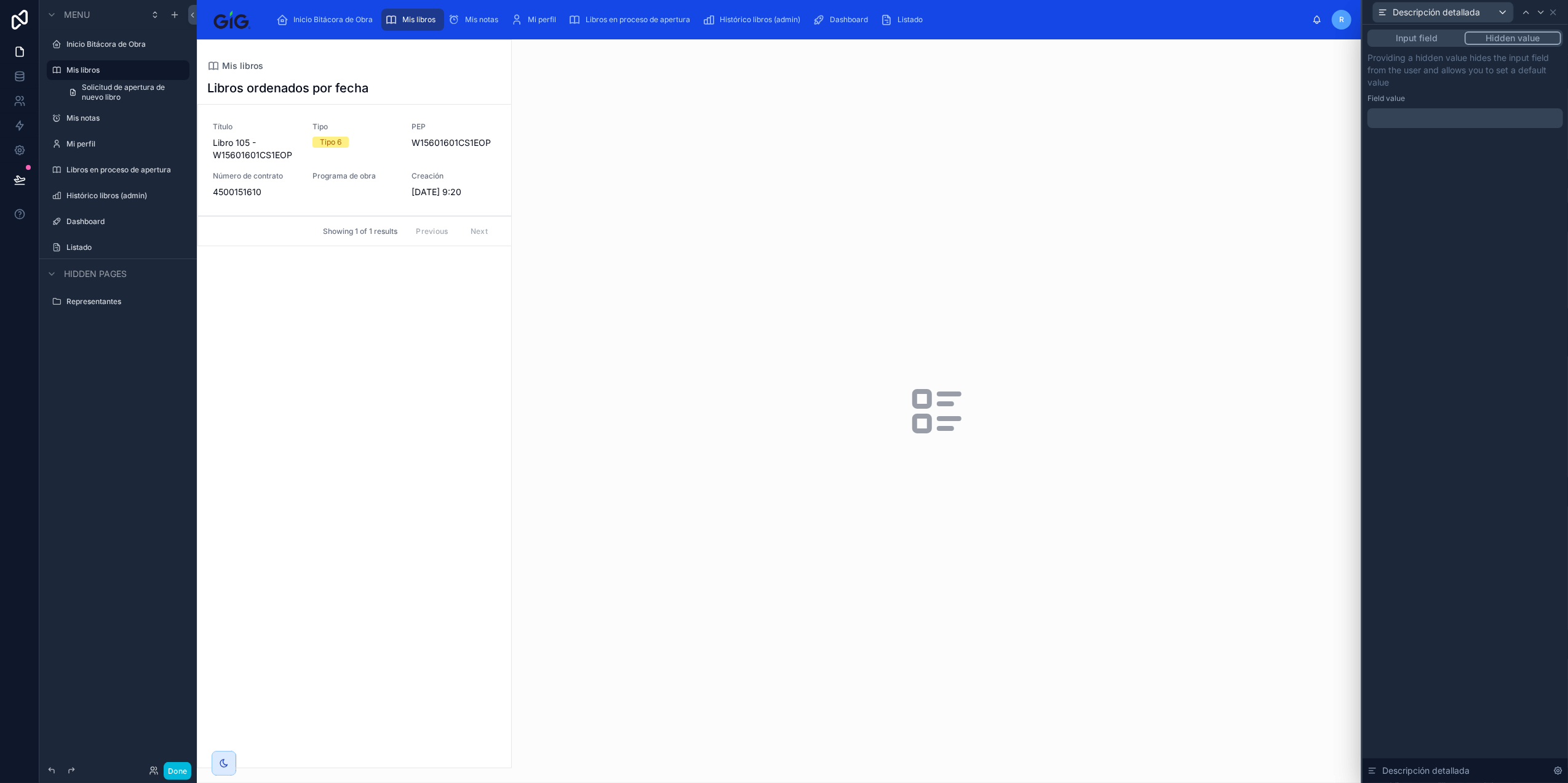
click at [1445, 126] on div "﻿" at bounding box center [1464, 118] width 196 height 19
click at [1444, 119] on p "﻿" at bounding box center [1466, 119] width 189 height 12
click at [1481, 473] on div "**********" at bounding box center [1465, 404] width 205 height 758
click at [1417, 36] on button "Input field" at bounding box center [1416, 38] width 96 height 13
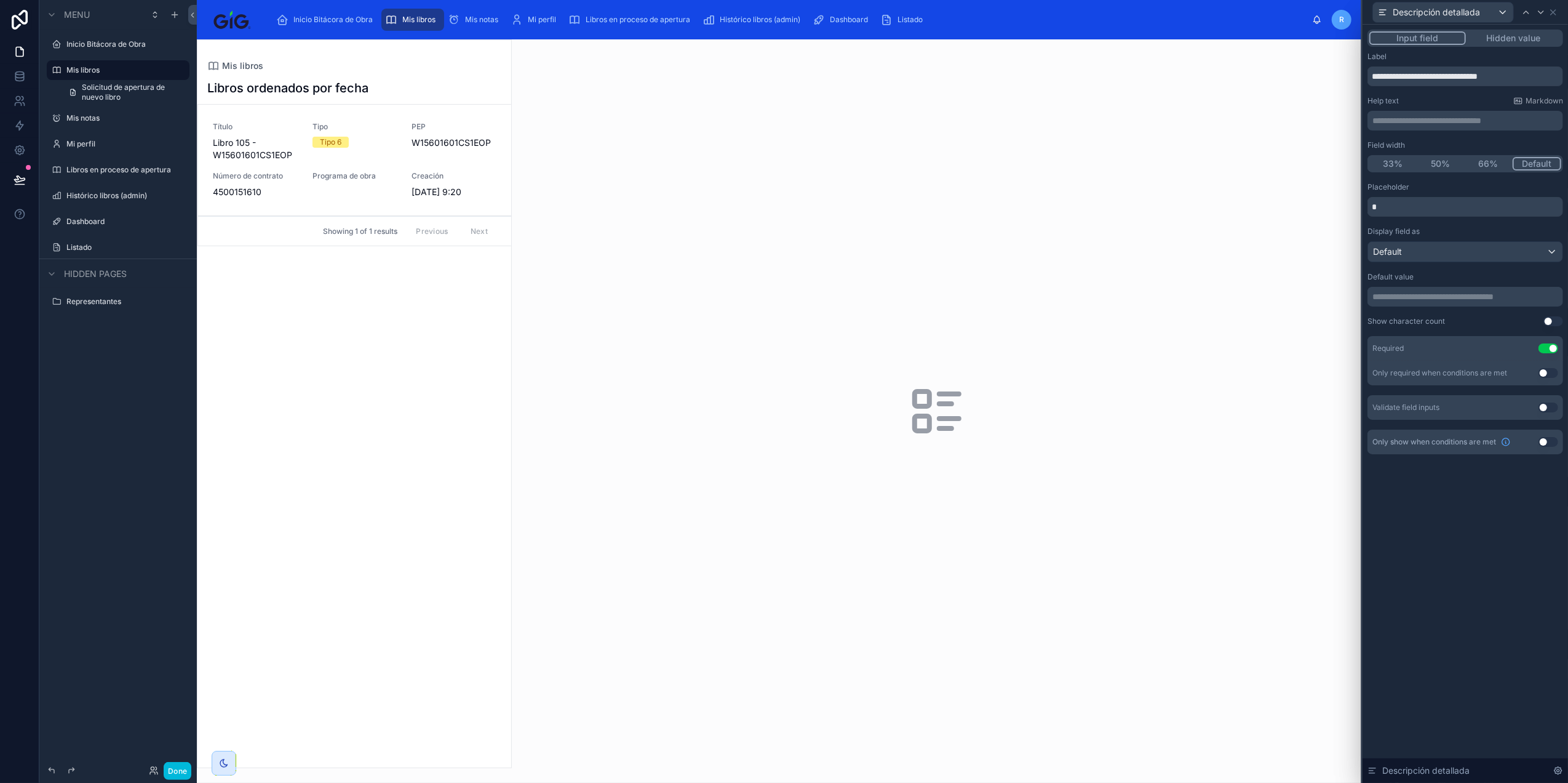
click at [1538, 40] on button "Hidden value" at bounding box center [1514, 38] width 96 height 13
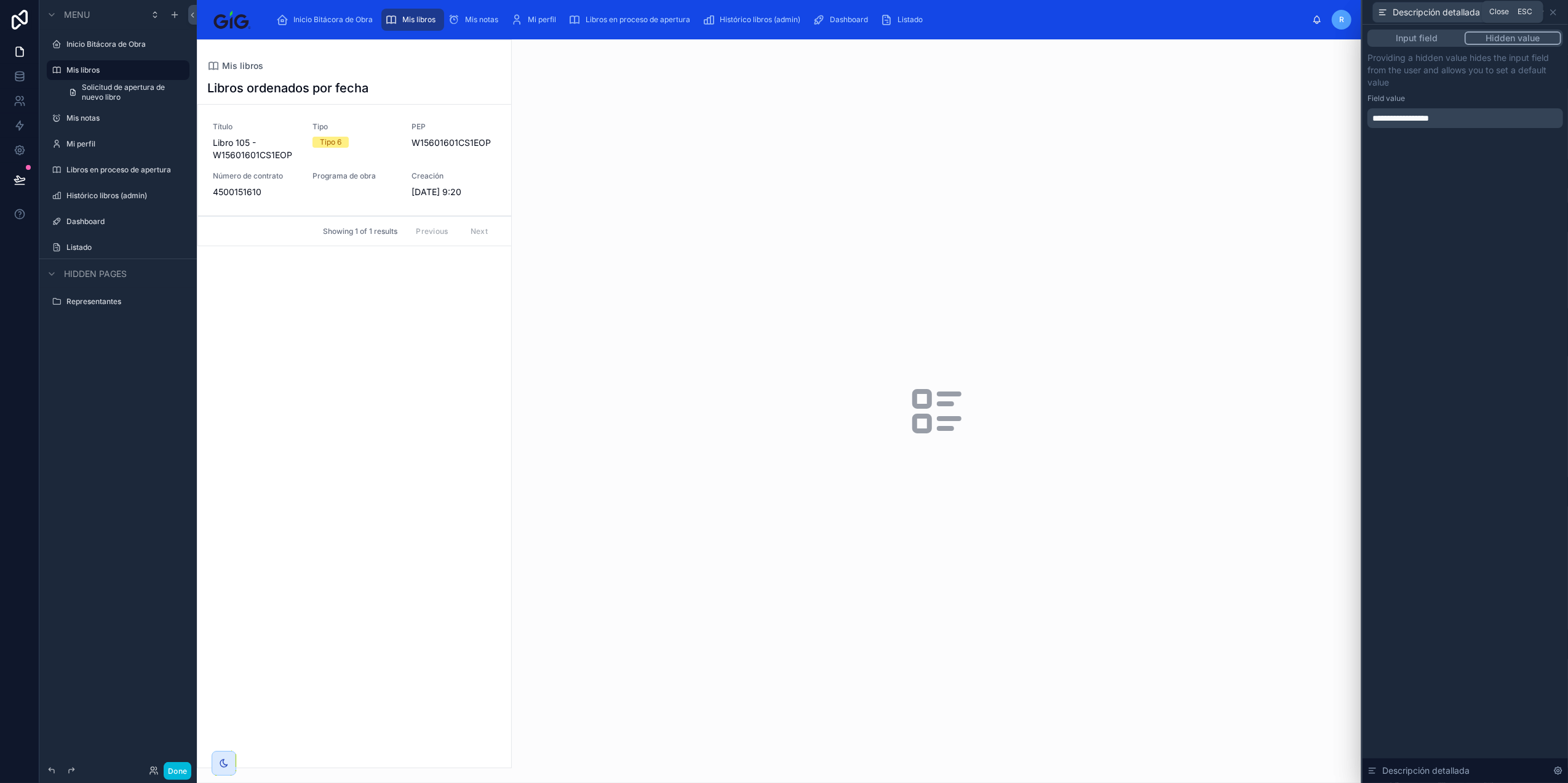
click at [1555, 11] on icon at bounding box center [1553, 12] width 5 height 5
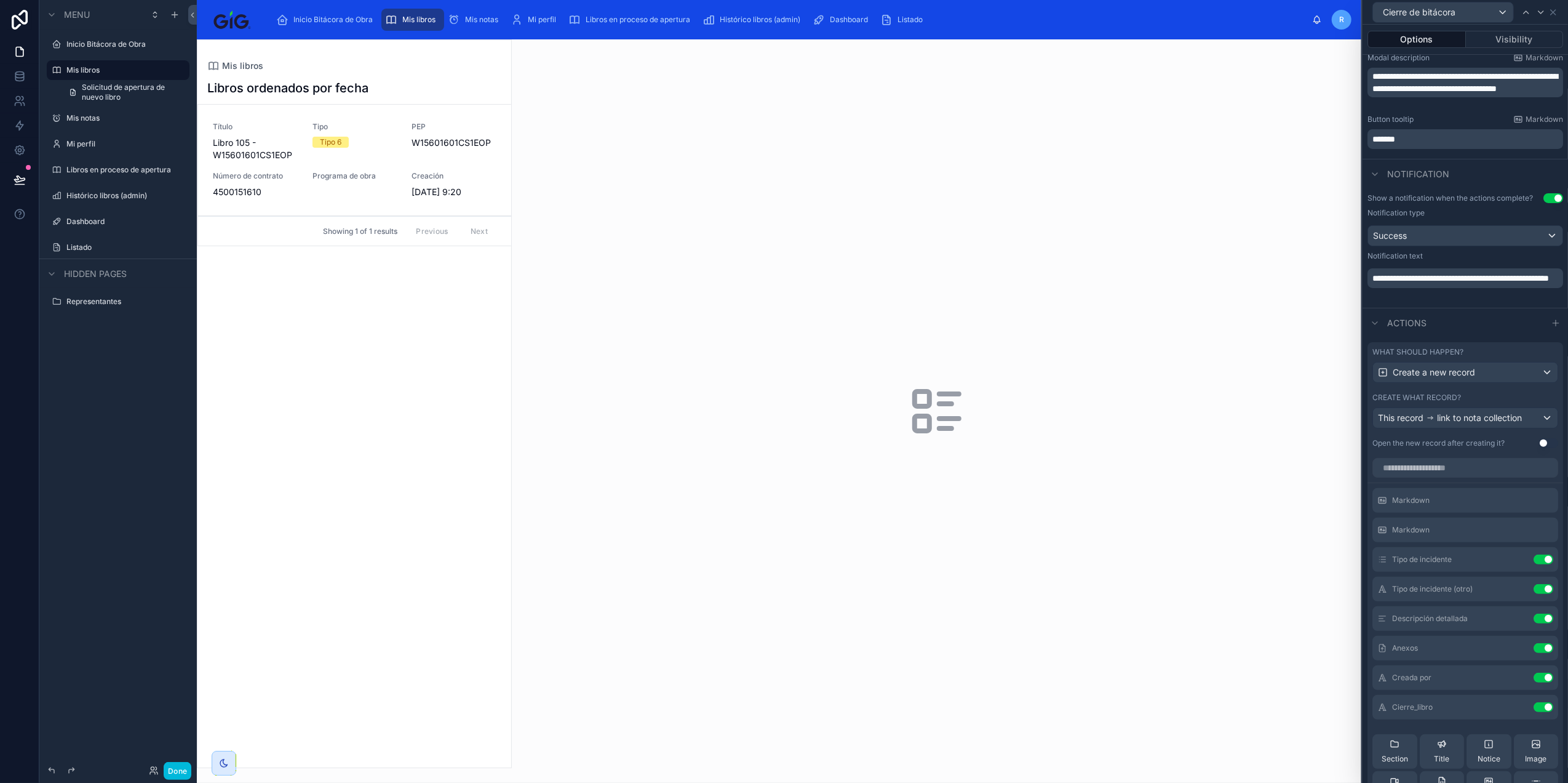
scroll to position [82, 0]
click at [1485, 665] on icon at bounding box center [1488, 662] width 7 height 7
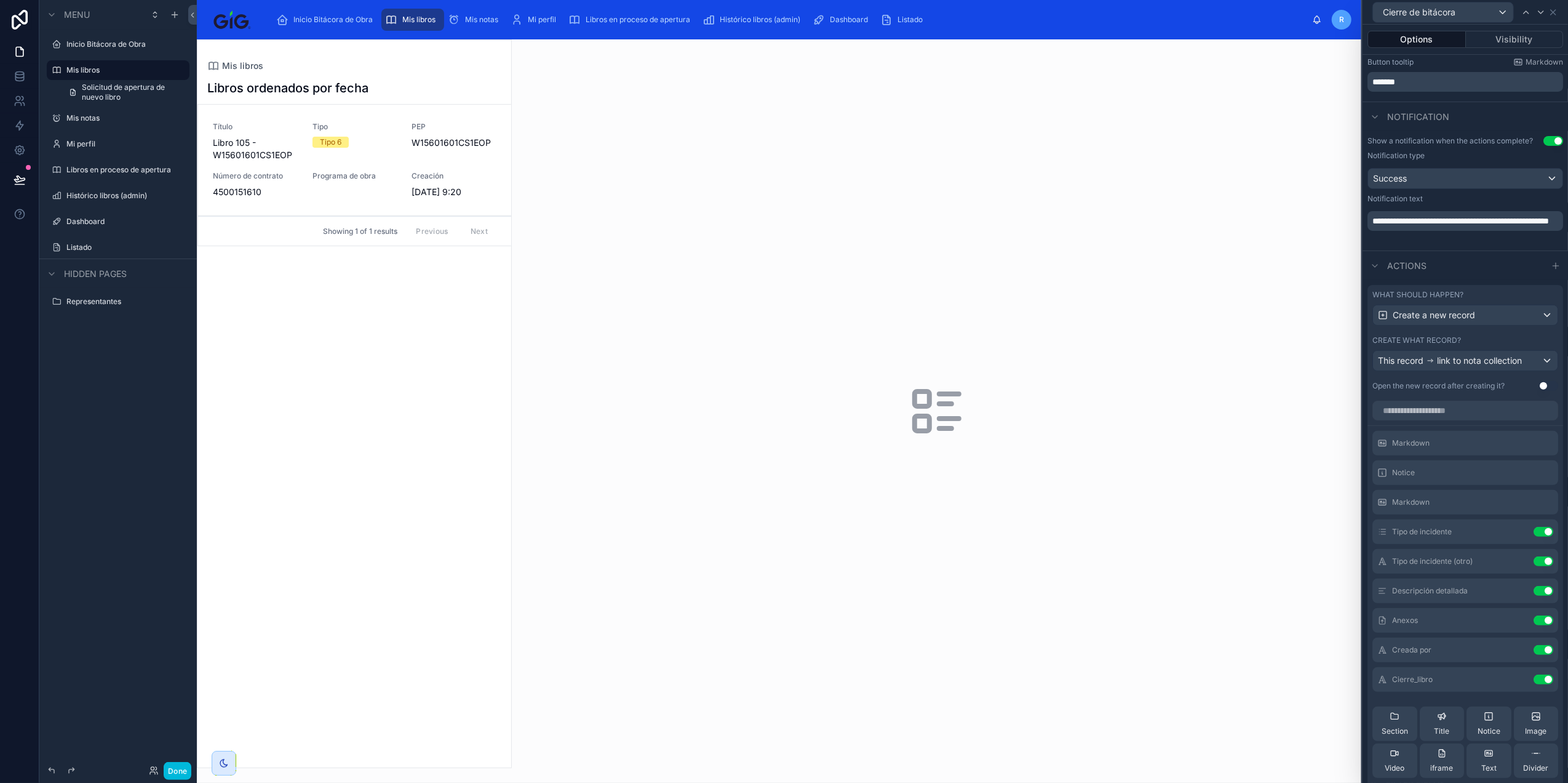
scroll to position [328, 0]
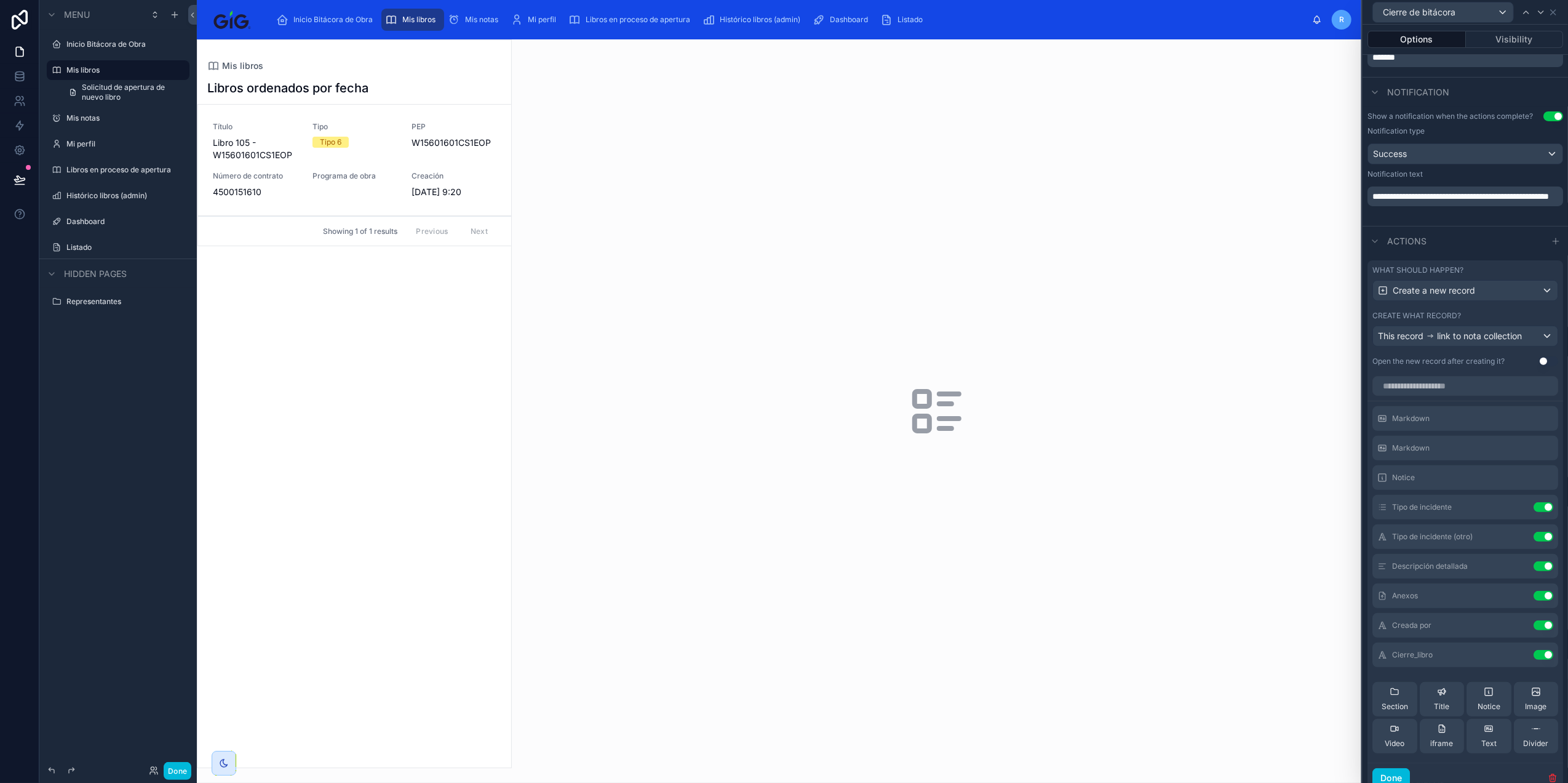
click at [0, 0] on icon at bounding box center [0, 0] width 0 height 0
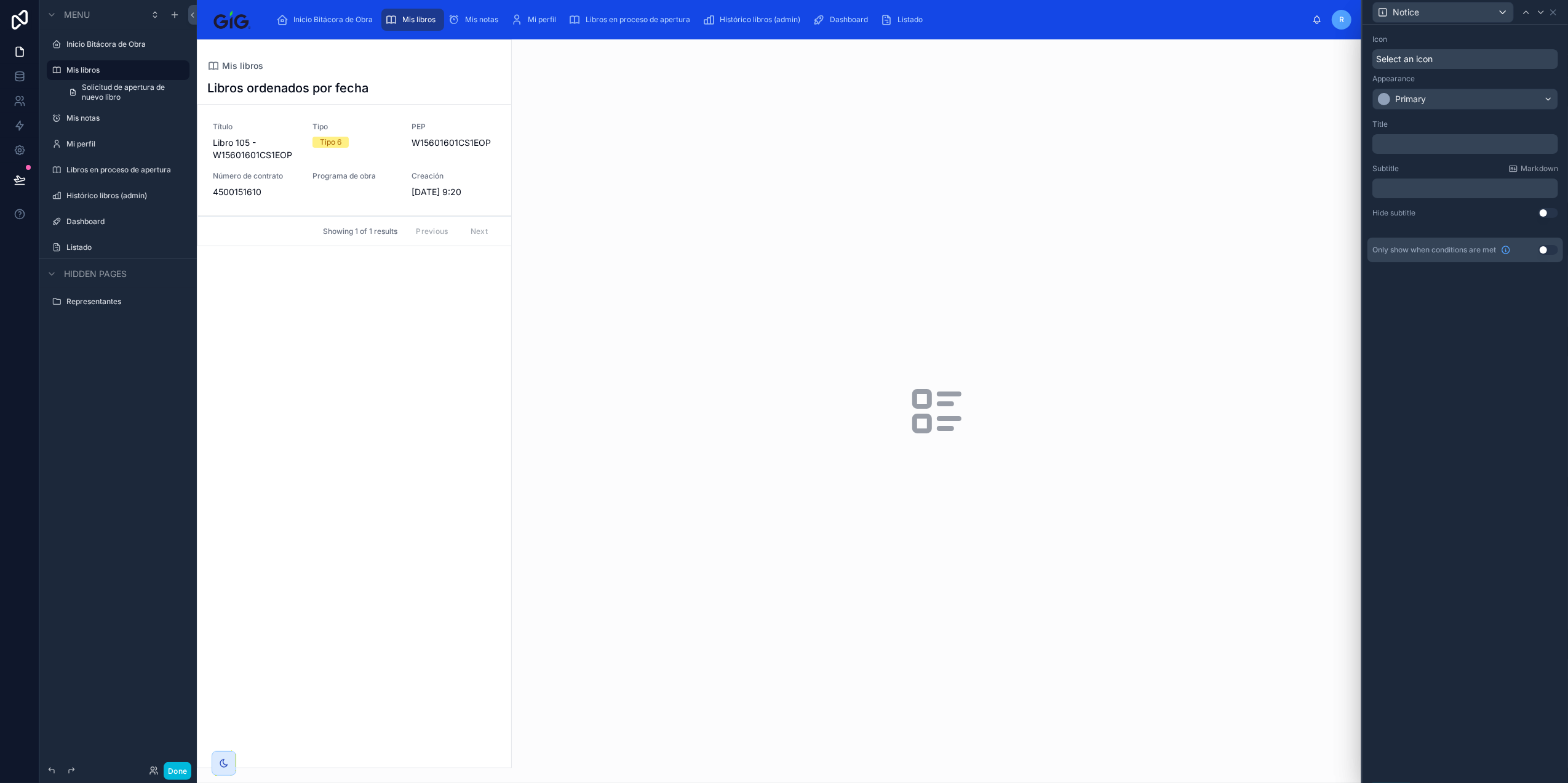
click at [1425, 141] on p "﻿" at bounding box center [1466, 144] width 178 height 12
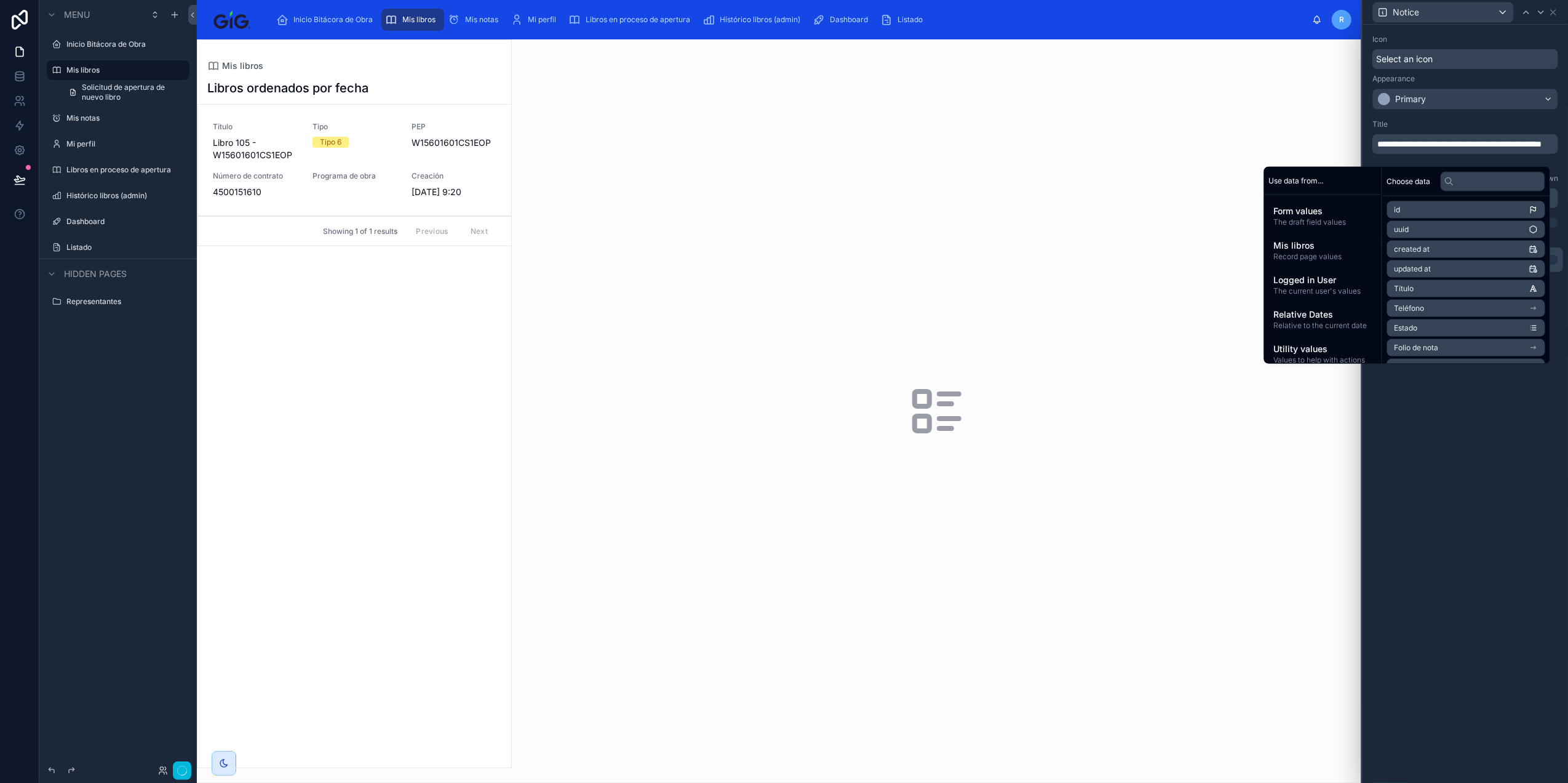
scroll to position [0, 0]
click at [1445, 546] on div "**********" at bounding box center [1465, 404] width 205 height 758
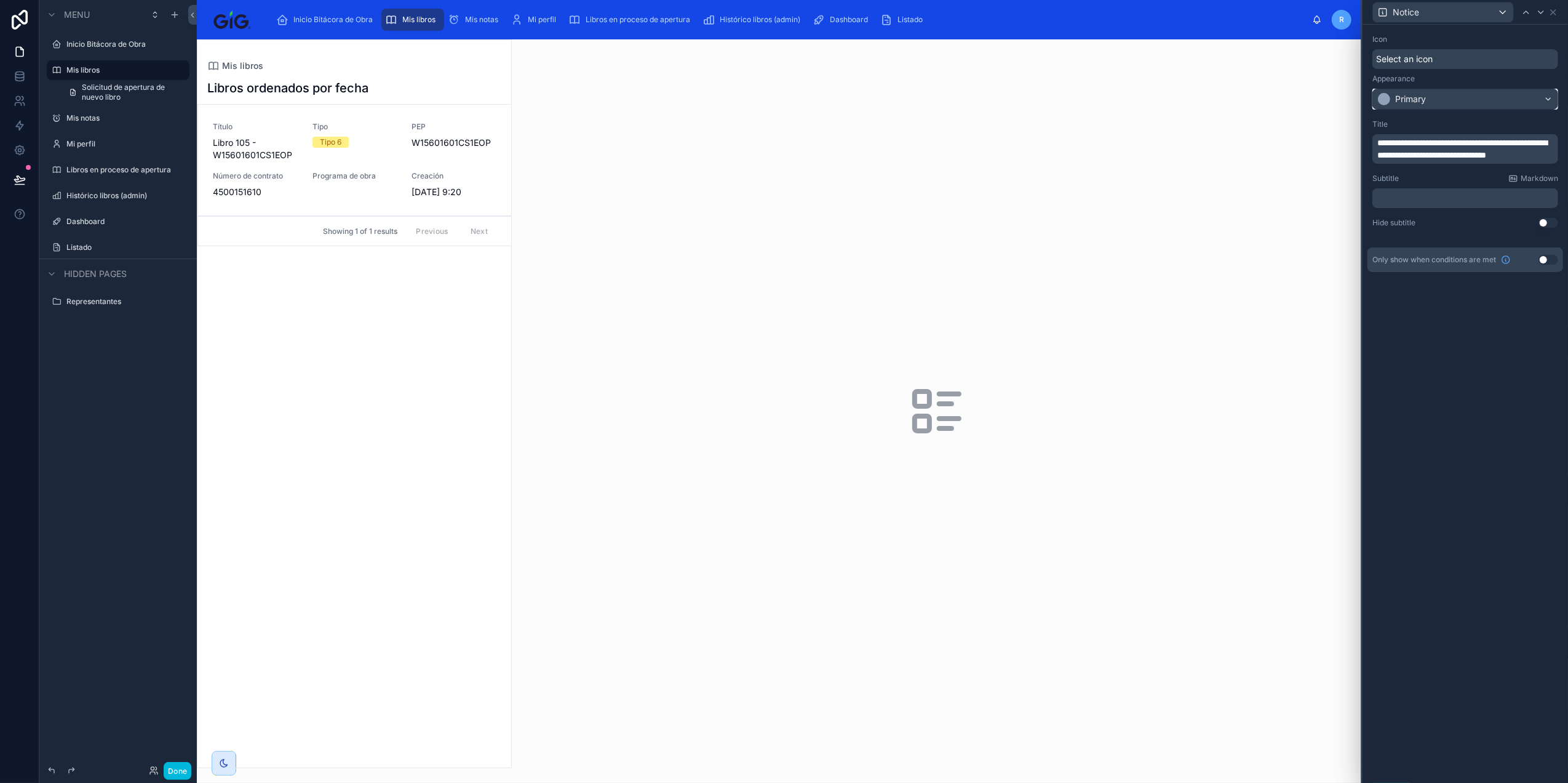
click at [1450, 96] on div "Primary" at bounding box center [1465, 99] width 184 height 19
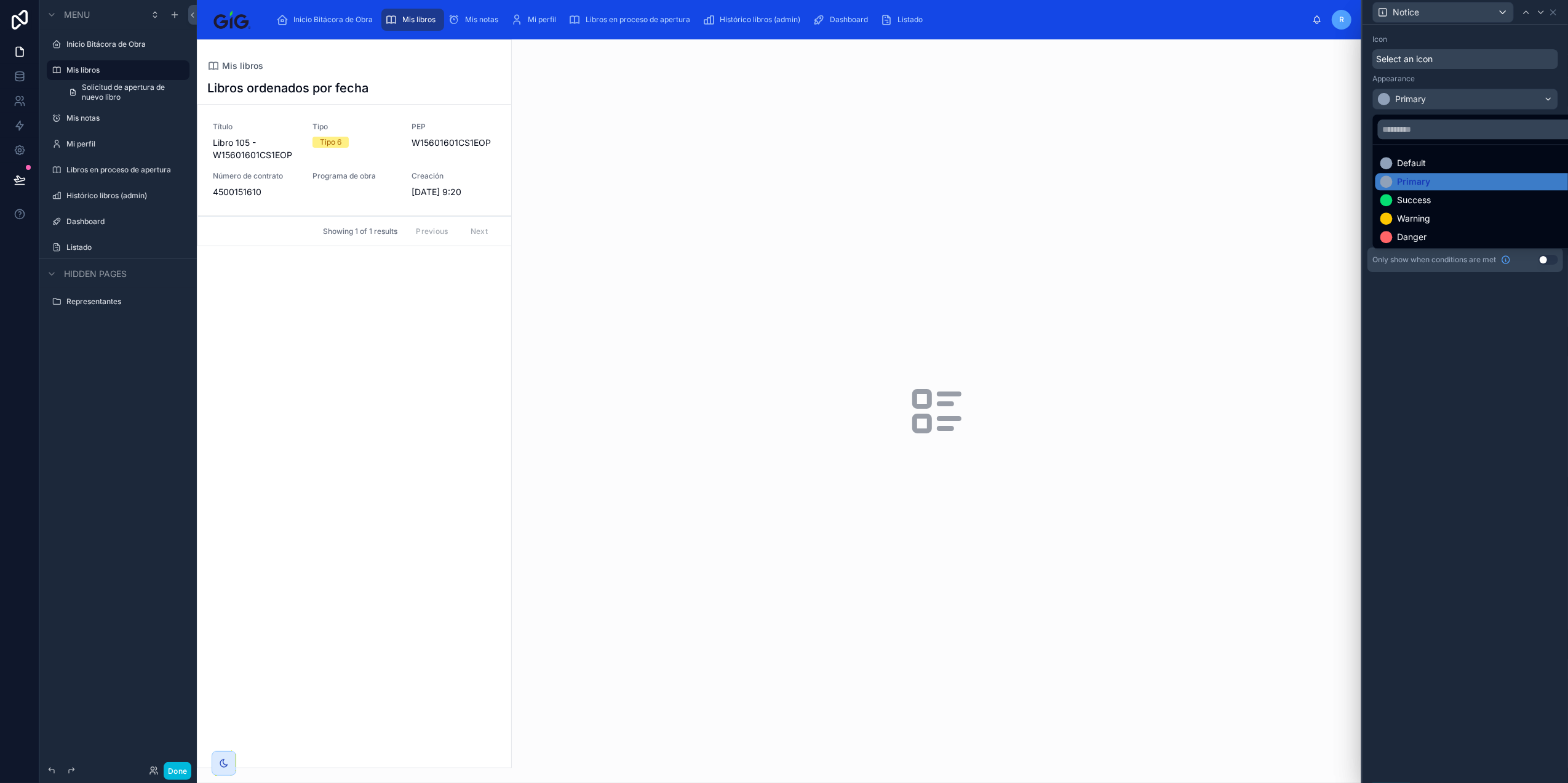
click at [1464, 221] on div "Warning" at bounding box center [1479, 219] width 198 height 12
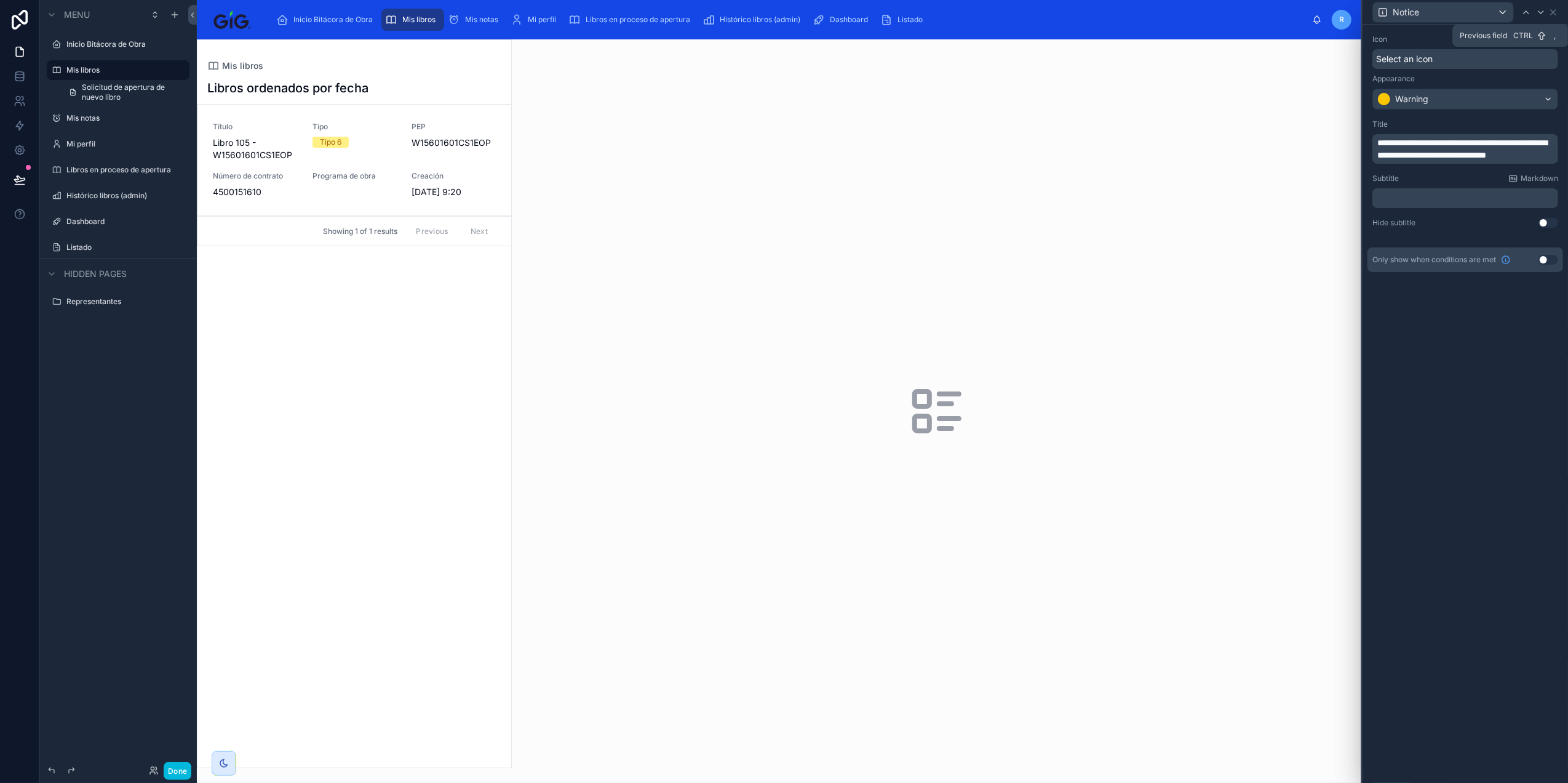
click at [1529, 16] on icon at bounding box center [1526, 11] width 10 height 10
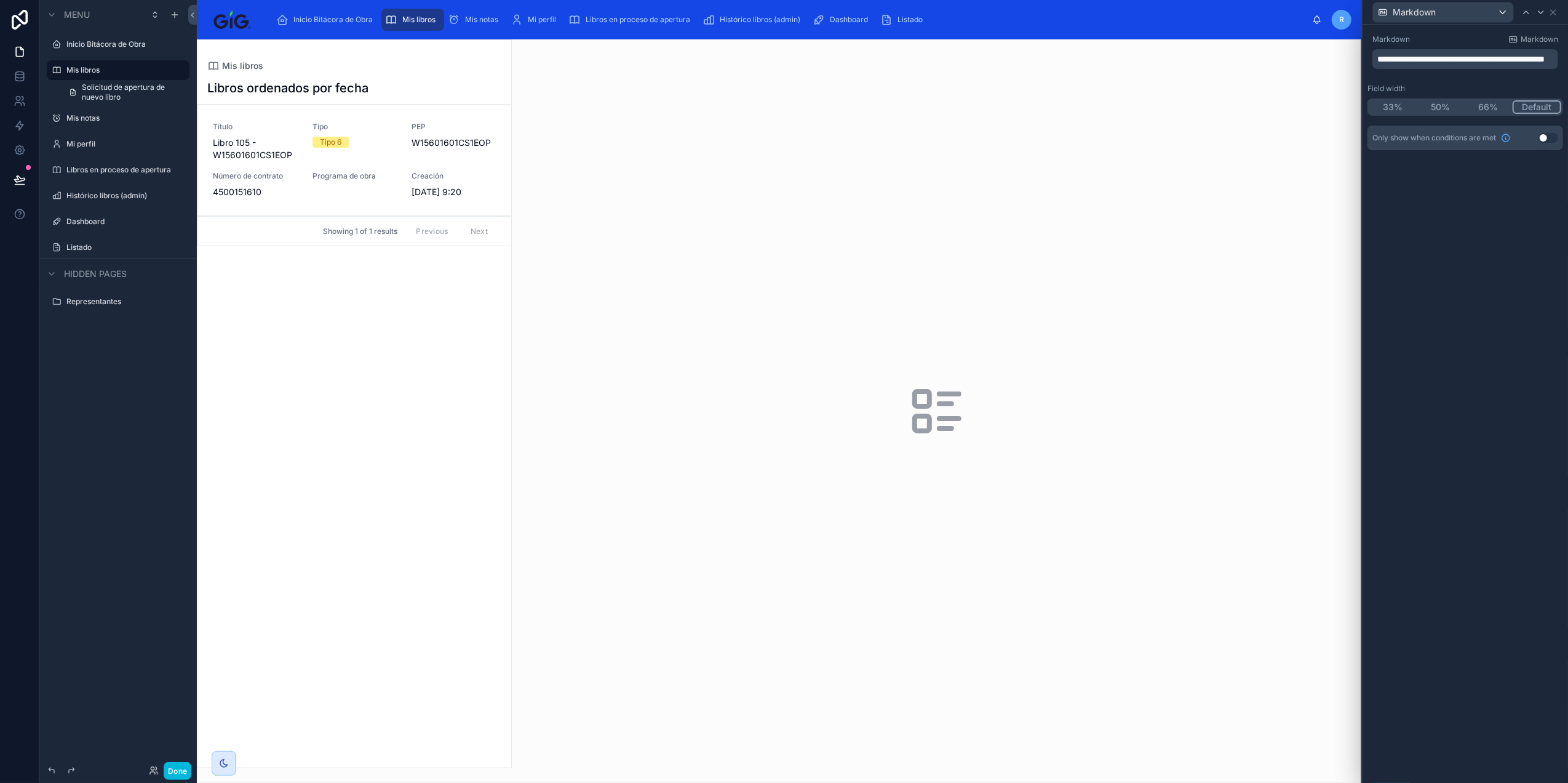
click at [1558, 8] on div "Markdown" at bounding box center [1464, 11] width 196 height 24
click at [1557, 11] on icon at bounding box center [1552, 11] width 10 height 10
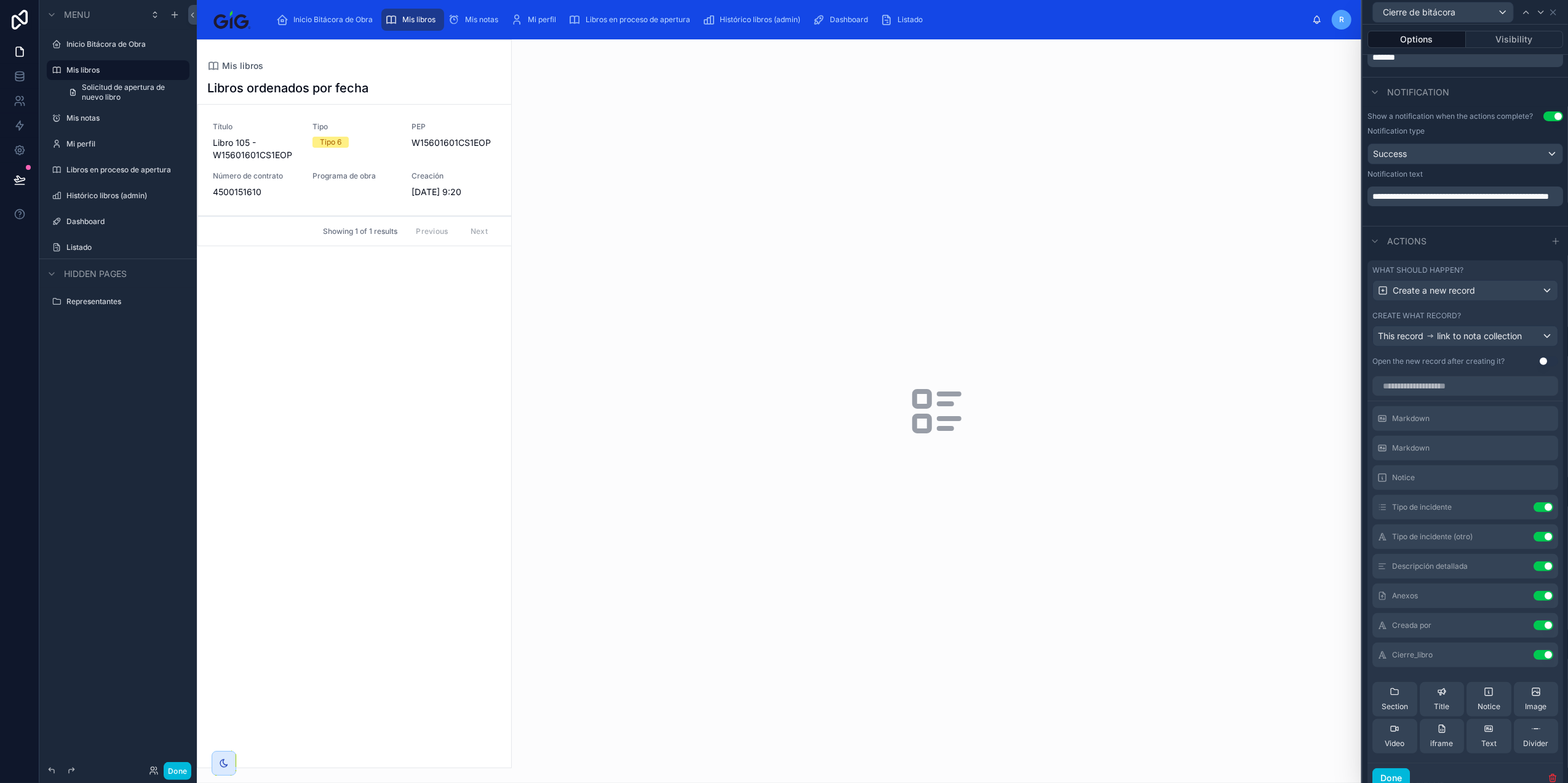
click at [0, 0] on icon at bounding box center [0, 0] width 0 height 0
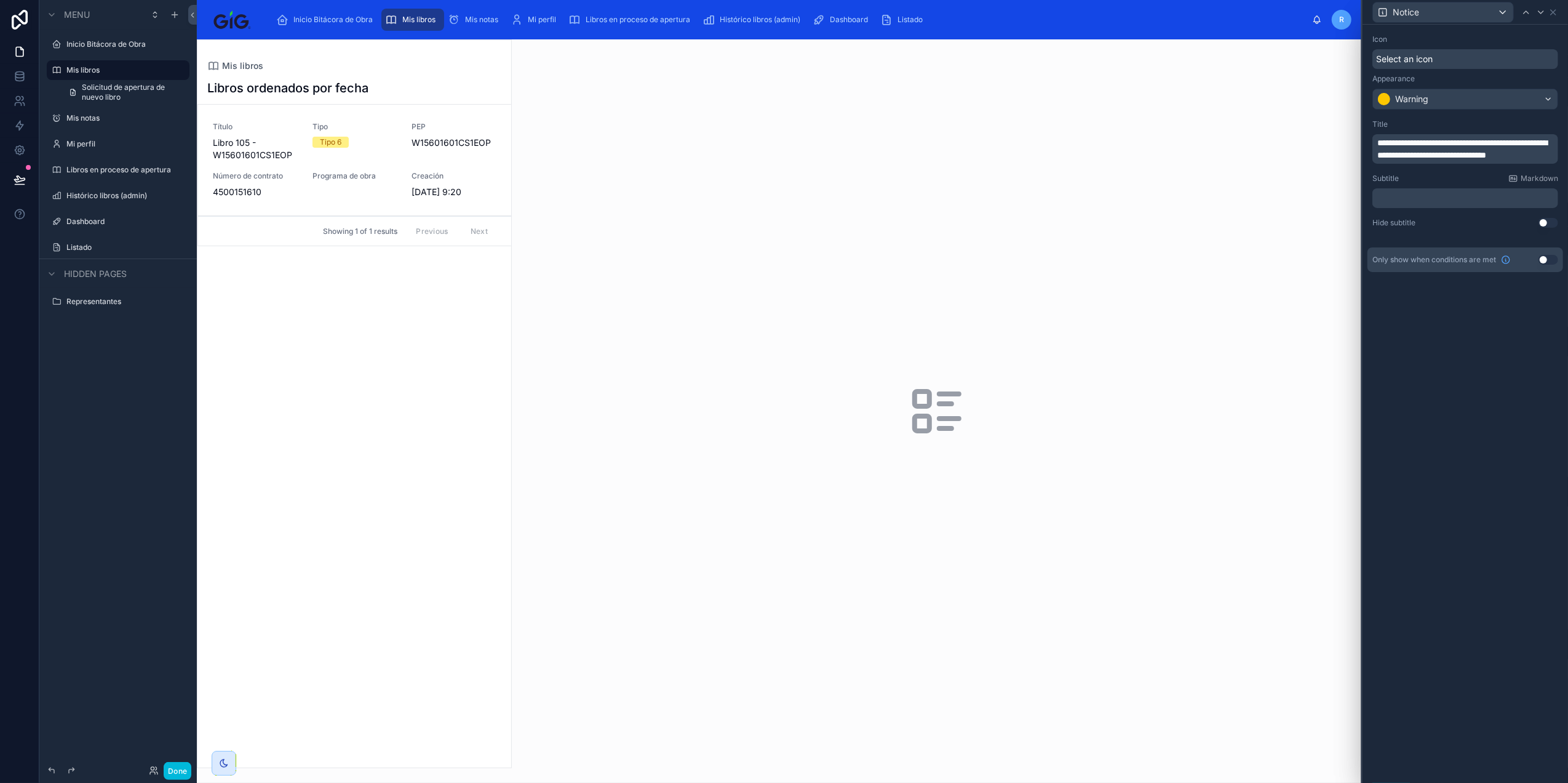
click at [1557, 7] on icon at bounding box center [1552, 11] width 10 height 10
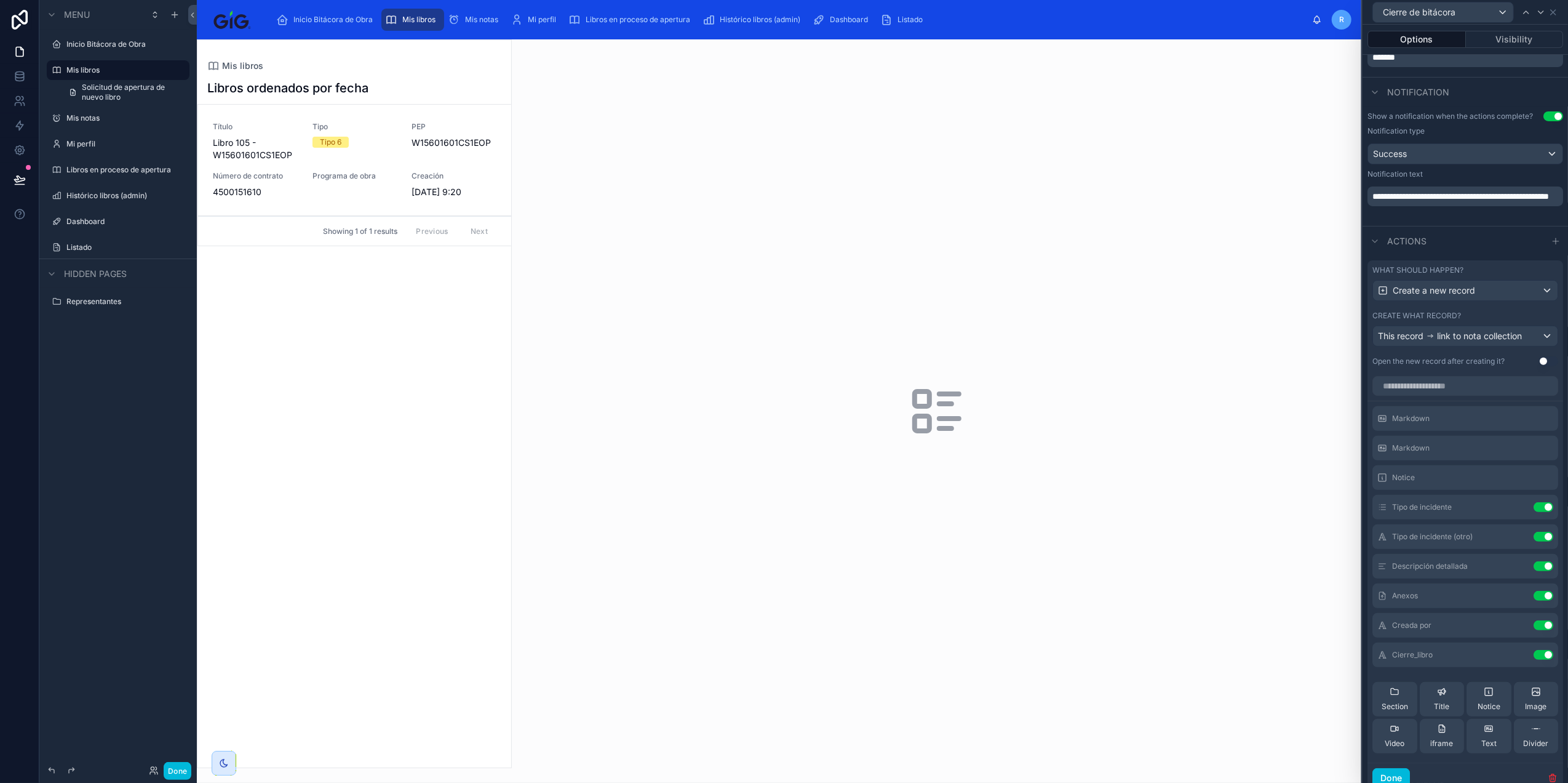
click at [1531, 697] on icon at bounding box center [1536, 691] width 10 height 10
click at [0, 0] on icon at bounding box center [0, 0] width 0 height 0
click at [1478, 711] on span "Notice" at bounding box center [1489, 706] width 23 height 10
click at [1553, 478] on div at bounding box center [1553, 478] width 0 height 0
click at [0, 0] on icon at bounding box center [0, 0] width 0 height 0
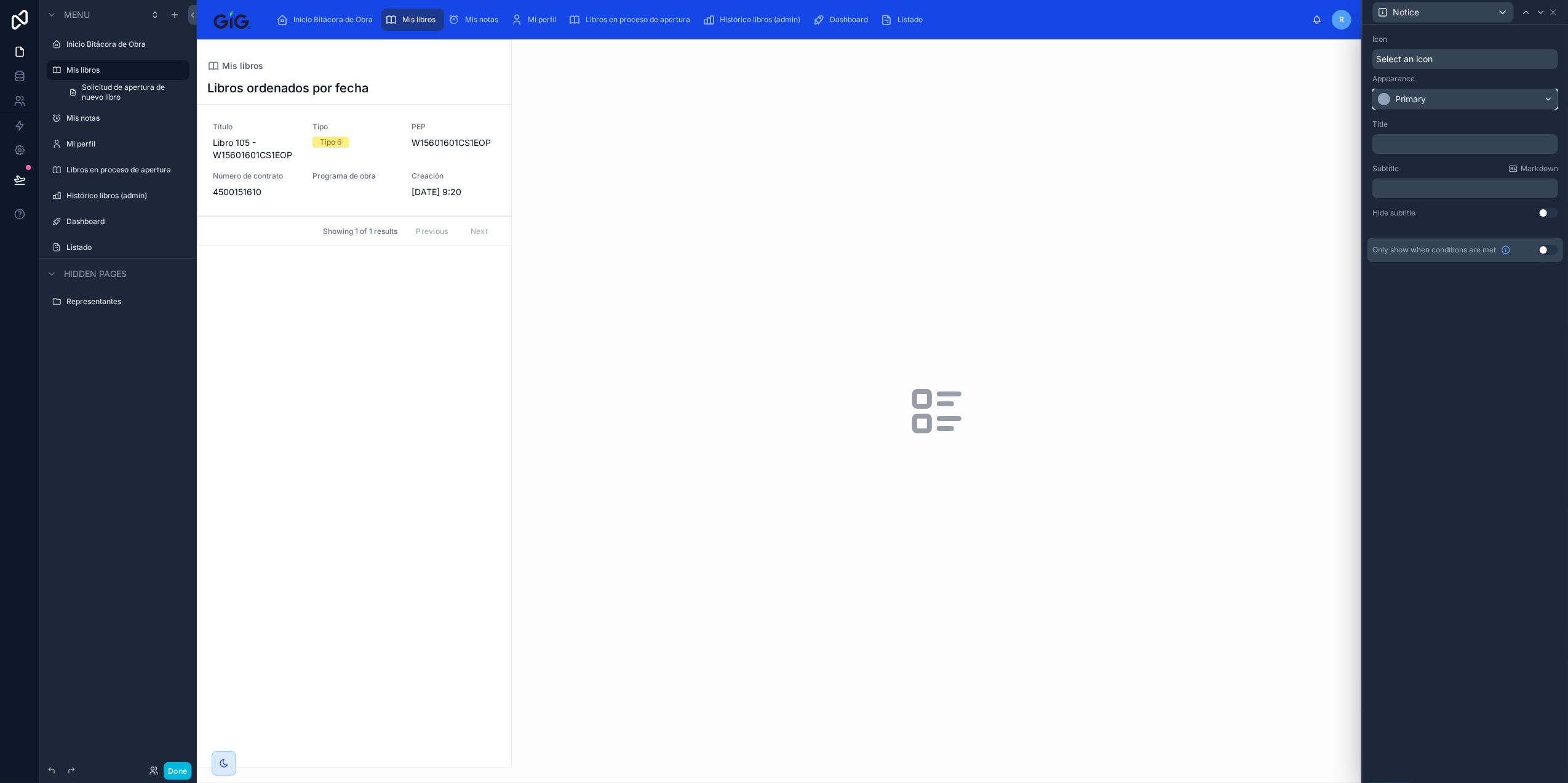
click at [1437, 90] on div "Primary" at bounding box center [1465, 99] width 184 height 19
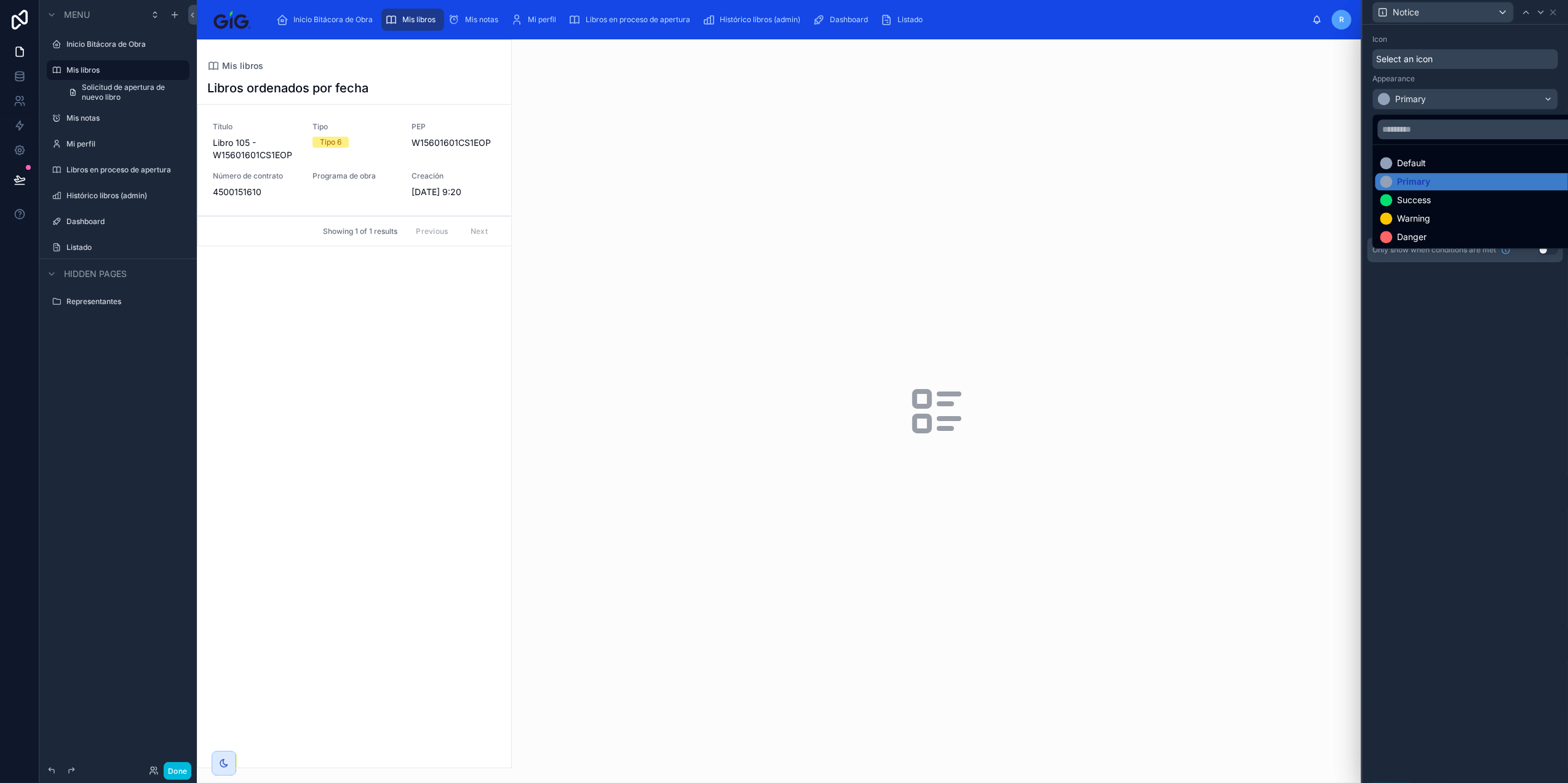
click at [1451, 233] on div "Danger" at bounding box center [1479, 237] width 198 height 12
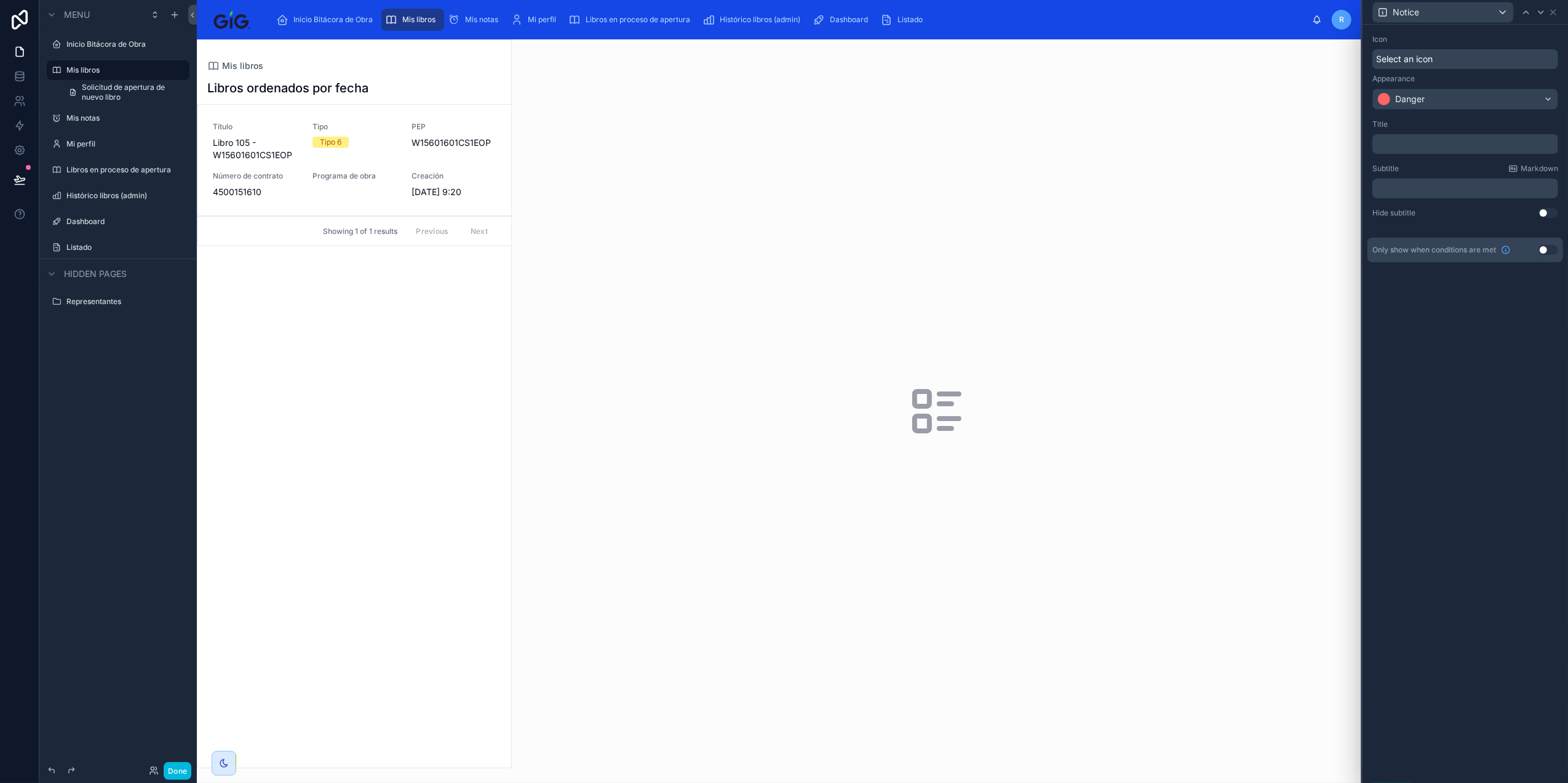
click at [1472, 139] on p "﻿" at bounding box center [1466, 144] width 178 height 12
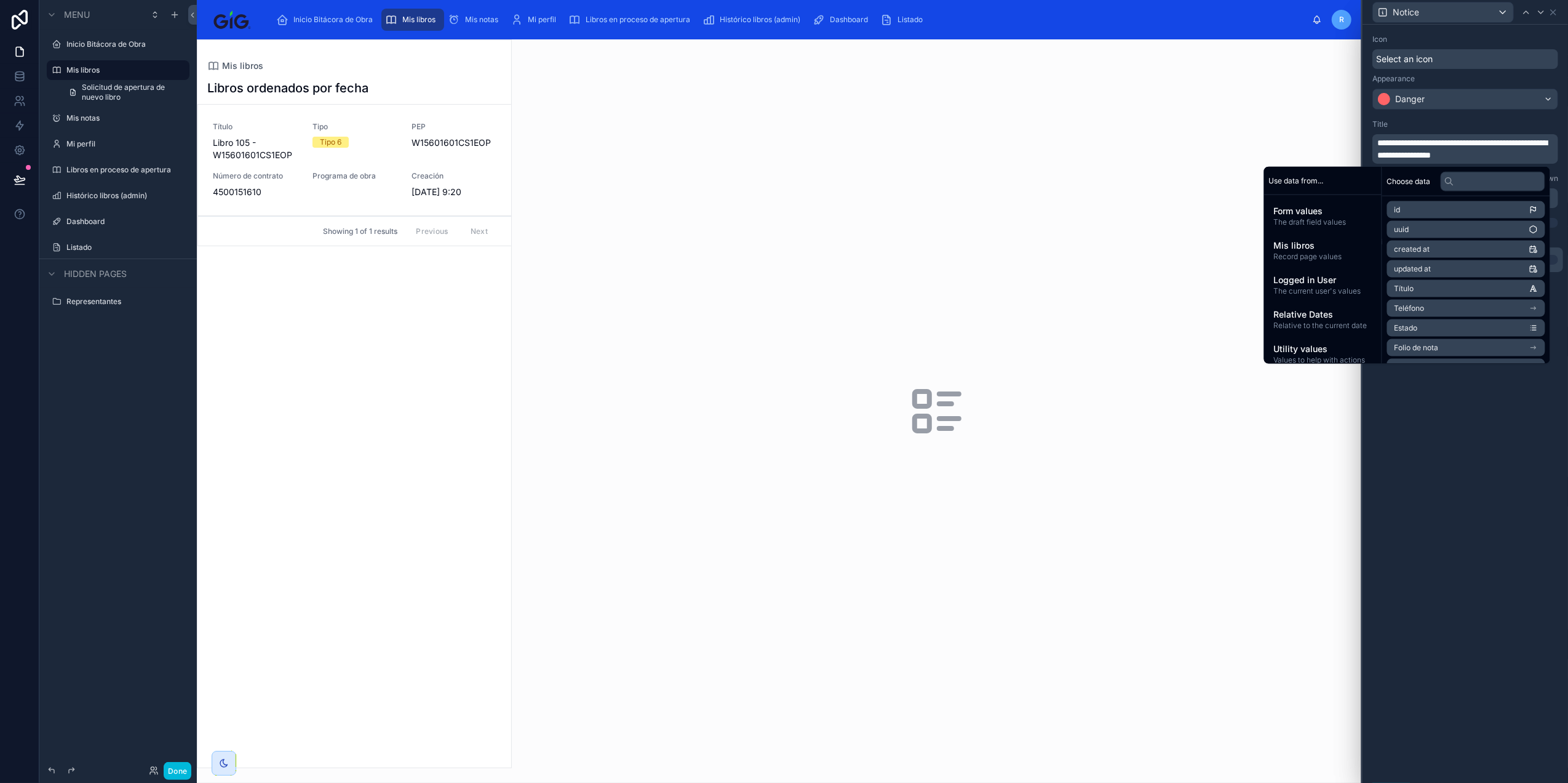
click at [1312, 256] on span "Record page values" at bounding box center [1322, 256] width 97 height 10
click at [1455, 284] on li "PEP" at bounding box center [1466, 289] width 158 height 18
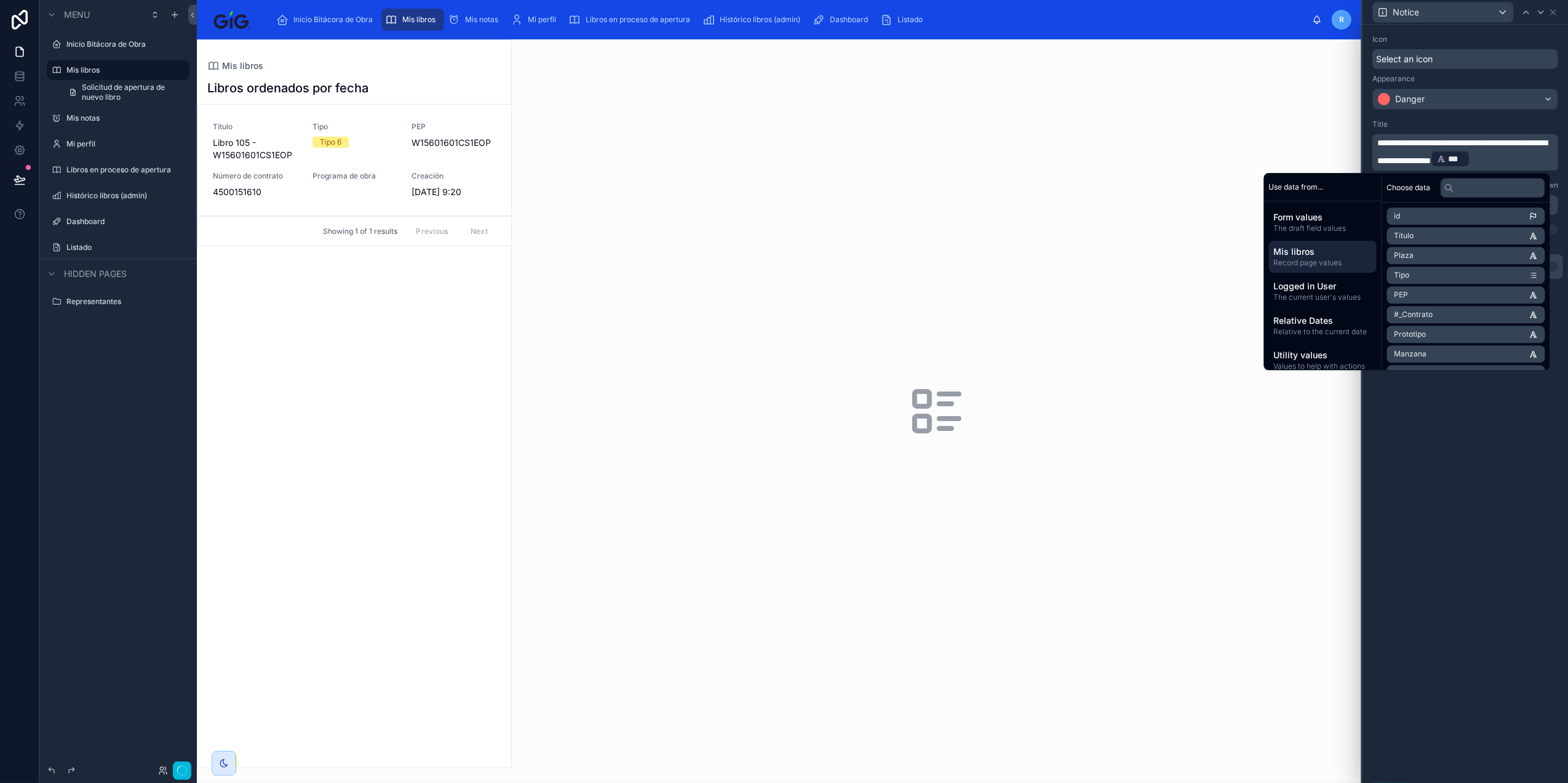
click at [1469, 499] on div "**********" at bounding box center [1465, 404] width 205 height 758
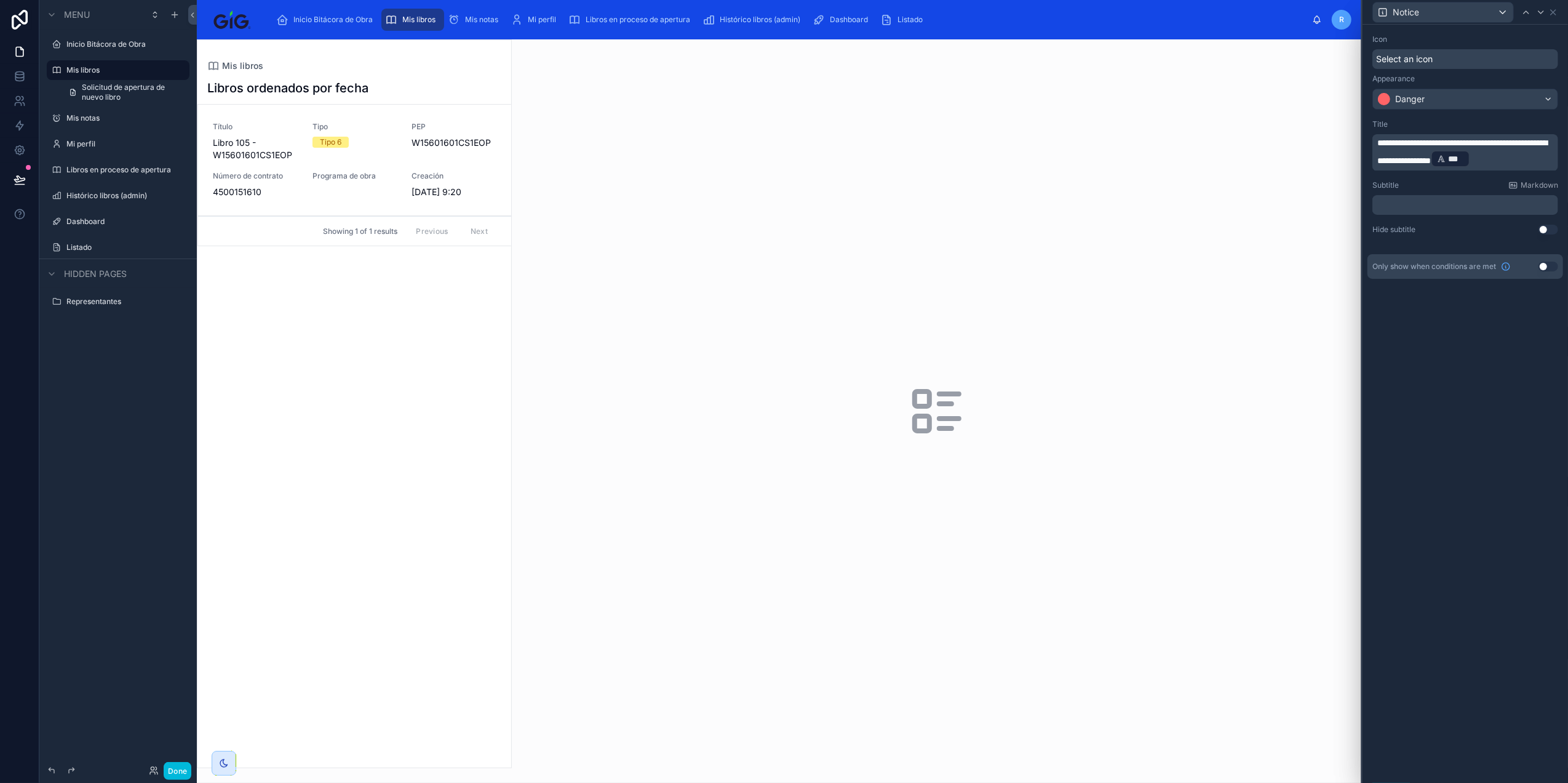
click at [1503, 161] on span "**********" at bounding box center [1462, 152] width 169 height 26
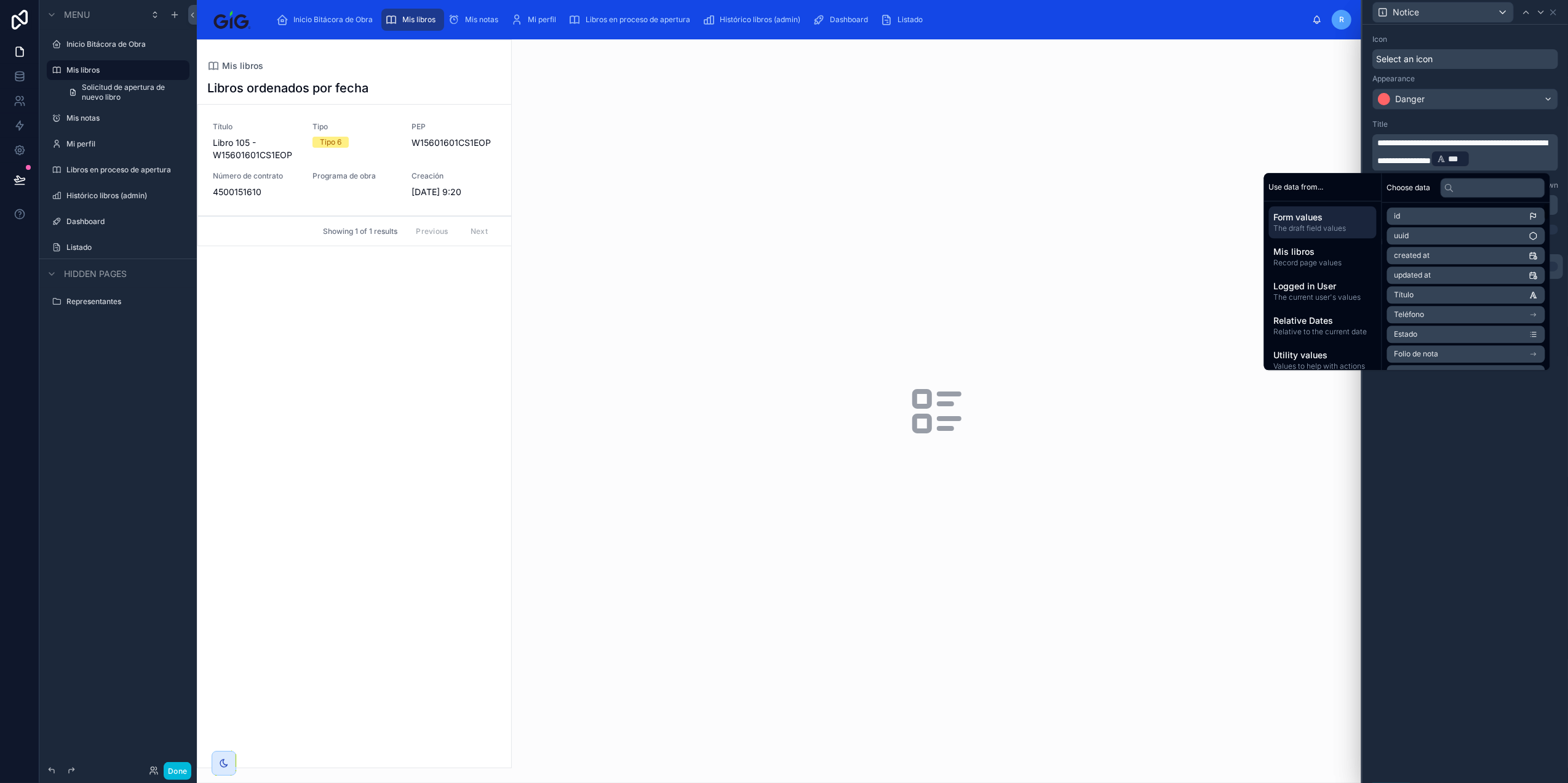
click at [1507, 501] on div "**********" at bounding box center [1465, 404] width 205 height 758
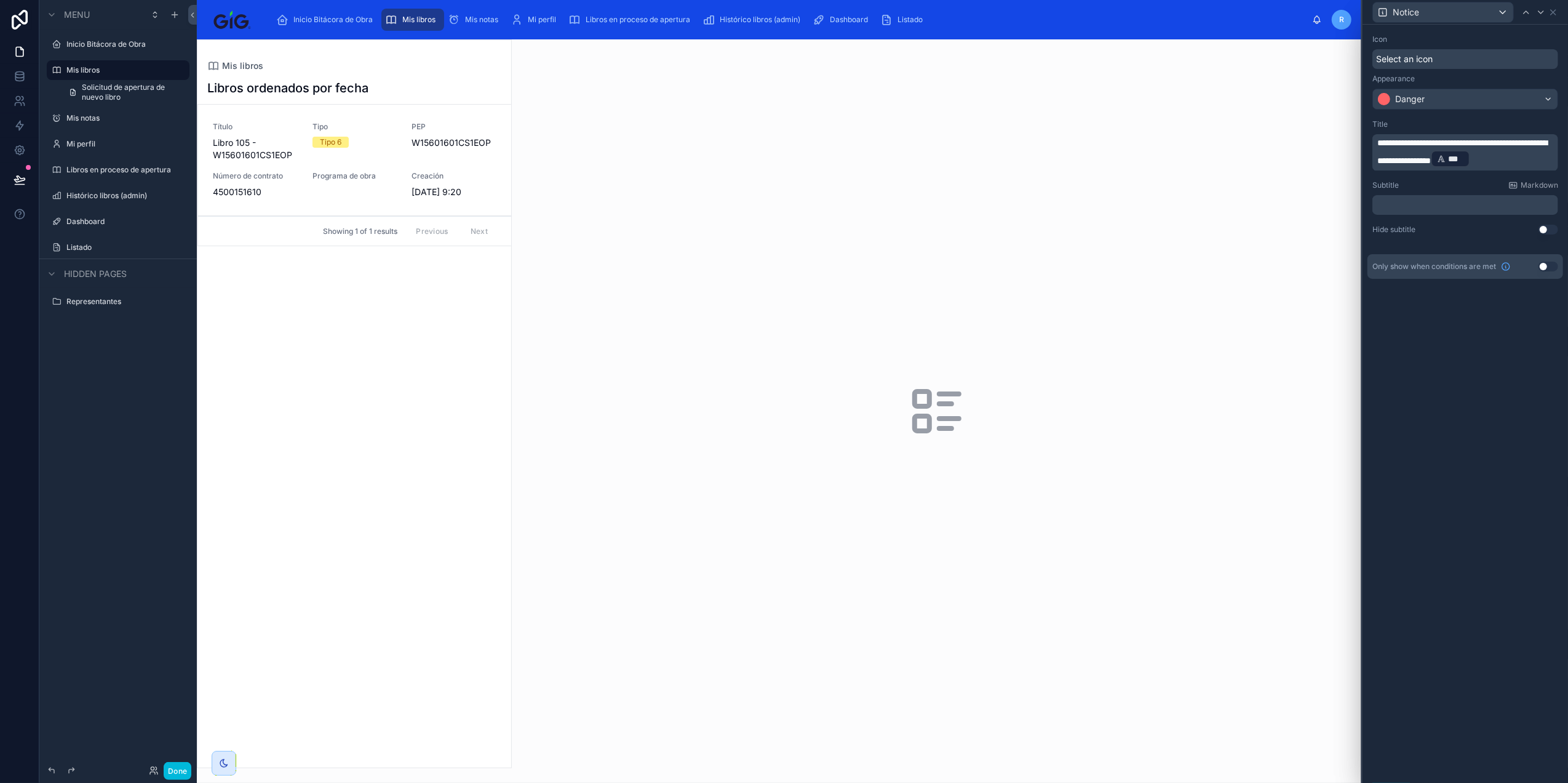
click at [1553, 161] on p "**********" at bounding box center [1466, 153] width 178 height 32
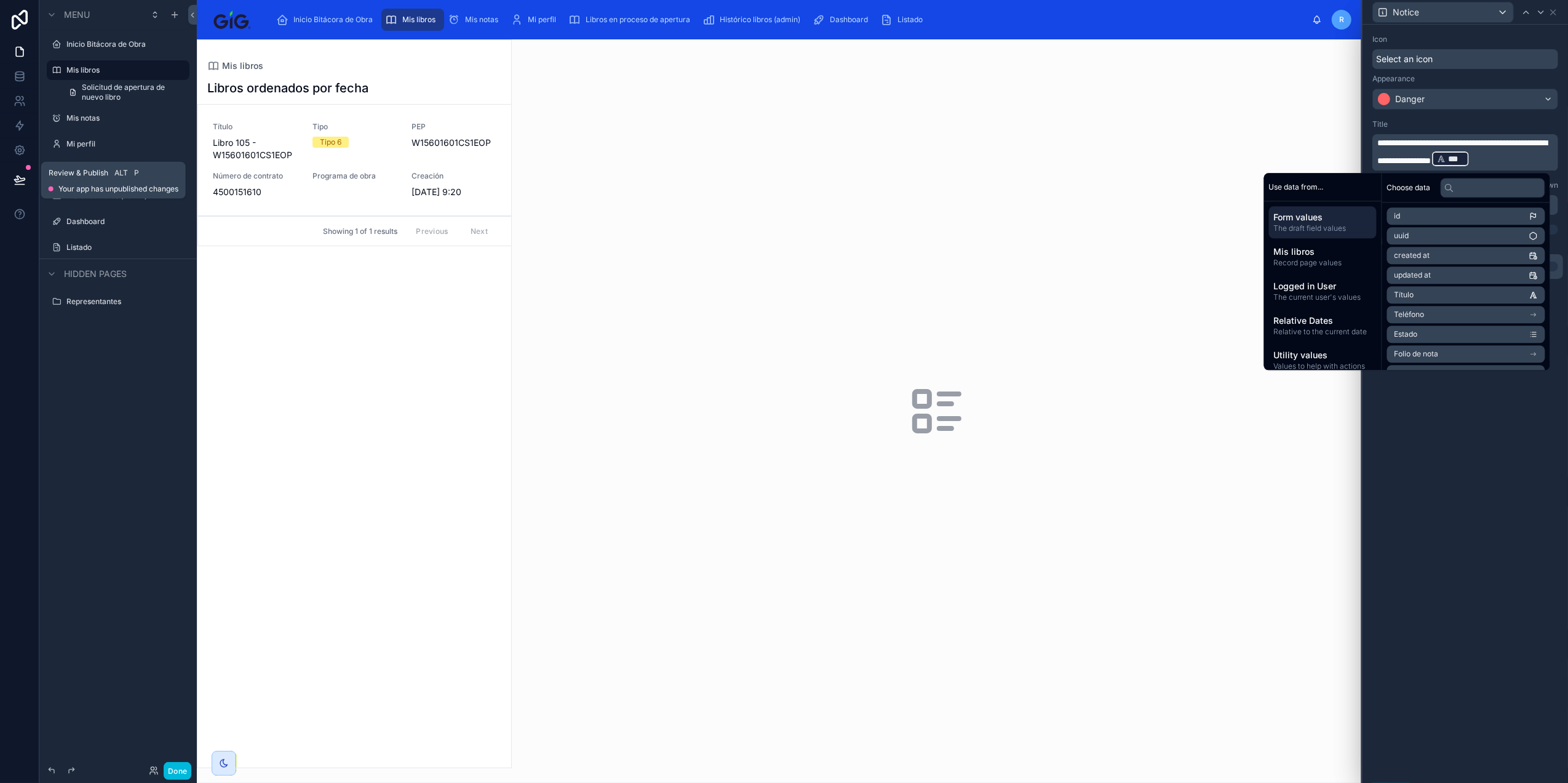
click at [12, 172] on button at bounding box center [19, 179] width 27 height 34
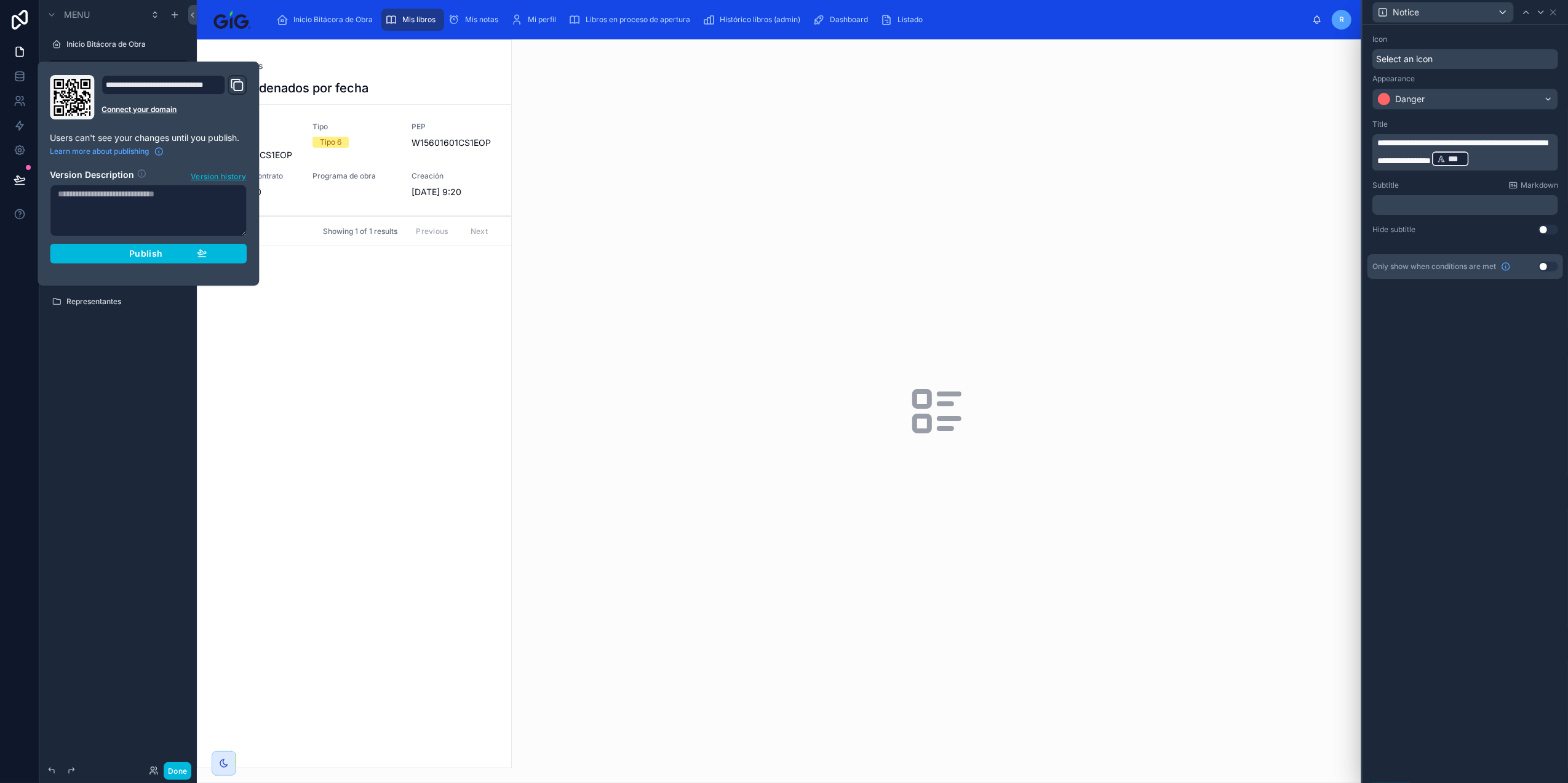
click at [120, 261] on button "Publish" at bounding box center [148, 254] width 197 height 19
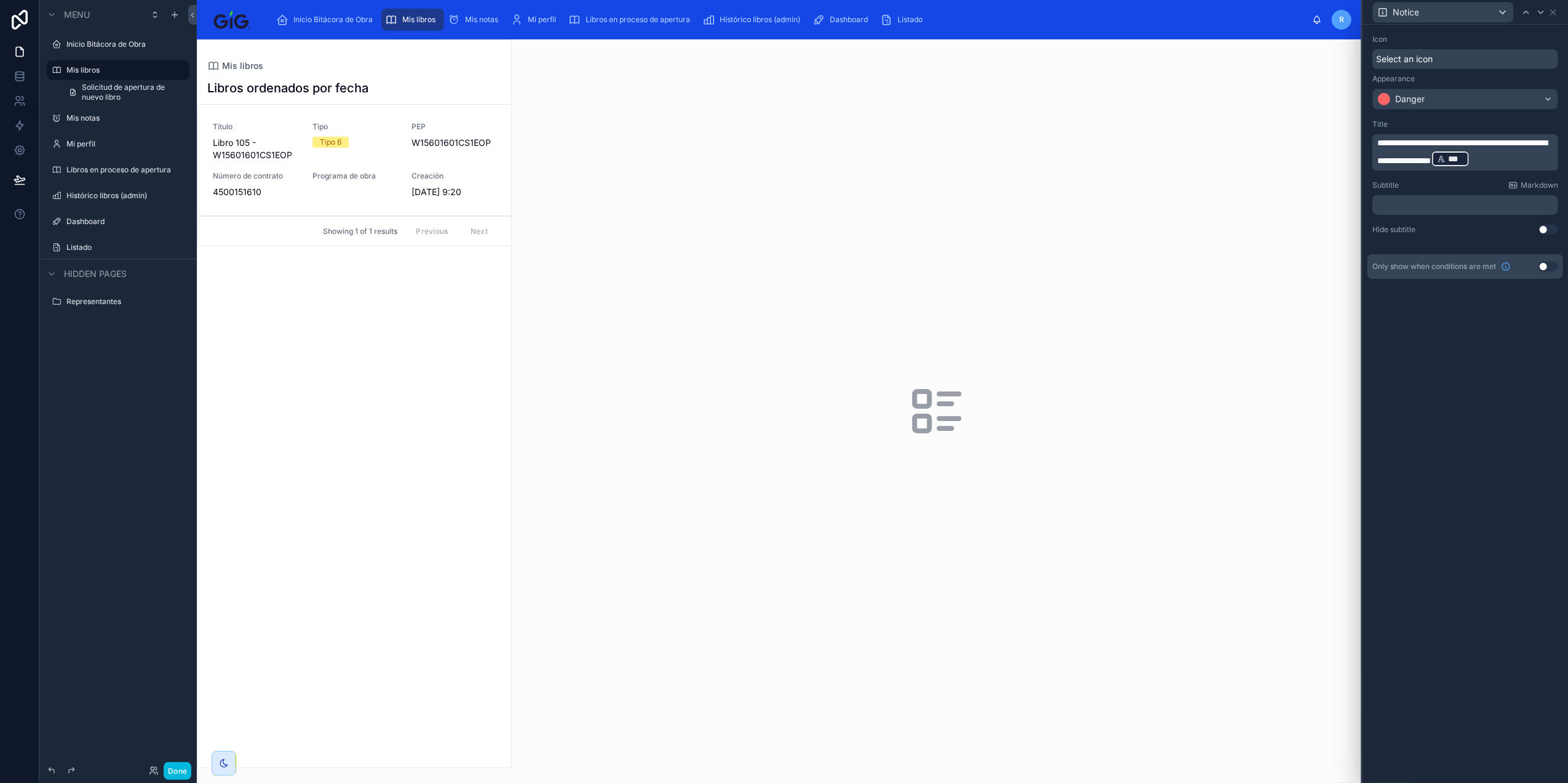
click at [177, 768] on button "Done" at bounding box center [177, 771] width 28 height 18
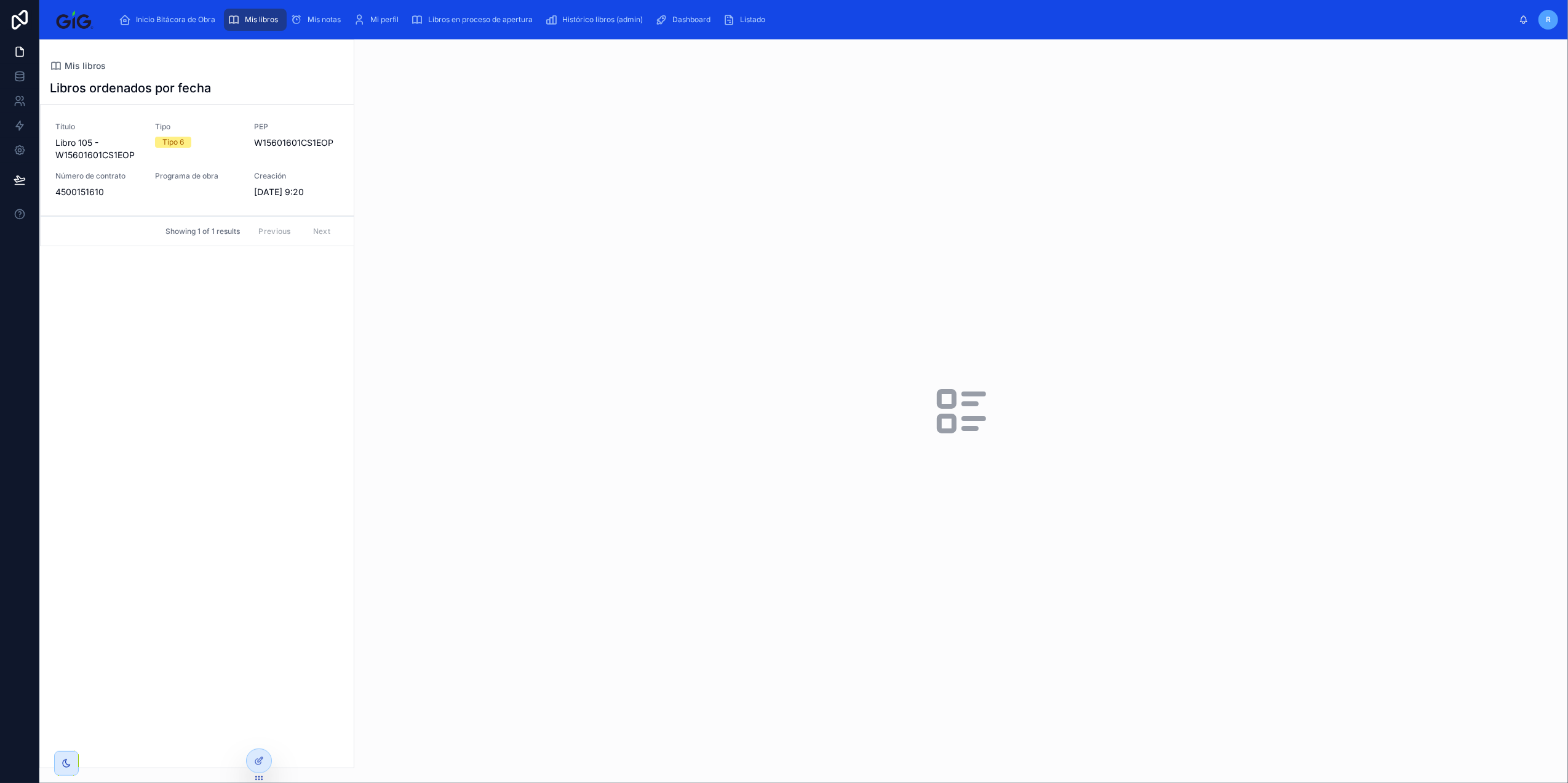
click at [0, 0] on button "Cierre de bitácora" at bounding box center [0, 0] width 0 height 0
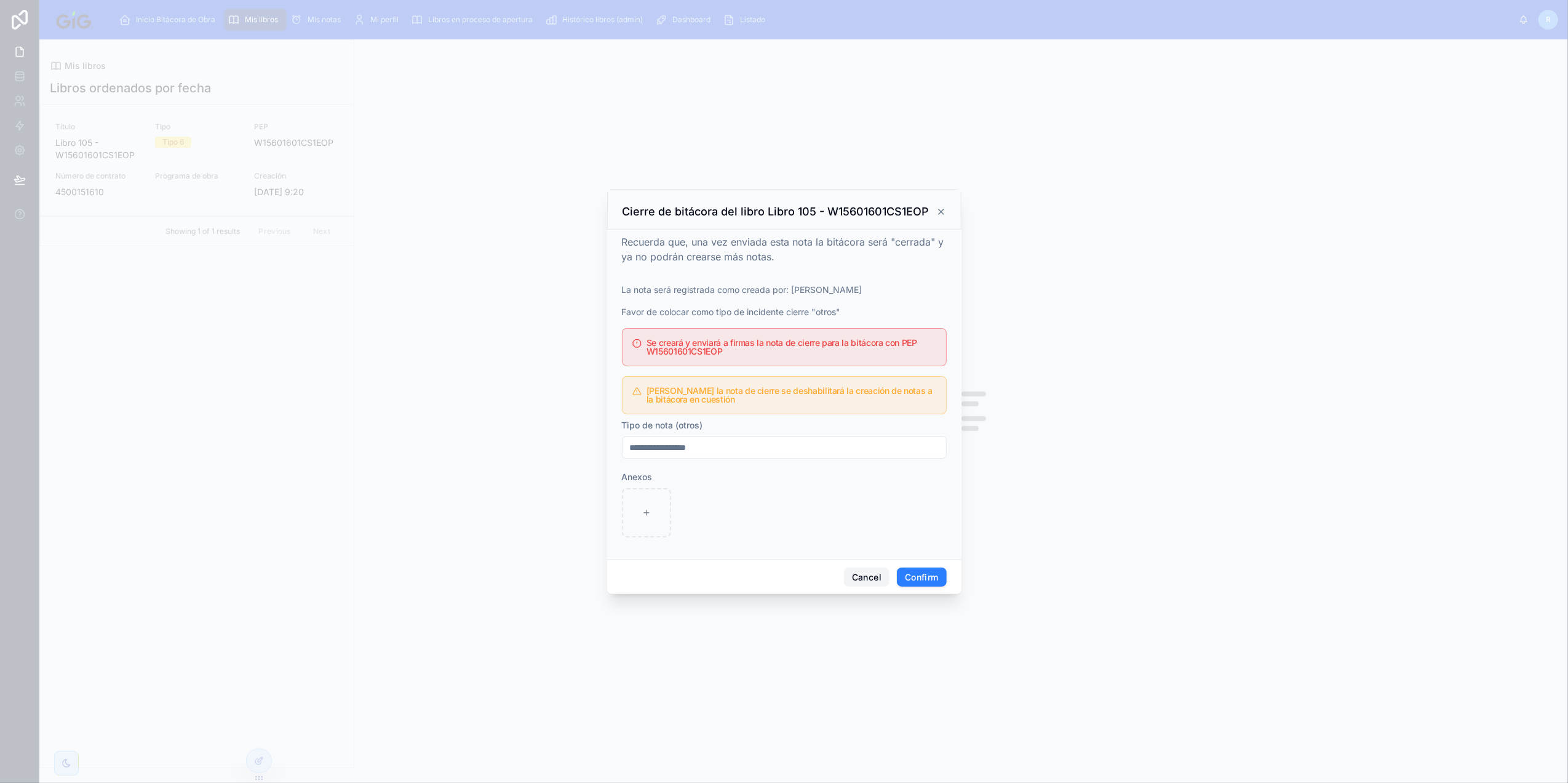
click at [867, 574] on button "Cancel" at bounding box center [867, 577] width 46 height 19
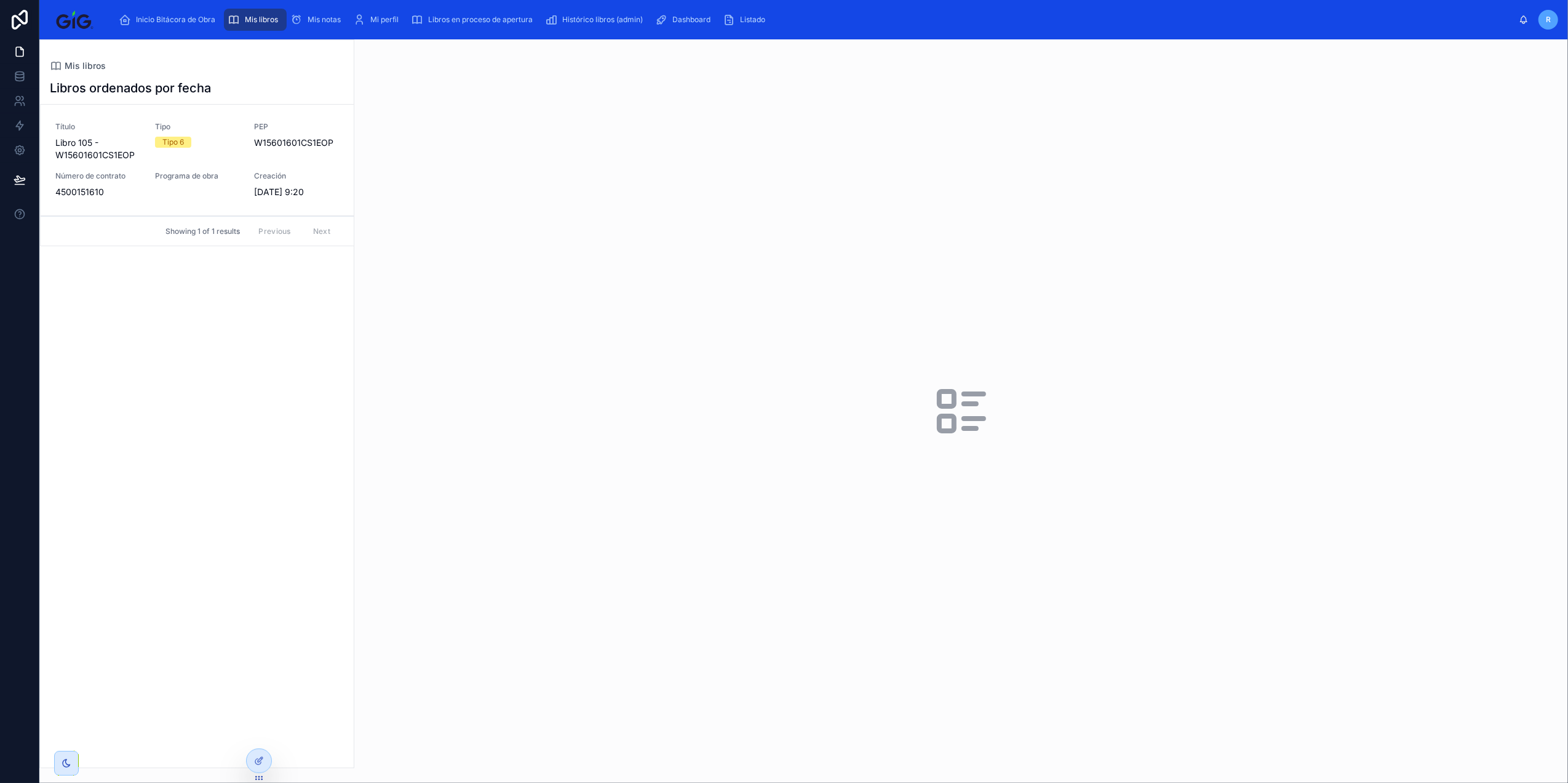
click at [263, 763] on icon at bounding box center [259, 760] width 10 height 10
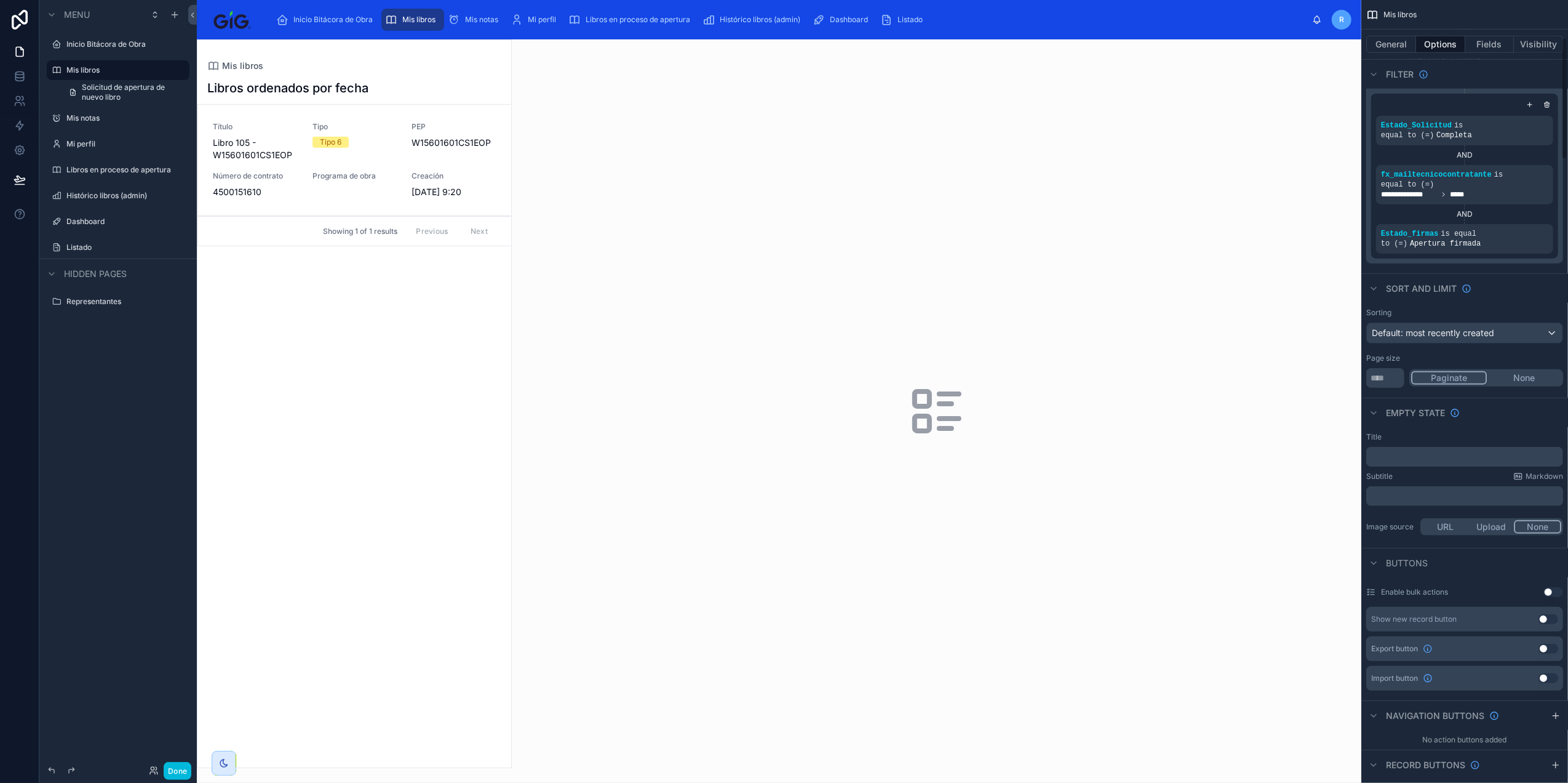
scroll to position [902, 0]
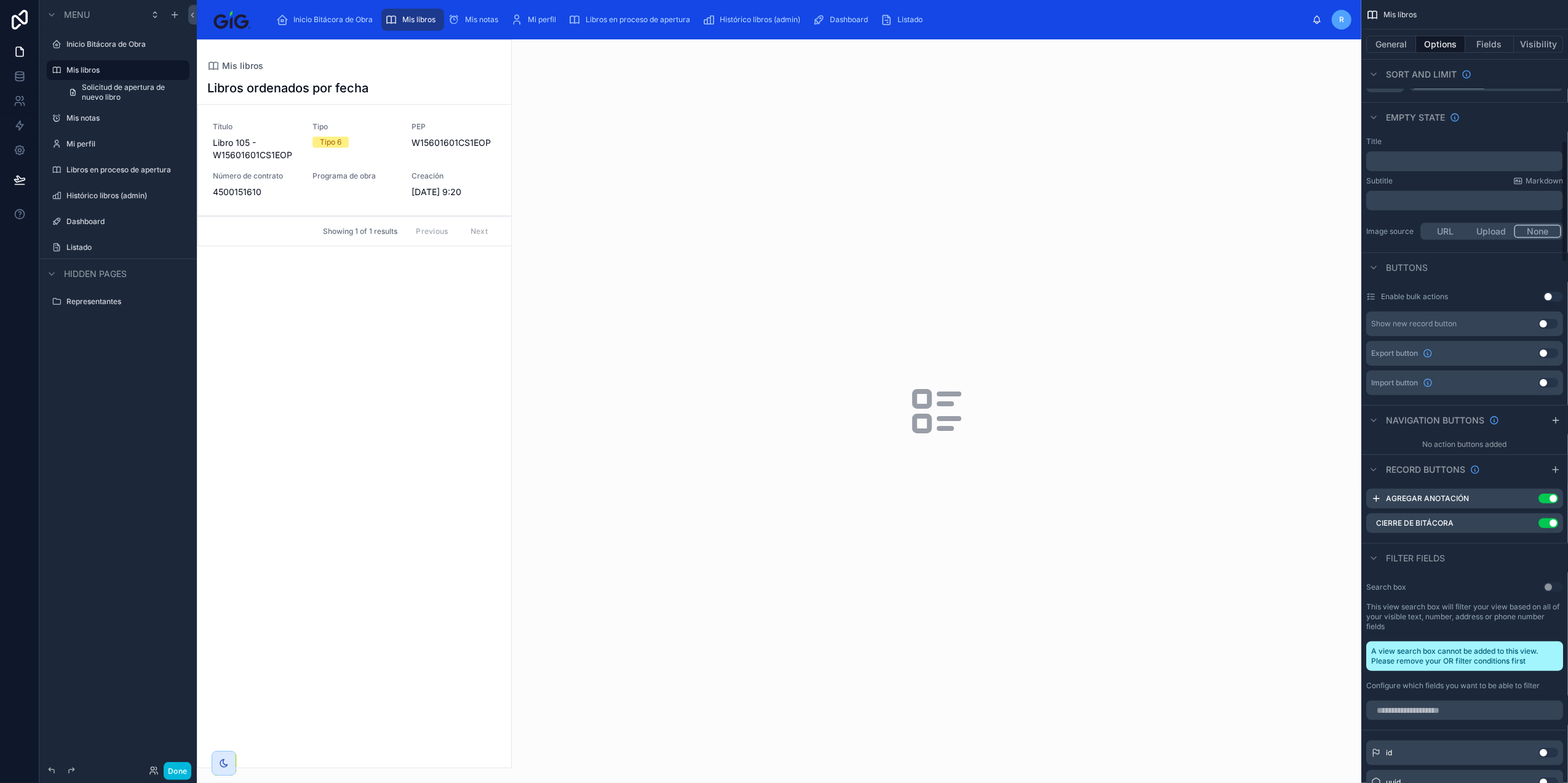
click at [0, 0] on icon "scrollable content" at bounding box center [0, 0] width 0 height 0
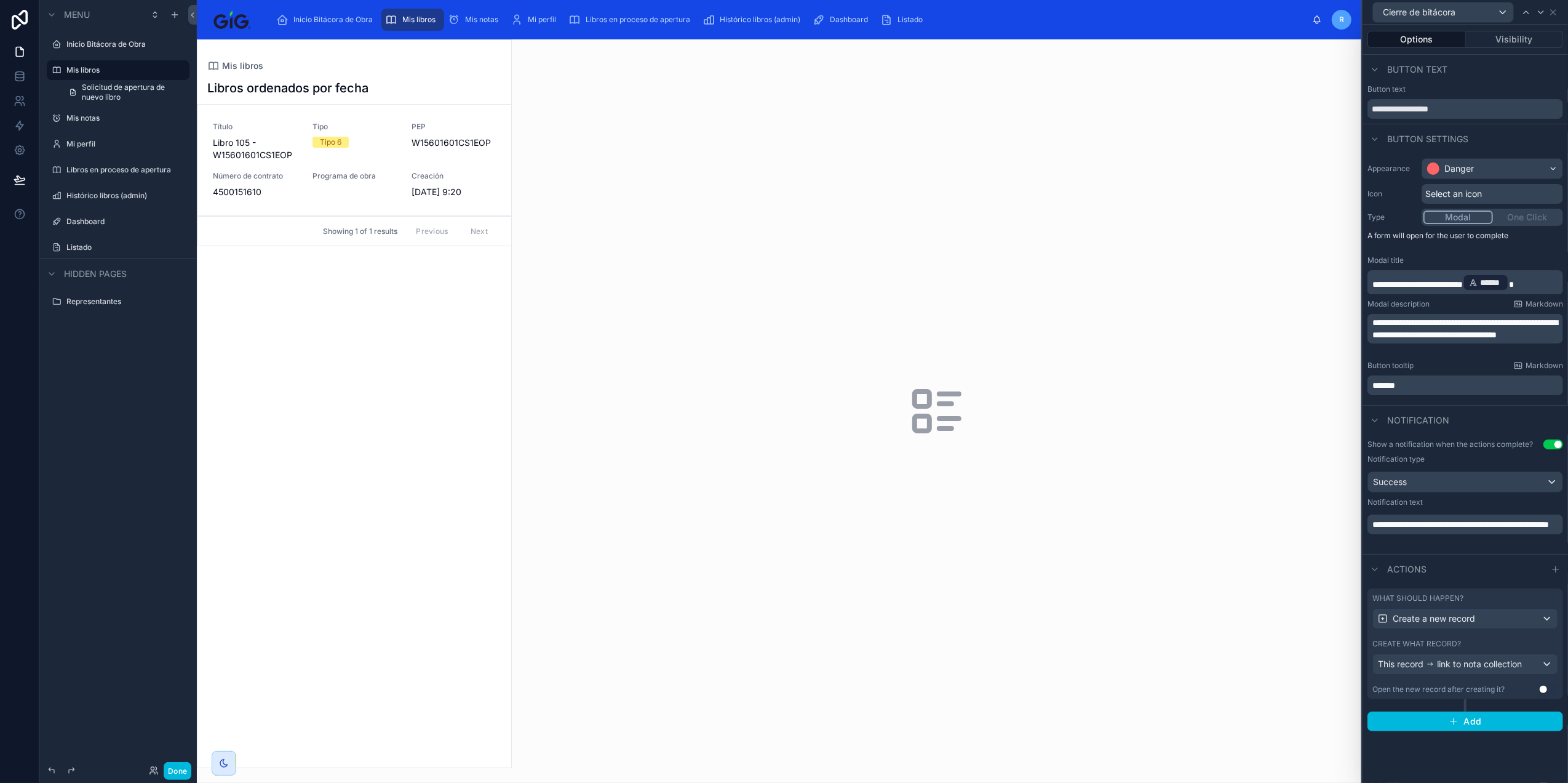
click at [1500, 645] on div "Create what record?" at bounding box center [1465, 643] width 186 height 10
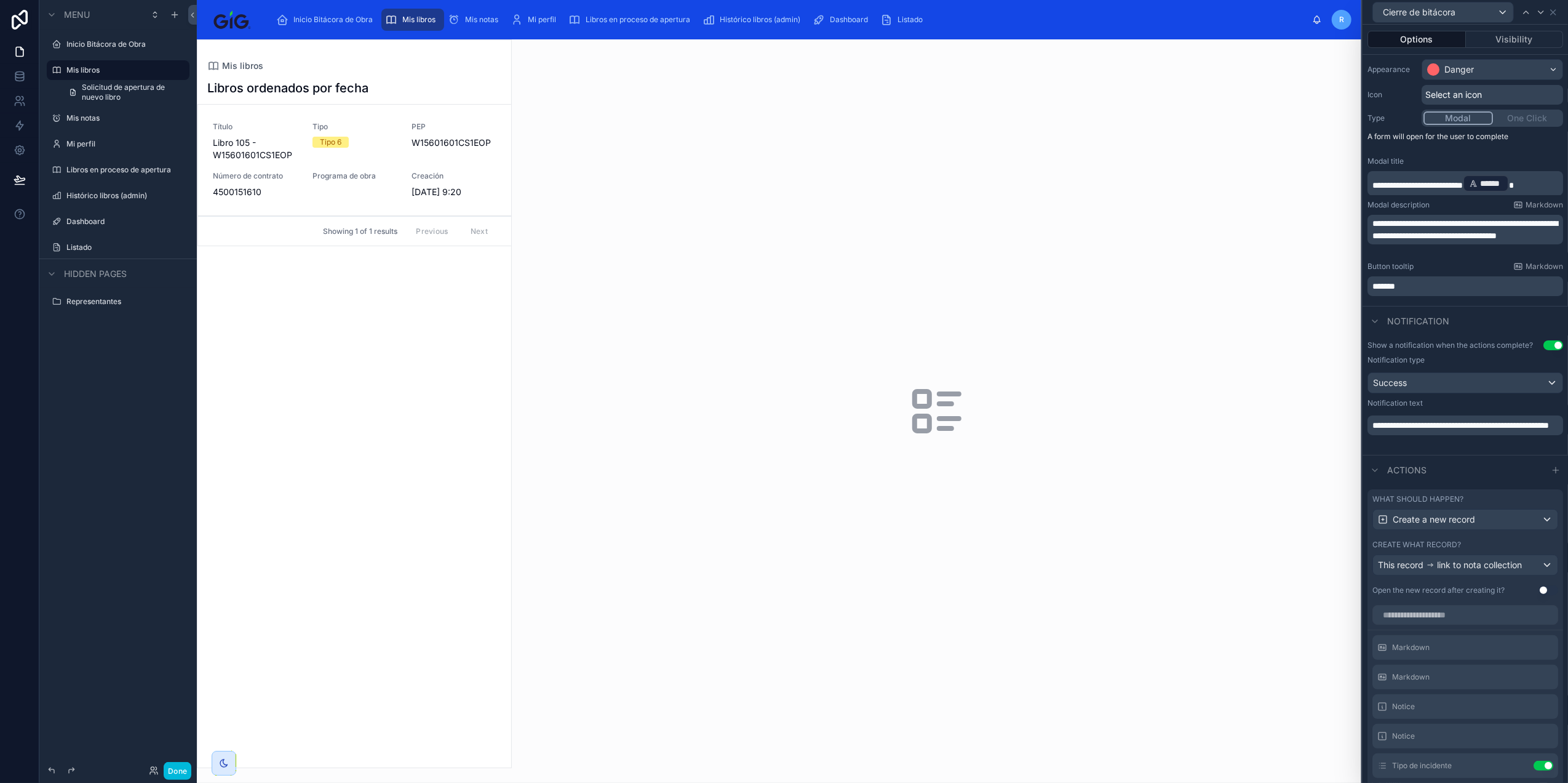
scroll to position [246, 0]
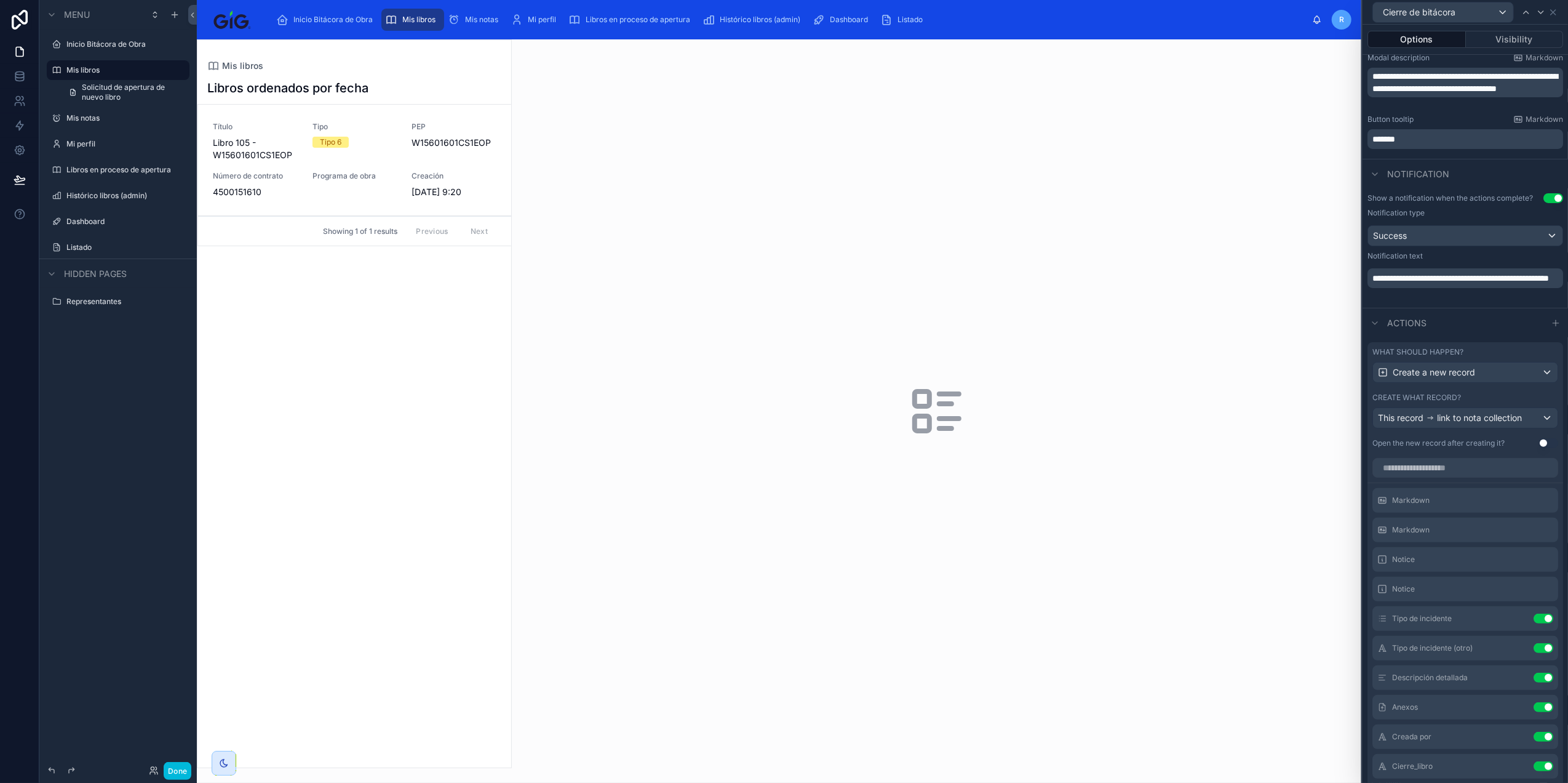
click at [0, 0] on icon at bounding box center [0, 0] width 0 height 0
click at [16, 174] on icon at bounding box center [19, 180] width 12 height 12
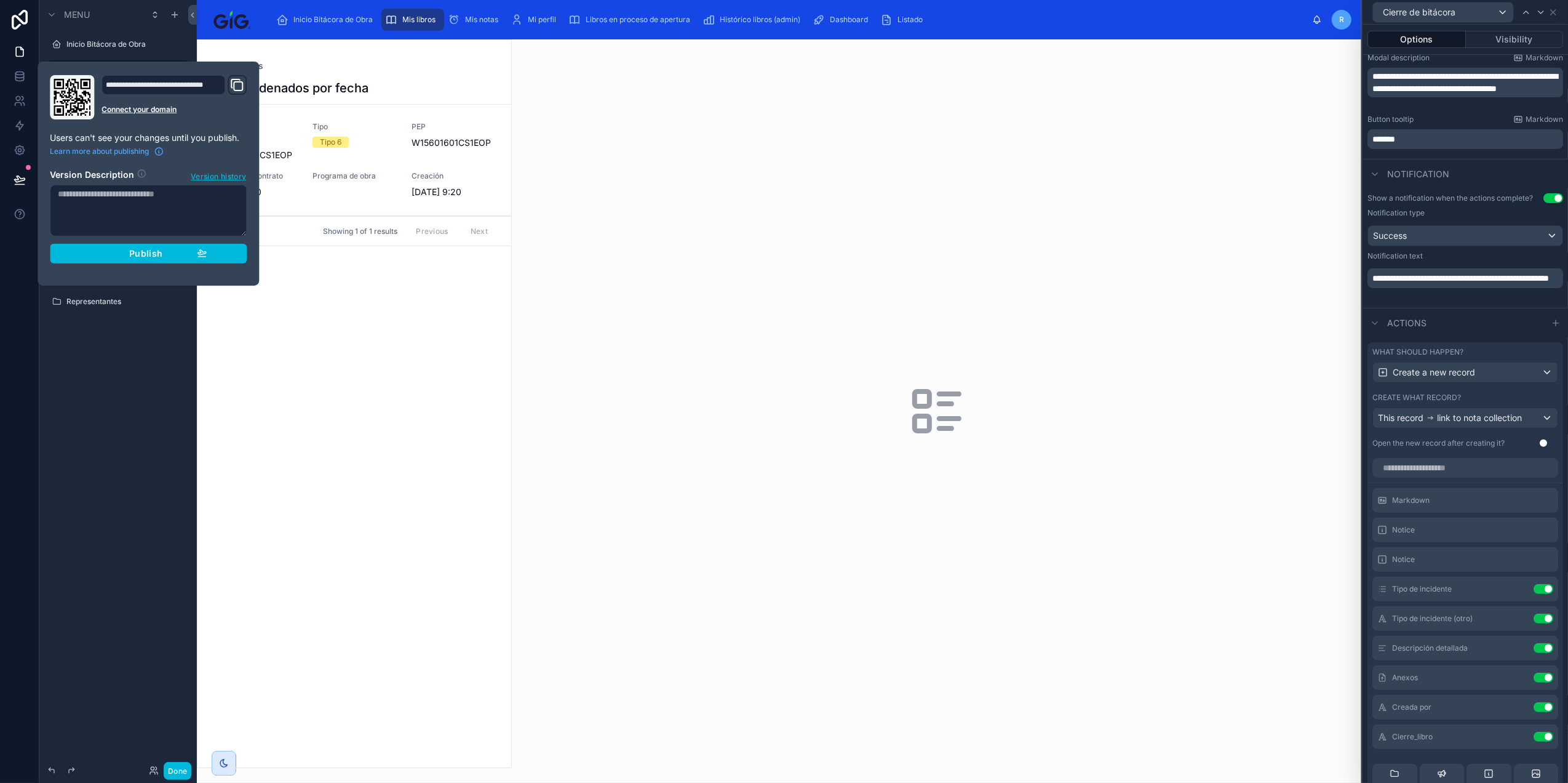
click at [192, 257] on div "Publish" at bounding box center [147, 254] width 117 height 11
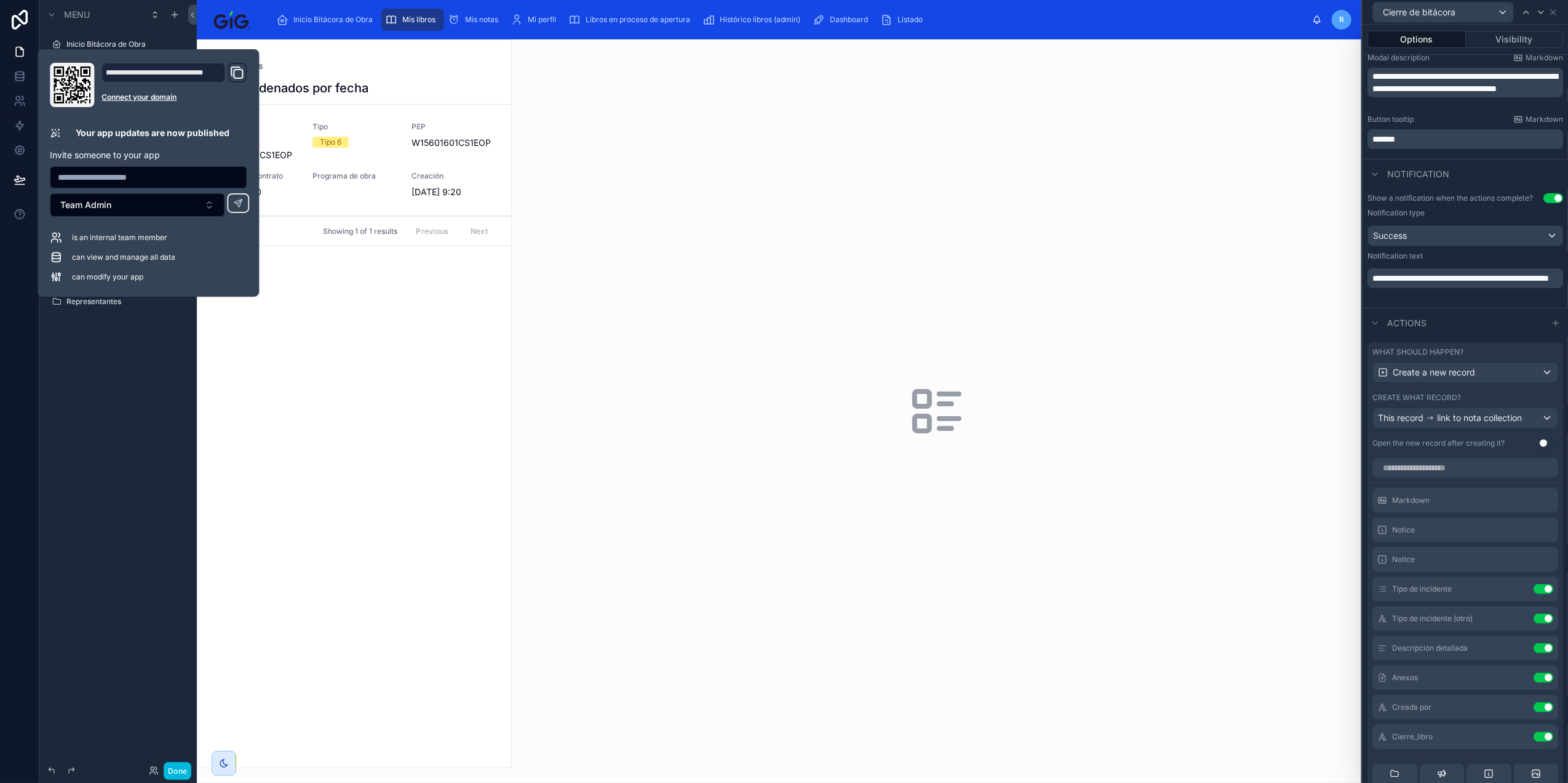
click at [746, 180] on div at bounding box center [936, 411] width 849 height 743
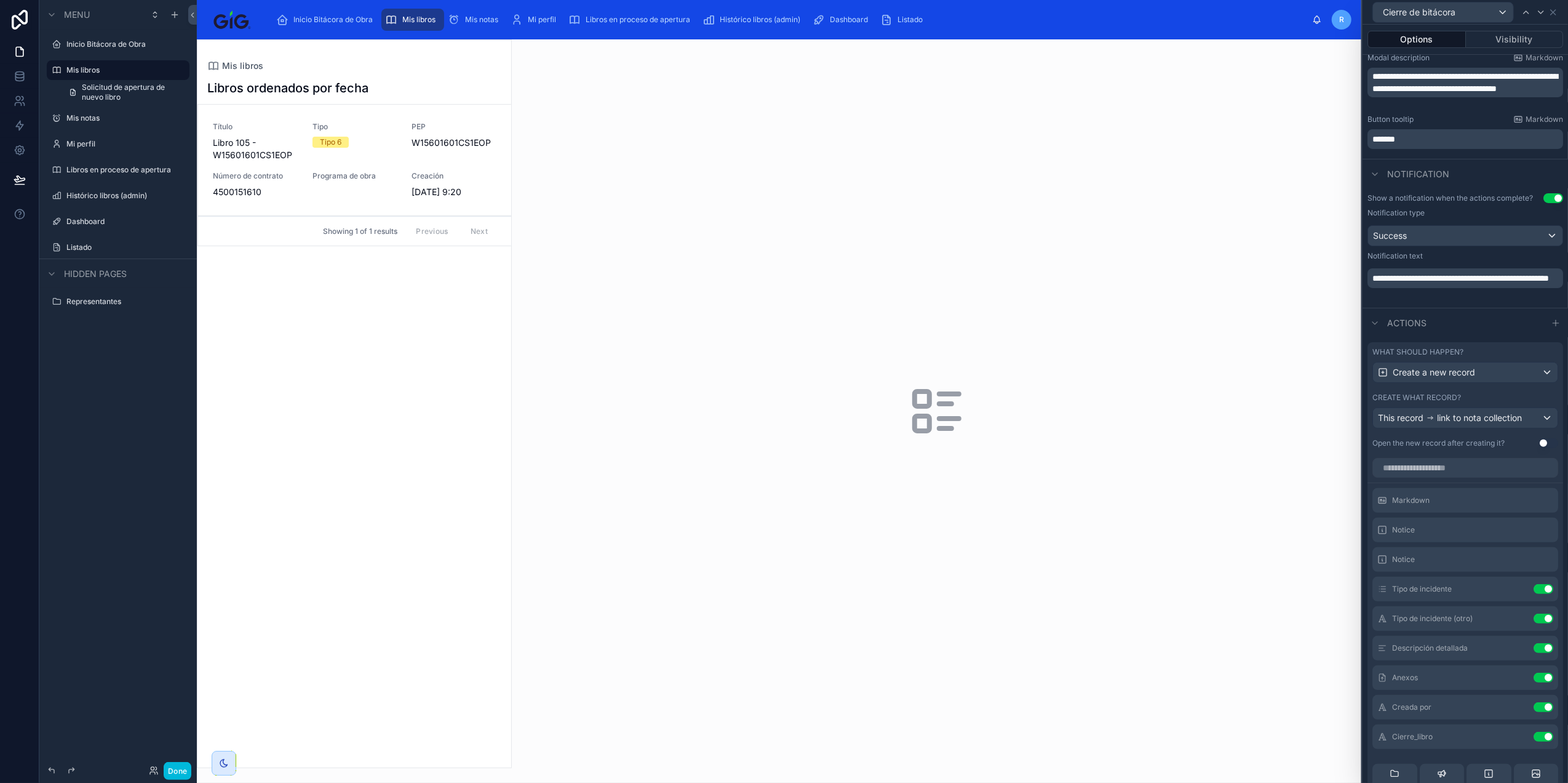
click at [398, 163] on div at bounding box center [354, 404] width 314 height 728
click at [0, 0] on div "Agregar anotación Cierre de bitácora" at bounding box center [0, 0] width 0 height 0
click at [399, 129] on div "Título Libro 105 - W15601601CS1EOP Tipo Tipo 6 PEP W15601601CS1EOP Número de co…" at bounding box center [354, 160] width 283 height 76
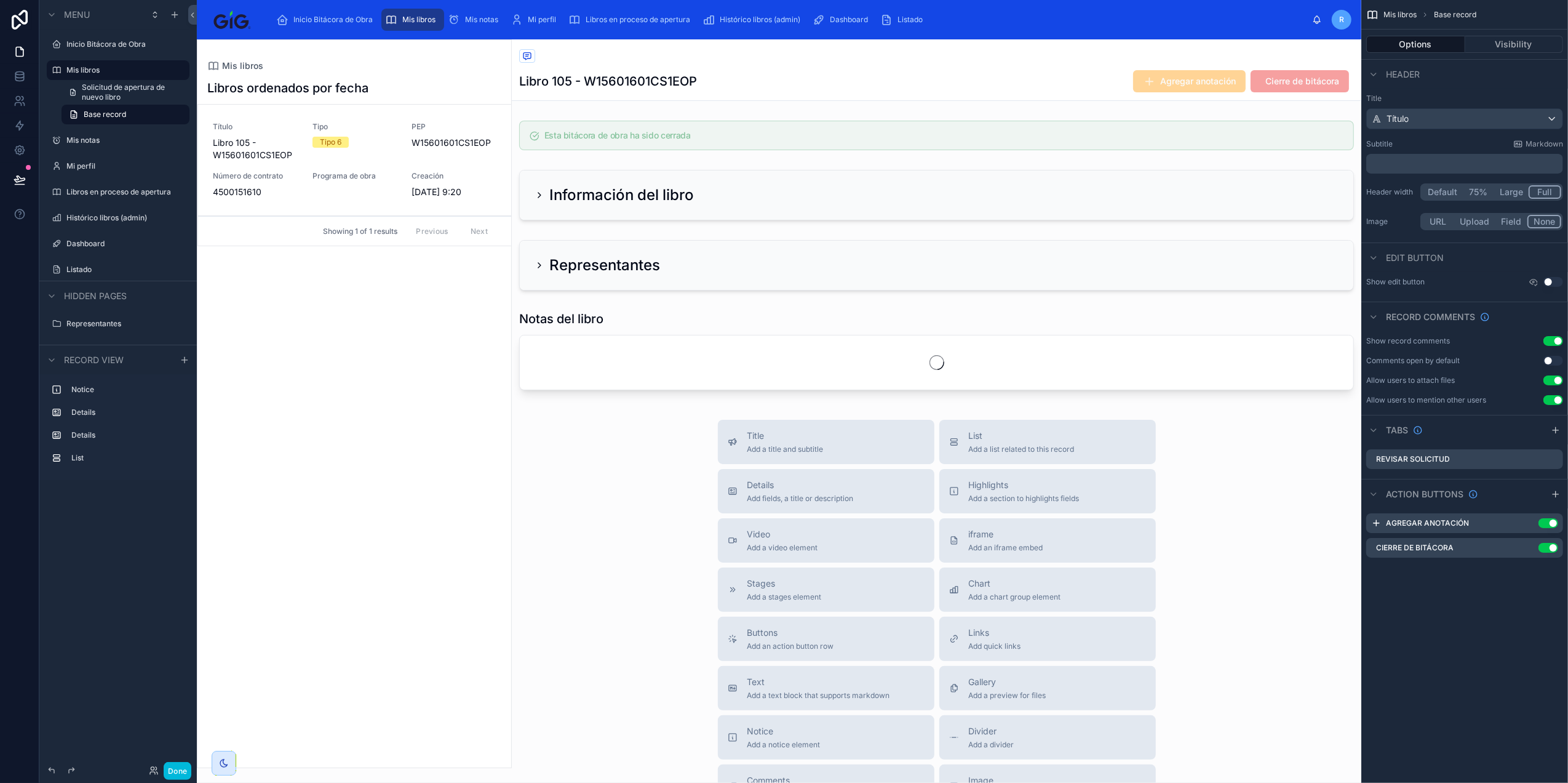
click at [170, 773] on button "Done" at bounding box center [177, 771] width 28 height 18
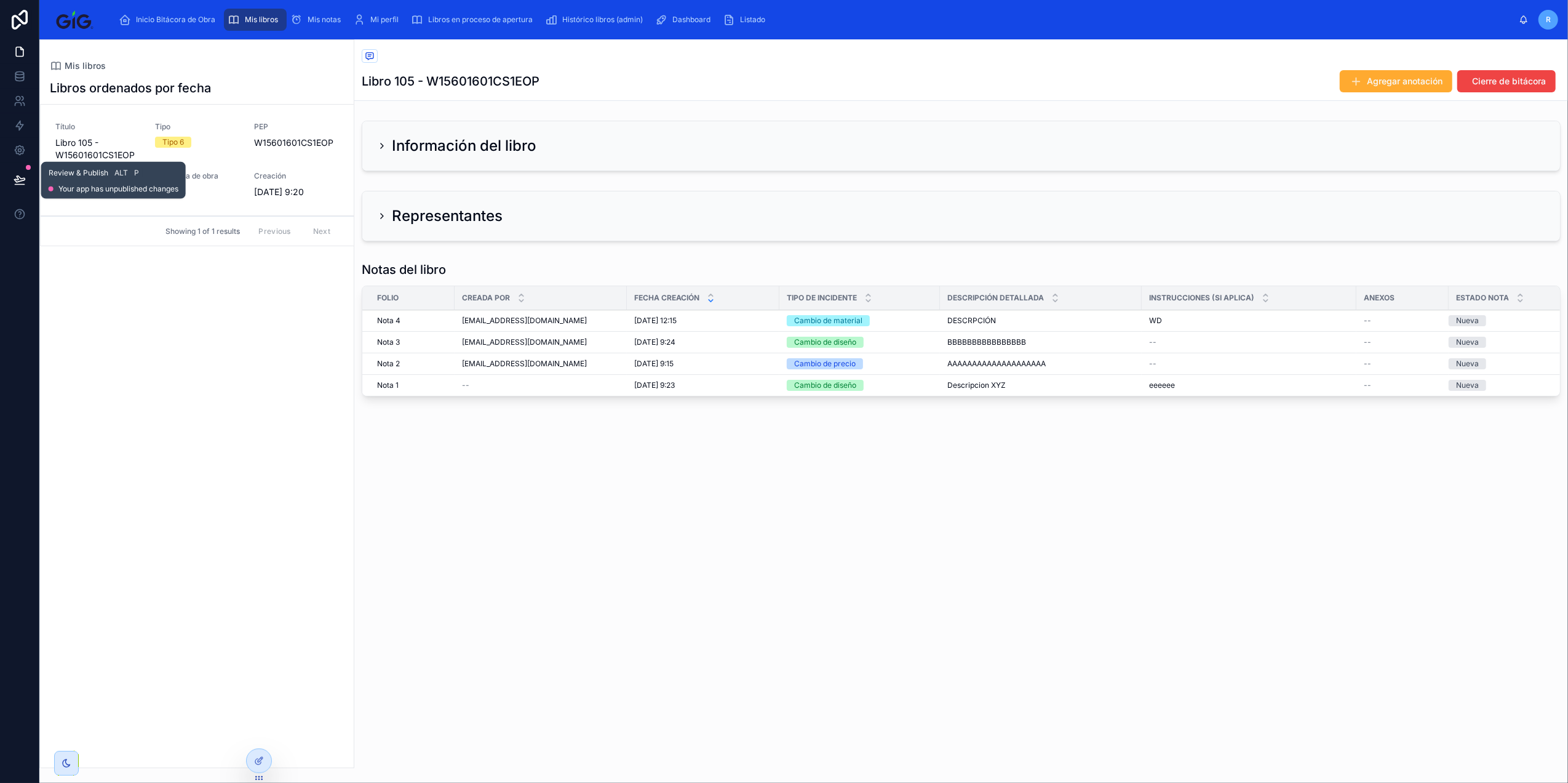
click at [16, 178] on icon at bounding box center [19, 180] width 12 height 12
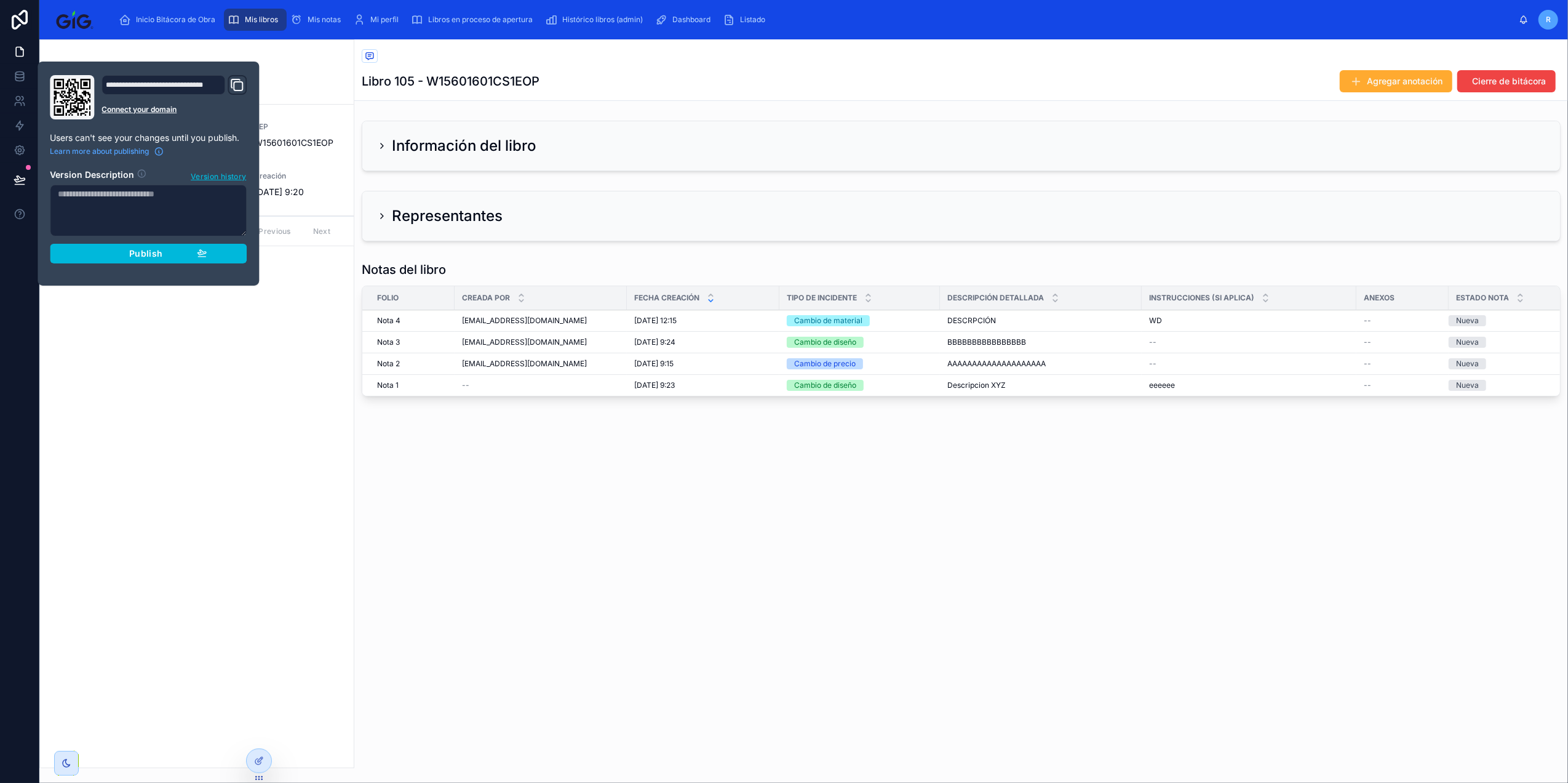
click at [185, 256] on div "Publish" at bounding box center [147, 254] width 117 height 11
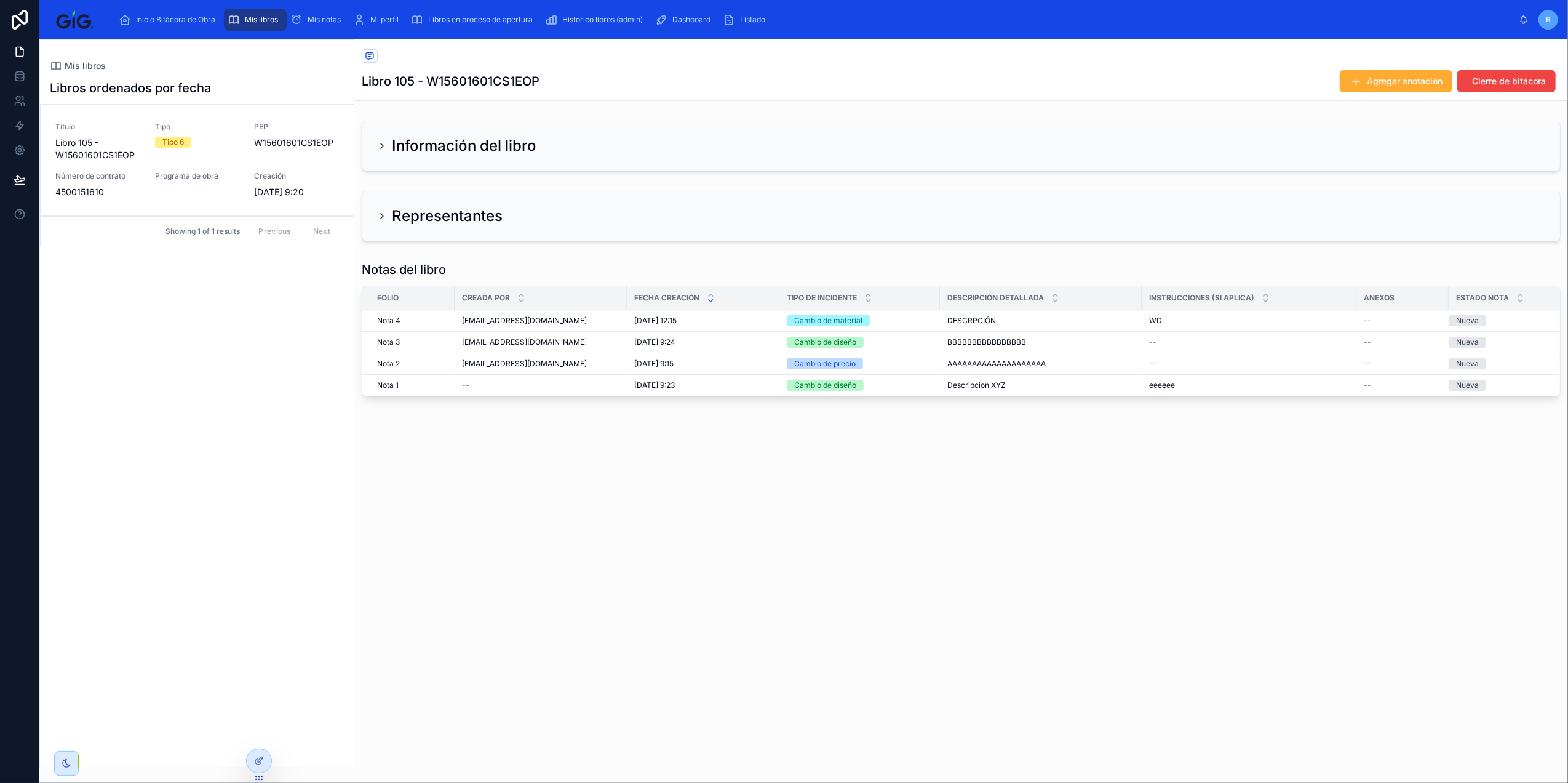
click at [722, 596] on div "Mis libros Libro 105 - W15601601CS1EOP Agregar anotación Cierre de bitácora Inf…" at bounding box center [961, 411] width 1214 height 743
click at [0, 0] on span "Cierre de bitácora" at bounding box center [0, 0] width 0 height 0
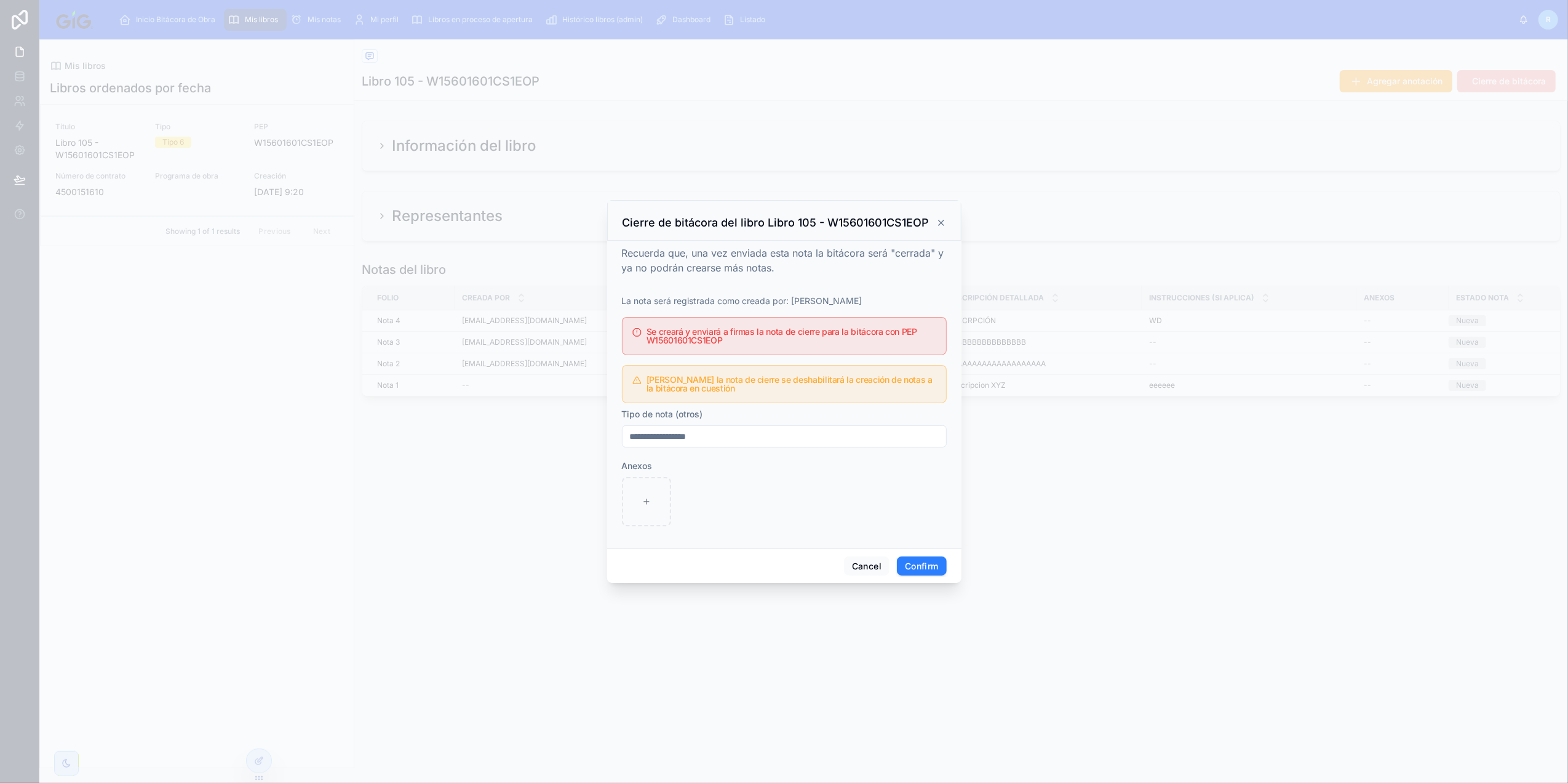
click at [691, 437] on input "**********" at bounding box center [784, 436] width 324 height 18
click at [872, 569] on button "Cancel" at bounding box center [867, 566] width 46 height 19
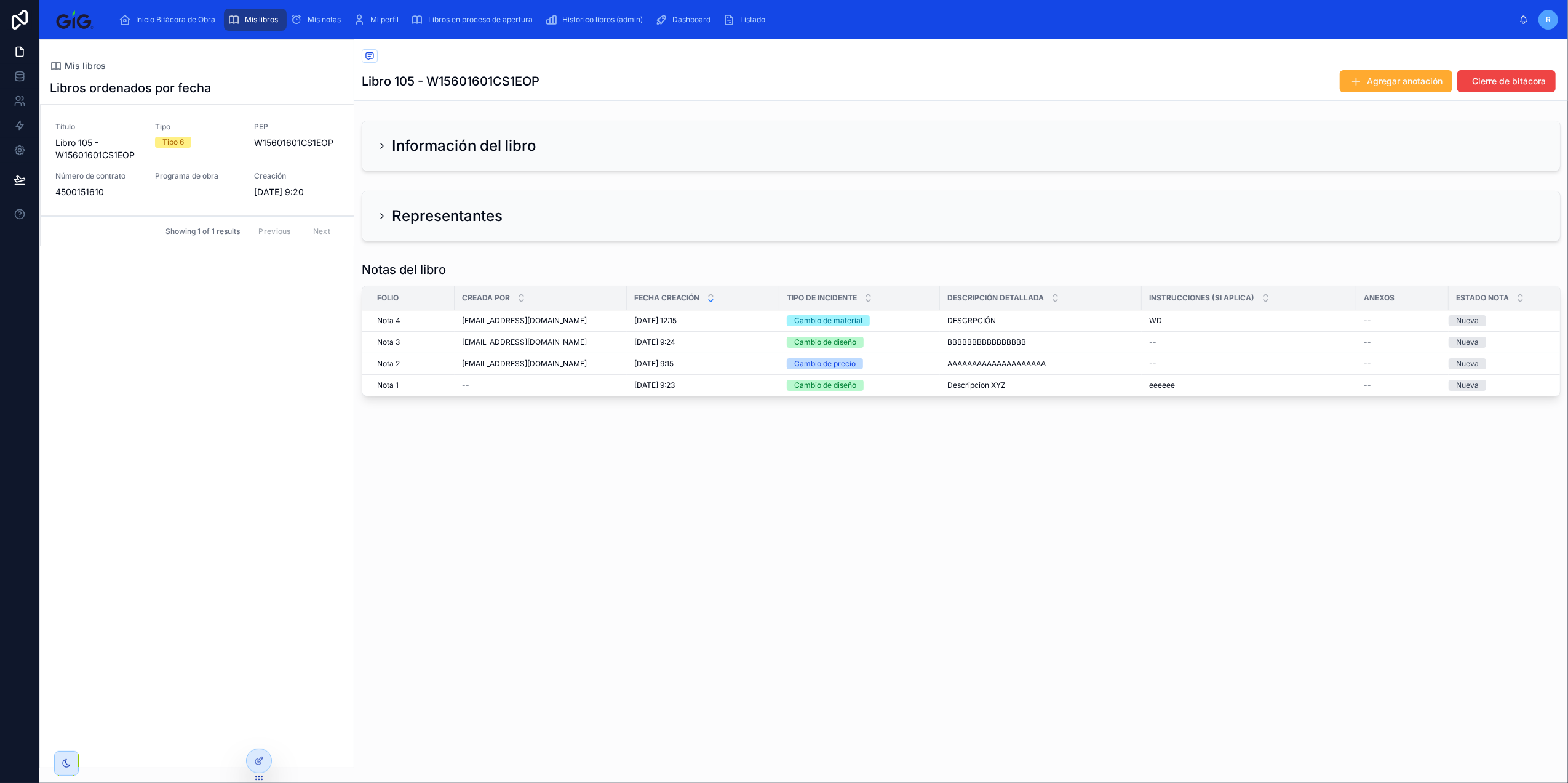
click at [260, 759] on icon at bounding box center [259, 760] width 10 height 10
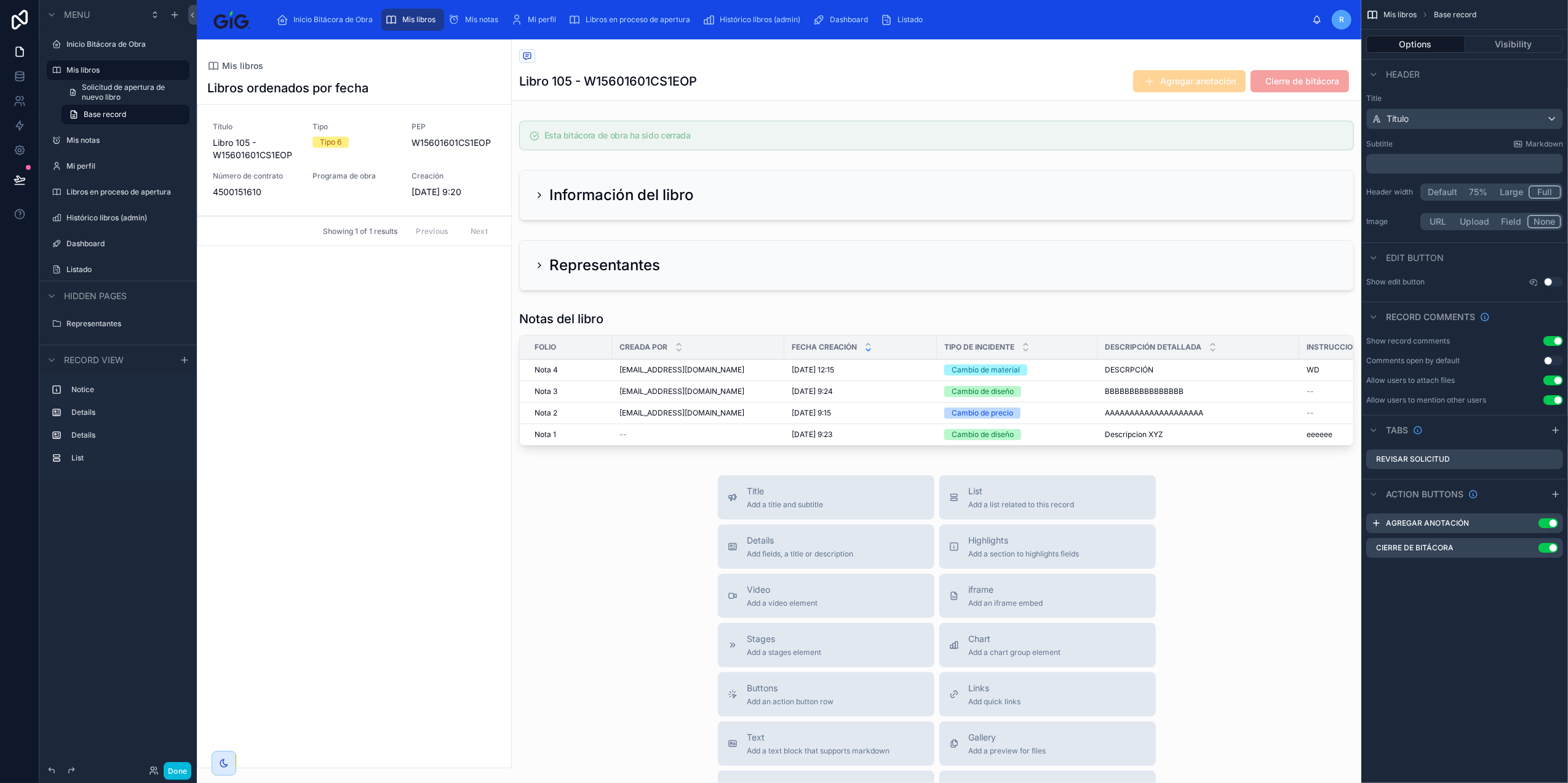
click at [0, 0] on icon "scrollable content" at bounding box center [0, 0] width 0 height 0
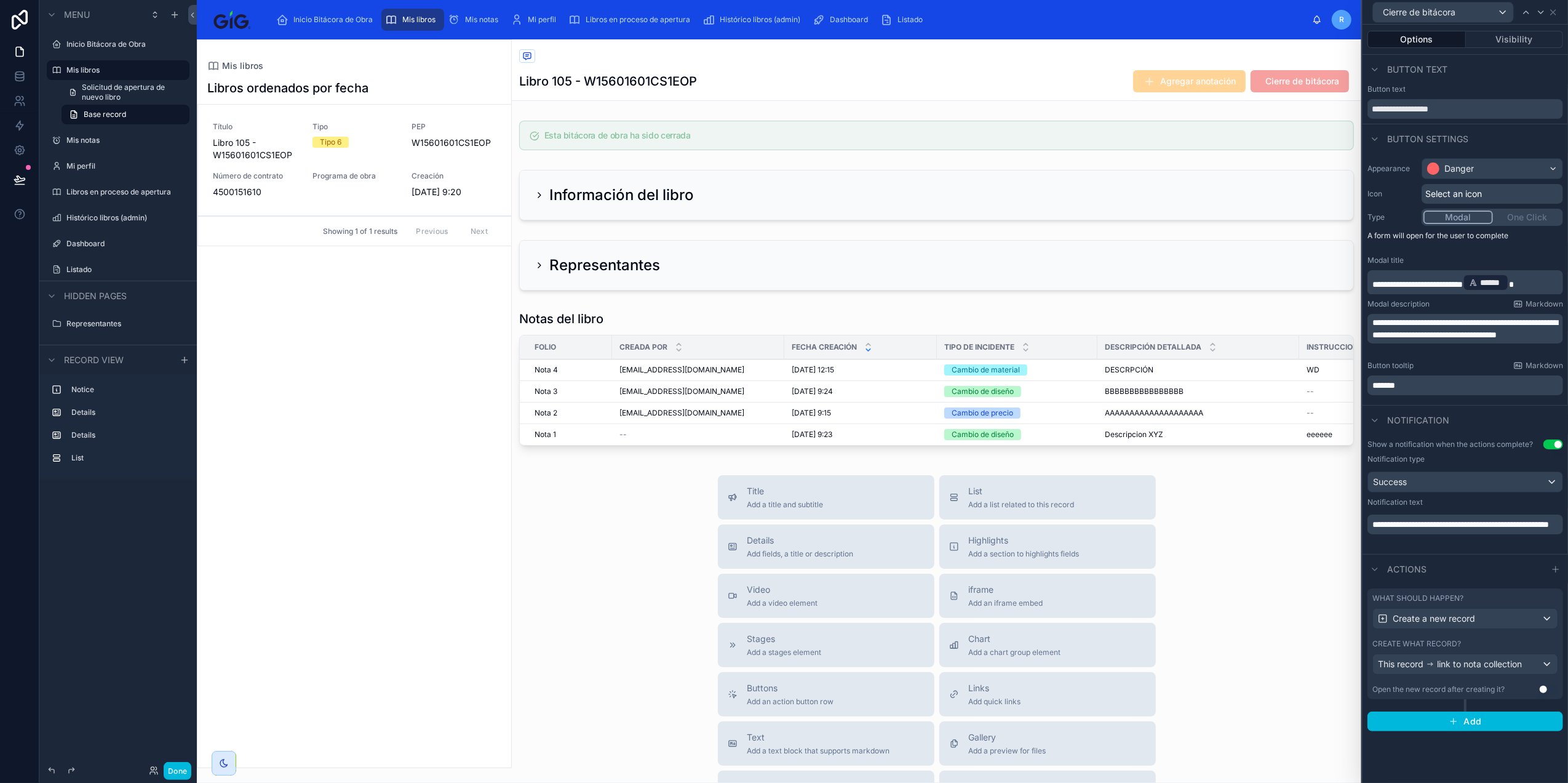
click at [1474, 641] on div "Create what record?" at bounding box center [1465, 643] width 186 height 10
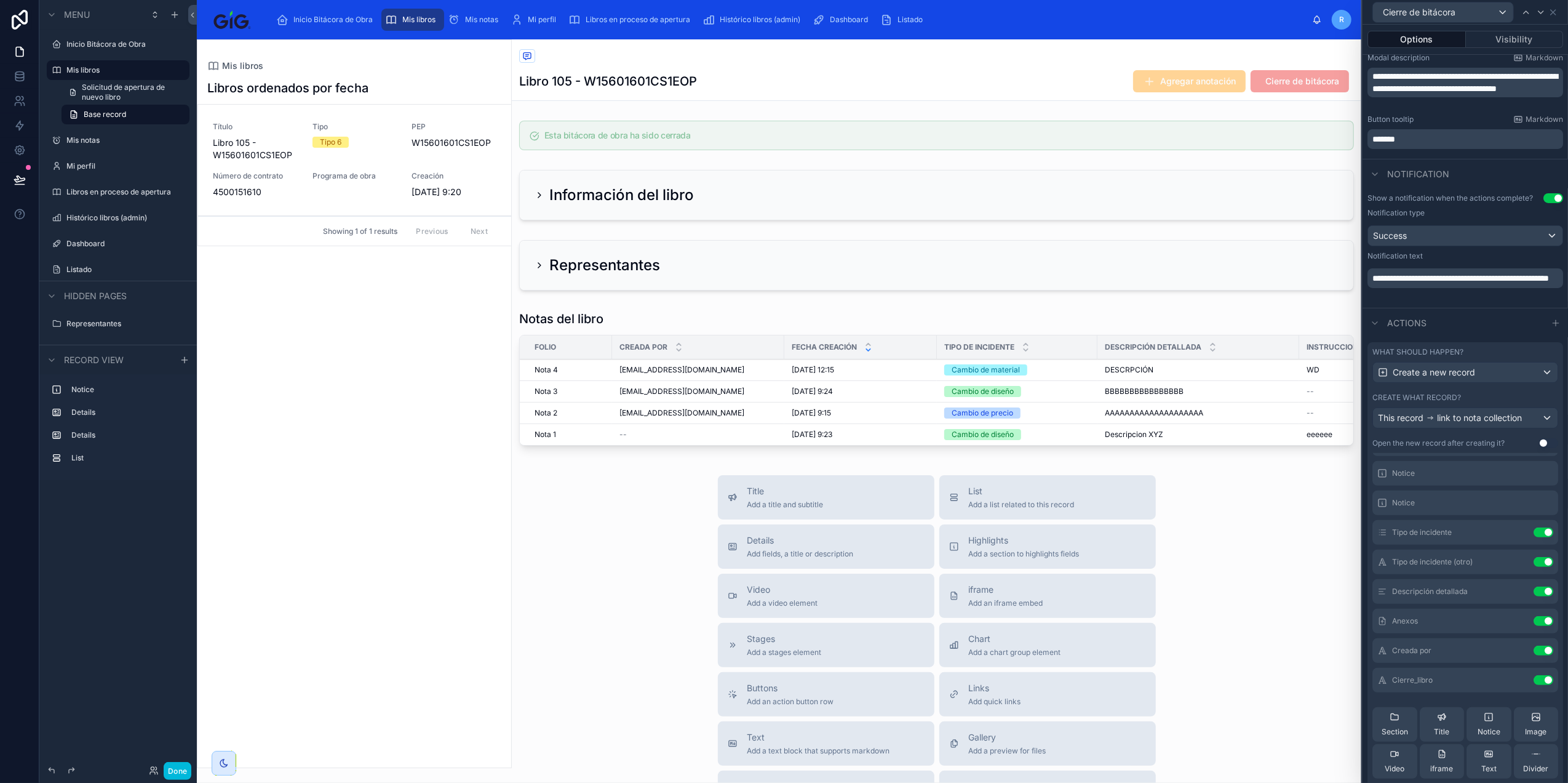
scroll to position [82, 0]
click at [0, 0] on icon at bounding box center [0, 0] width 0 height 0
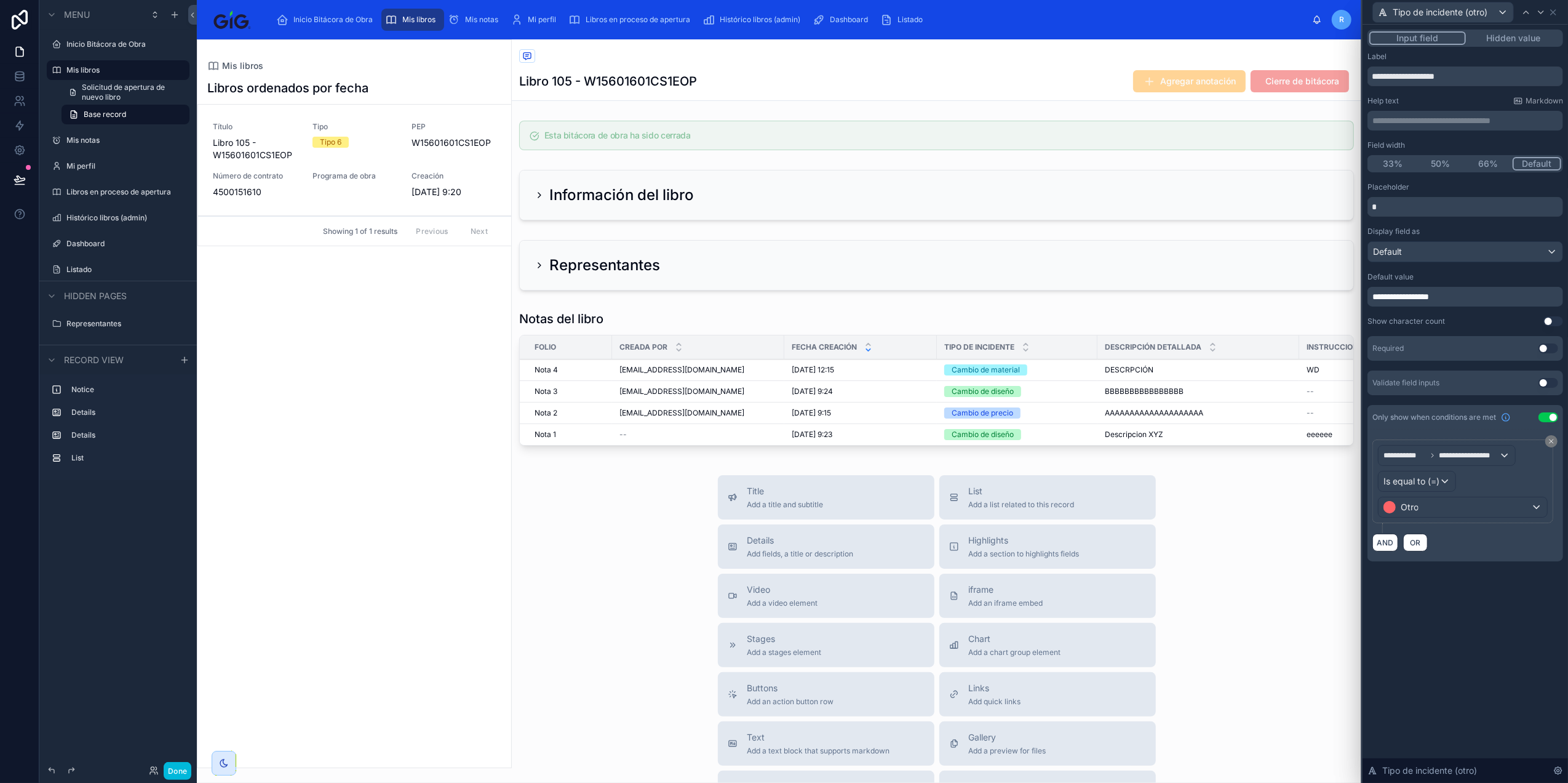
click at [1529, 40] on button "Hidden value" at bounding box center [1514, 38] width 96 height 13
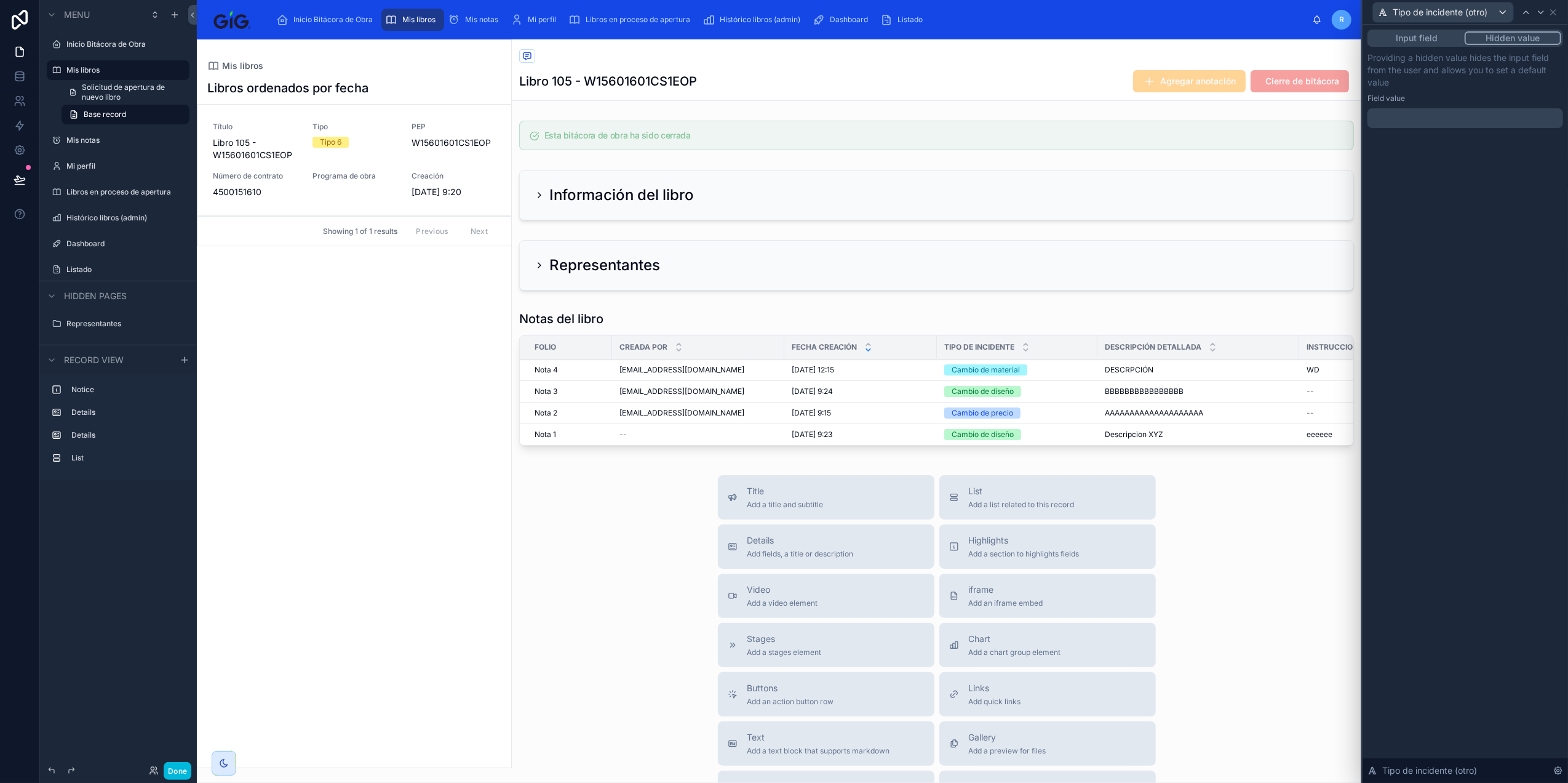
click at [1476, 125] on div "﻿" at bounding box center [1464, 118] width 196 height 19
click at [1476, 120] on p "﻿" at bounding box center [1466, 119] width 189 height 12
drag, startPoint x: 1470, startPoint y: 355, endPoint x: 1462, endPoint y: 339, distance: 17.9
click at [1470, 355] on div "**********" at bounding box center [1465, 404] width 205 height 758
click at [1554, 13] on icon at bounding box center [1552, 11] width 10 height 10
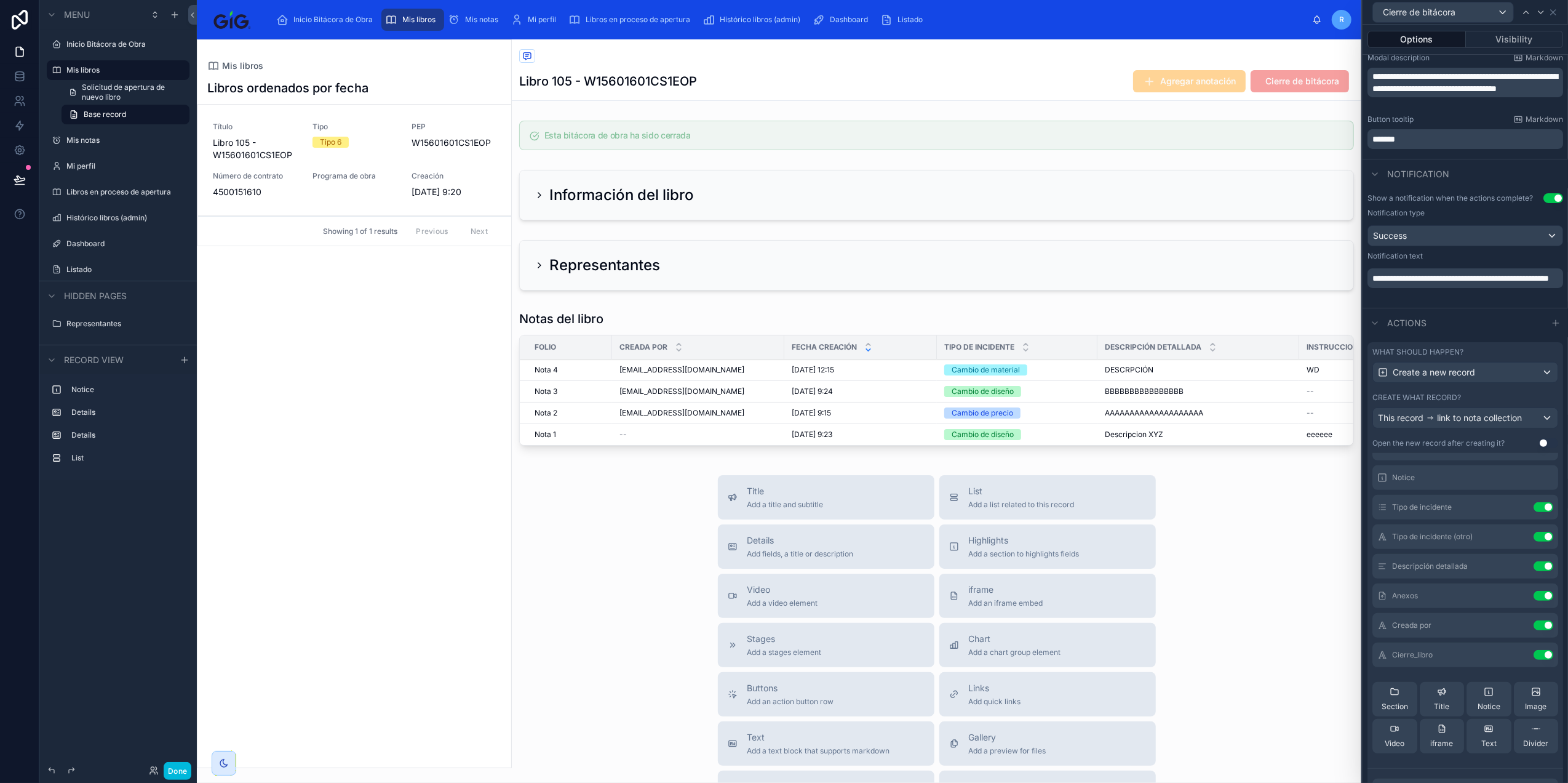
click at [0, 0] on icon at bounding box center [0, 0] width 0 height 0
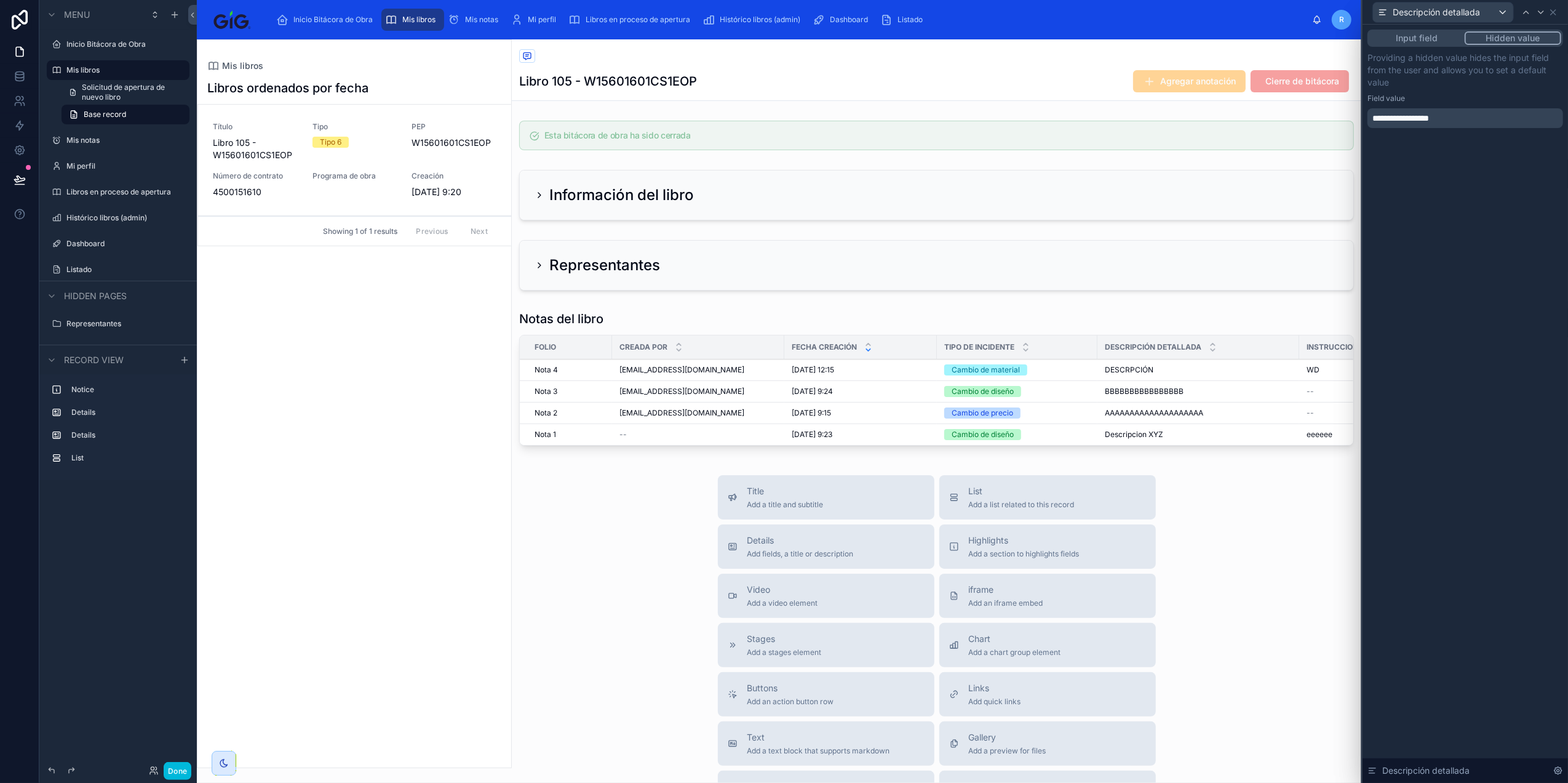
click at [1435, 37] on button "Input field" at bounding box center [1416, 38] width 96 height 13
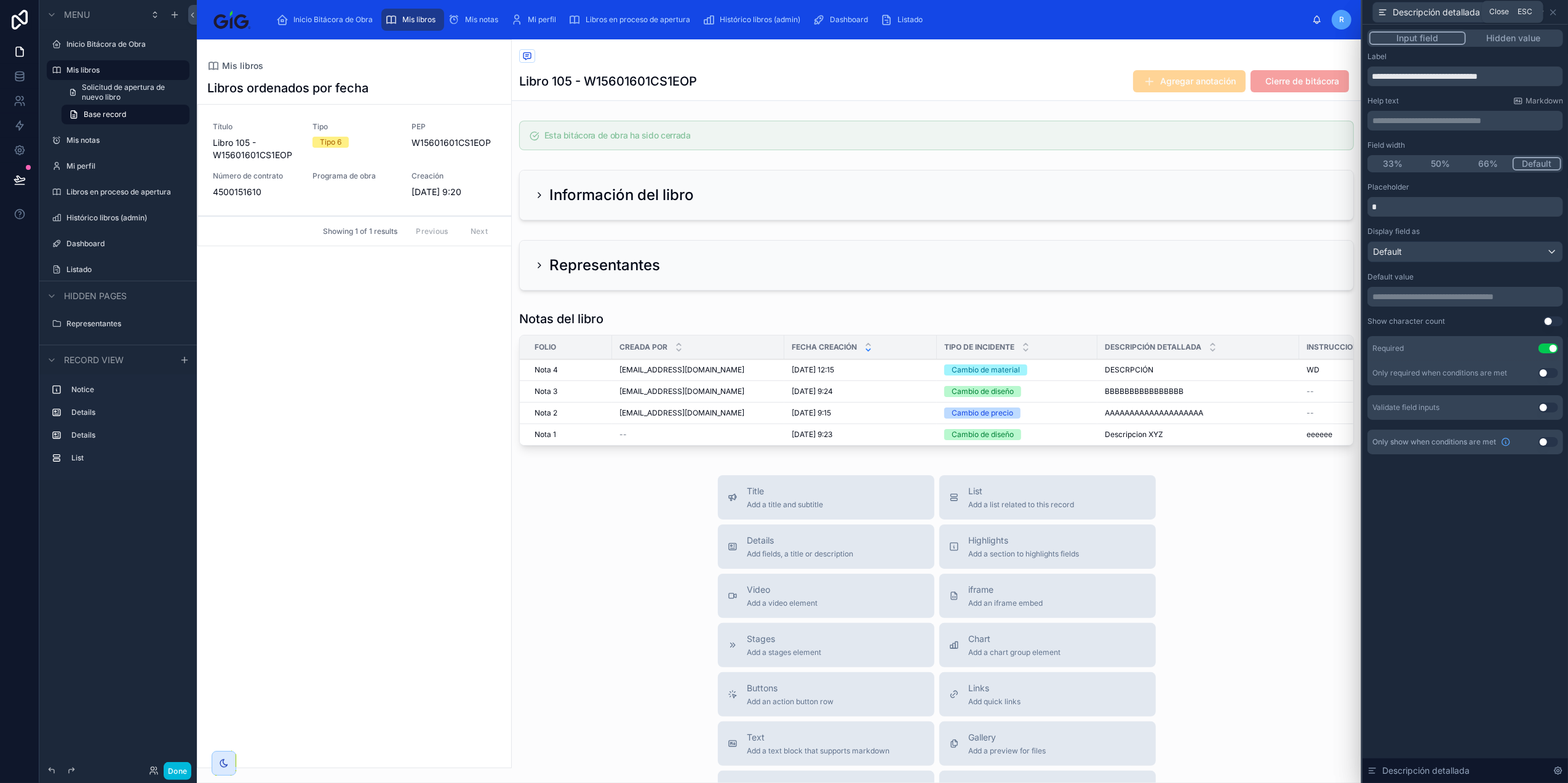
click at [1555, 15] on icon at bounding box center [1552, 11] width 10 height 10
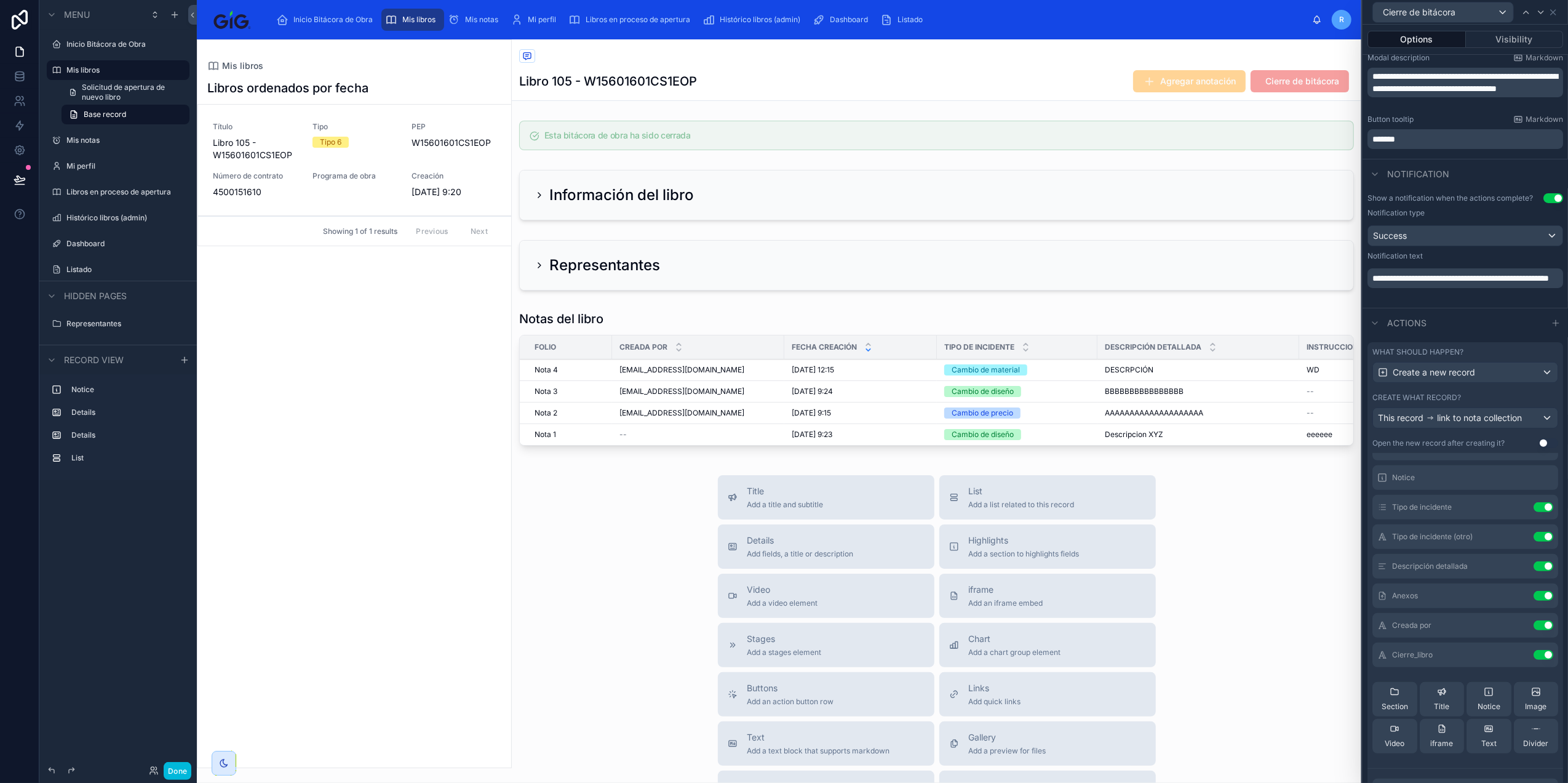
click at [0, 0] on icon at bounding box center [0, 0] width 0 height 0
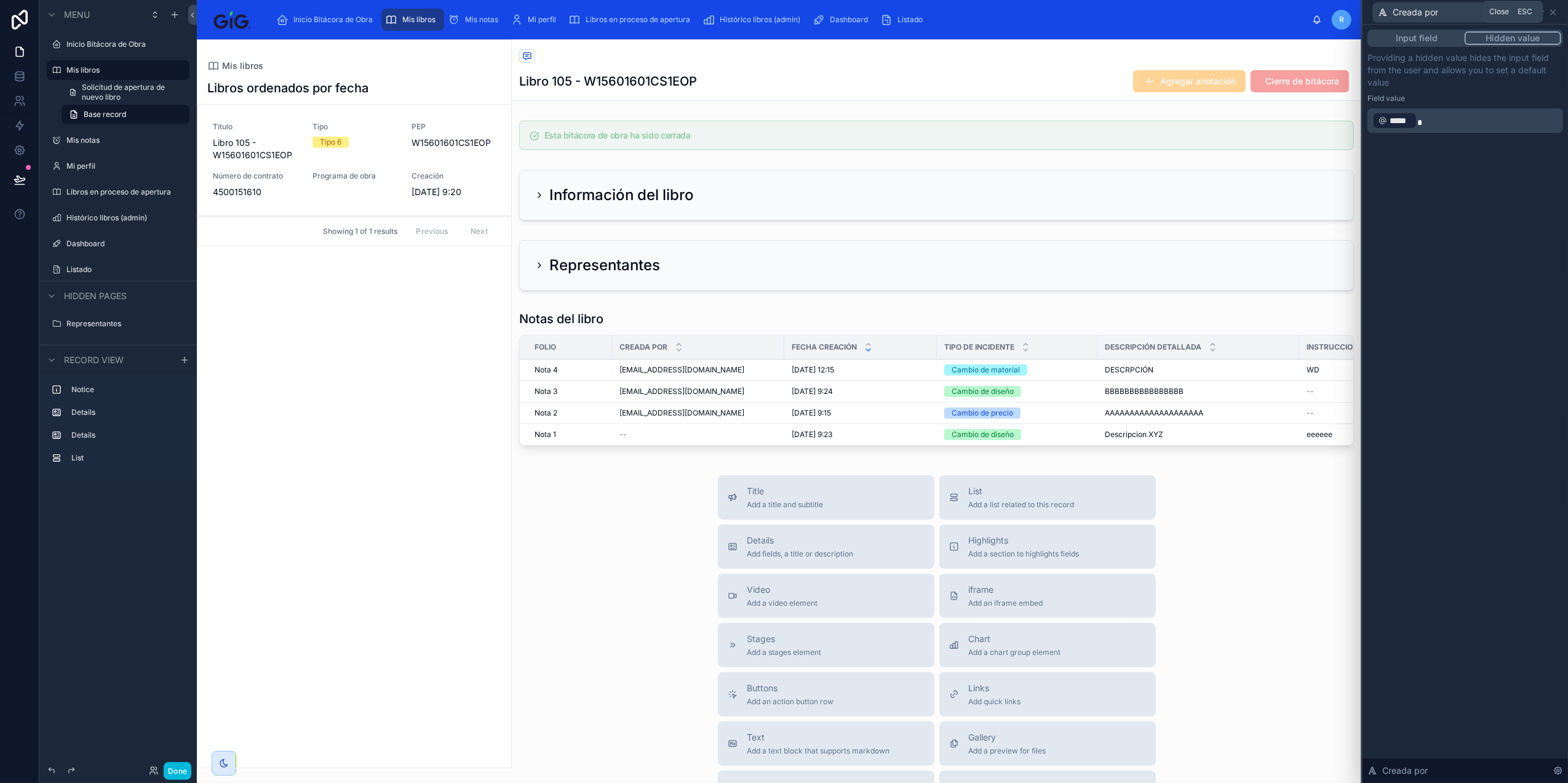
click at [1553, 10] on icon at bounding box center [1552, 11] width 10 height 10
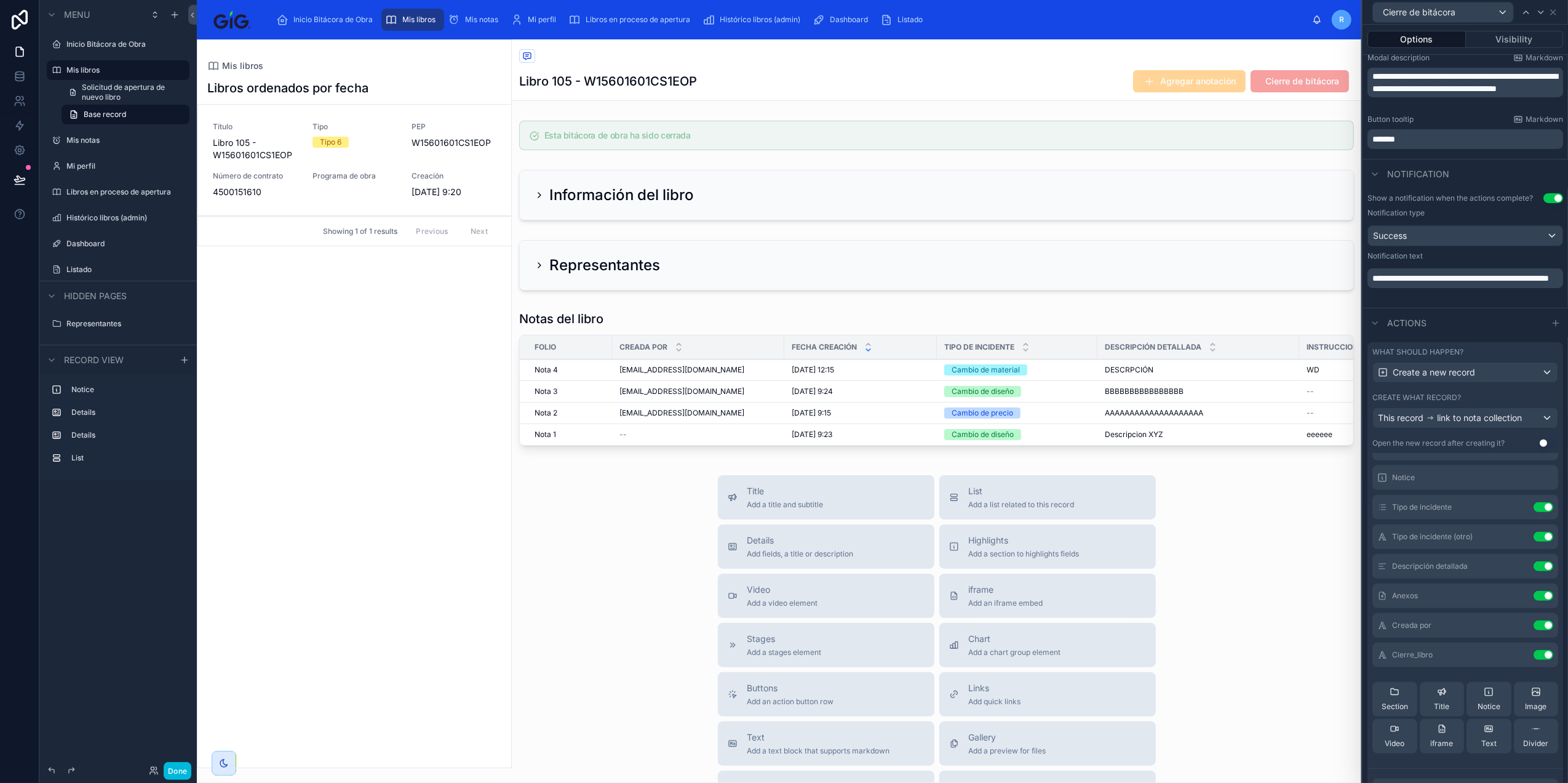
click at [0, 0] on icon at bounding box center [0, 0] width 0 height 0
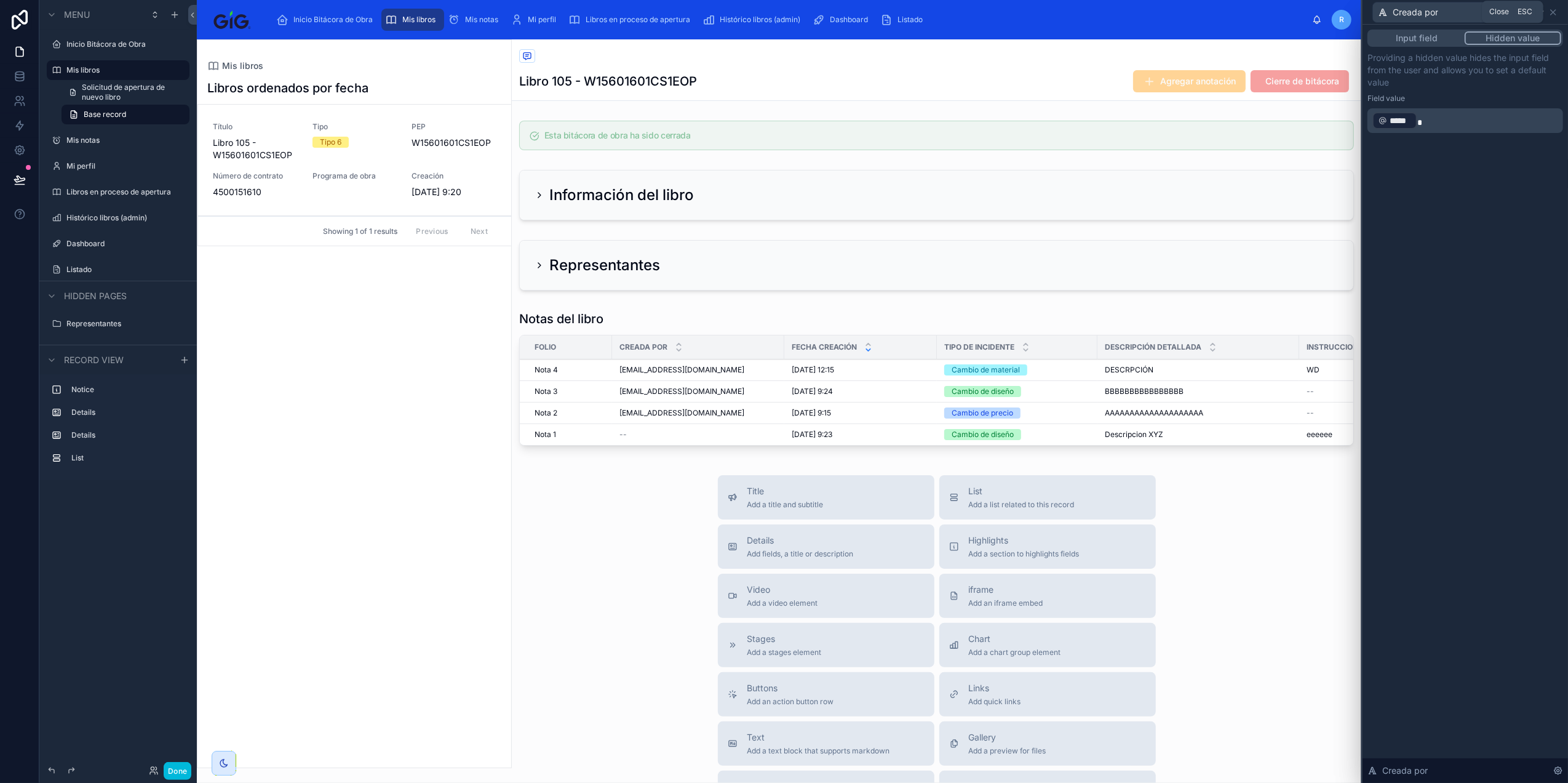
click at [1552, 16] on icon at bounding box center [1552, 11] width 10 height 10
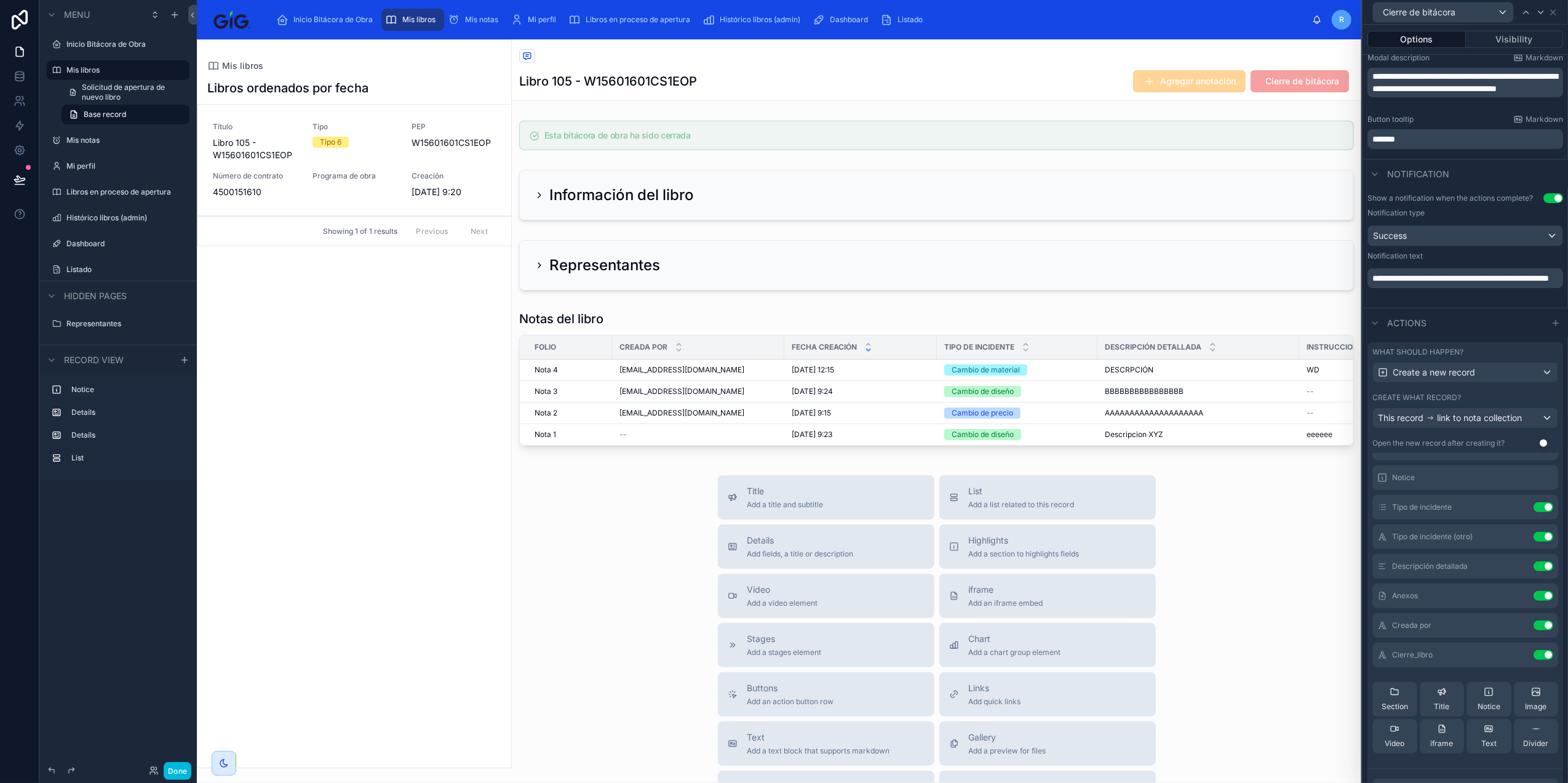
click at [0, 0] on icon at bounding box center [0, 0] width 0 height 0
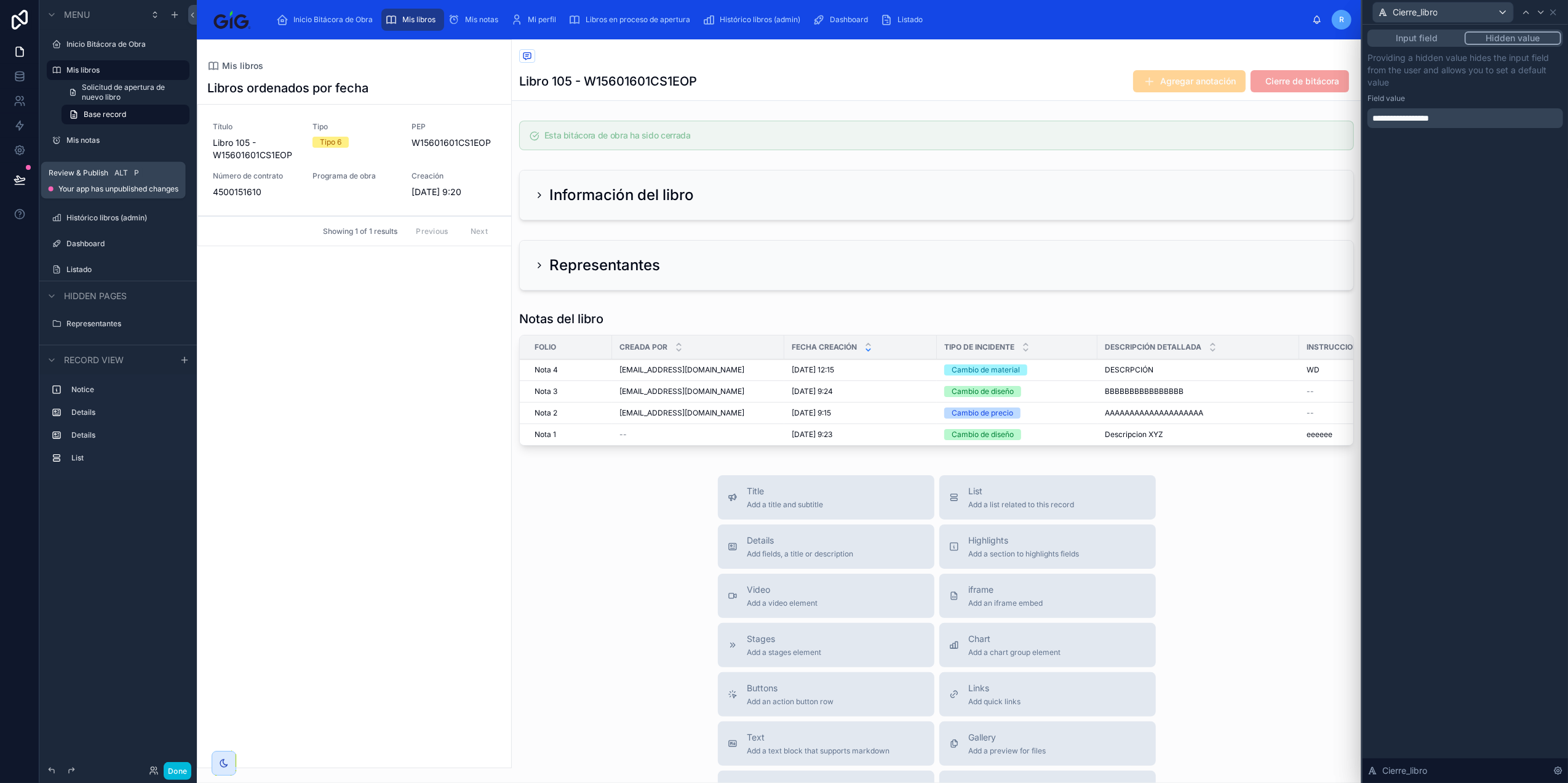
click at [25, 178] on button at bounding box center [19, 179] width 27 height 34
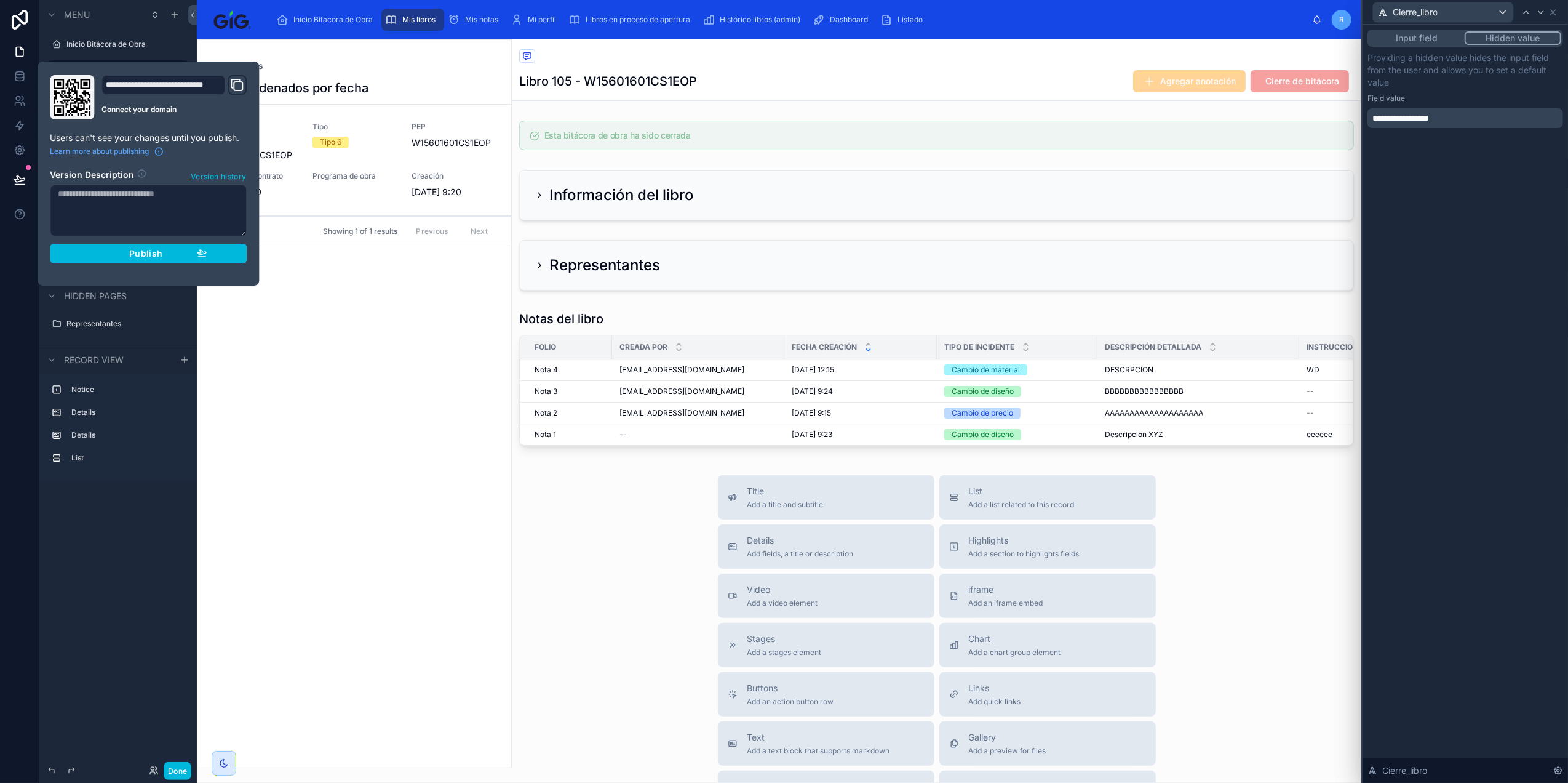
click at [159, 255] on span "Publish" at bounding box center [146, 254] width 33 height 11
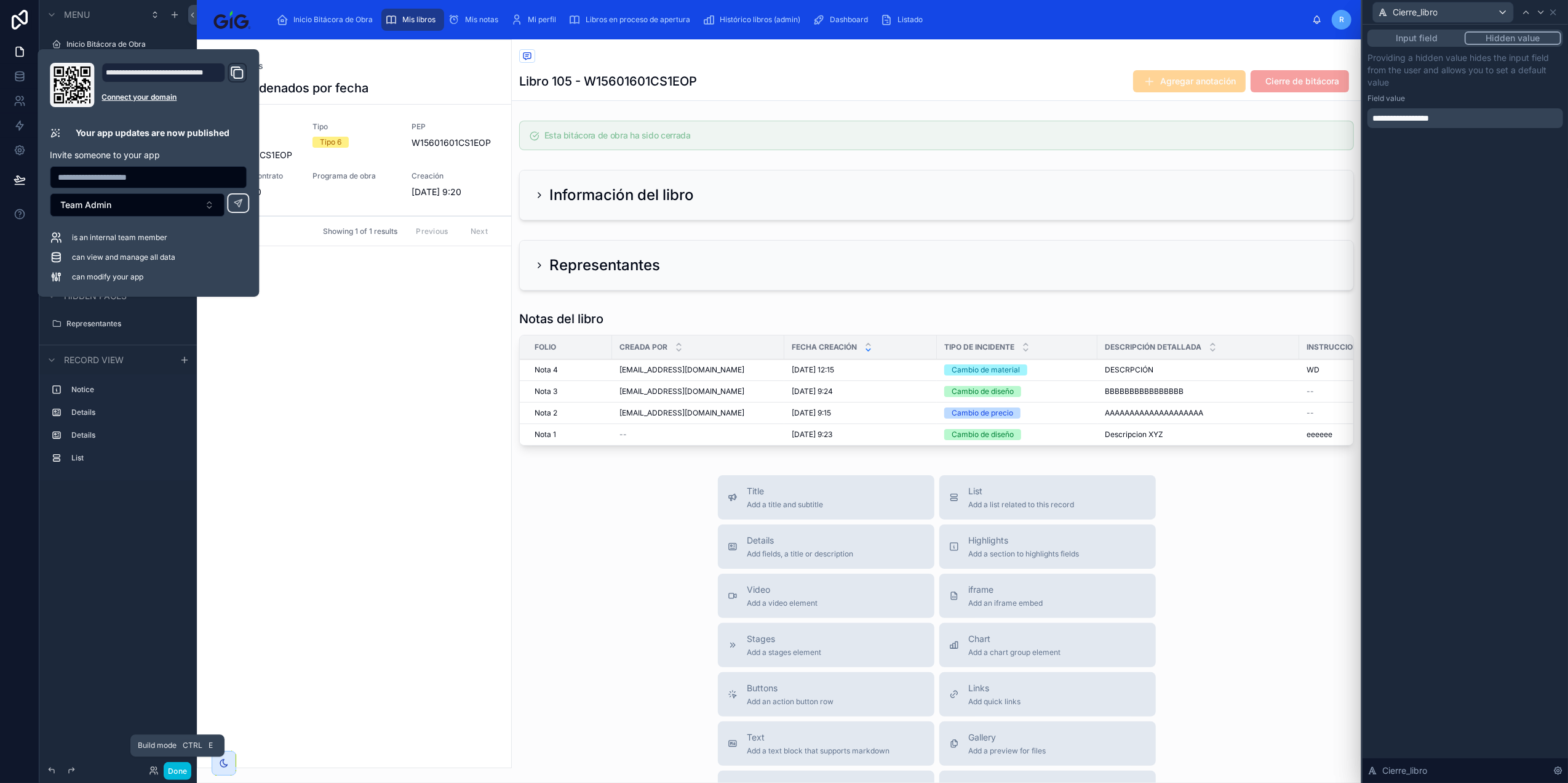
click at [178, 772] on button "Done" at bounding box center [177, 771] width 28 height 18
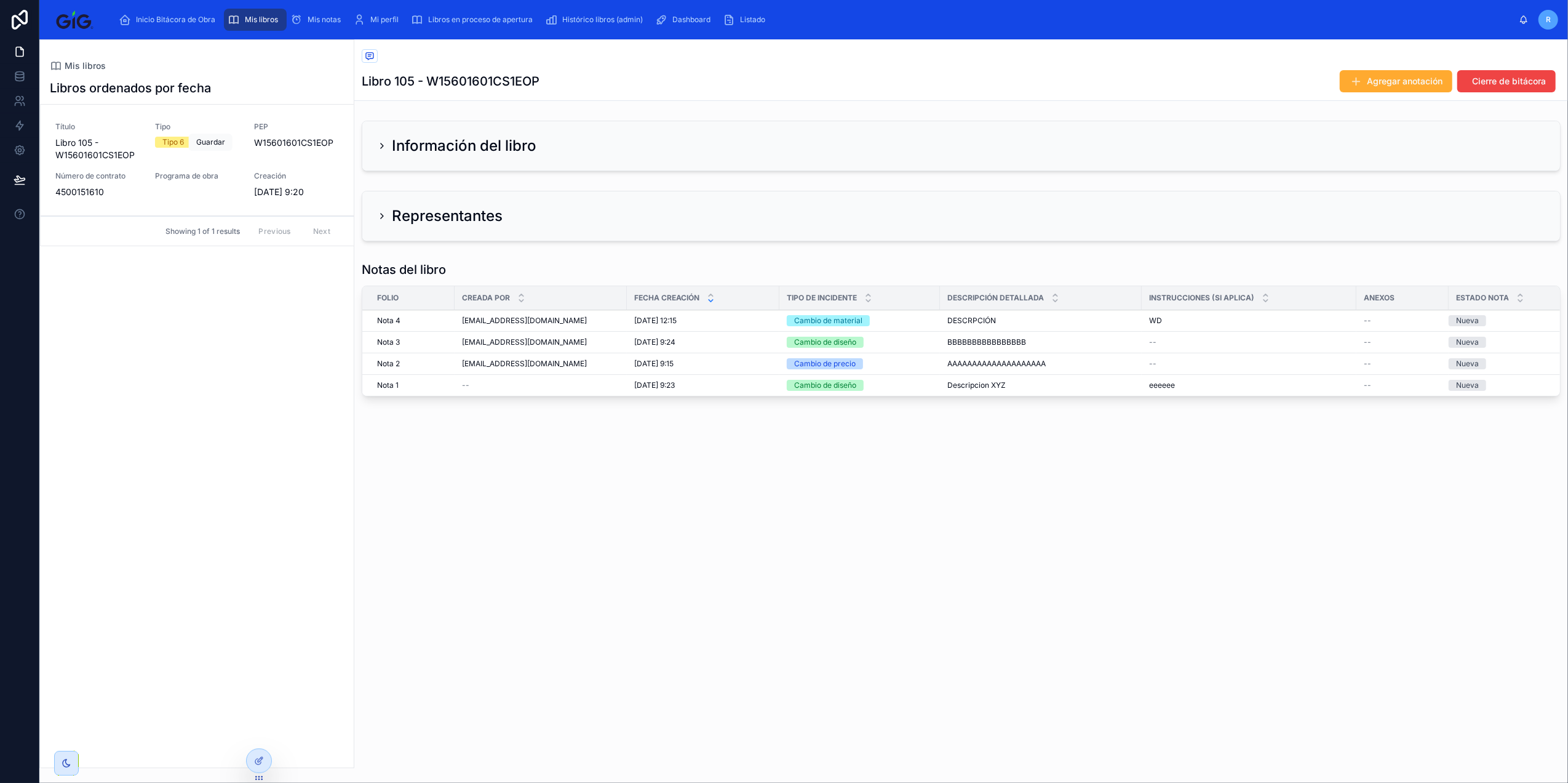
click at [0, 0] on span "Cierre de bitácora" at bounding box center [0, 0] width 0 height 0
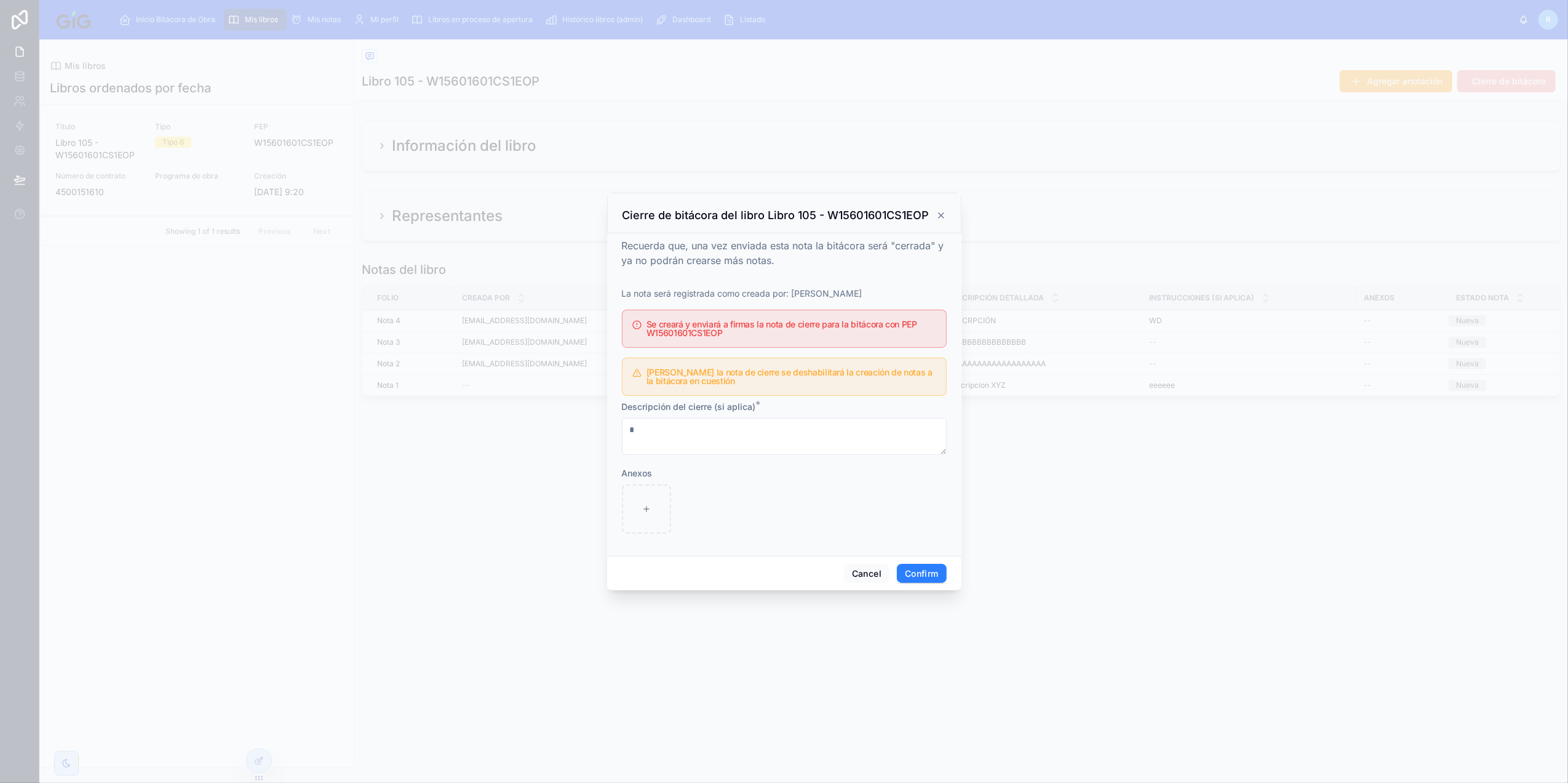
click at [405, 572] on div at bounding box center [784, 392] width 1568 height 783
click at [942, 220] on div "Cierre de bitácora del libro Libro 105 - W15601601CS1EOP" at bounding box center [784, 215] width 324 height 15
click at [942, 213] on icon at bounding box center [942, 216] width 5 height 5
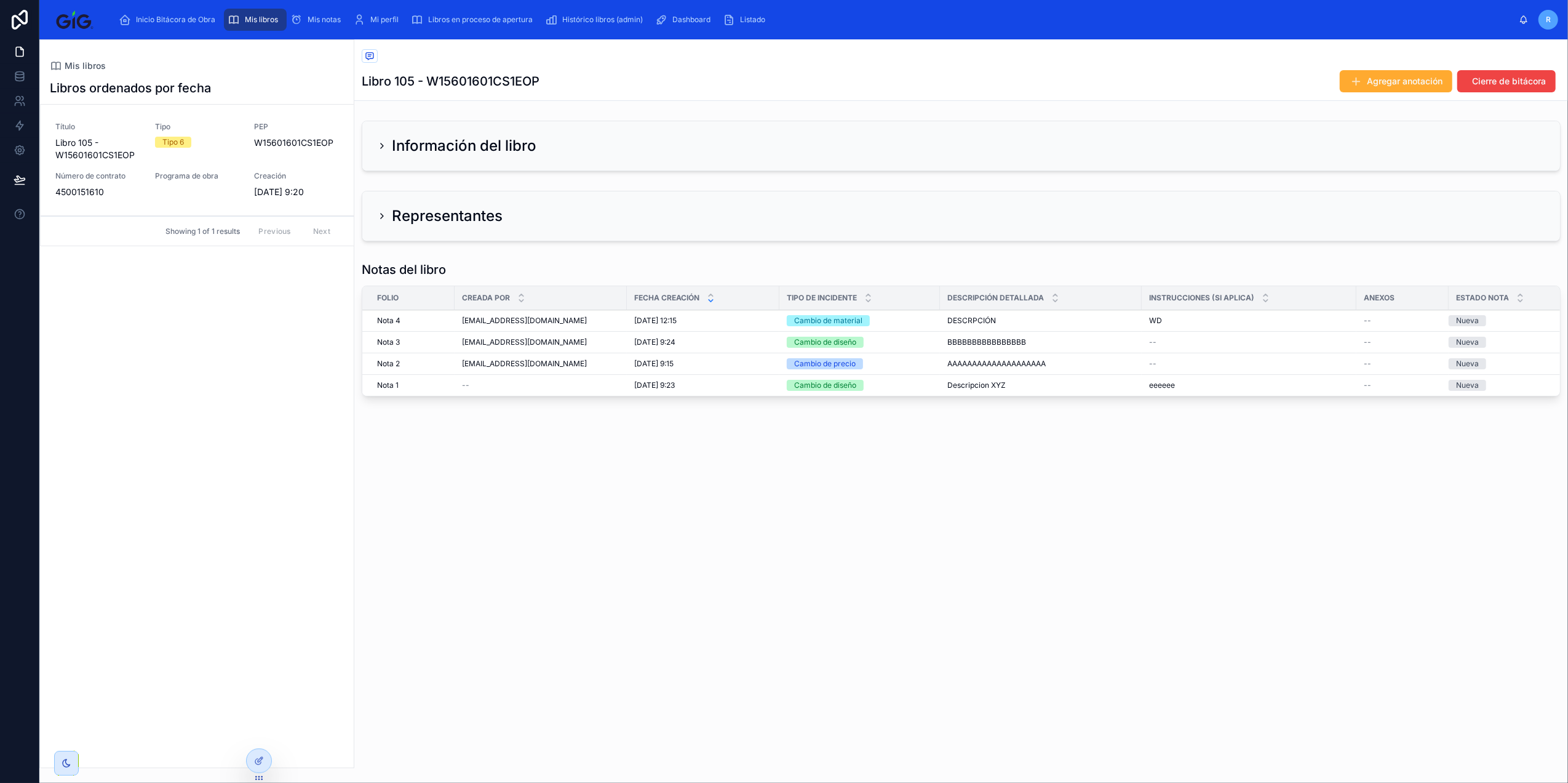
click at [256, 754] on div at bounding box center [259, 760] width 25 height 24
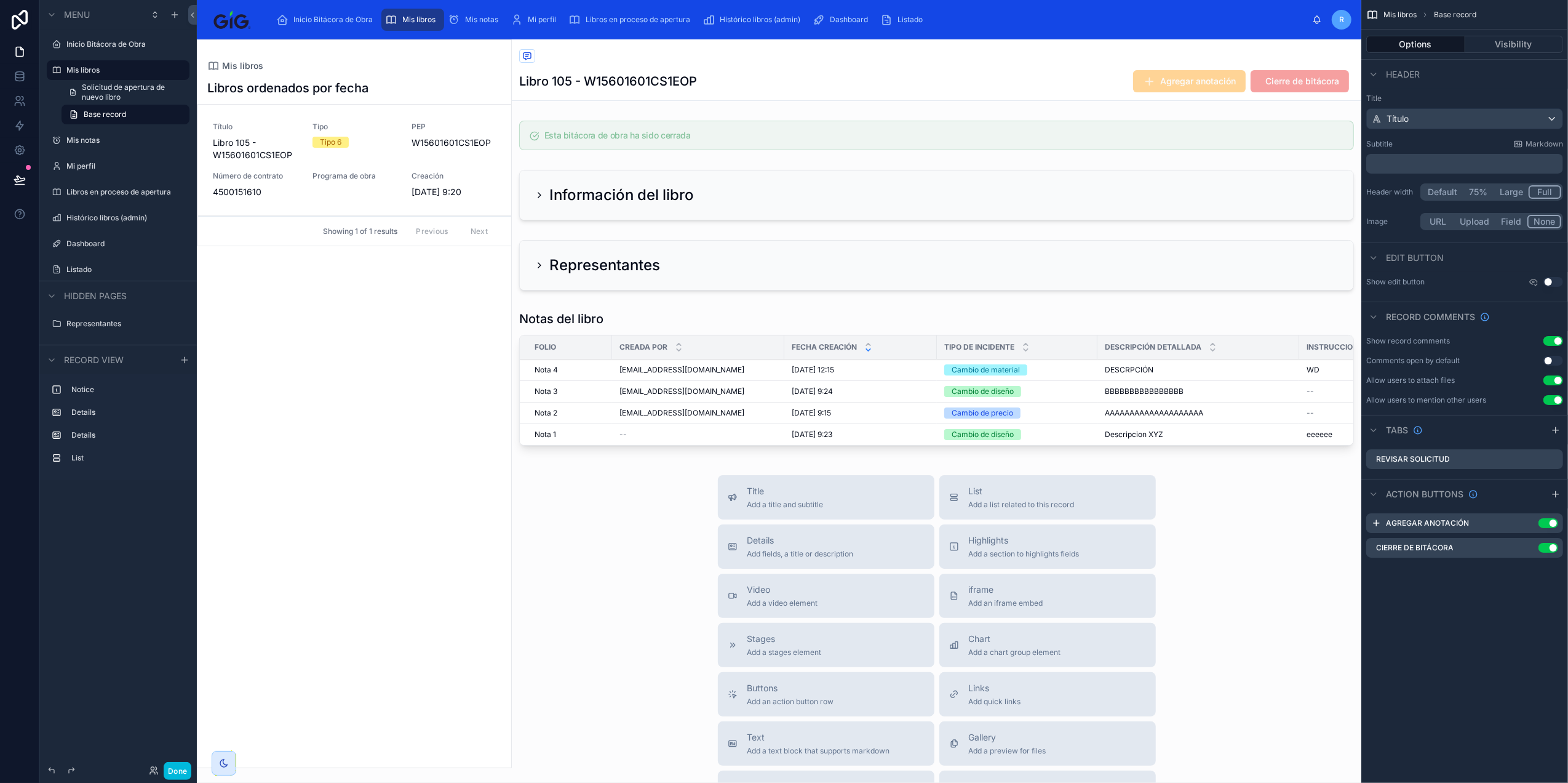
click at [1534, 545] on div "Use setting" at bounding box center [1546, 547] width 25 height 10
click at [0, 0] on icon "scrollable content" at bounding box center [0, 0] width 0 height 0
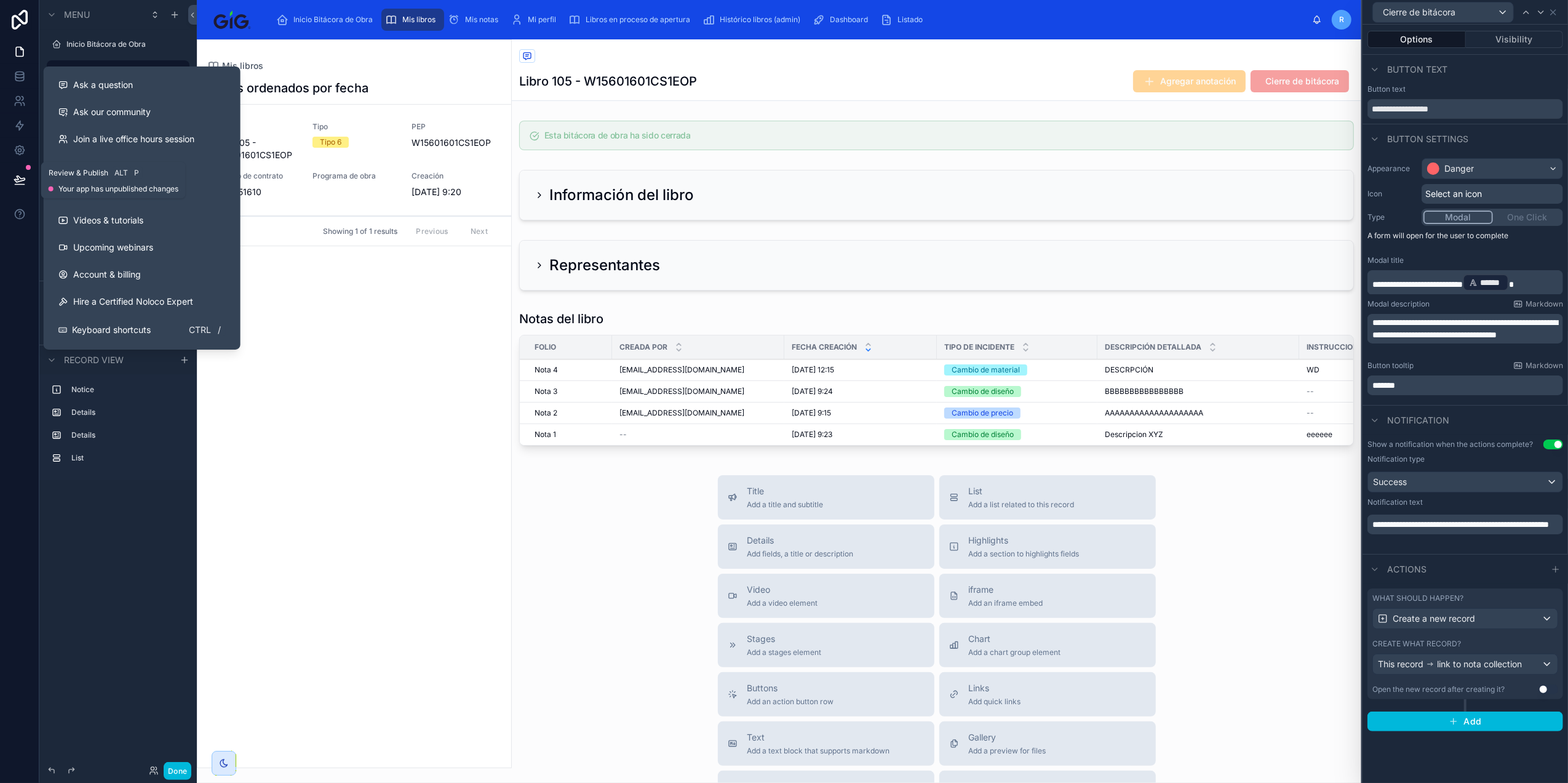
click at [18, 178] on icon at bounding box center [19, 180] width 12 height 12
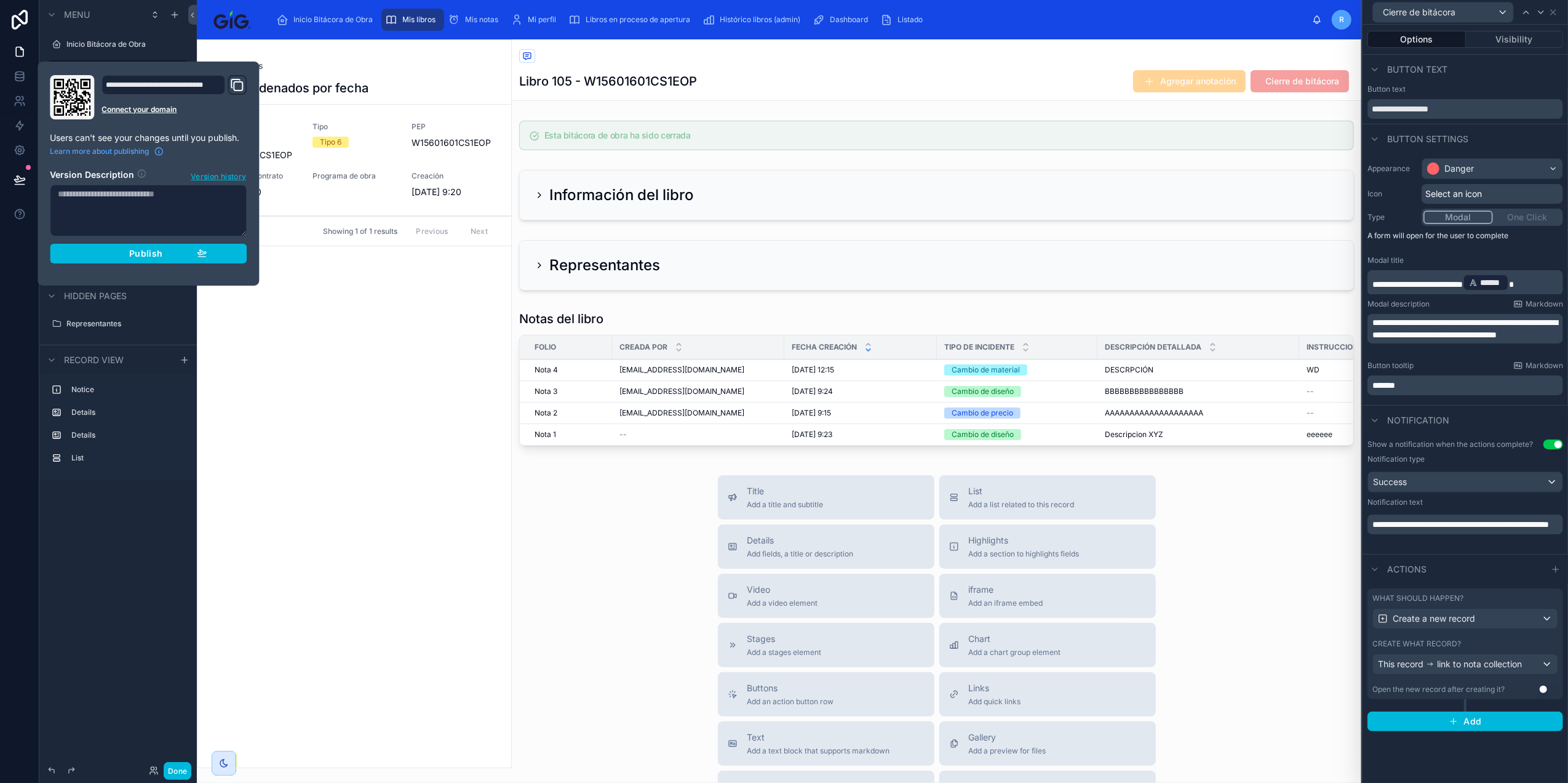
click at [125, 257] on div "Publish" at bounding box center [147, 254] width 117 height 11
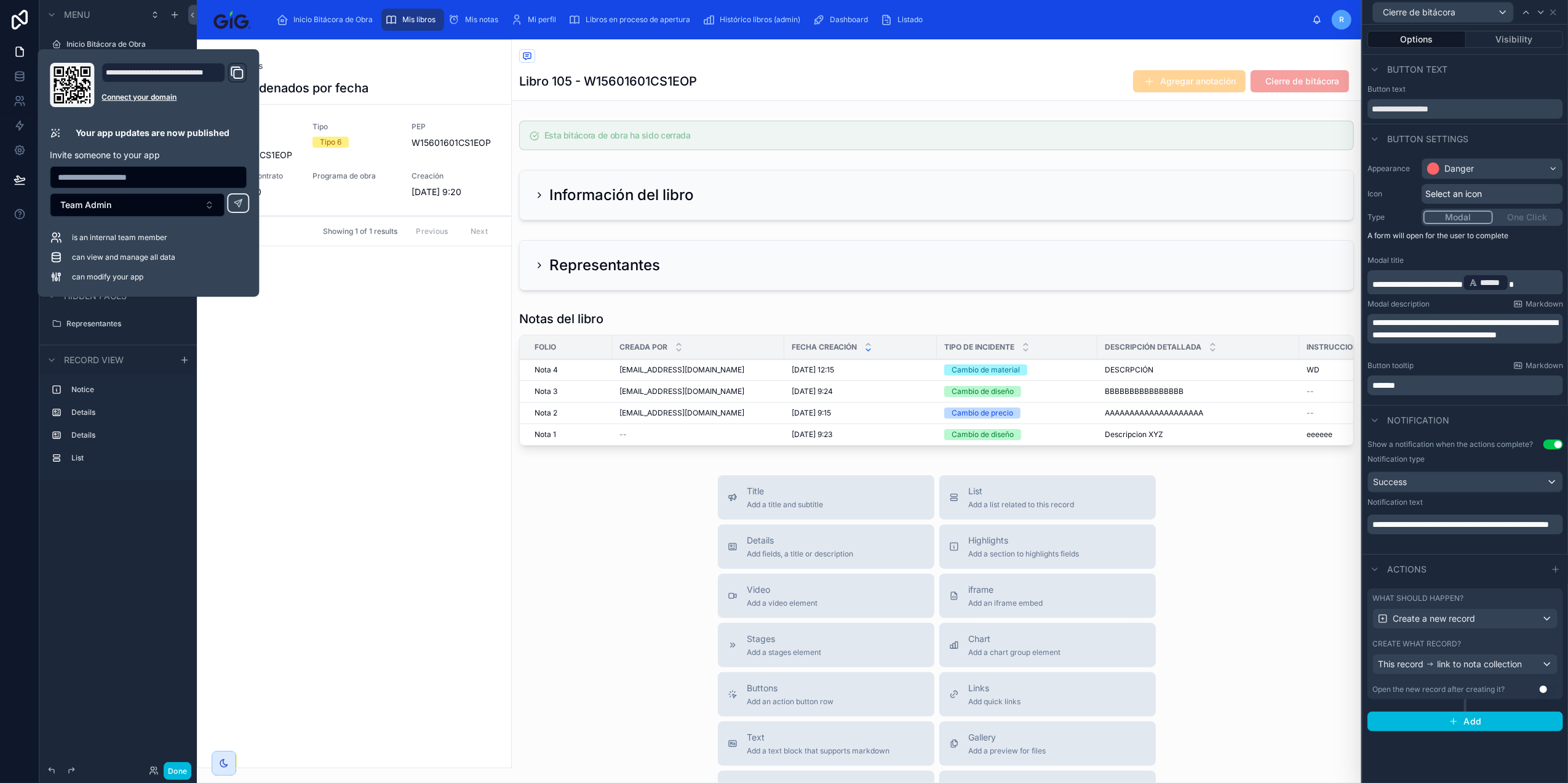
drag, startPoint x: 419, startPoint y: 300, endPoint x: 483, endPoint y: 13, distance: 294.0
click at [419, 300] on div at bounding box center [354, 404] width 314 height 728
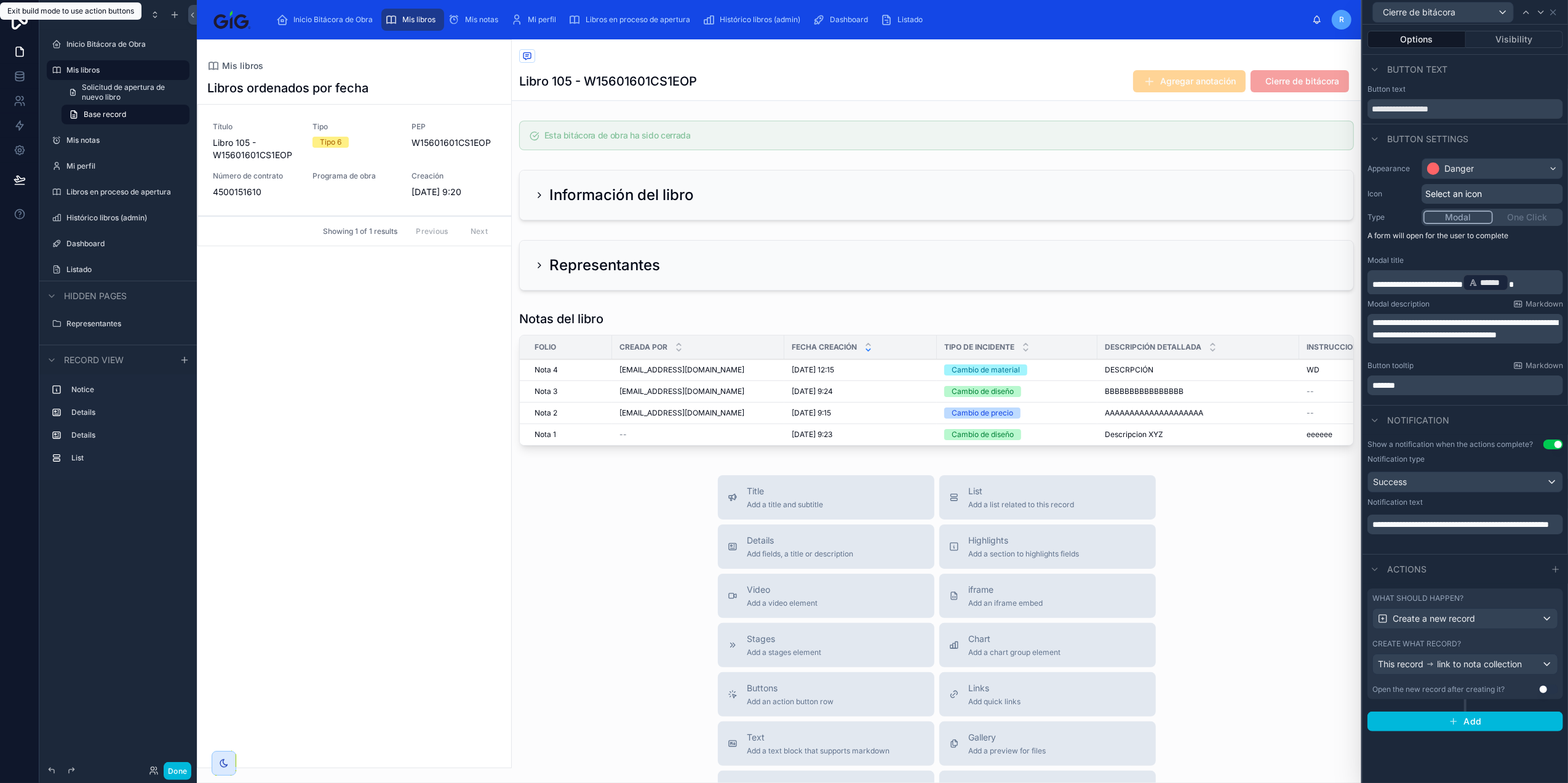
click at [170, 779] on button "Done" at bounding box center [177, 771] width 28 height 18
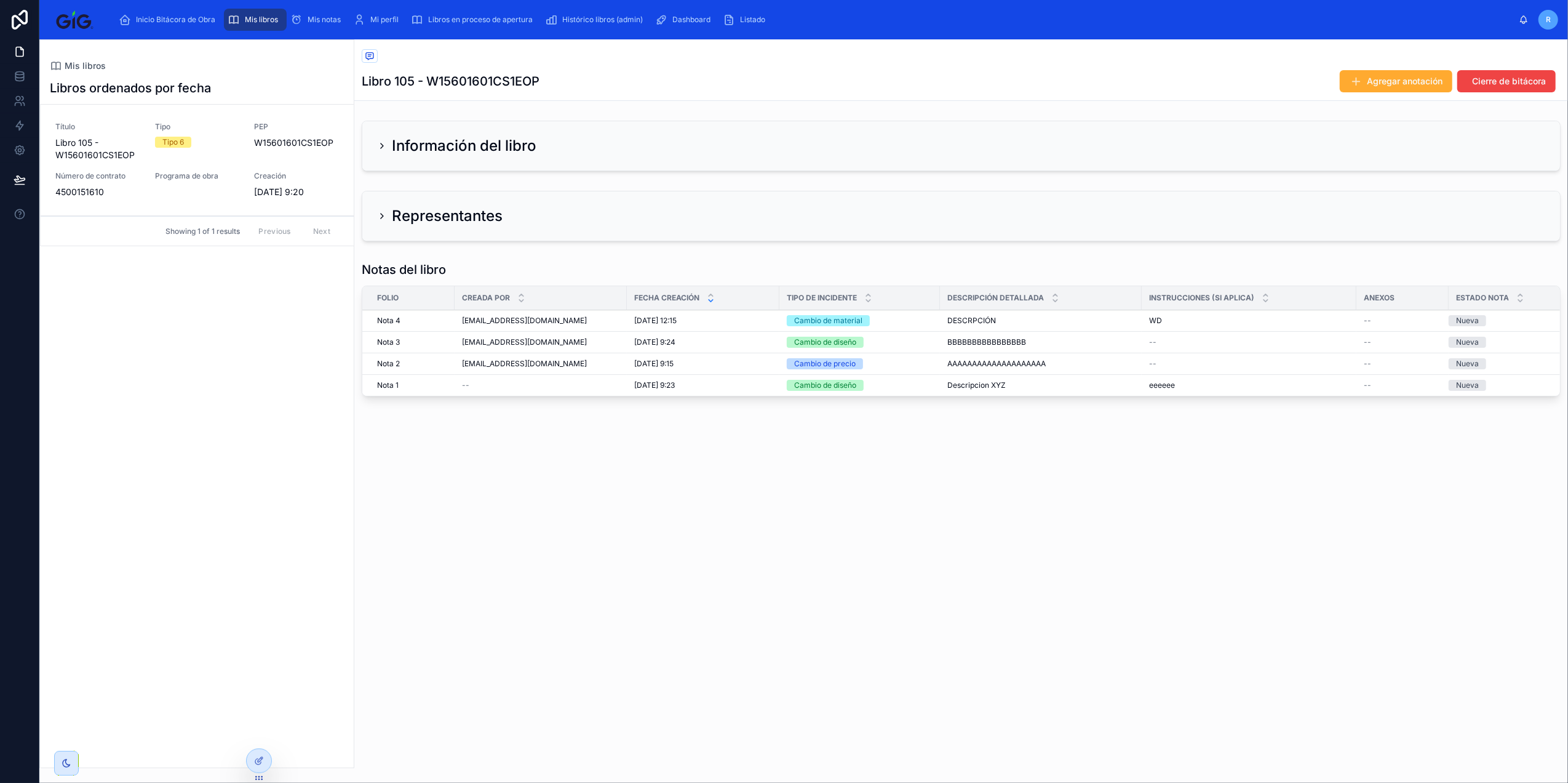
click at [0, 0] on span "Agregar anotación" at bounding box center [0, 0] width 0 height 0
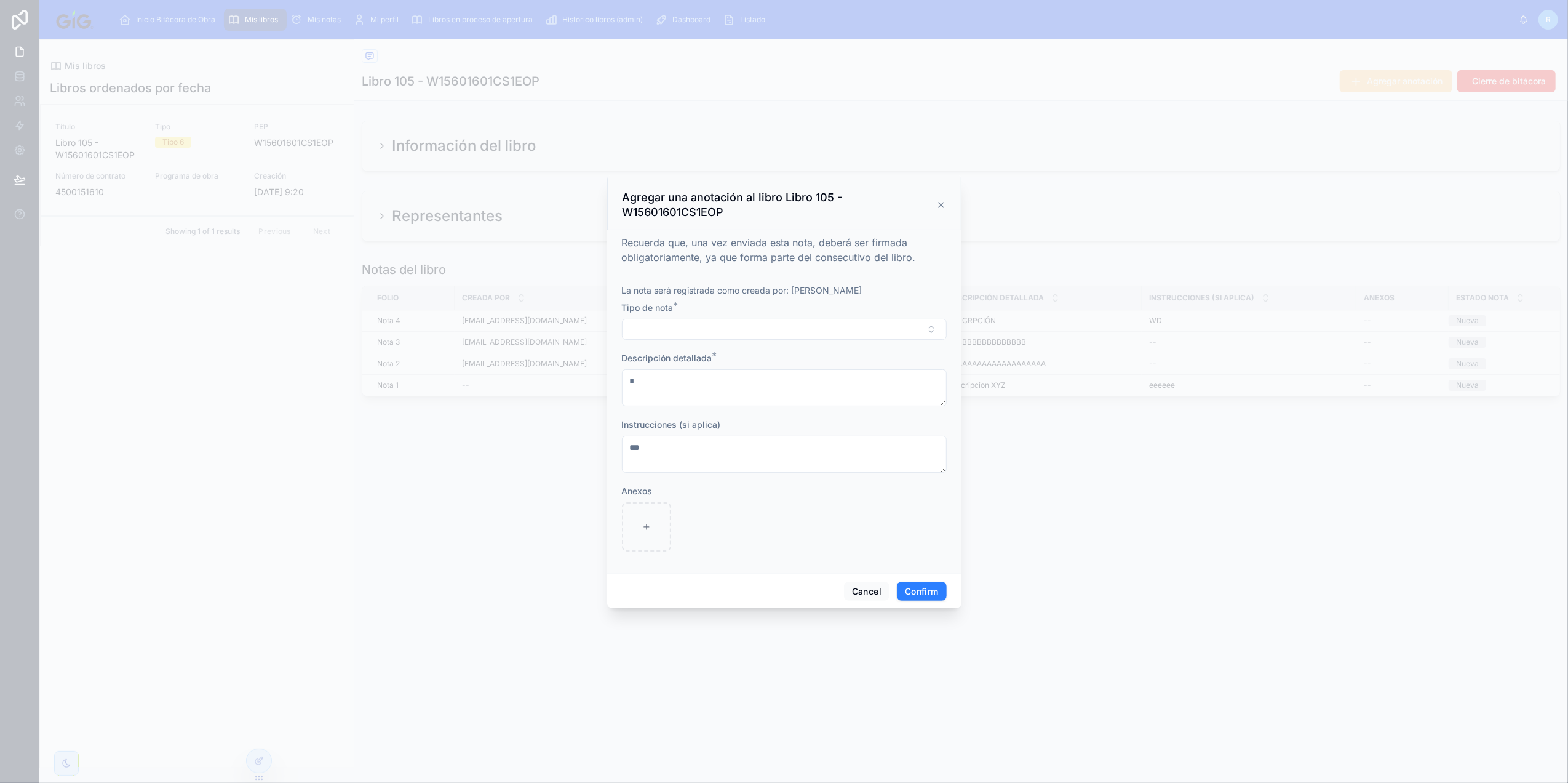
click at [732, 333] on button "Select Button" at bounding box center [784, 329] width 325 height 21
click at [749, 419] on div "Cambio de diseño" at bounding box center [741, 413] width 62 height 11
click at [744, 392] on textarea at bounding box center [784, 389] width 325 height 37
type textarea "**********"
click at [657, 536] on div at bounding box center [647, 528] width 49 height 49
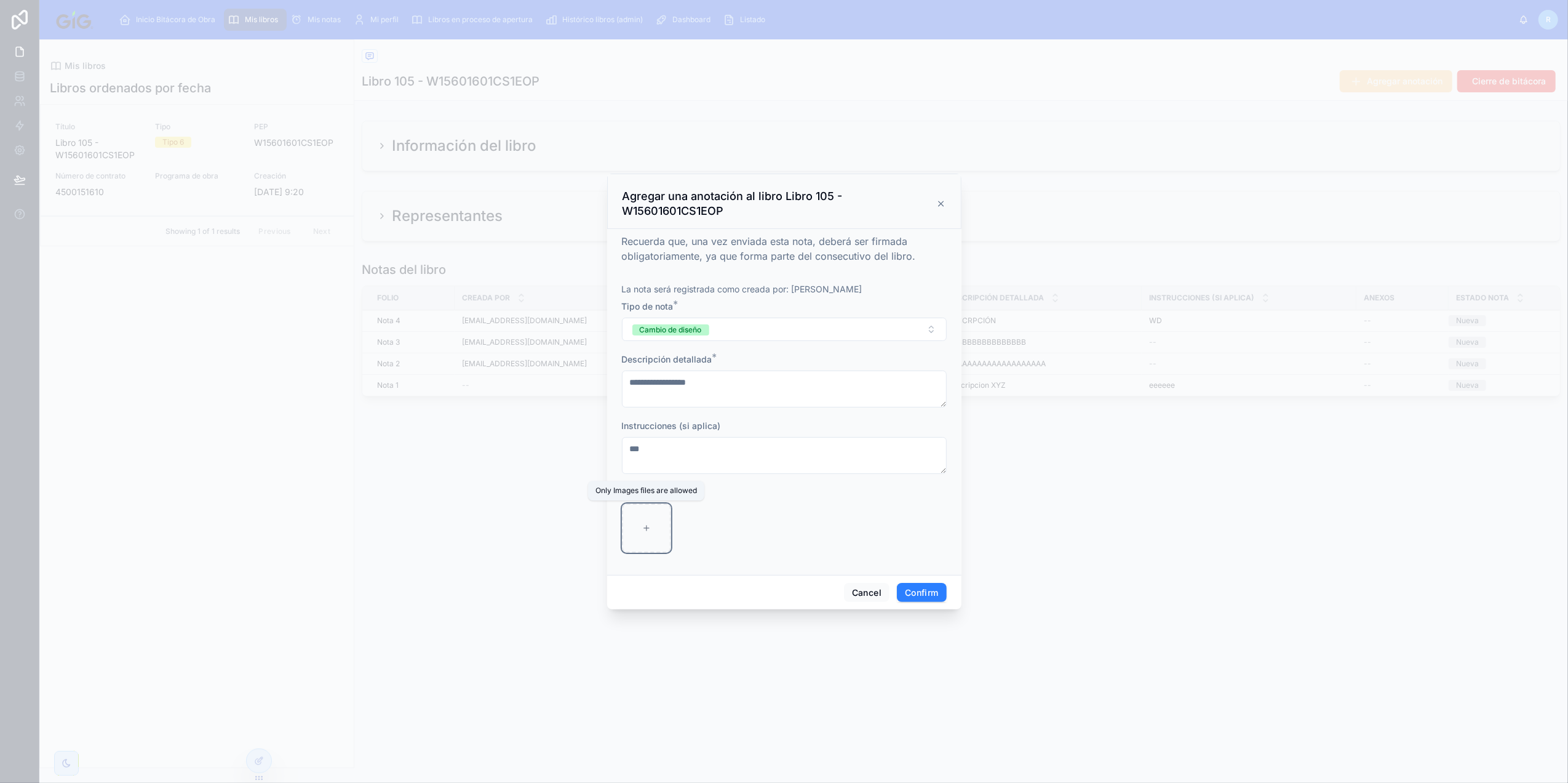
type input "**********"
click at [931, 585] on button "Confirm" at bounding box center [921, 593] width 49 height 19
